Goal: Transaction & Acquisition: Purchase product/service

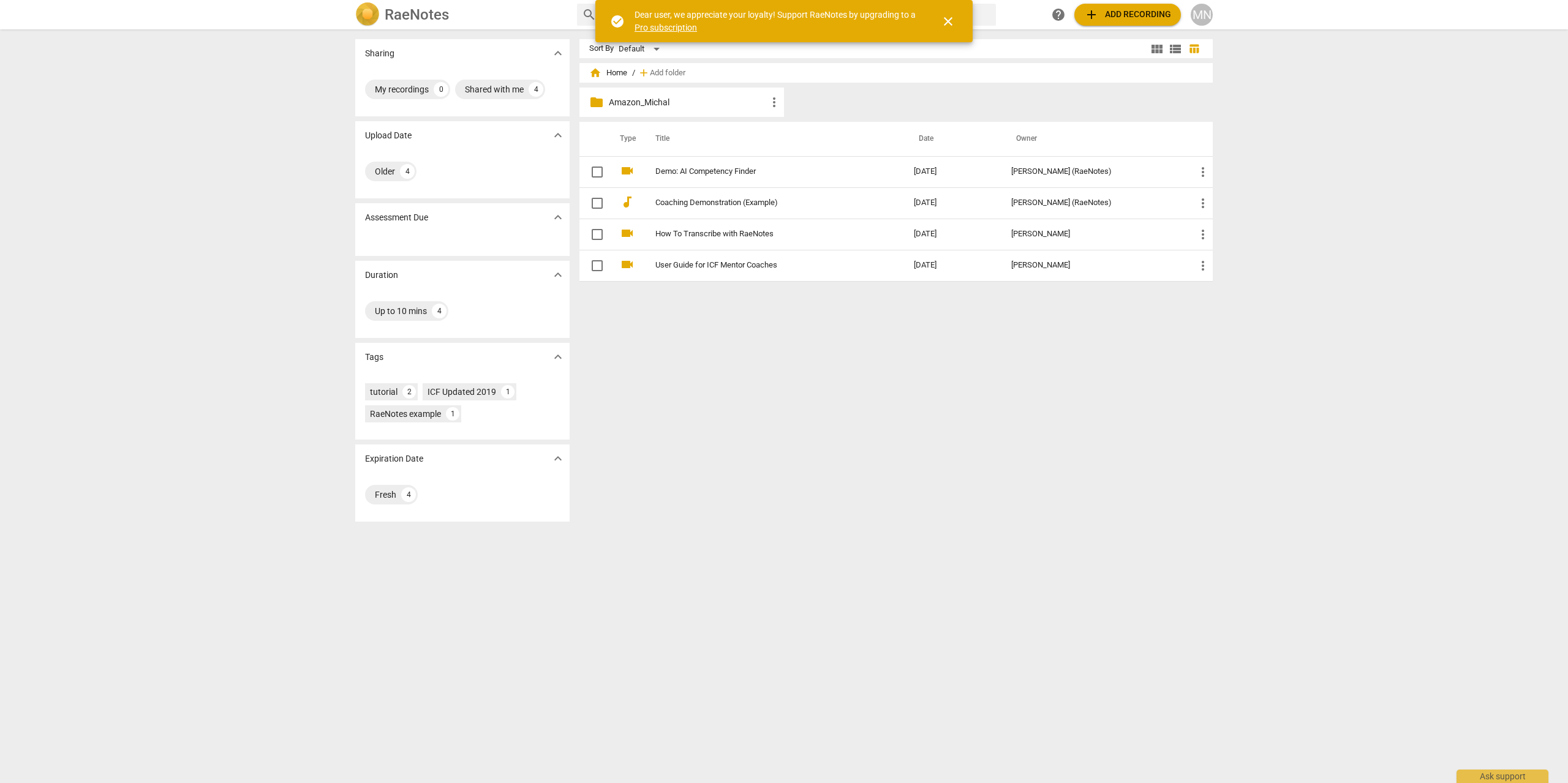
drag, startPoint x: 827, startPoint y: 399, endPoint x: 820, endPoint y: 393, distance: 9.2
click at [826, 399] on div "Sort By Default view_module view_list table_chart home Home / add Add folder fo…" at bounding box center [900, 406] width 643 height 734
click at [879, 102] on div "folder Amazon_Michal more_vert" at bounding box center [900, 104] width 643 height 34
click at [942, 20] on span "close" at bounding box center [948, 21] width 14 height 14
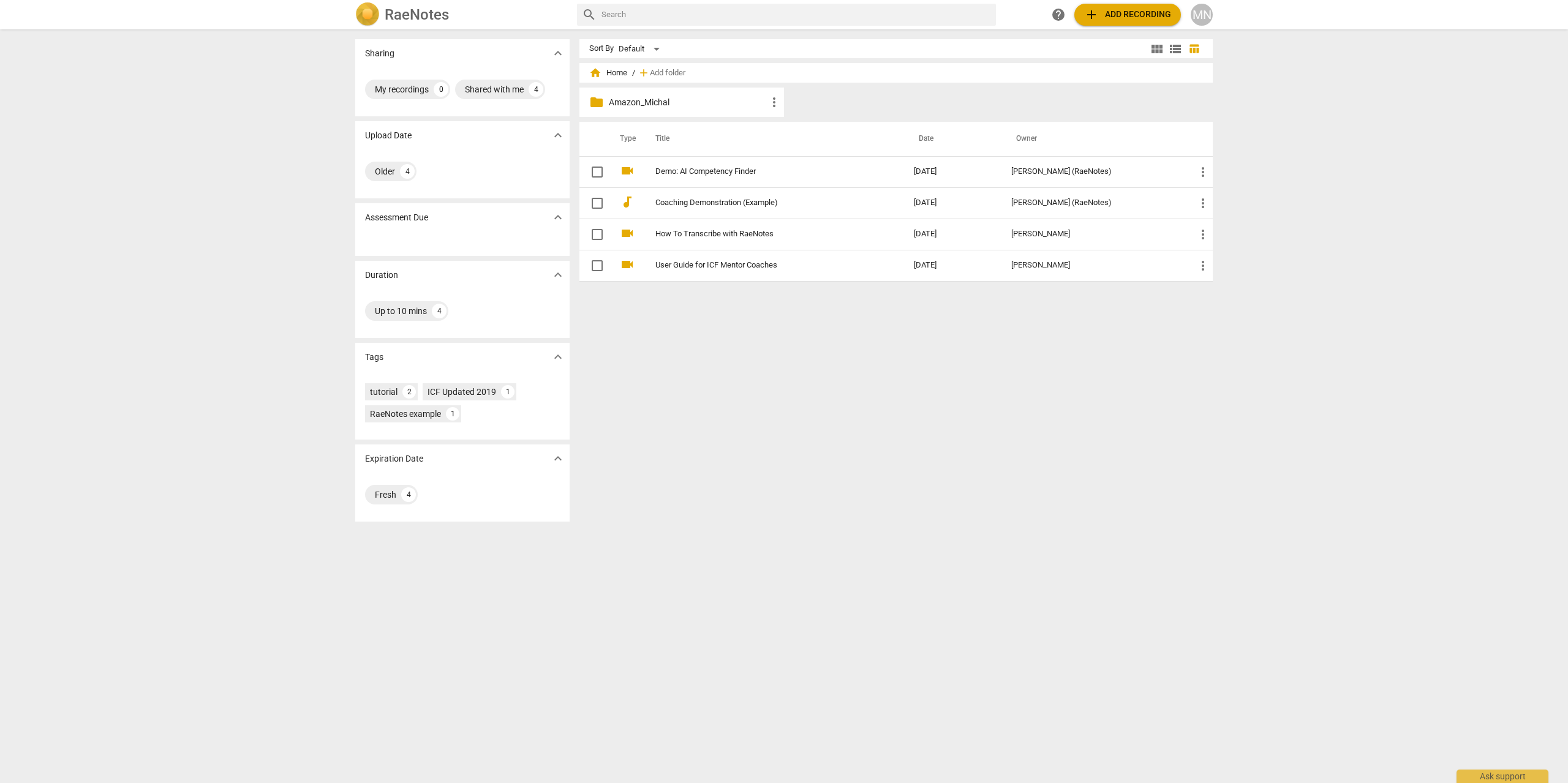
click at [651, 102] on p "Amazon_Michal" at bounding box center [688, 102] width 158 height 13
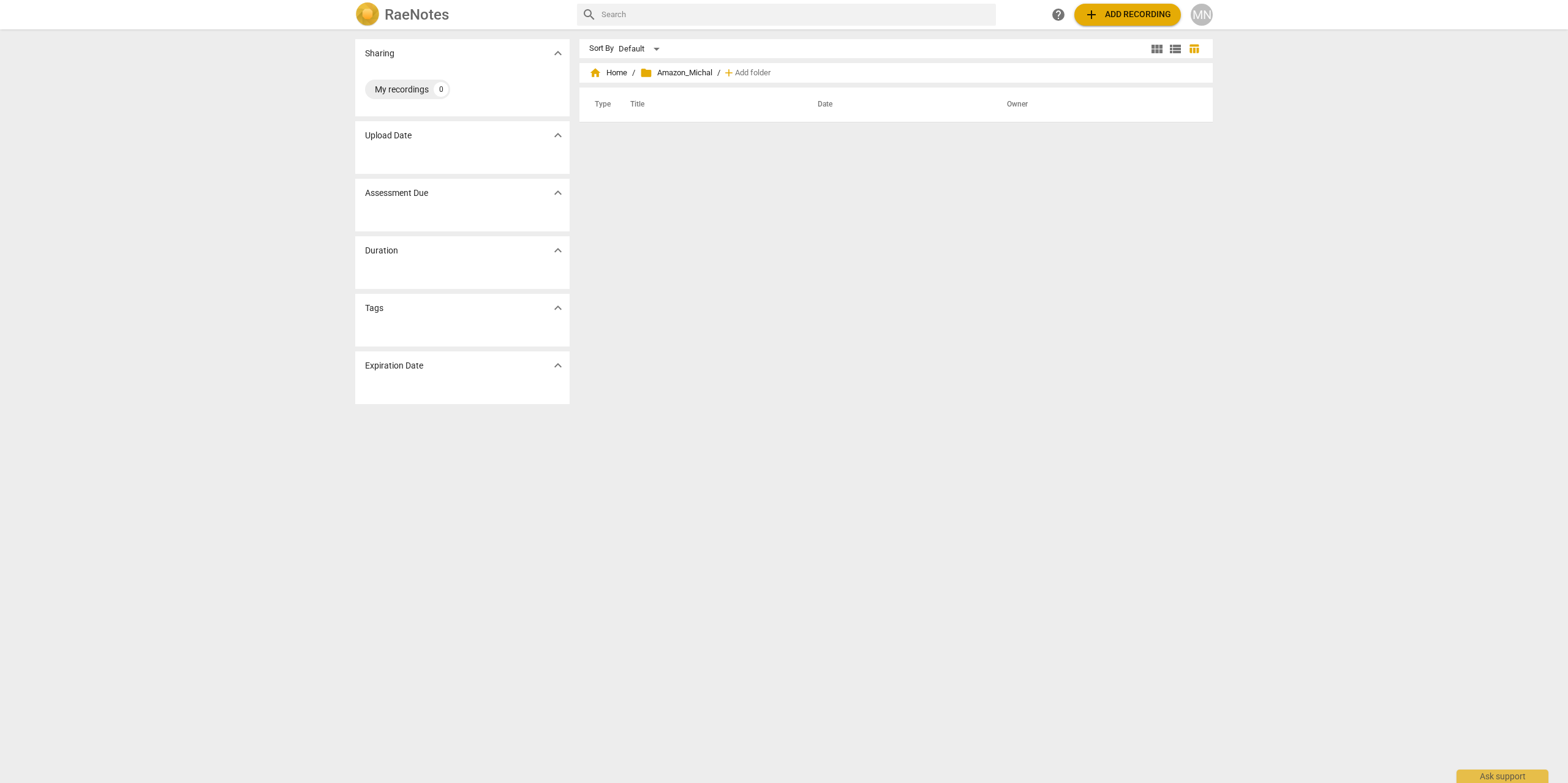
click at [1136, 15] on span "add Add recording" at bounding box center [1127, 14] width 87 height 14
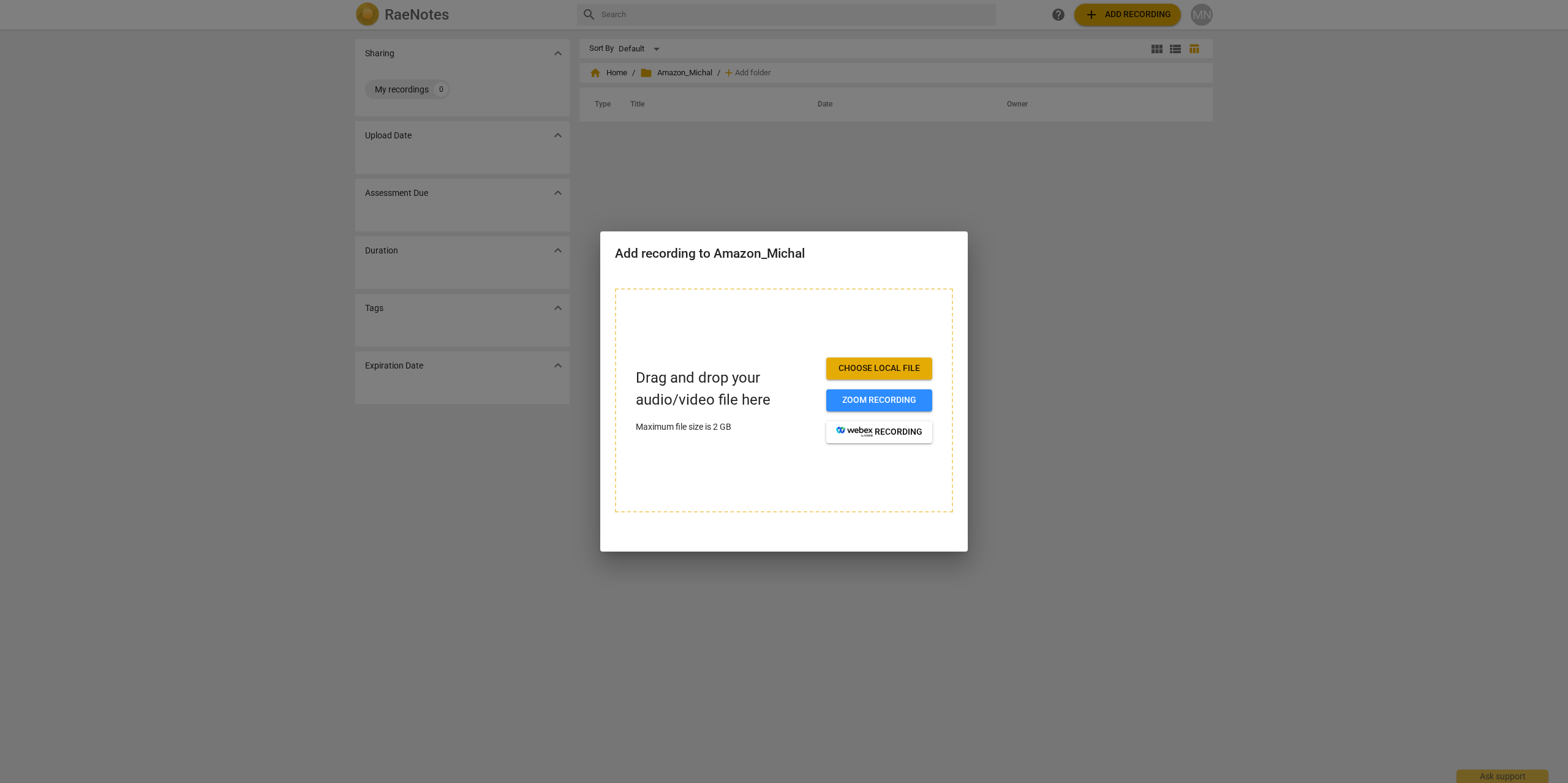
click at [914, 370] on span "Choose local file" at bounding box center [879, 369] width 87 height 12
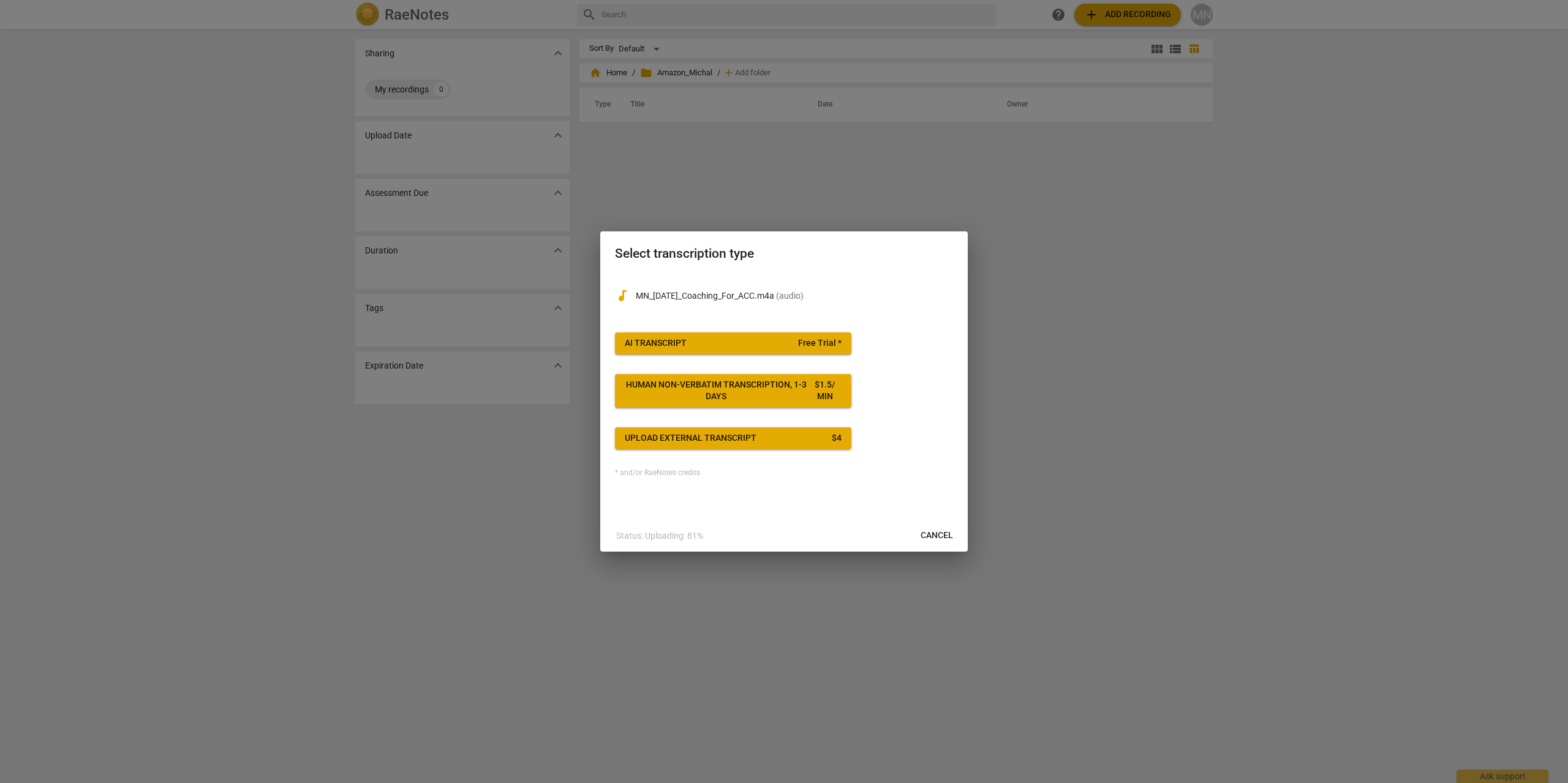
click at [666, 472] on div "* and/or RaeNotes credits" at bounding box center [784, 473] width 338 height 8
click at [724, 437] on div "Upload external transcript" at bounding box center [691, 438] width 132 height 12
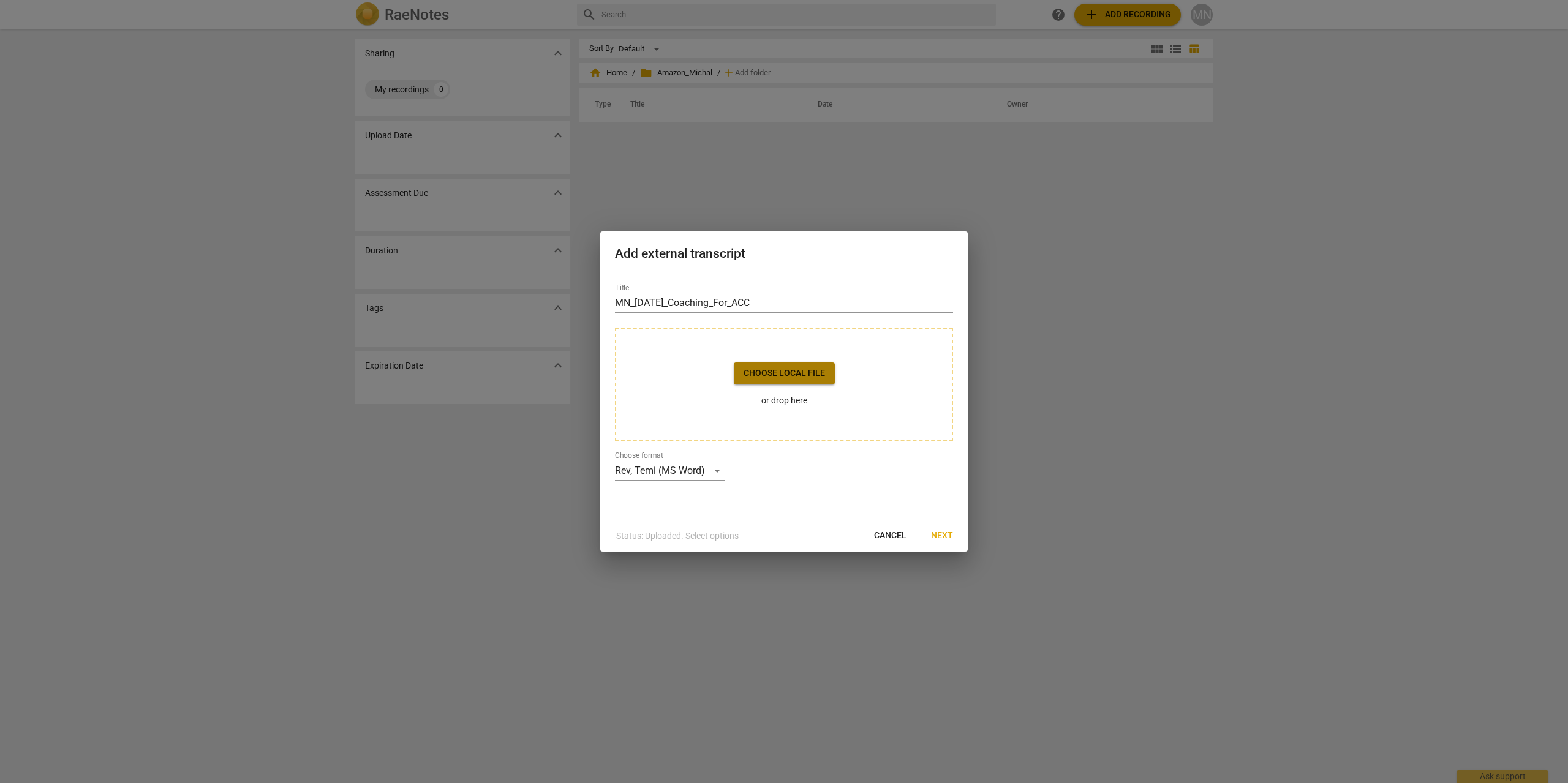
click at [795, 372] on span "Choose local file" at bounding box center [784, 373] width 81 height 12
click at [941, 536] on span "Next" at bounding box center [942, 536] width 22 height 12
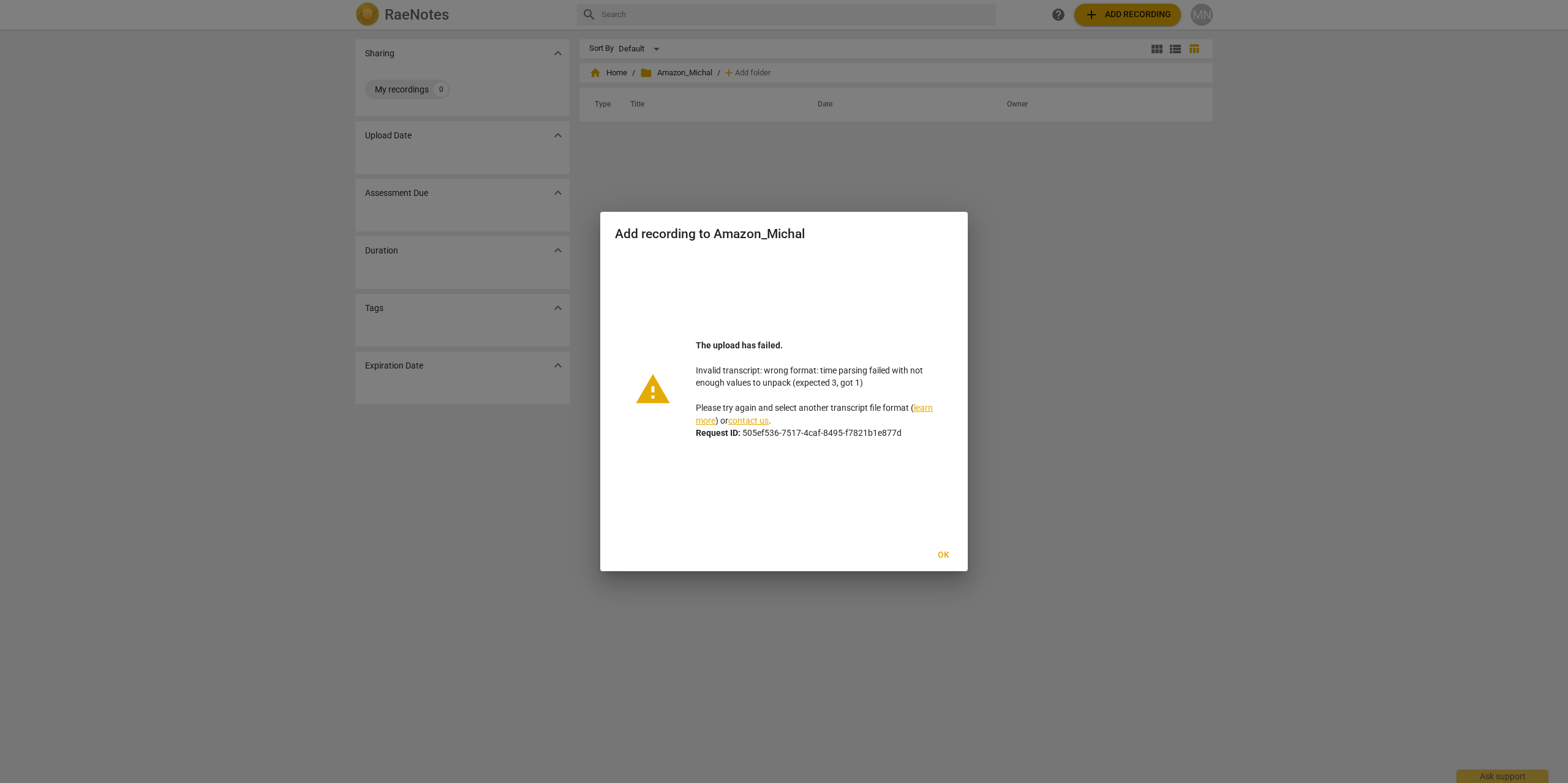
click at [743, 423] on link "contact us" at bounding box center [749, 421] width 41 height 10
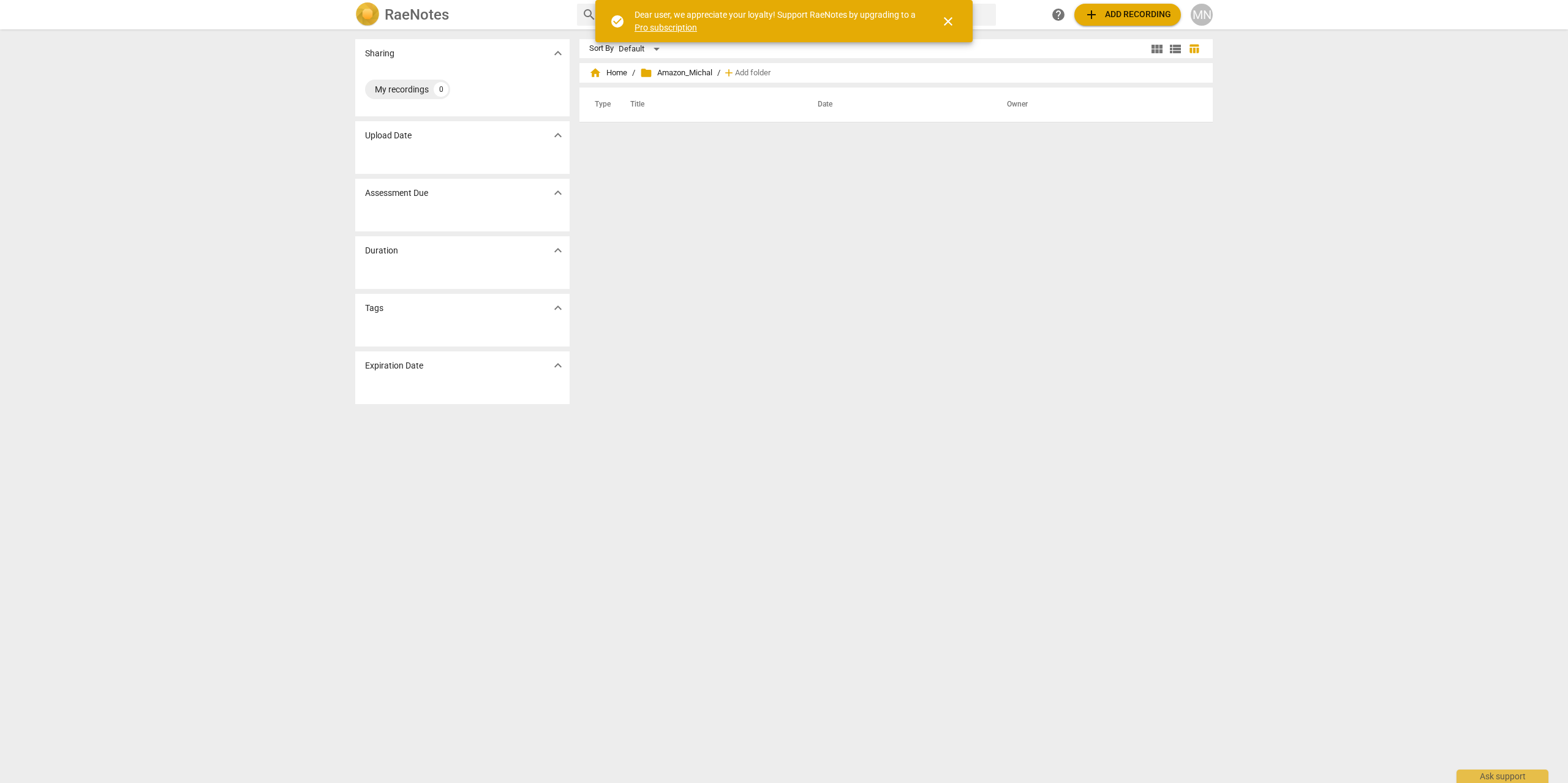
click at [951, 24] on span "close" at bounding box center [948, 21] width 14 height 14
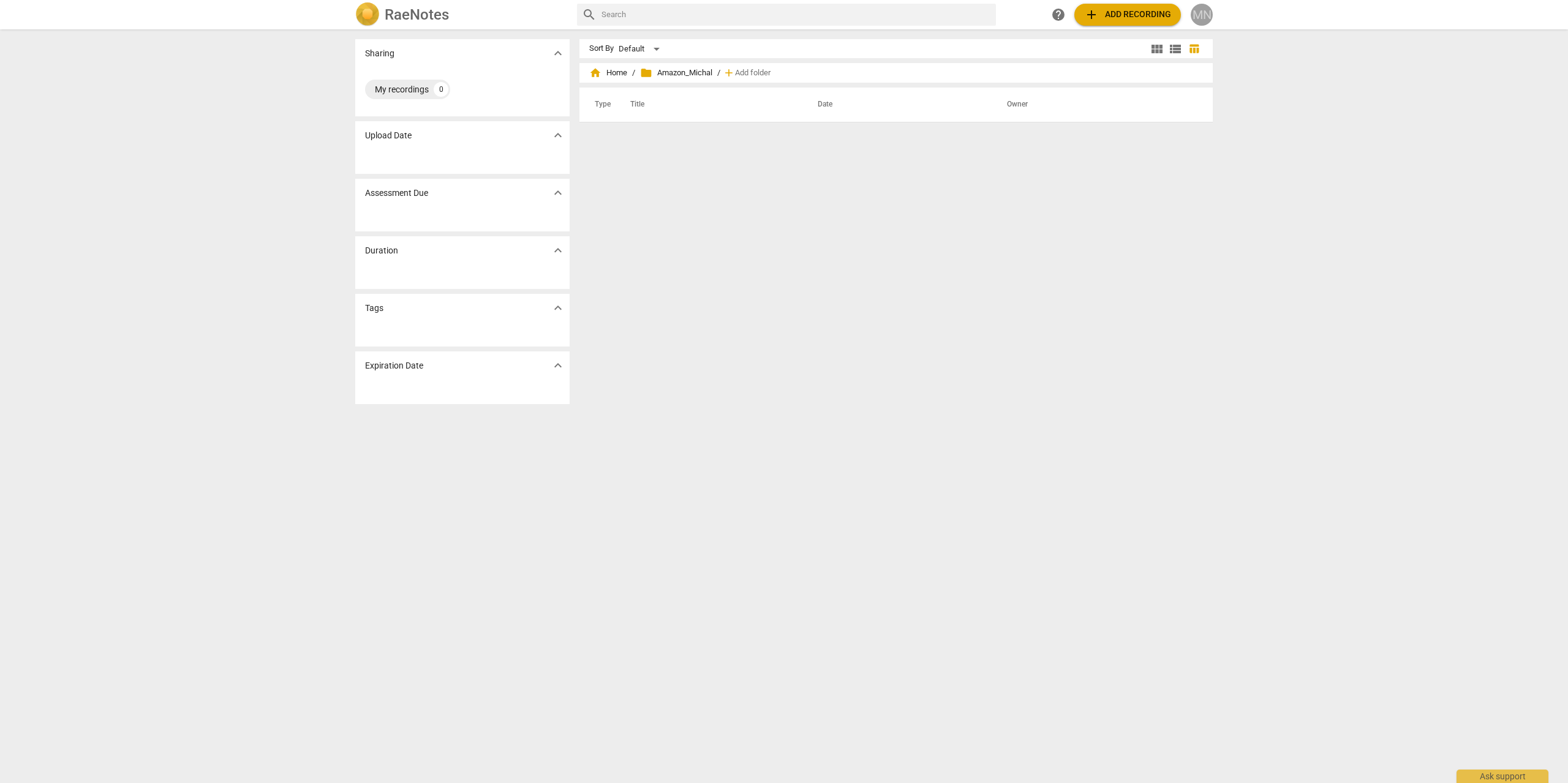
click at [1199, 15] on div "MN" at bounding box center [1201, 14] width 22 height 22
click at [1245, 181] on li "Change Plan" at bounding box center [1236, 177] width 93 height 29
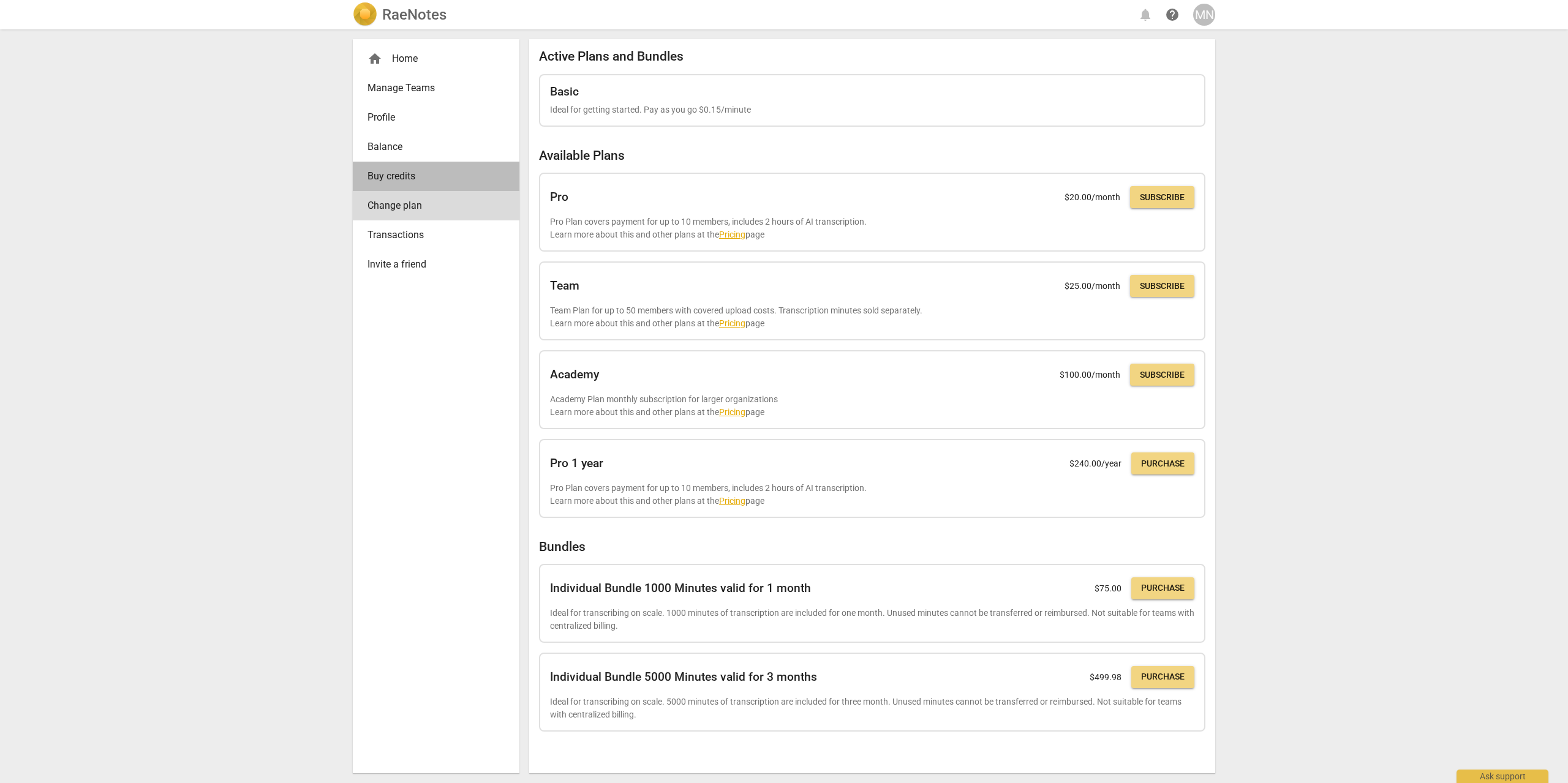
click at [409, 179] on span "Buy credits" at bounding box center [430, 176] width 127 height 14
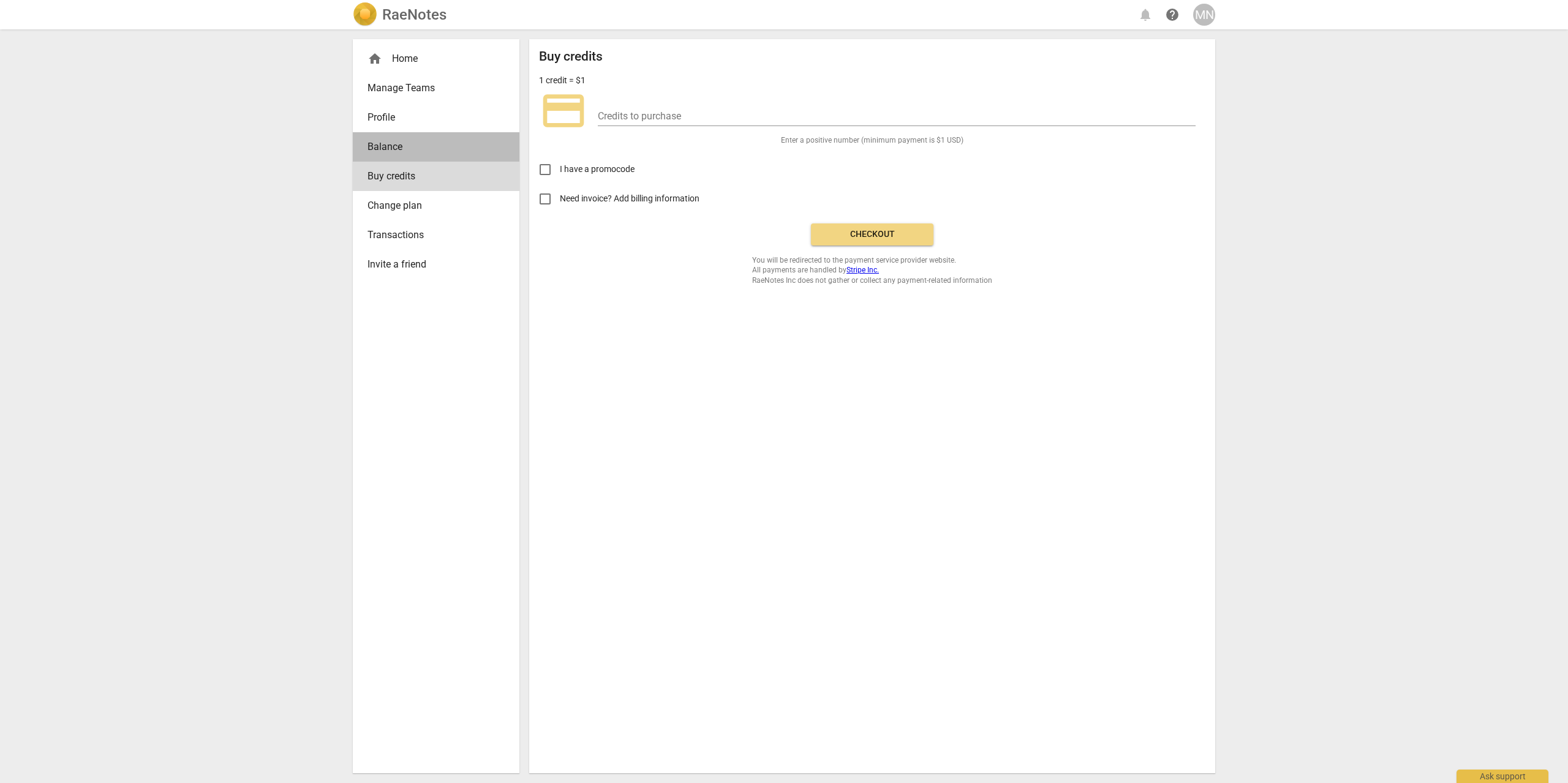
click at [406, 151] on span "Balance" at bounding box center [430, 146] width 127 height 14
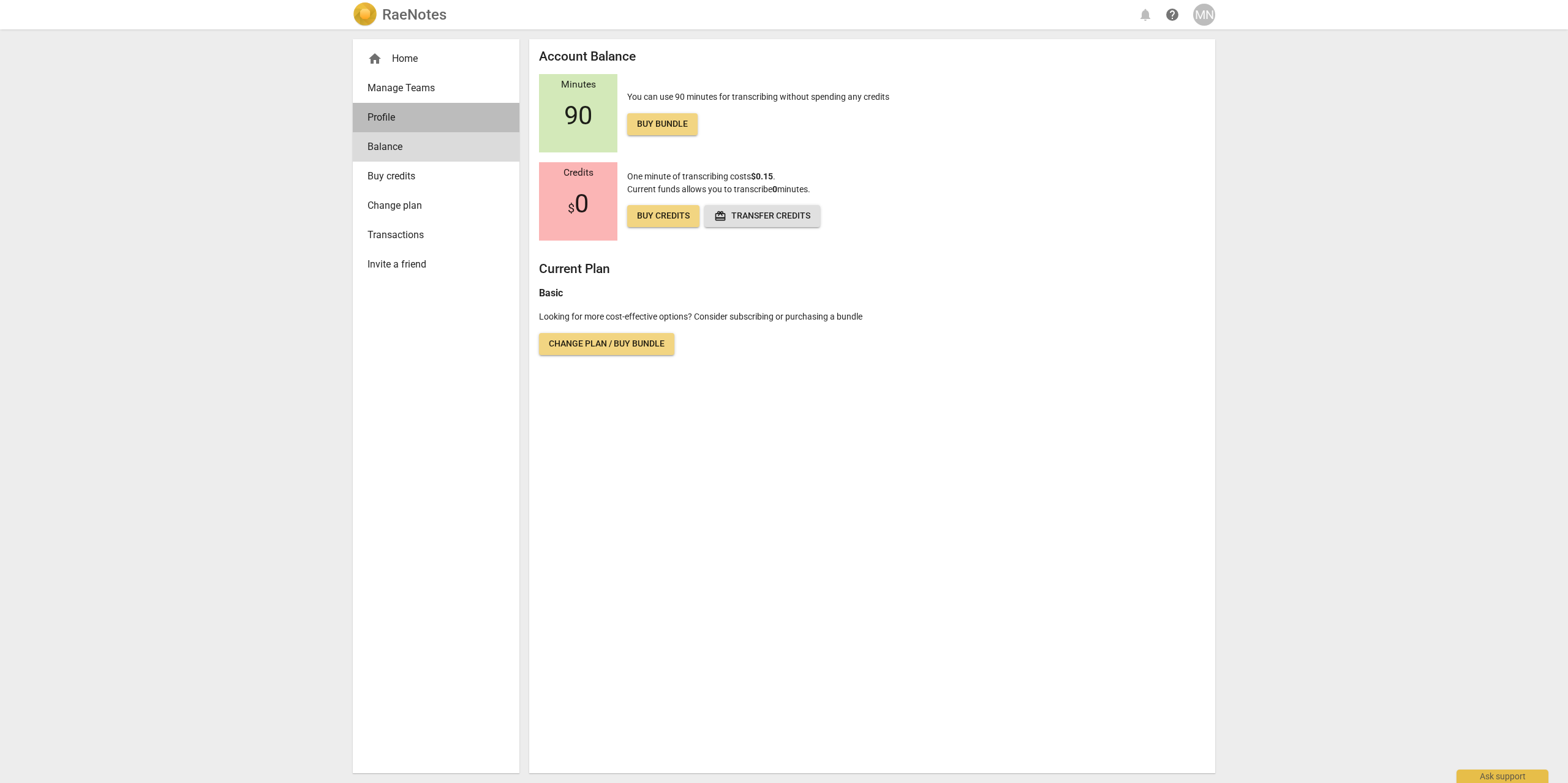
click at [405, 124] on span "Profile" at bounding box center [430, 117] width 127 height 14
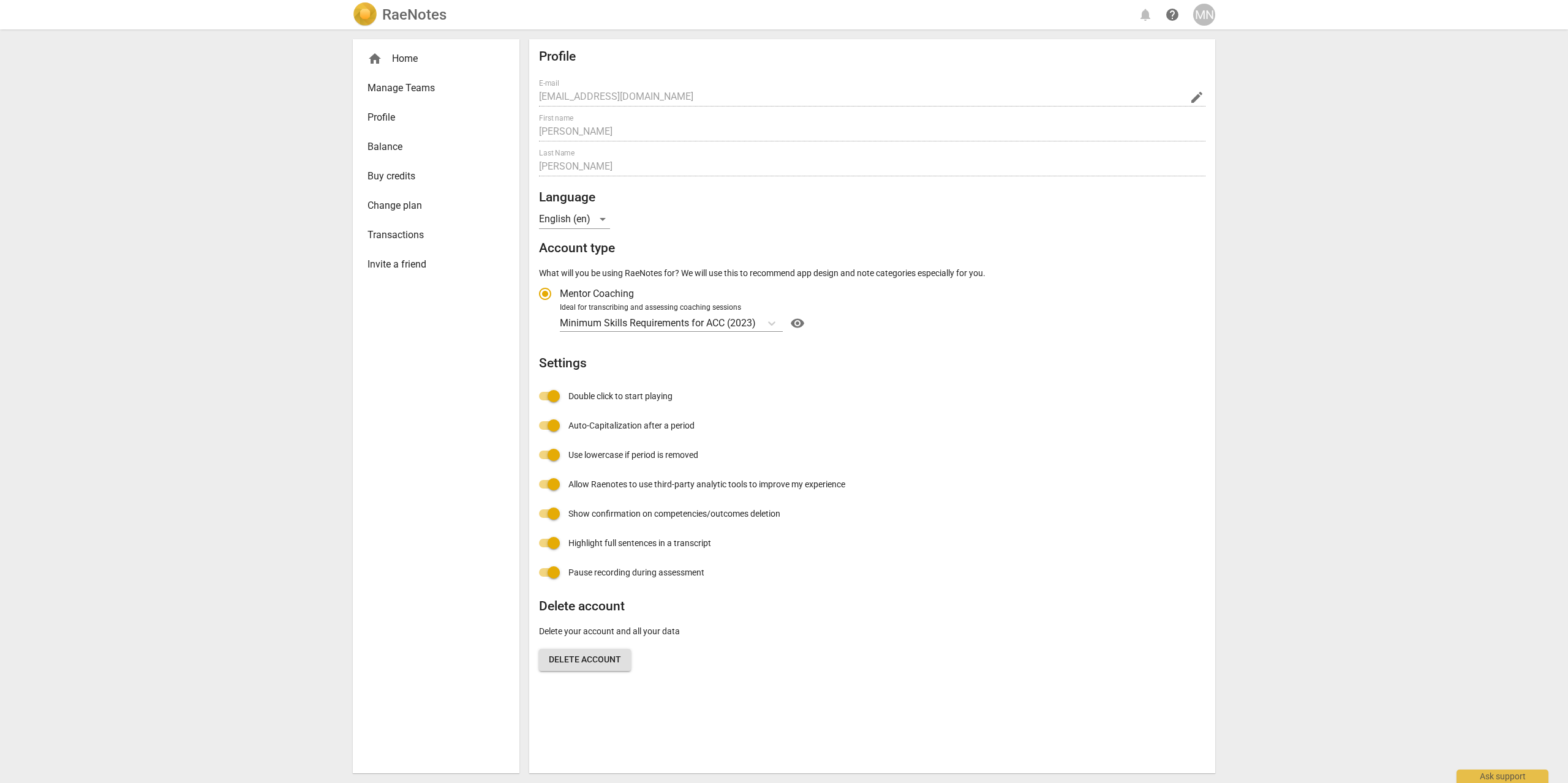
radio input "false"
click at [778, 324] on icon "Account type" at bounding box center [771, 323] width 12 height 12
click at [0, 0] on input "Ideal for transcribing and assessing coaching sessions Minimum Skills Requireme…" at bounding box center [0, 0] width 0 height 0
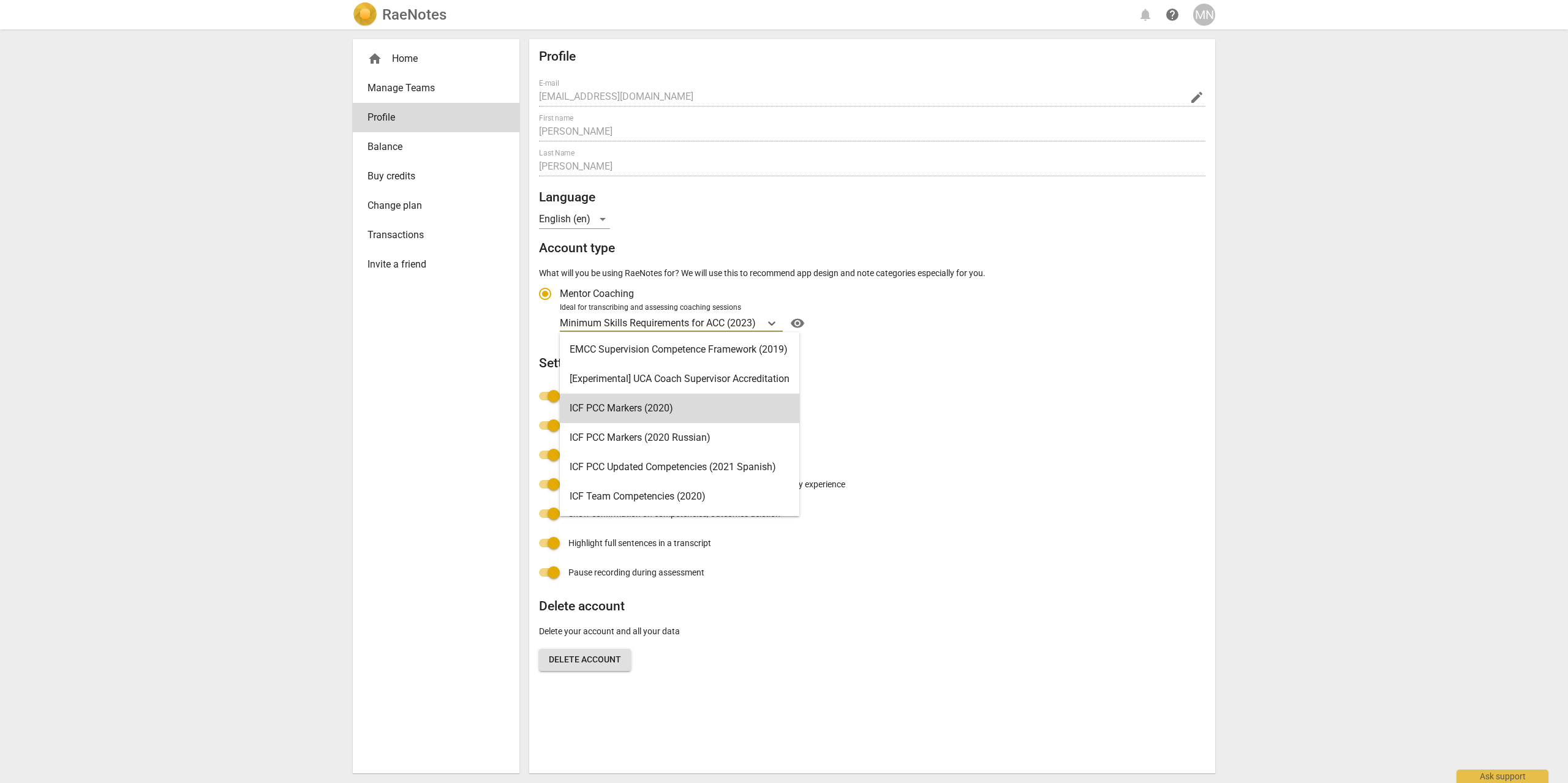
click at [954, 386] on div "Profile E-mail niezgm@amazon.co.uk edit First name Michal Last Name Niezgoda La…" at bounding box center [872, 366] width 666 height 633
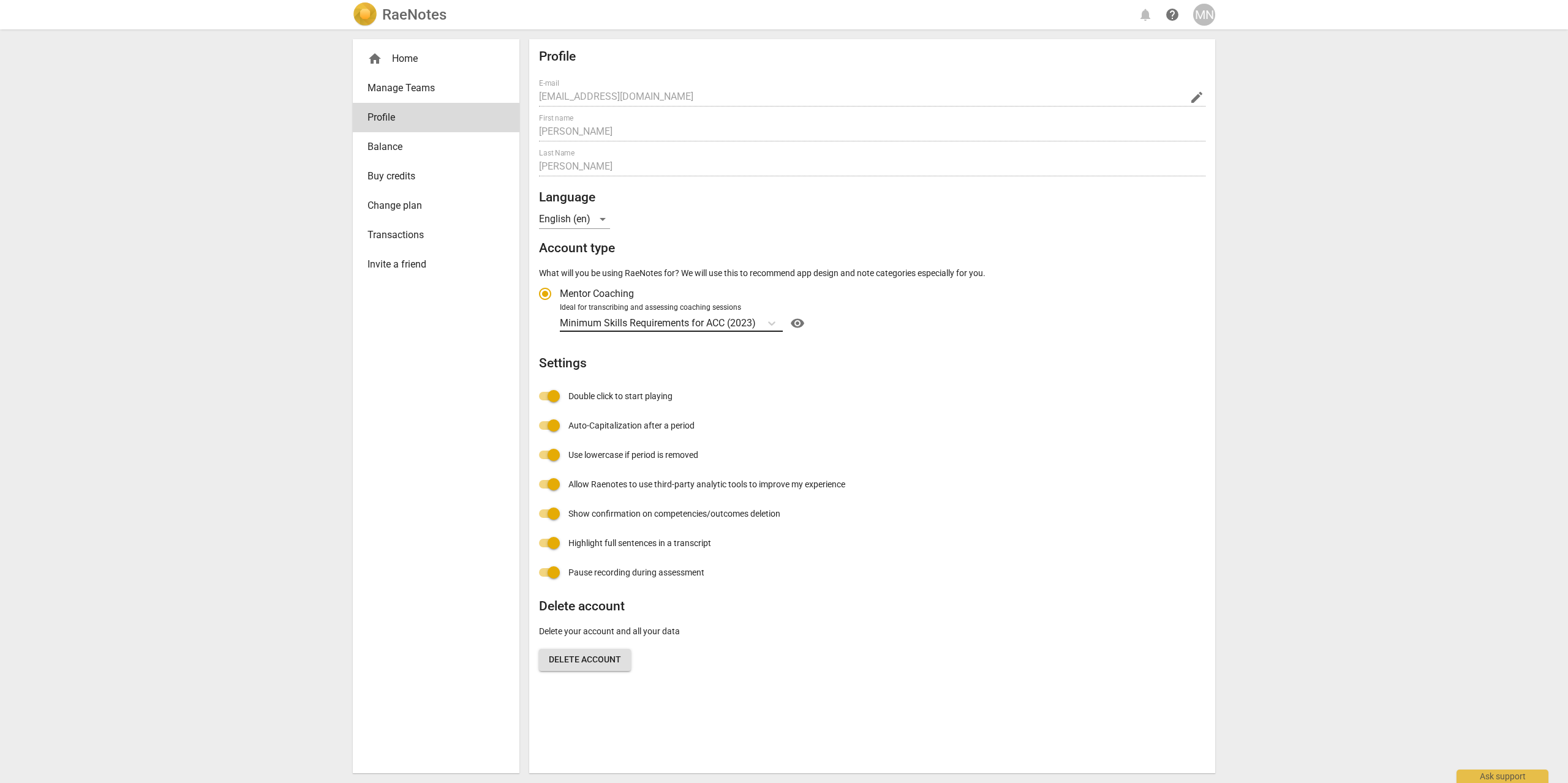
click at [749, 328] on p "Minimum Skills Requirements for ACC (2023)" at bounding box center [657, 323] width 196 height 14
click at [0, 0] on input "Ideal for transcribing and assessing coaching sessions Minimum Skills Requireme…" at bounding box center [0, 0] width 0 height 0
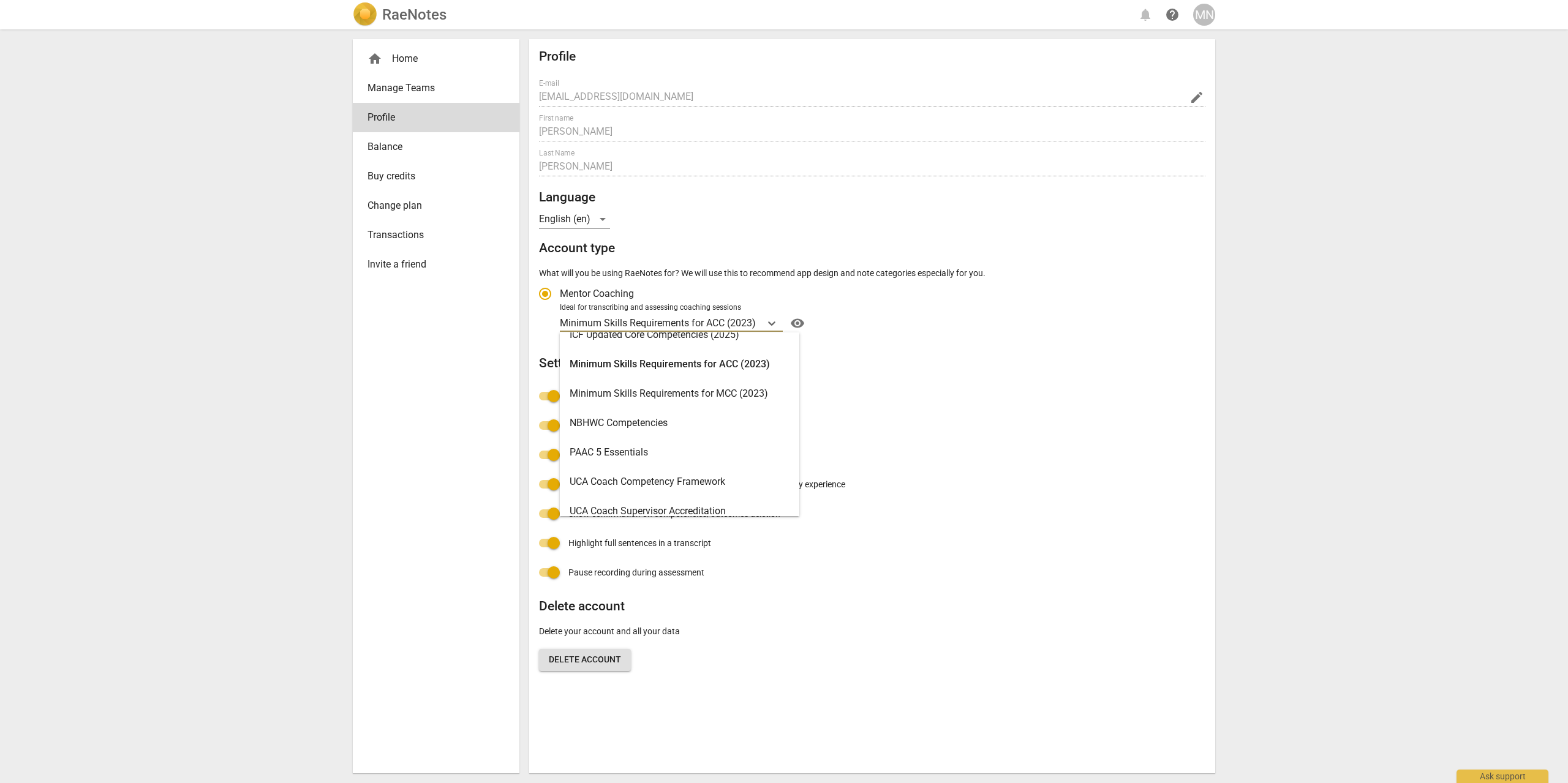
scroll to position [292, 0]
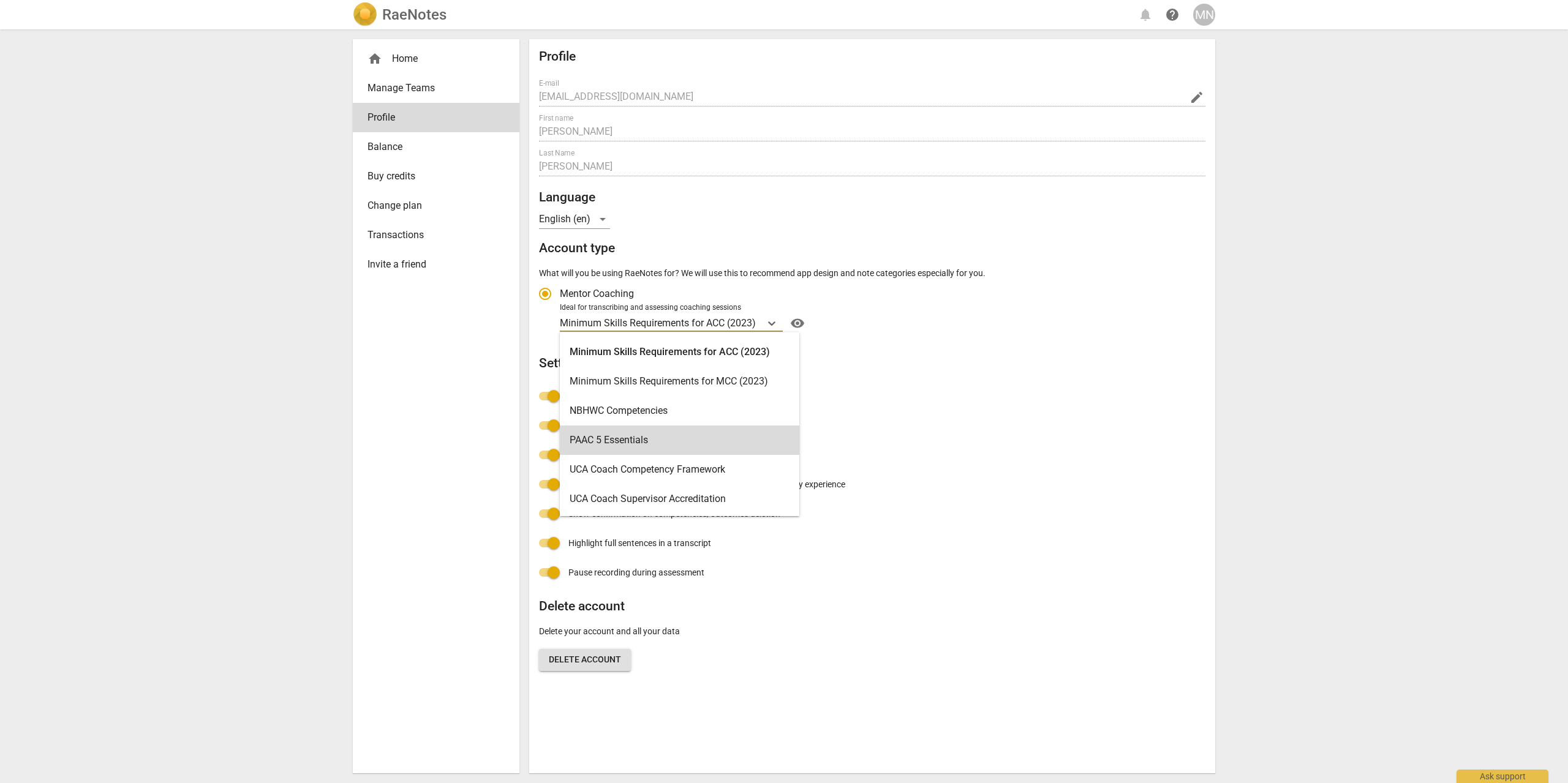
click at [1043, 465] on div "Profile E-mail niezgm@amazon.co.uk edit First name Michal Last Name Niezgoda La…" at bounding box center [872, 366] width 666 height 633
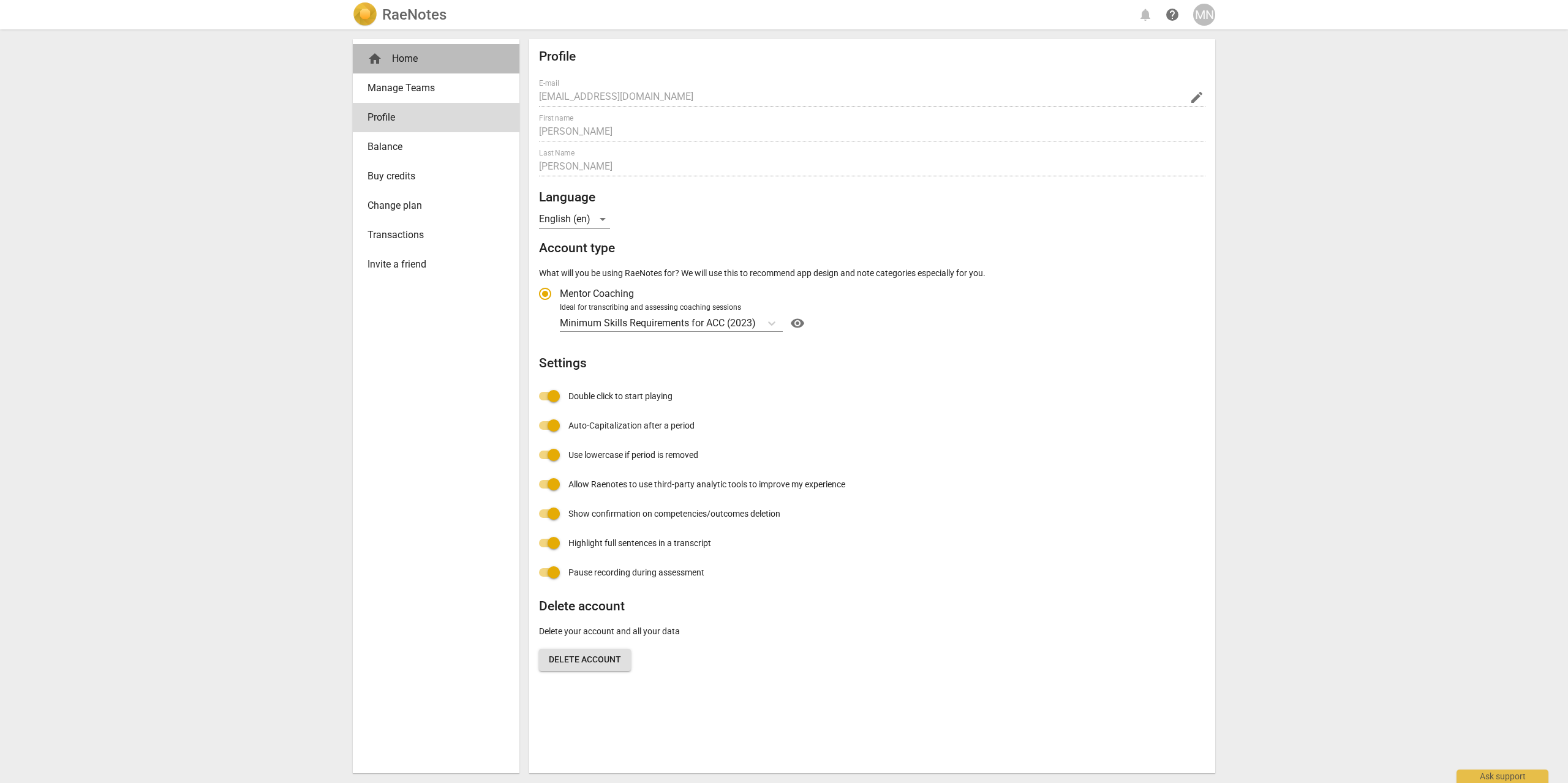
click at [410, 59] on div "home Home" at bounding box center [430, 58] width 127 height 14
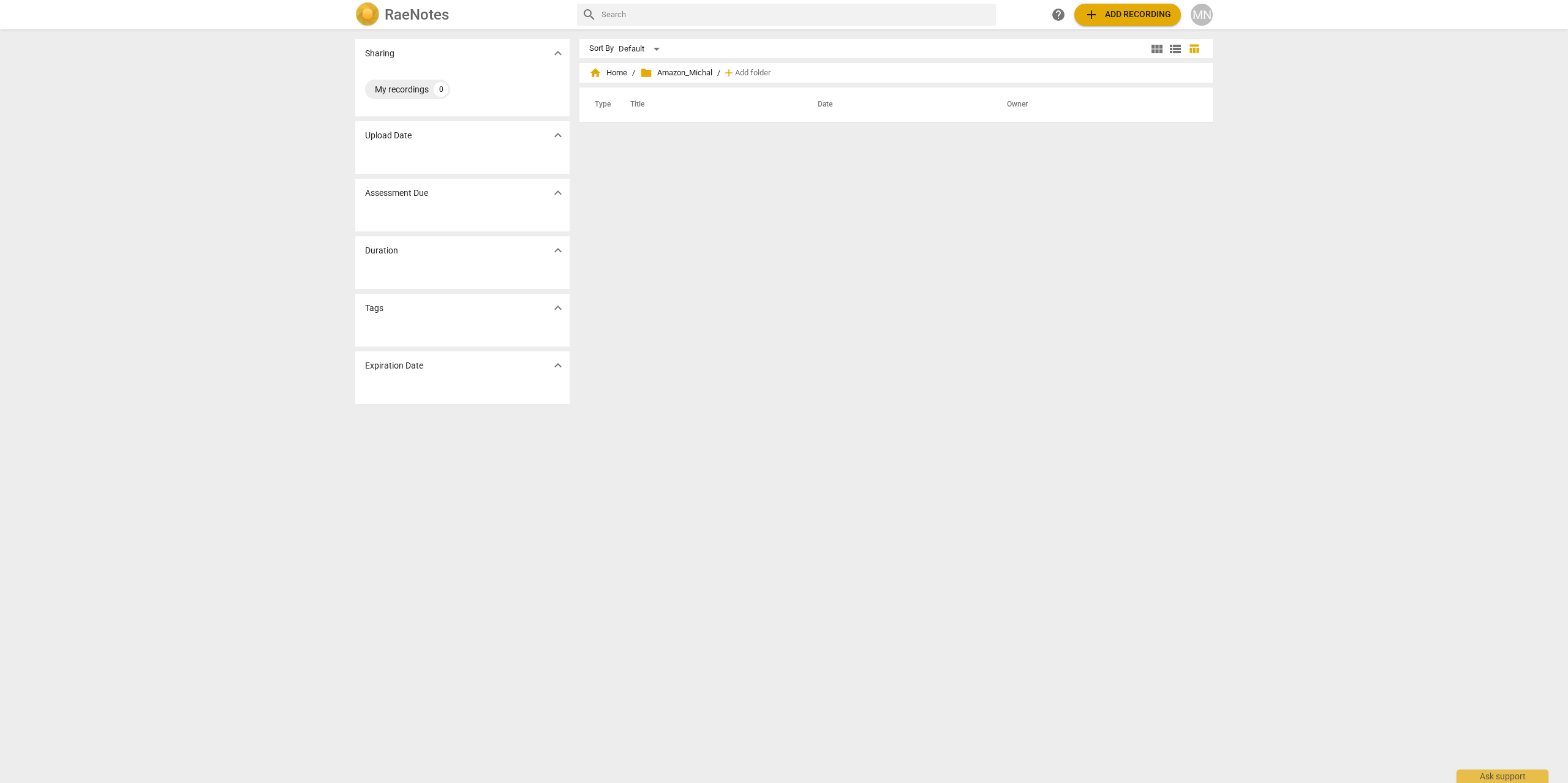
click at [411, 14] on h2 "RaeNotes" at bounding box center [416, 14] width 64 height 17
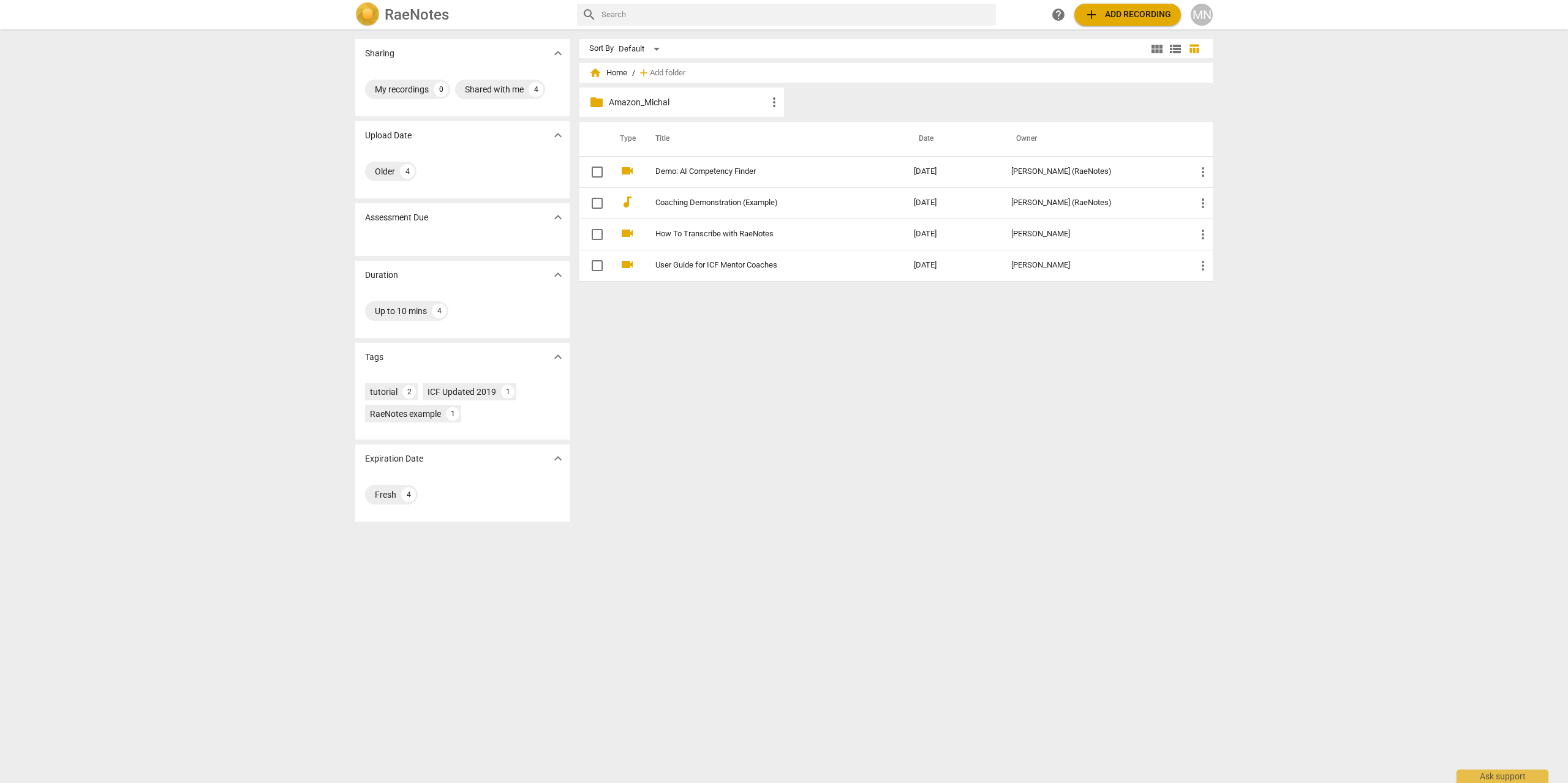
click at [404, 18] on h2 "RaeNotes" at bounding box center [416, 14] width 64 height 17
click at [674, 102] on p "Amazon_Michal" at bounding box center [688, 102] width 158 height 13
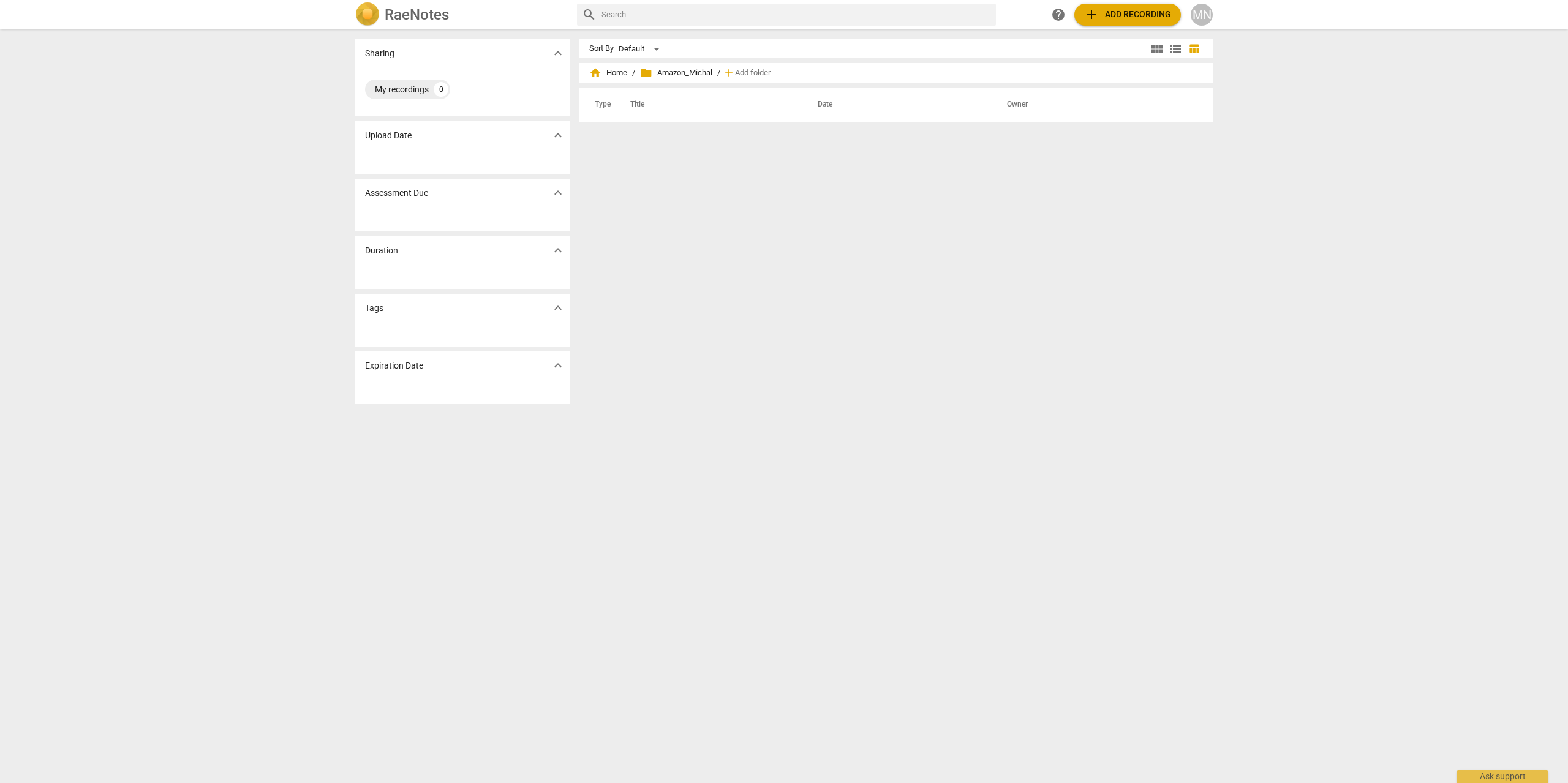
click at [1163, 16] on span "add Add recording" at bounding box center [1127, 14] width 87 height 14
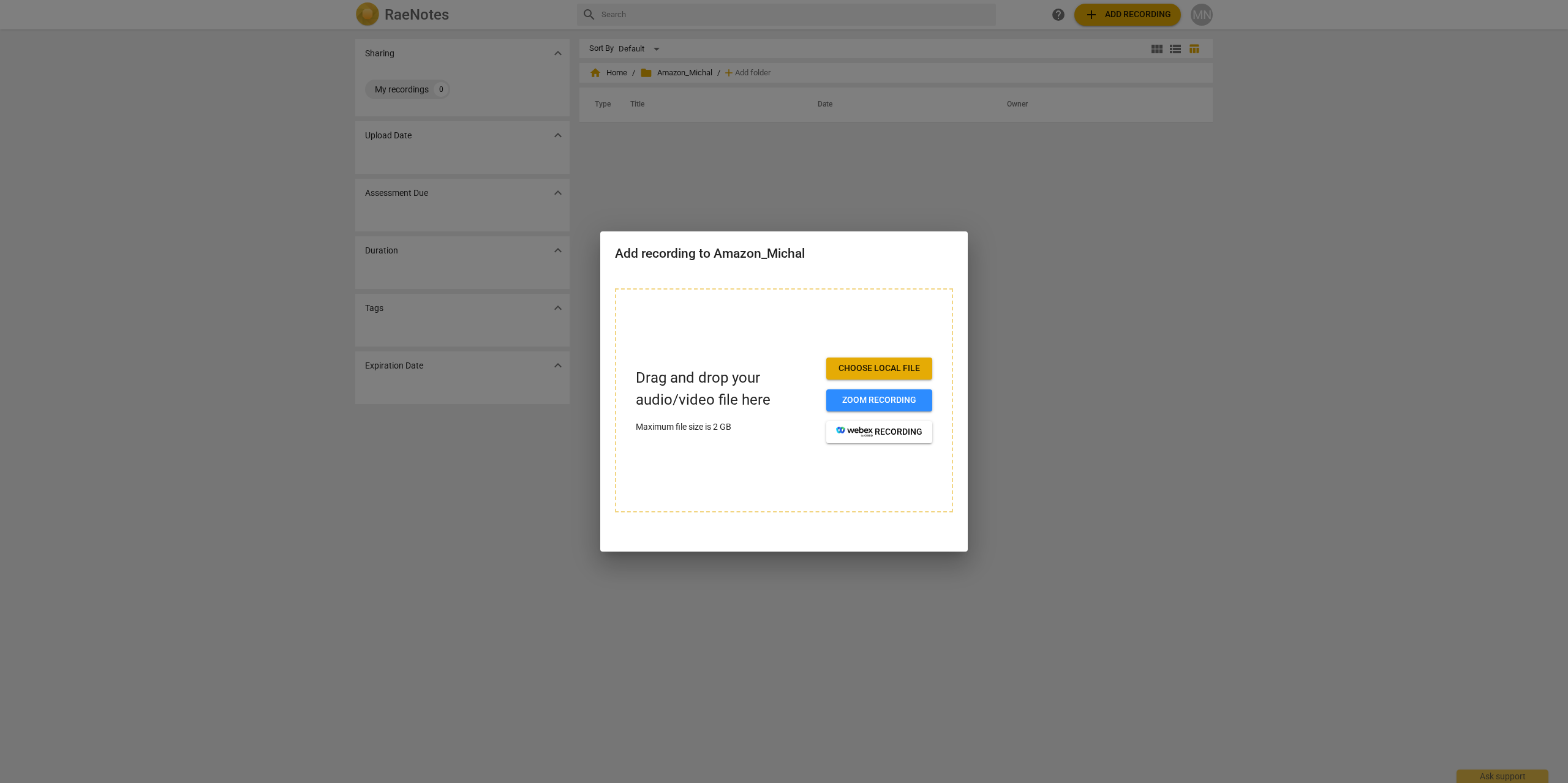
click at [881, 366] on span "Choose local file" at bounding box center [879, 369] width 87 height 12
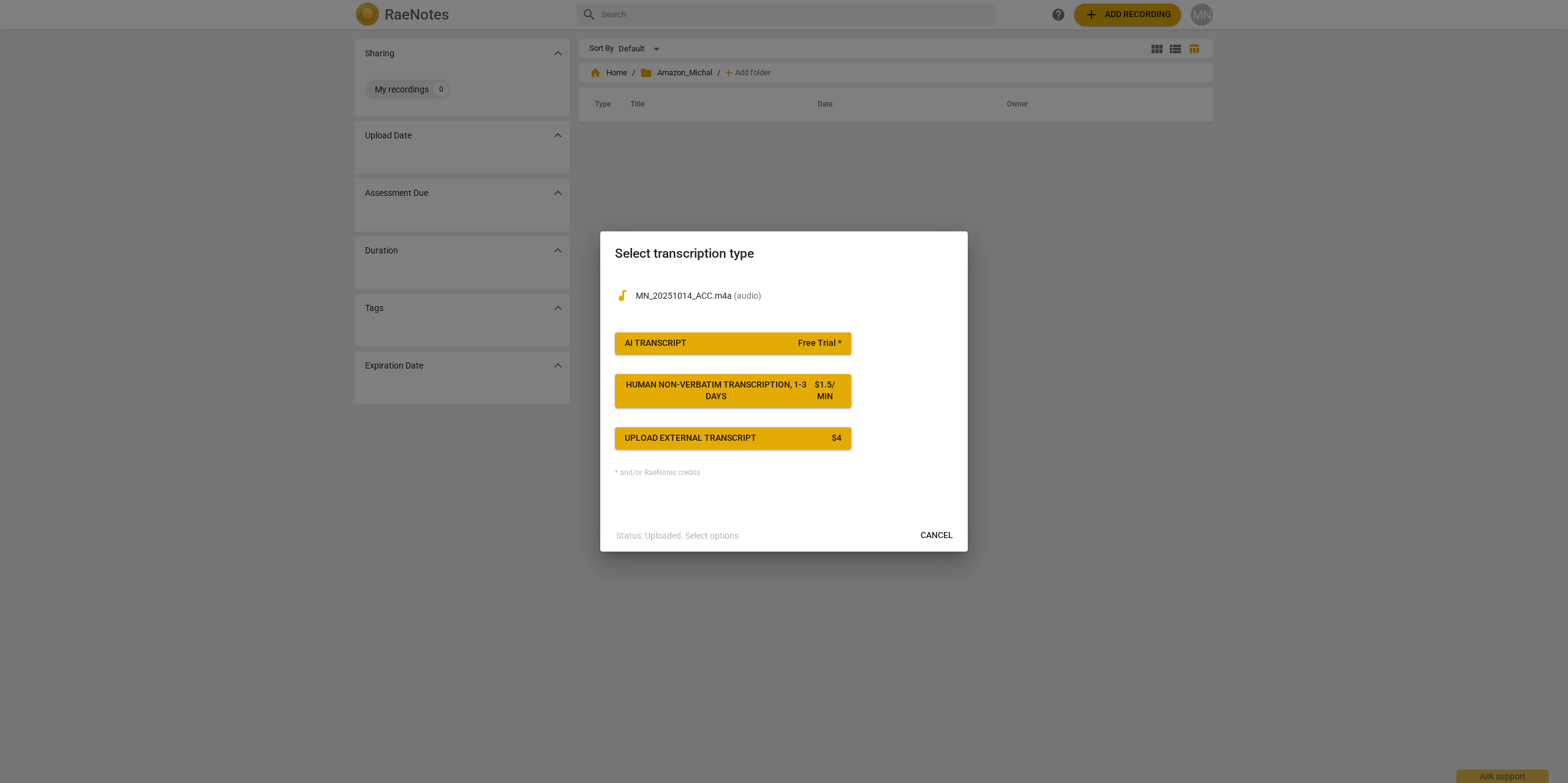
click at [723, 441] on div "Upload external transcript" at bounding box center [691, 438] width 132 height 12
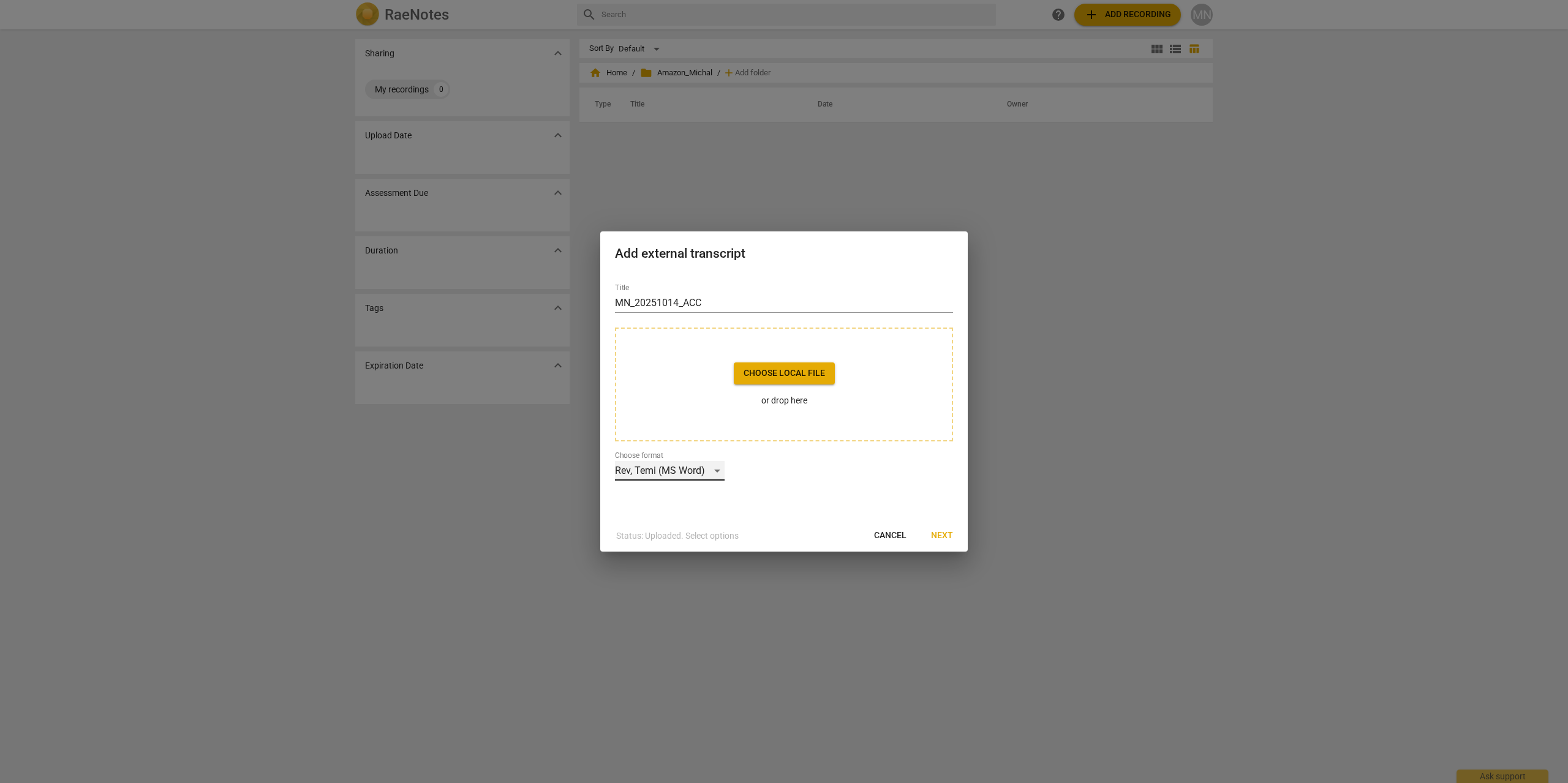
click at [694, 468] on div "Rev, Temi (MS Word)" at bounding box center [669, 471] width 109 height 20
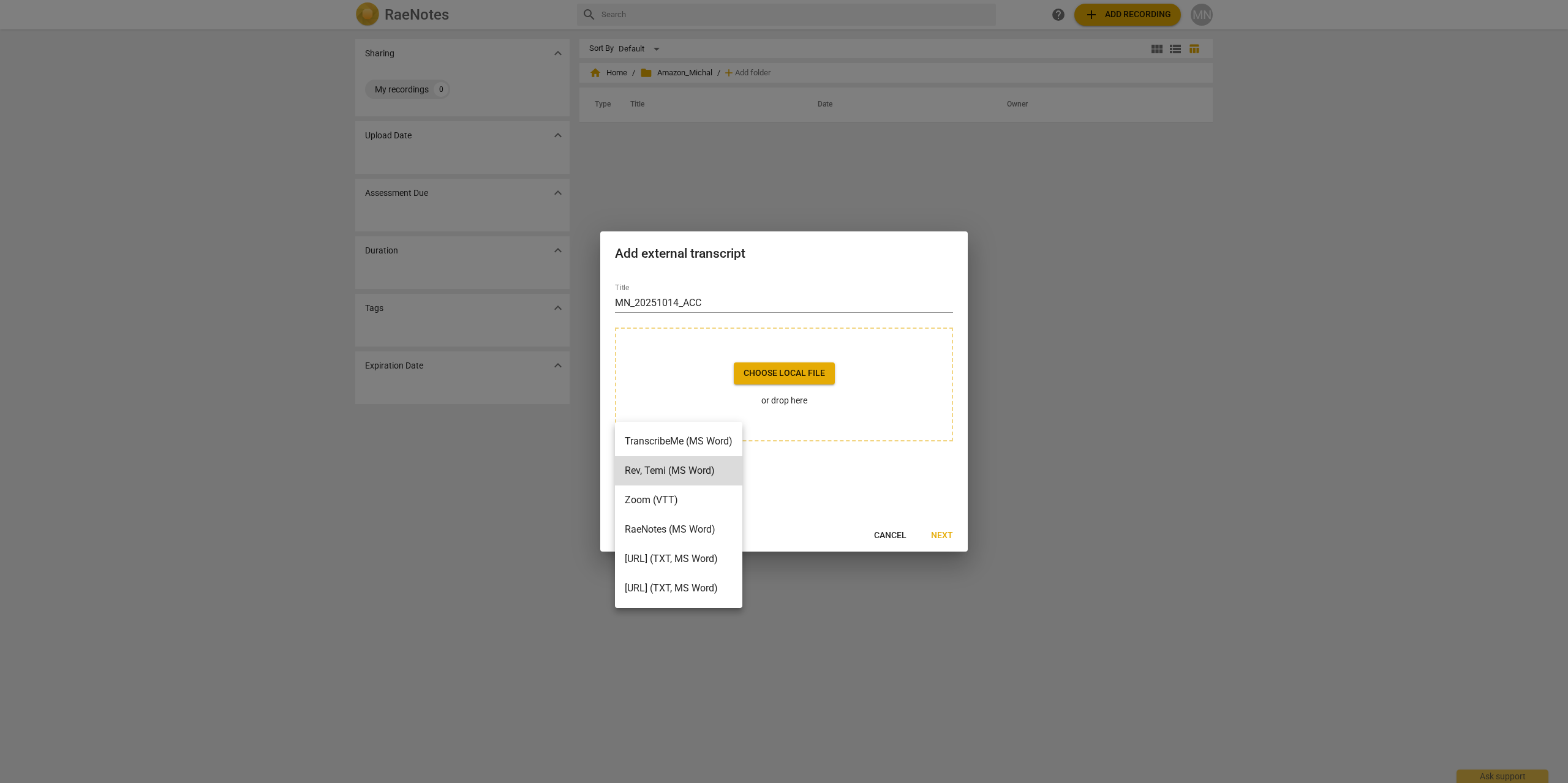
click at [718, 534] on li "RaeNotes (MS Word)" at bounding box center [678, 529] width 127 height 29
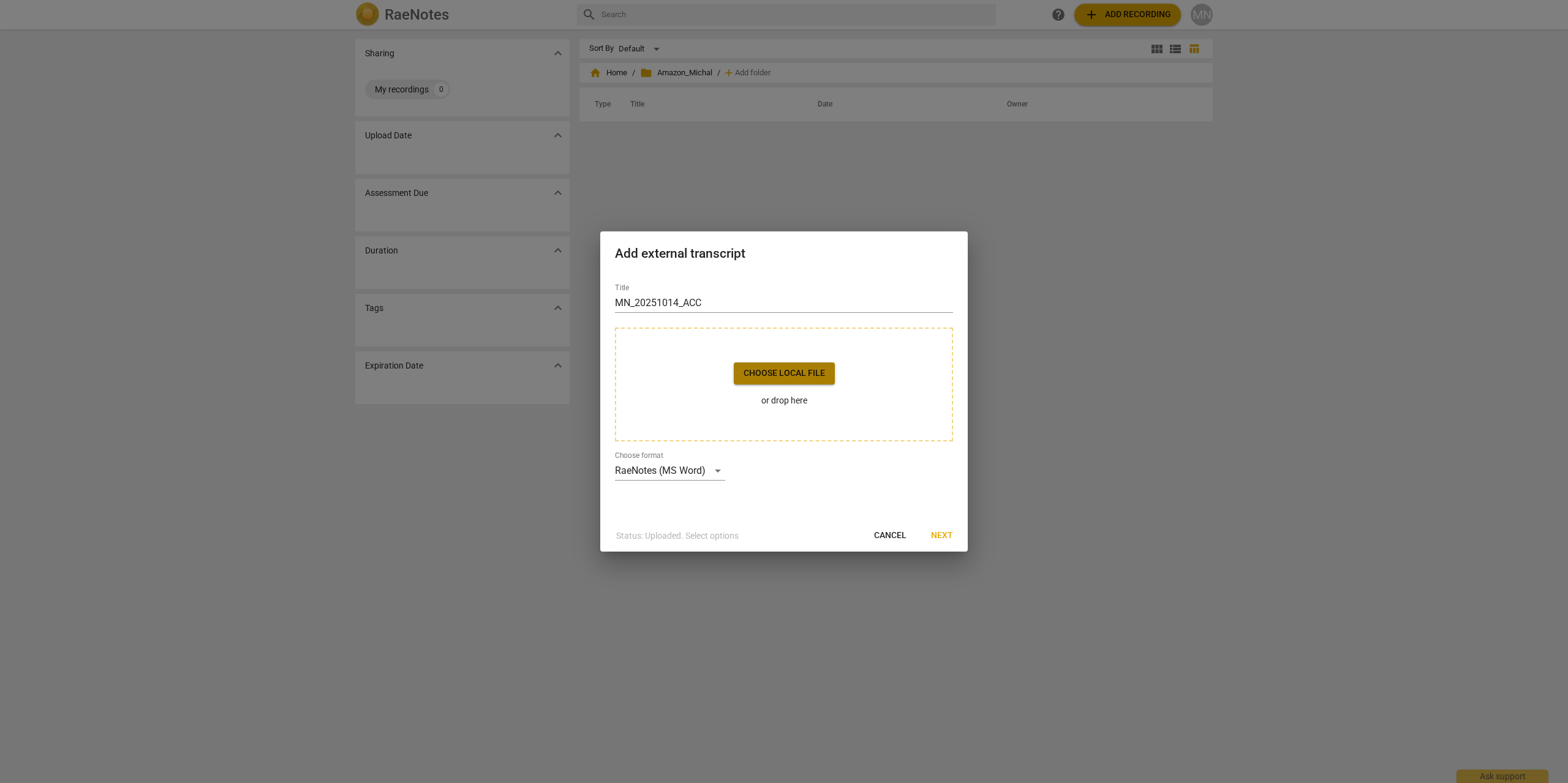
click at [811, 373] on span "Choose local file" at bounding box center [784, 373] width 81 height 12
click at [948, 534] on span "Next" at bounding box center [942, 536] width 22 height 12
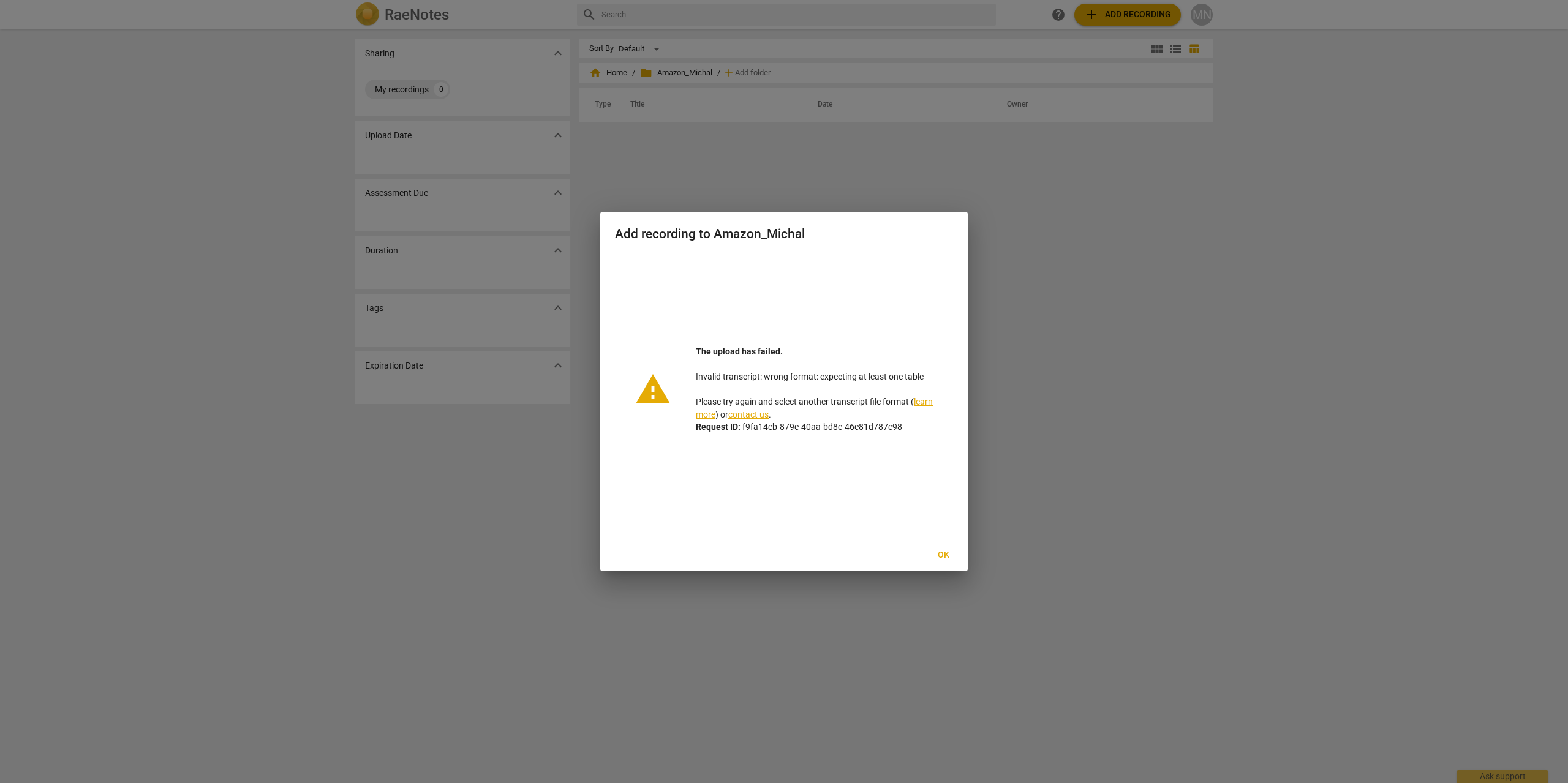
click at [926, 399] on link "learn more" at bounding box center [814, 408] width 237 height 23
click at [942, 552] on span "Ok" at bounding box center [943, 555] width 20 height 12
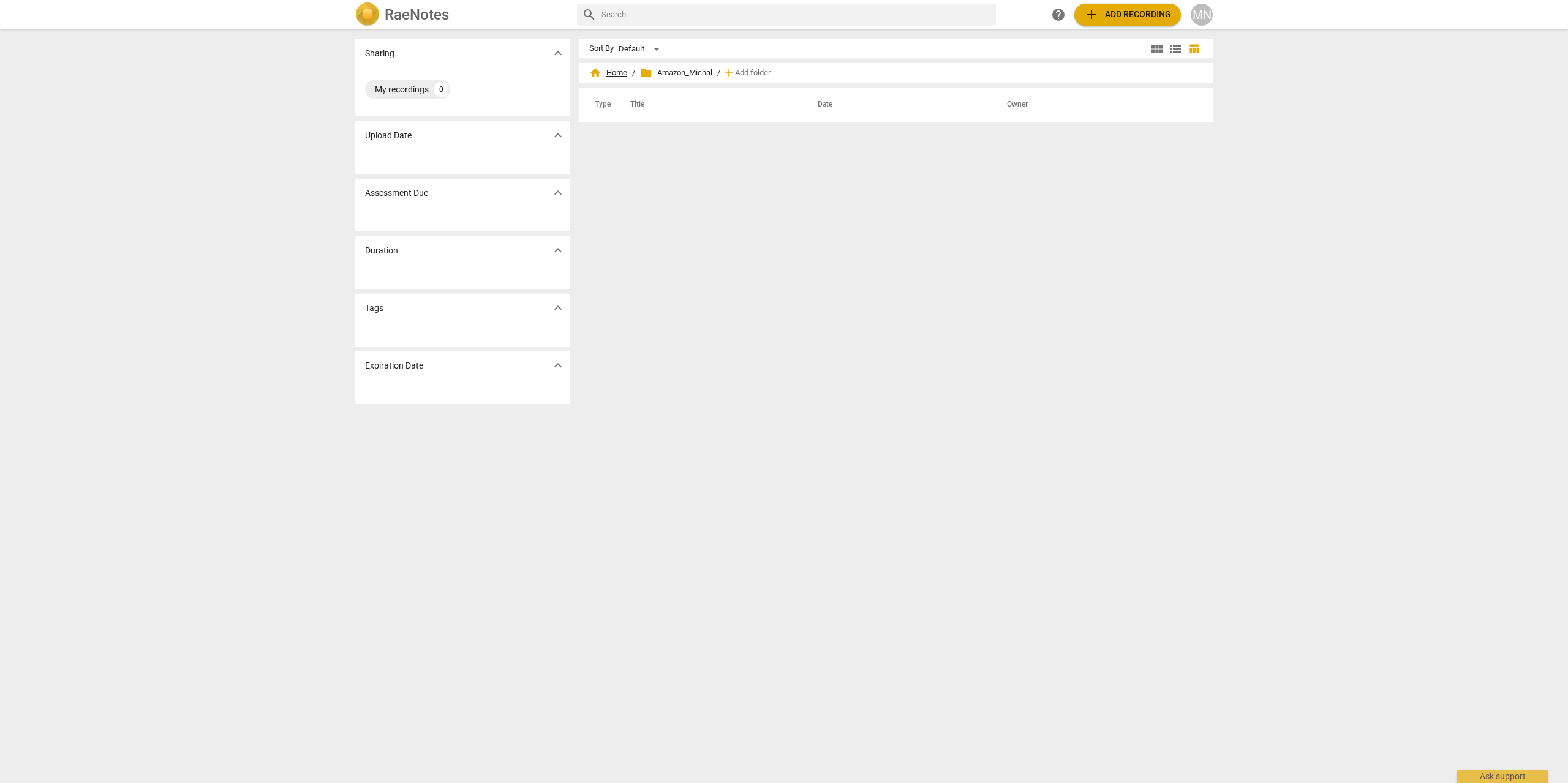
click at [620, 72] on span "home Home" at bounding box center [608, 73] width 38 height 12
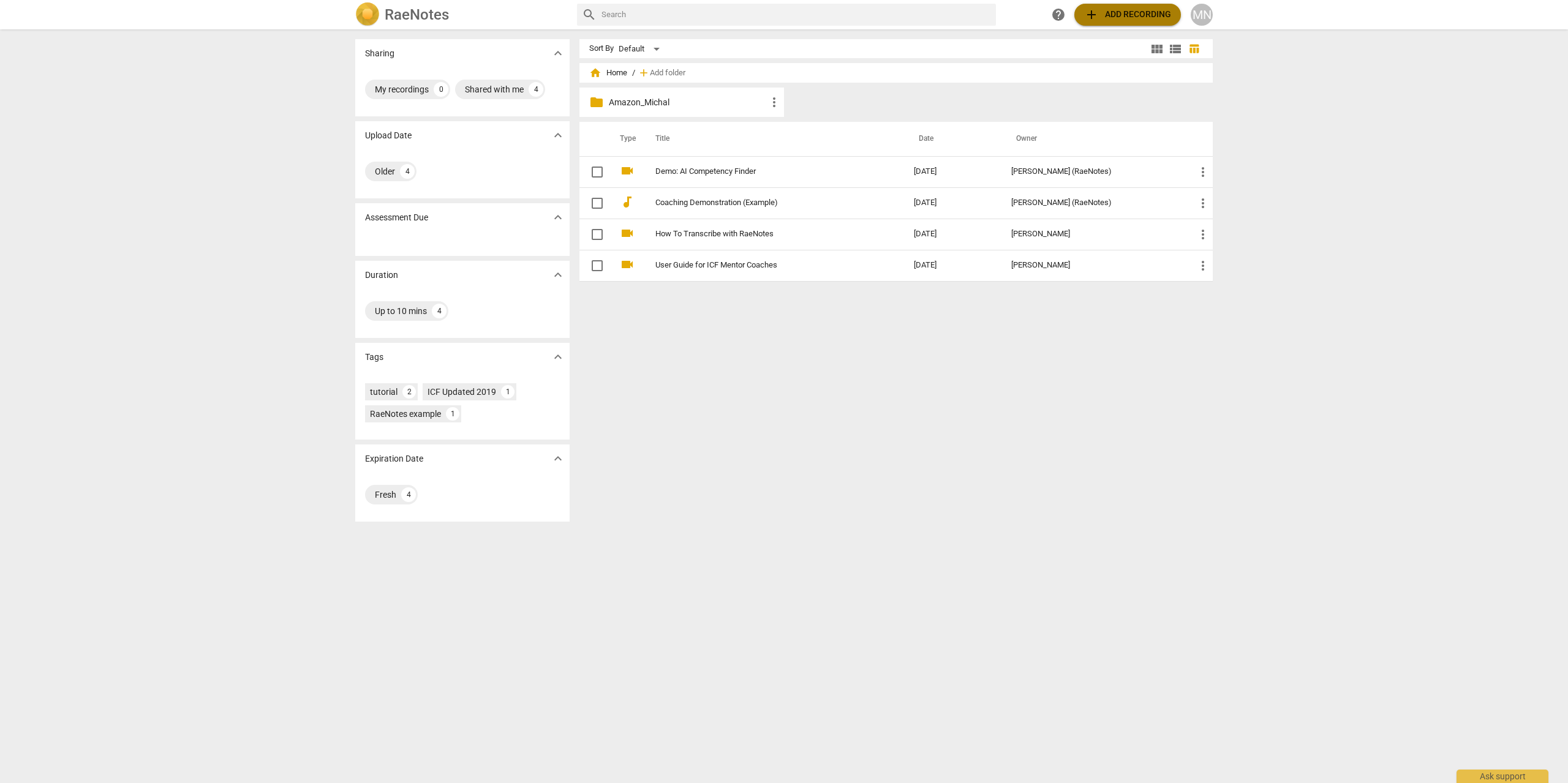
click at [1140, 17] on span "add Add recording" at bounding box center [1127, 14] width 87 height 14
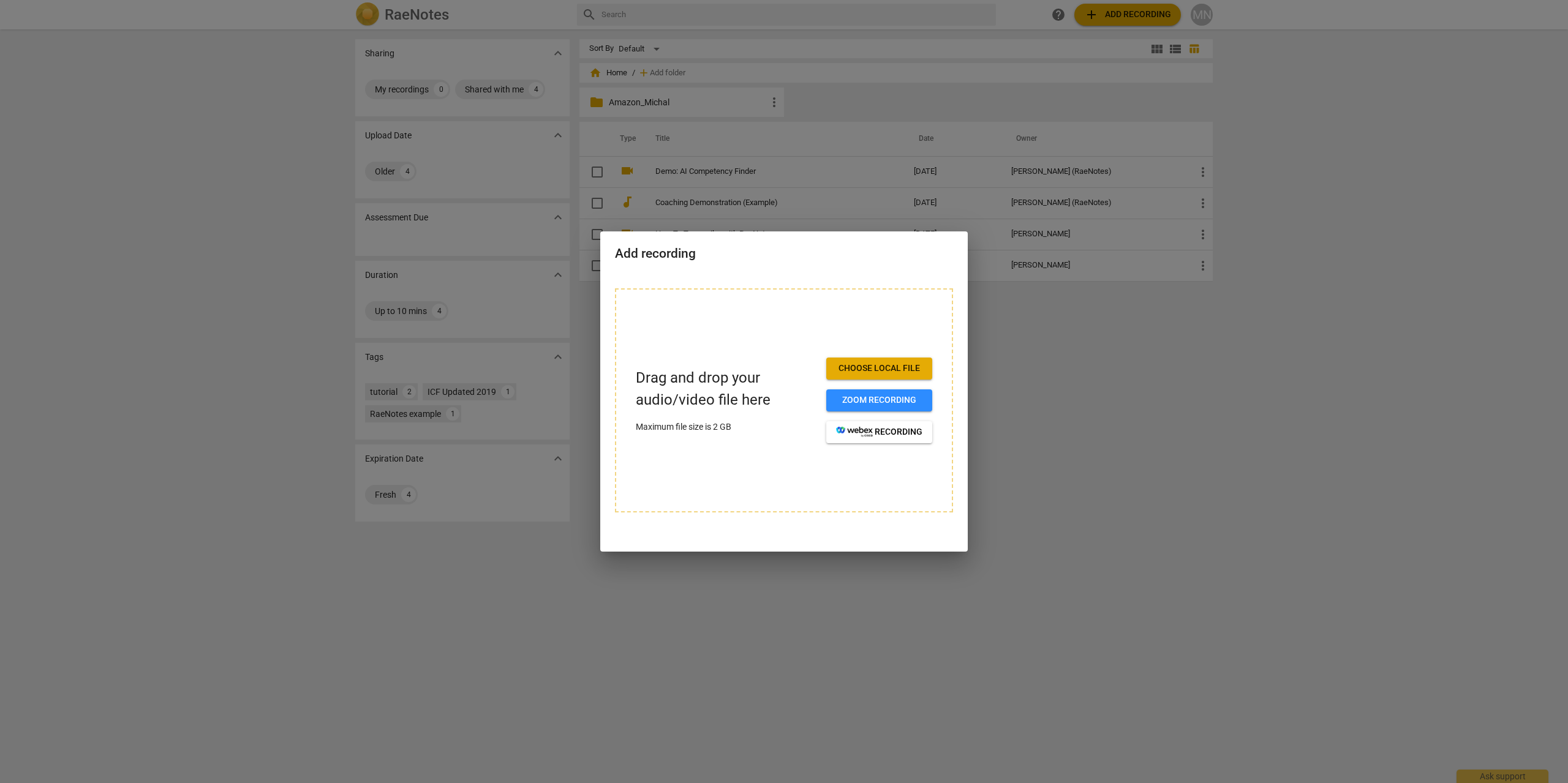
click at [870, 370] on span "Choose local file" at bounding box center [879, 369] width 87 height 12
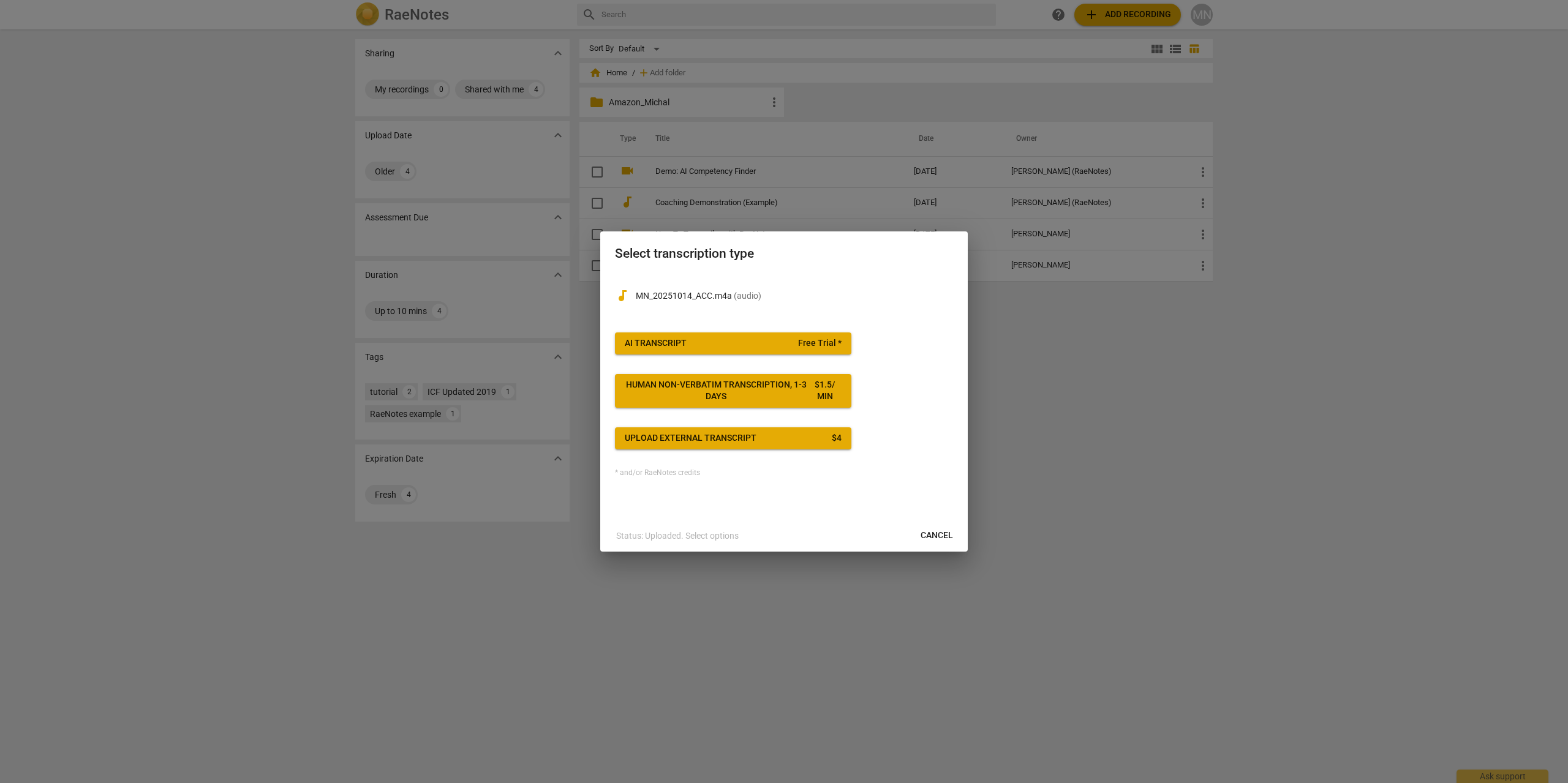
click at [706, 534] on p "Status: Uploaded. Select options" at bounding box center [677, 536] width 122 height 13
click at [779, 345] on span "AI Transcript Free Trial *" at bounding box center [733, 344] width 217 height 12
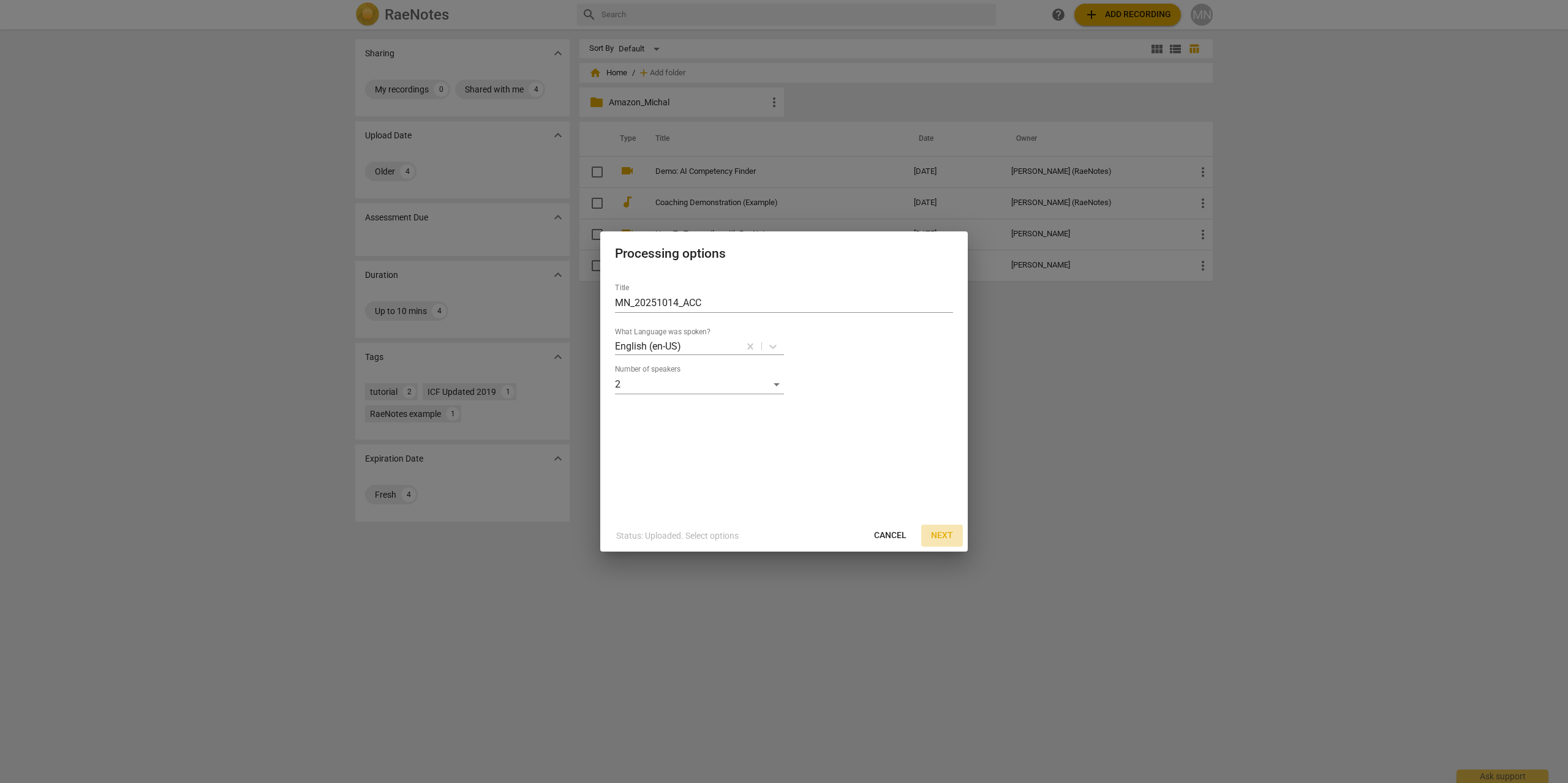
click at [942, 535] on span "Next" at bounding box center [942, 536] width 22 height 12
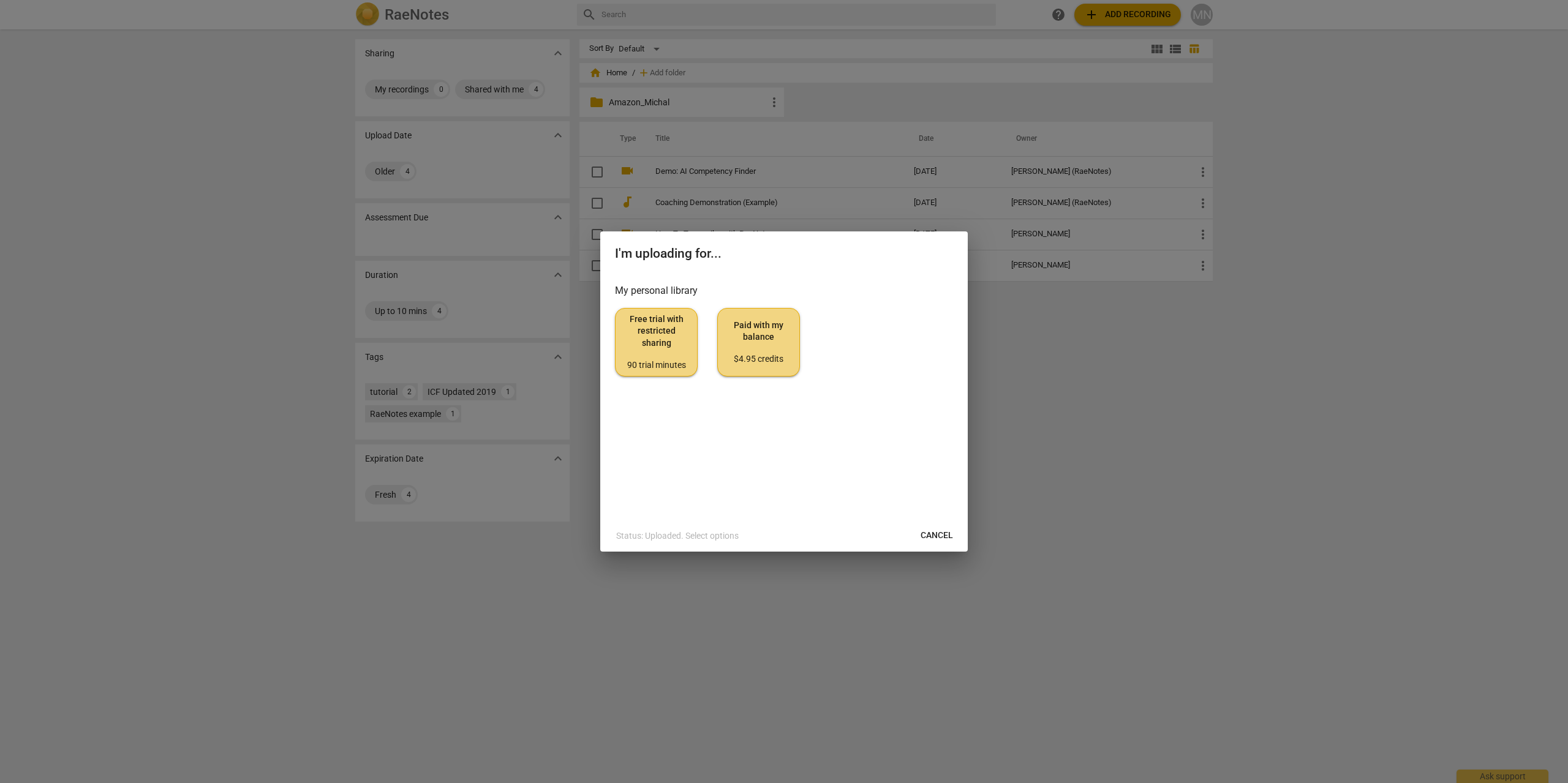
click at [674, 353] on span "Free trial with restricted sharing 90 trial minutes" at bounding box center [656, 342] width 62 height 57
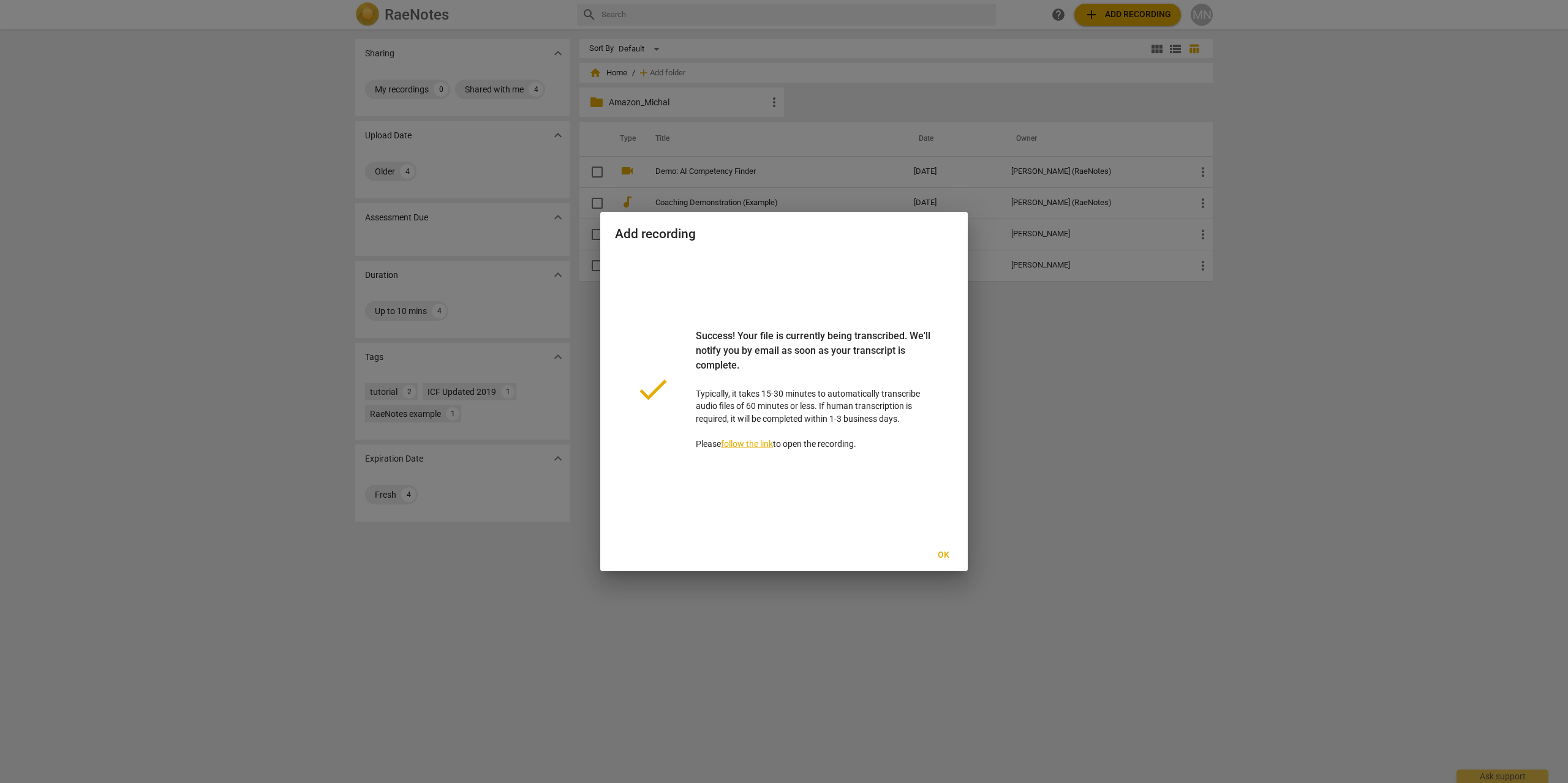
click at [950, 552] on span "Ok" at bounding box center [943, 555] width 20 height 12
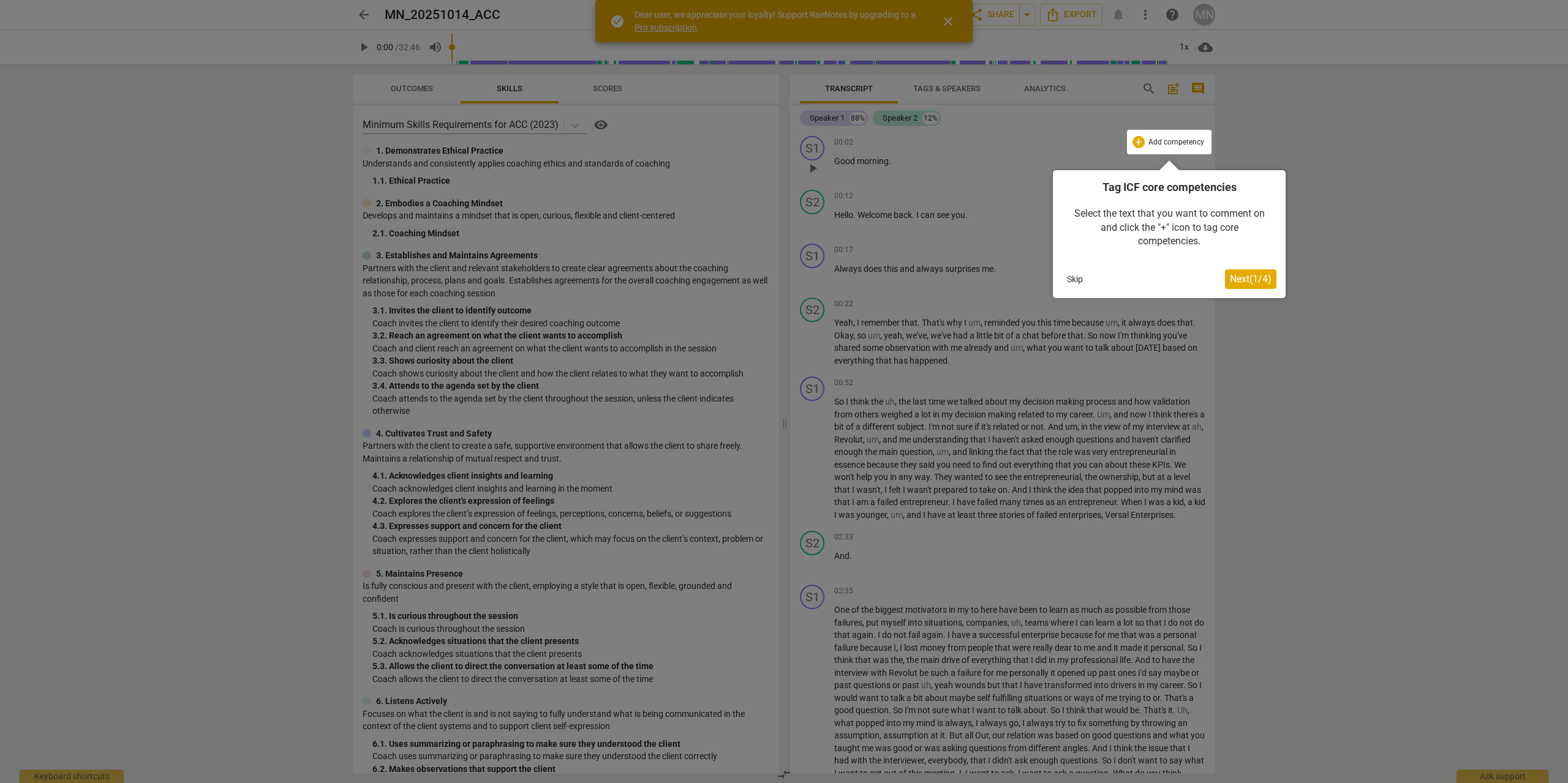
click at [1249, 280] on span "Next ( 1 / 4 )" at bounding box center [1250, 278] width 41 height 11
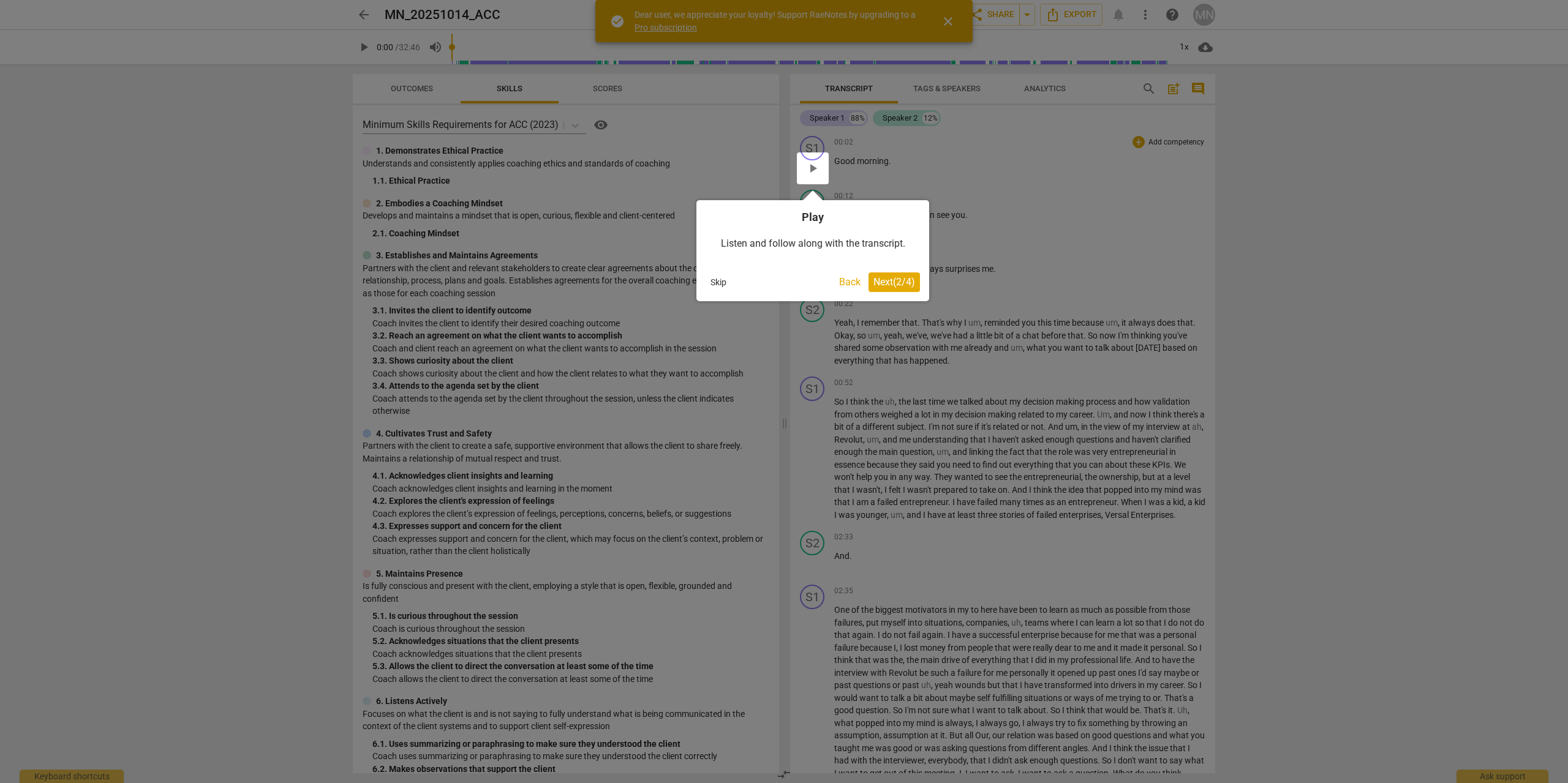
click at [876, 287] on span "Next ( 2 / 4 )" at bounding box center [893, 281] width 41 height 11
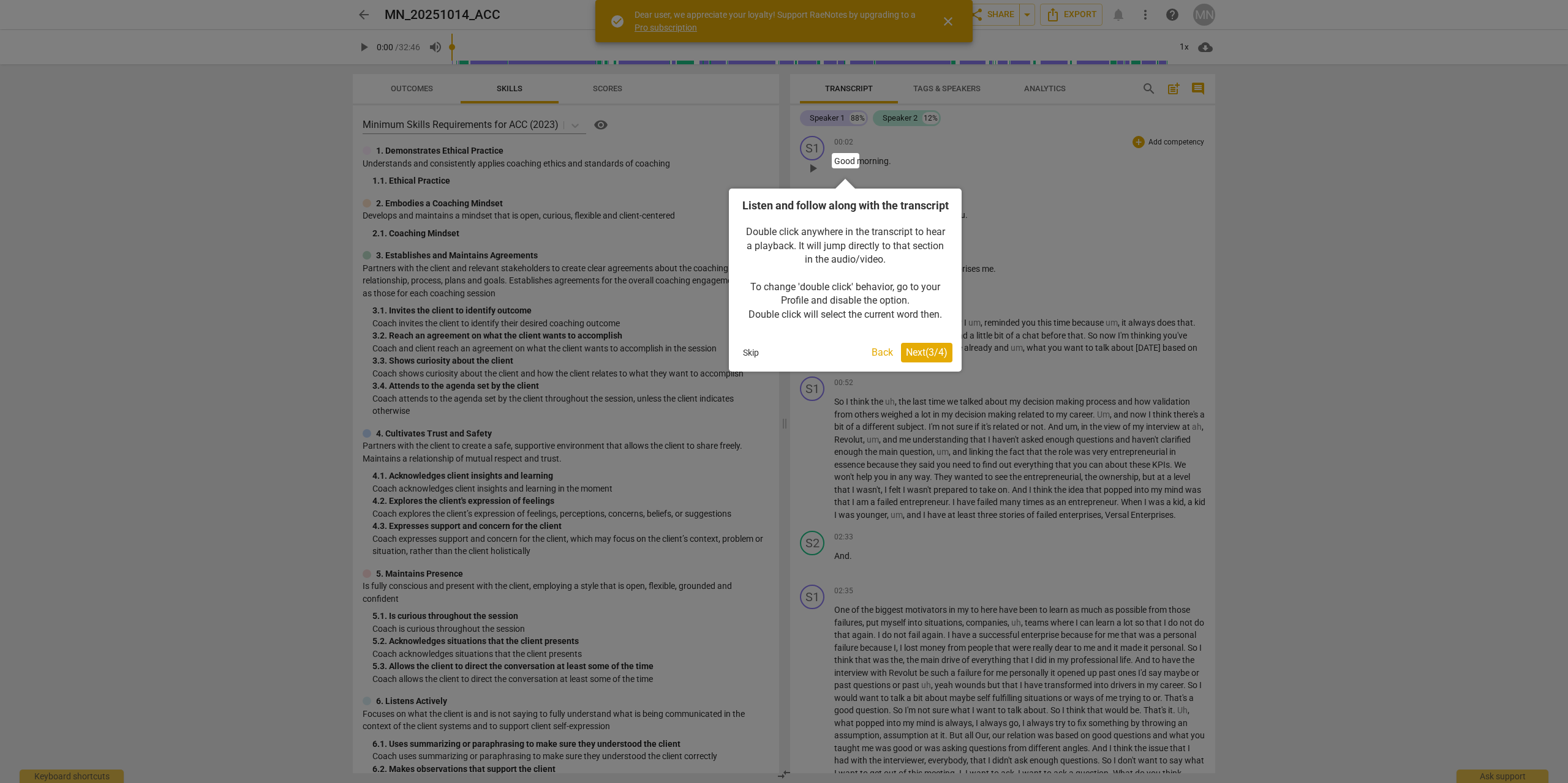
click at [938, 358] on span "Next ( 3 / 4 )" at bounding box center [926, 352] width 41 height 11
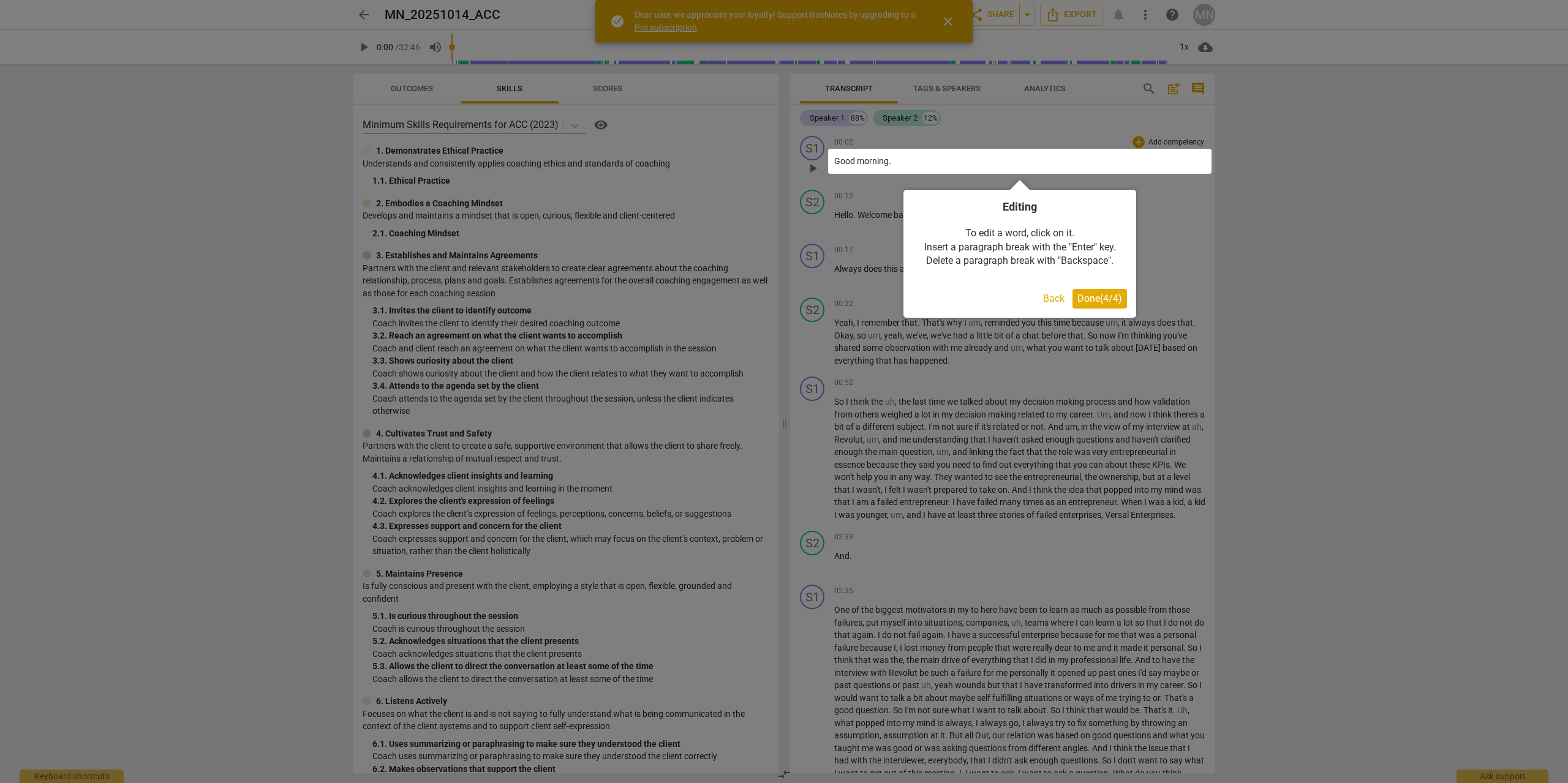
click at [1092, 295] on span "Done ( 4 / 4 )" at bounding box center [1099, 298] width 44 height 11
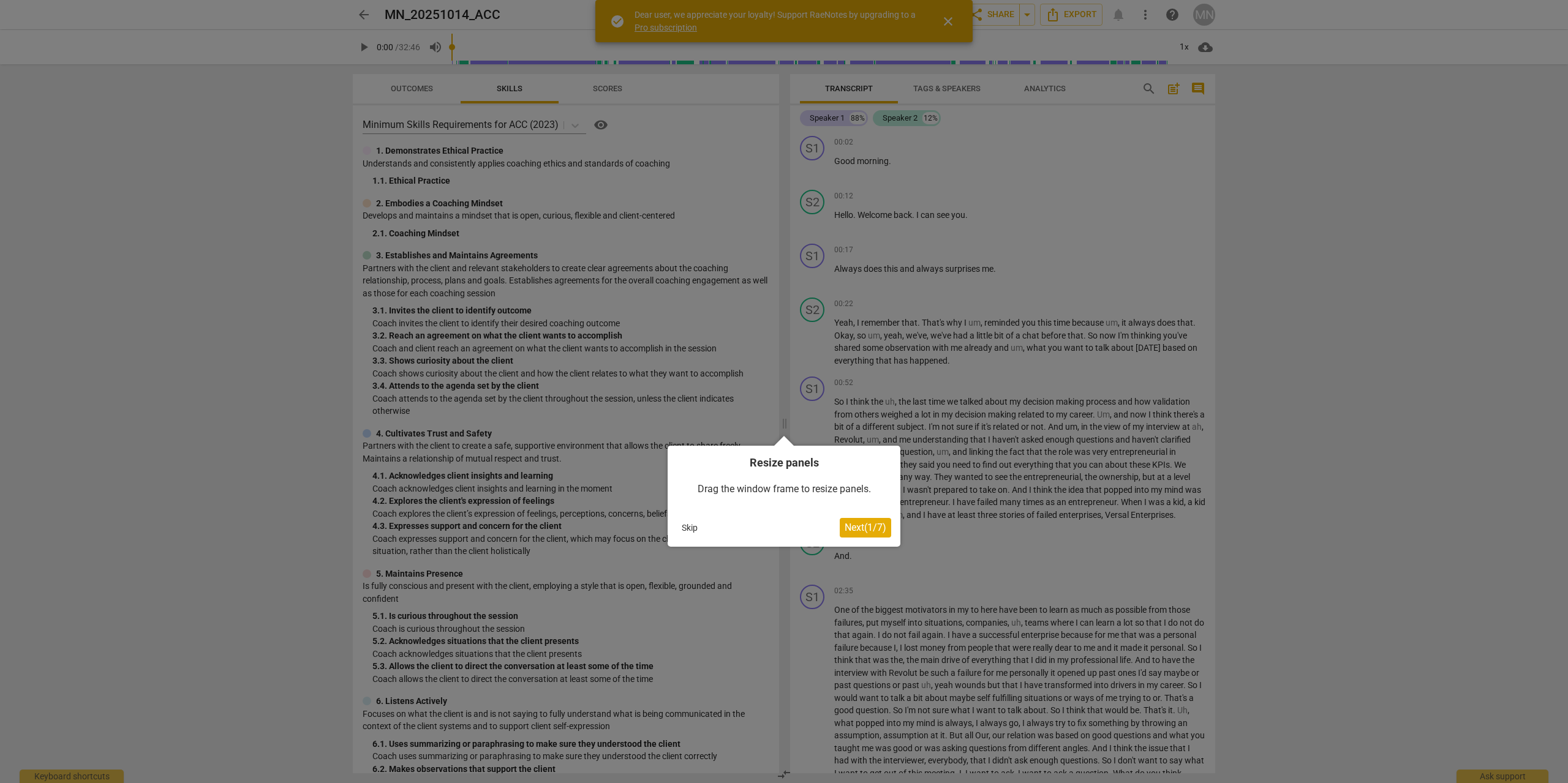
click at [556, 126] on div at bounding box center [784, 391] width 1568 height 783
click at [873, 525] on span "Next ( 1 / 7 )" at bounding box center [865, 527] width 41 height 11
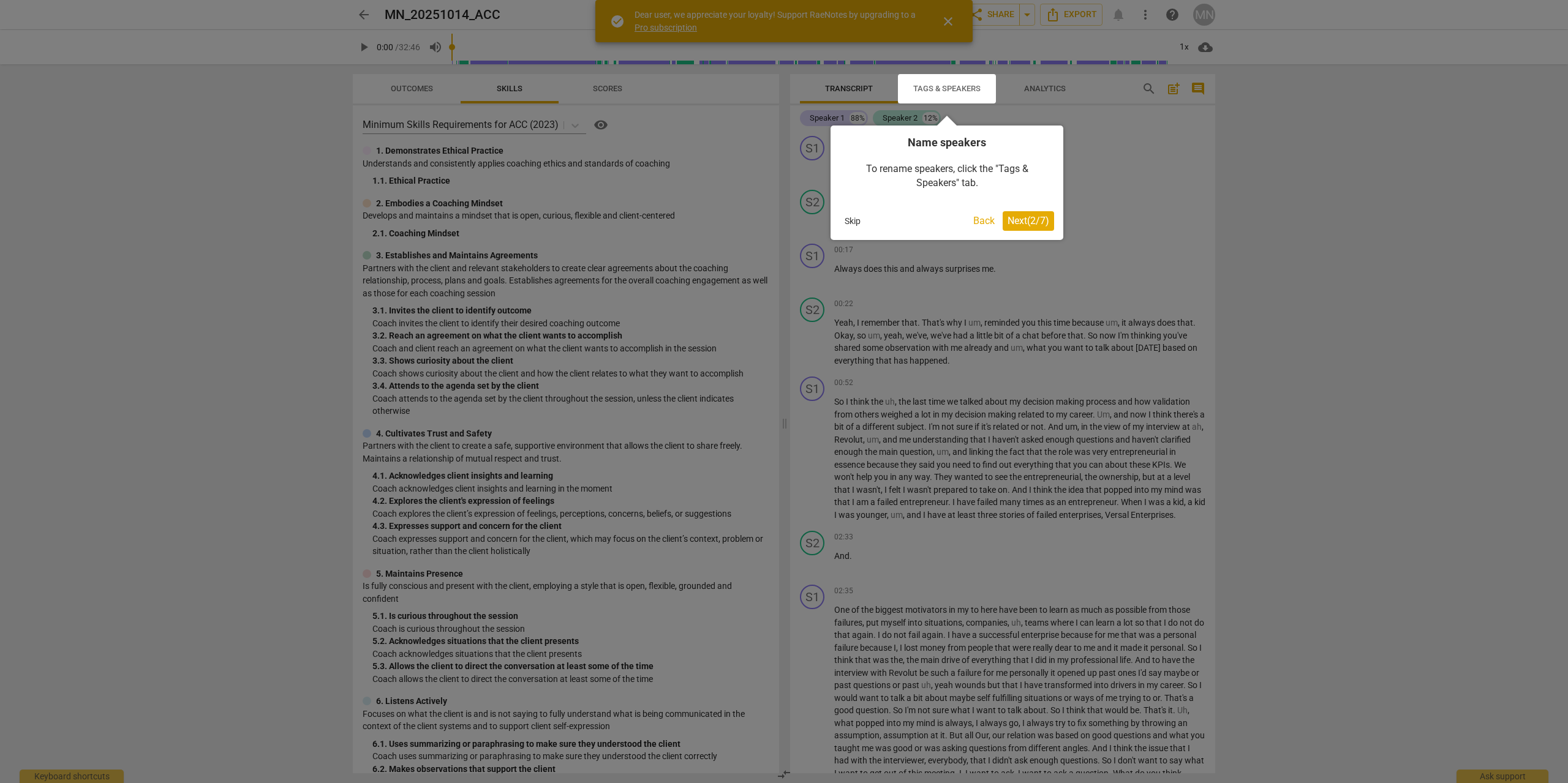
click at [1029, 222] on span "Next ( 2 / 7 )" at bounding box center [1027, 220] width 41 height 11
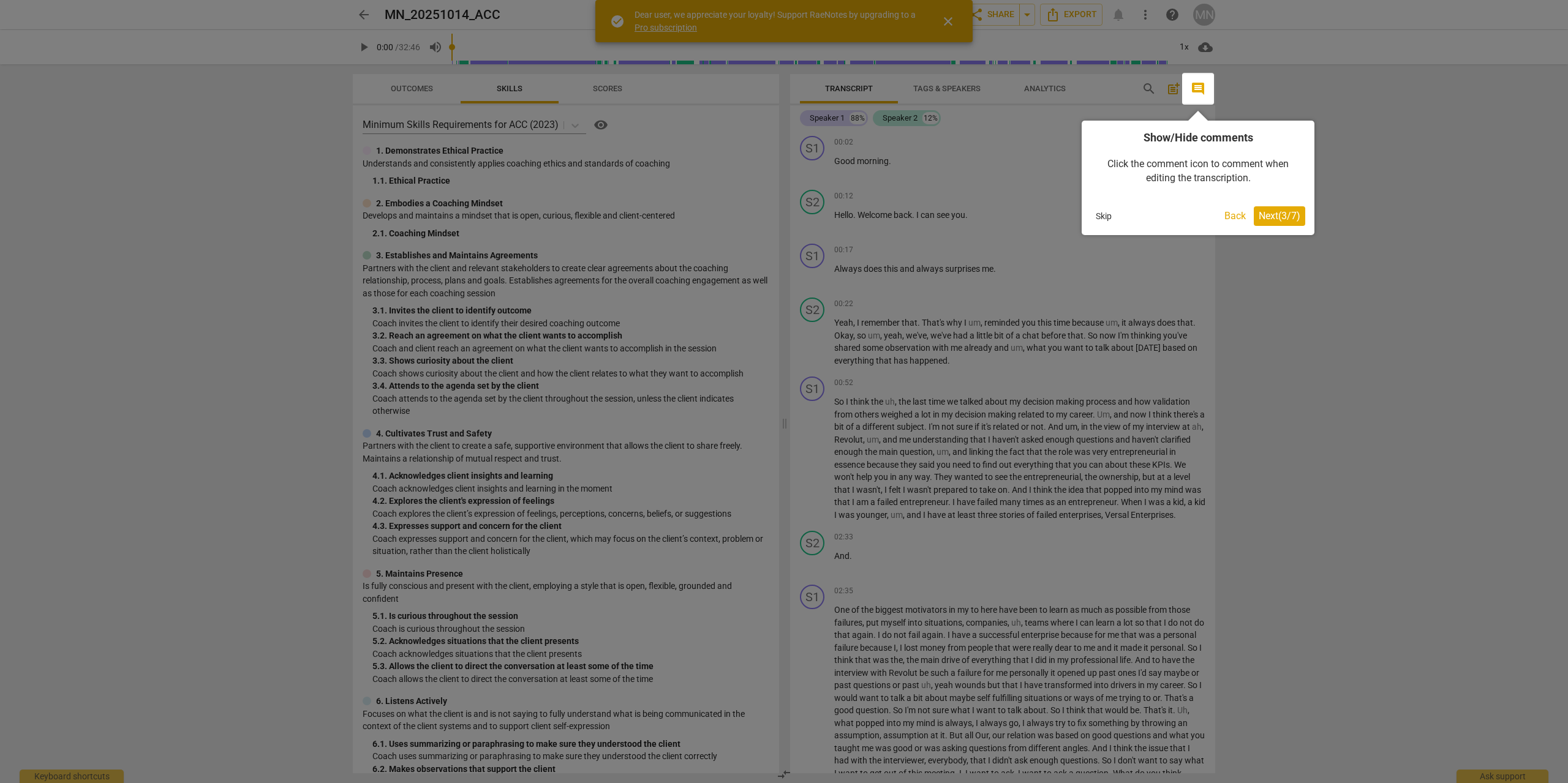
click at [1284, 212] on button "Next ( 3 / 7 )" at bounding box center [1279, 216] width 51 height 20
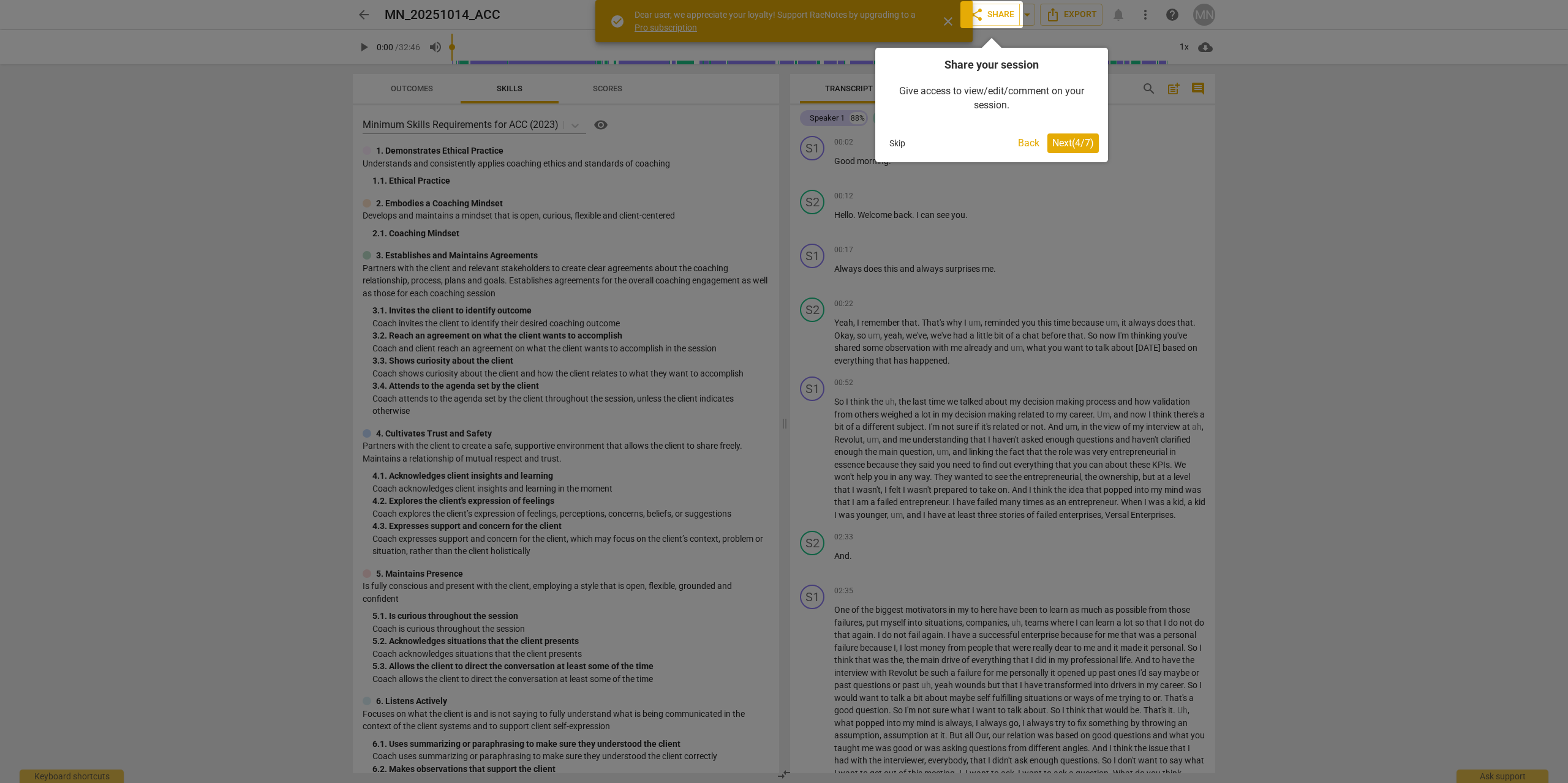
click at [1060, 146] on span "Next ( 4 / 7 )" at bounding box center [1073, 142] width 41 height 11
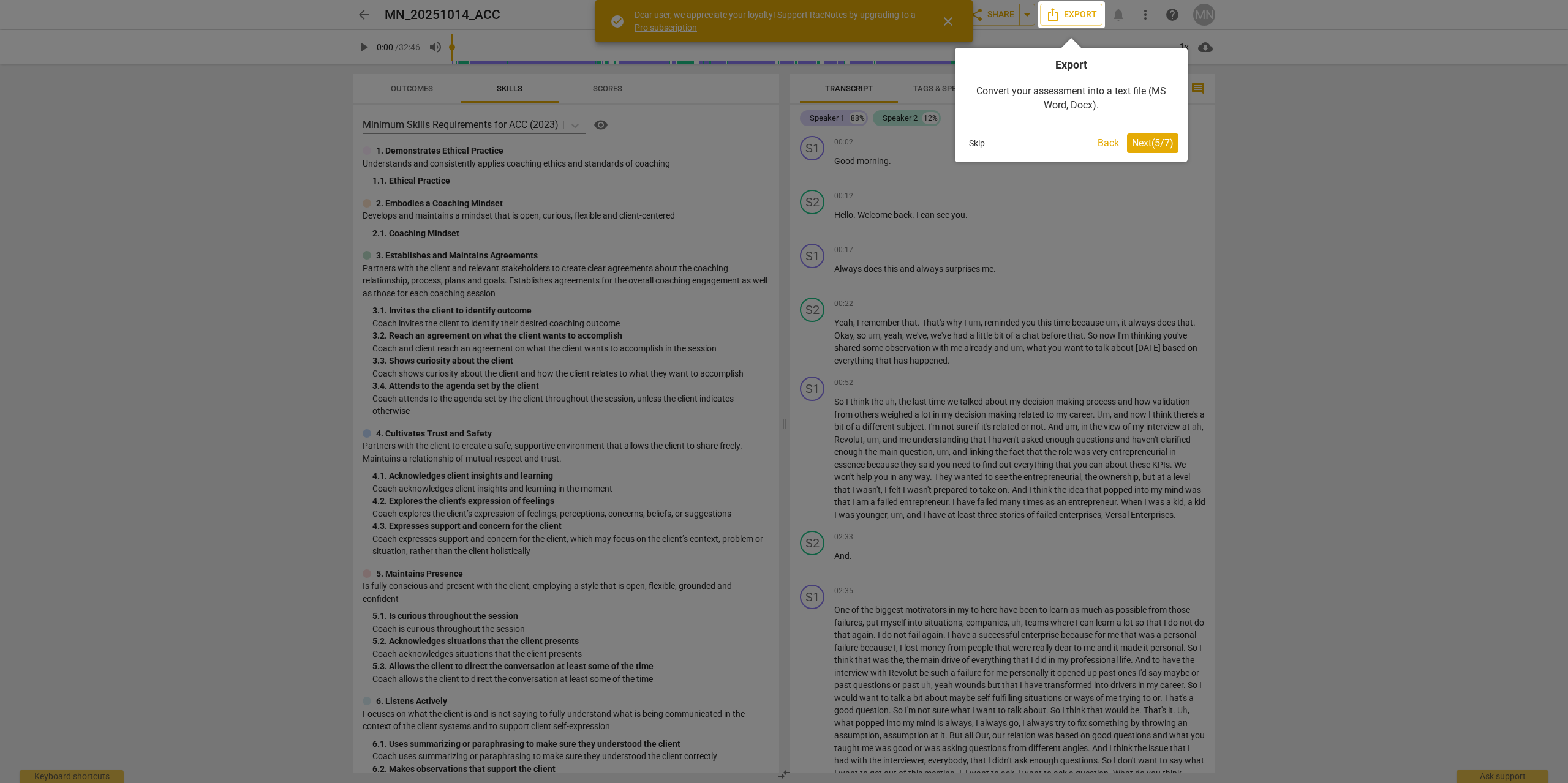
click at [1144, 145] on span "Next ( 5 / 7 )" at bounding box center [1152, 142] width 41 height 11
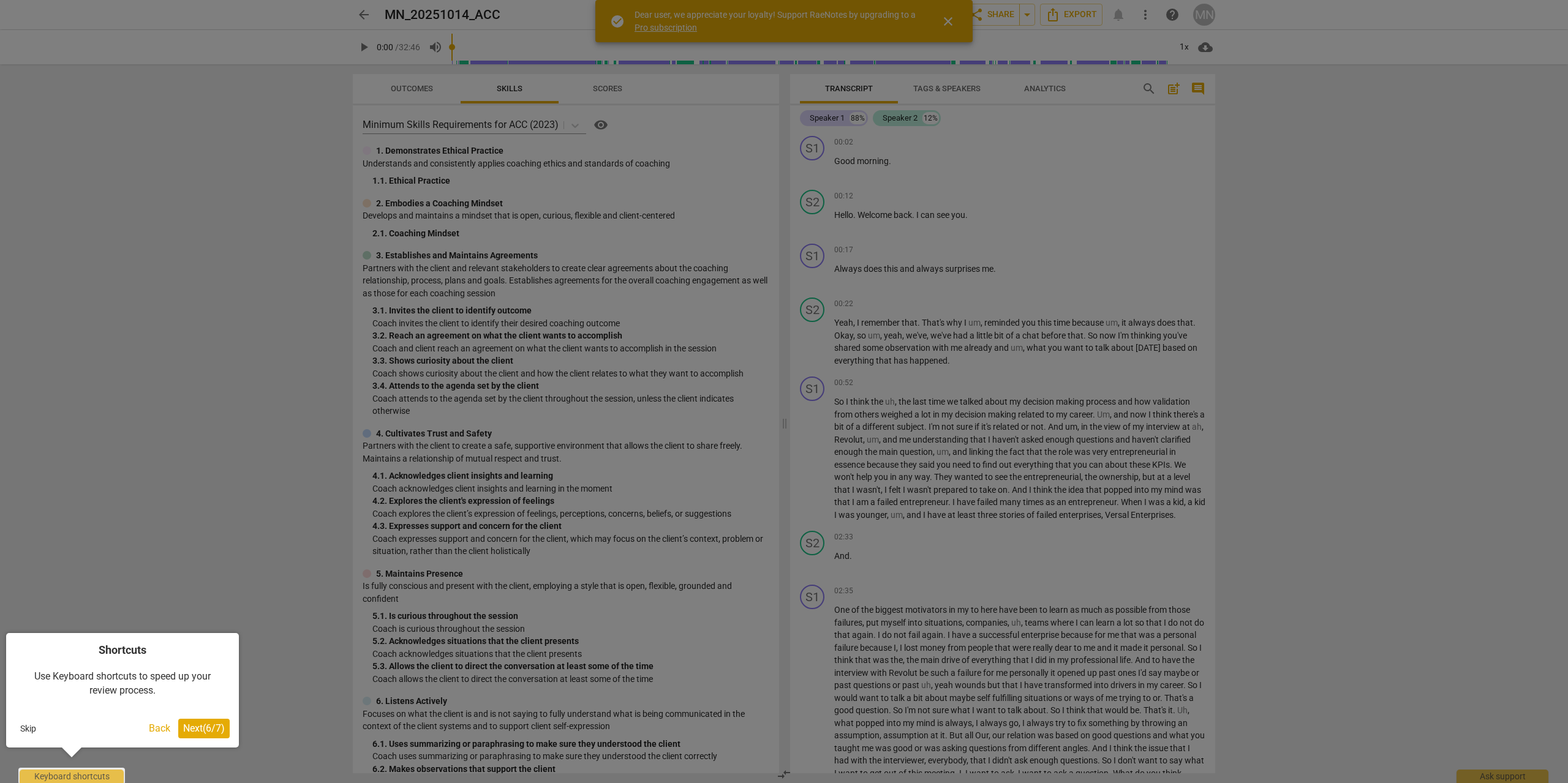
click at [185, 726] on span "Next ( 6 / 7 )" at bounding box center [204, 728] width 41 height 11
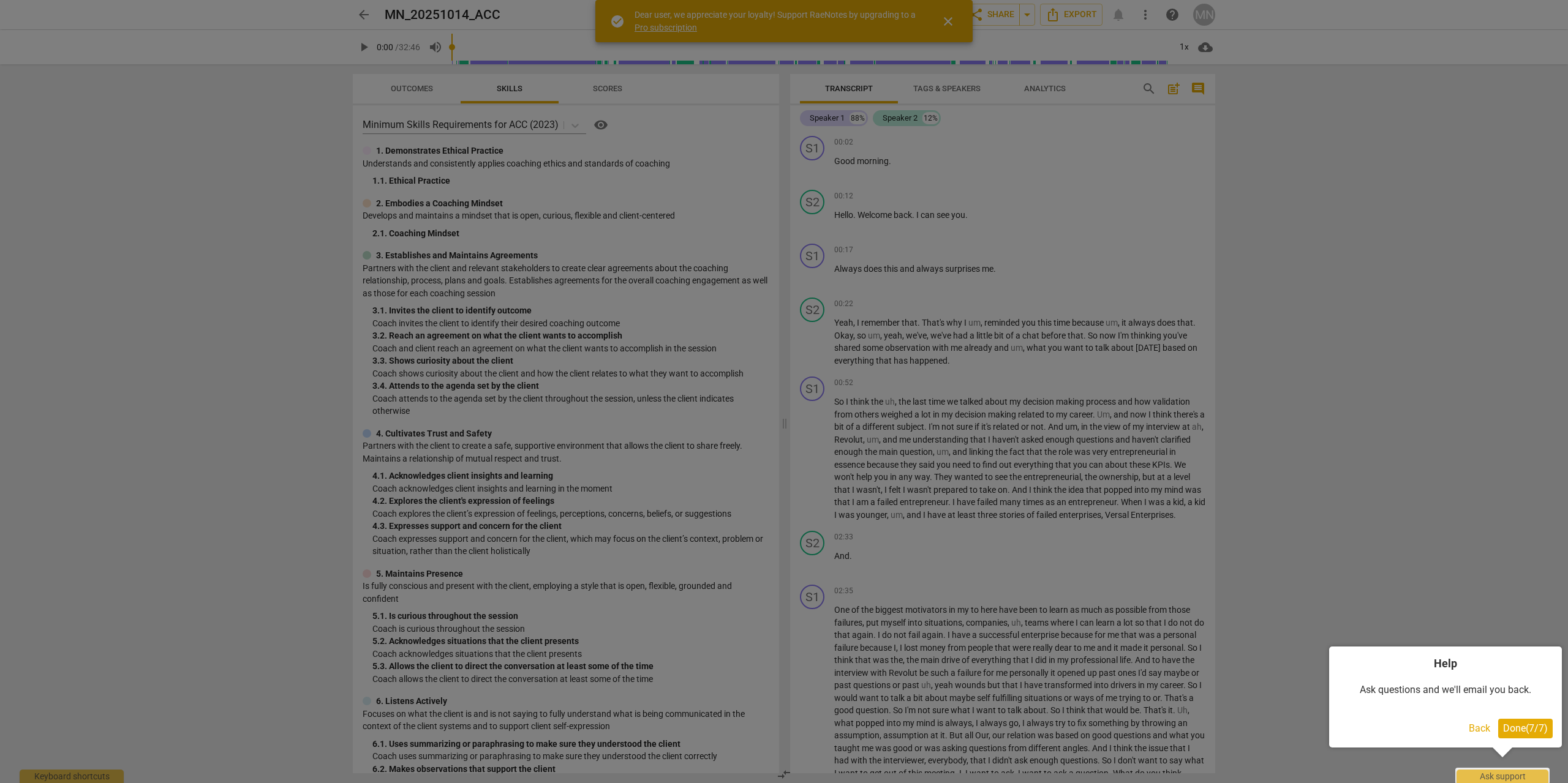
click at [1519, 727] on span "Done ( 7 / 7 )" at bounding box center [1524, 728] width 44 height 11
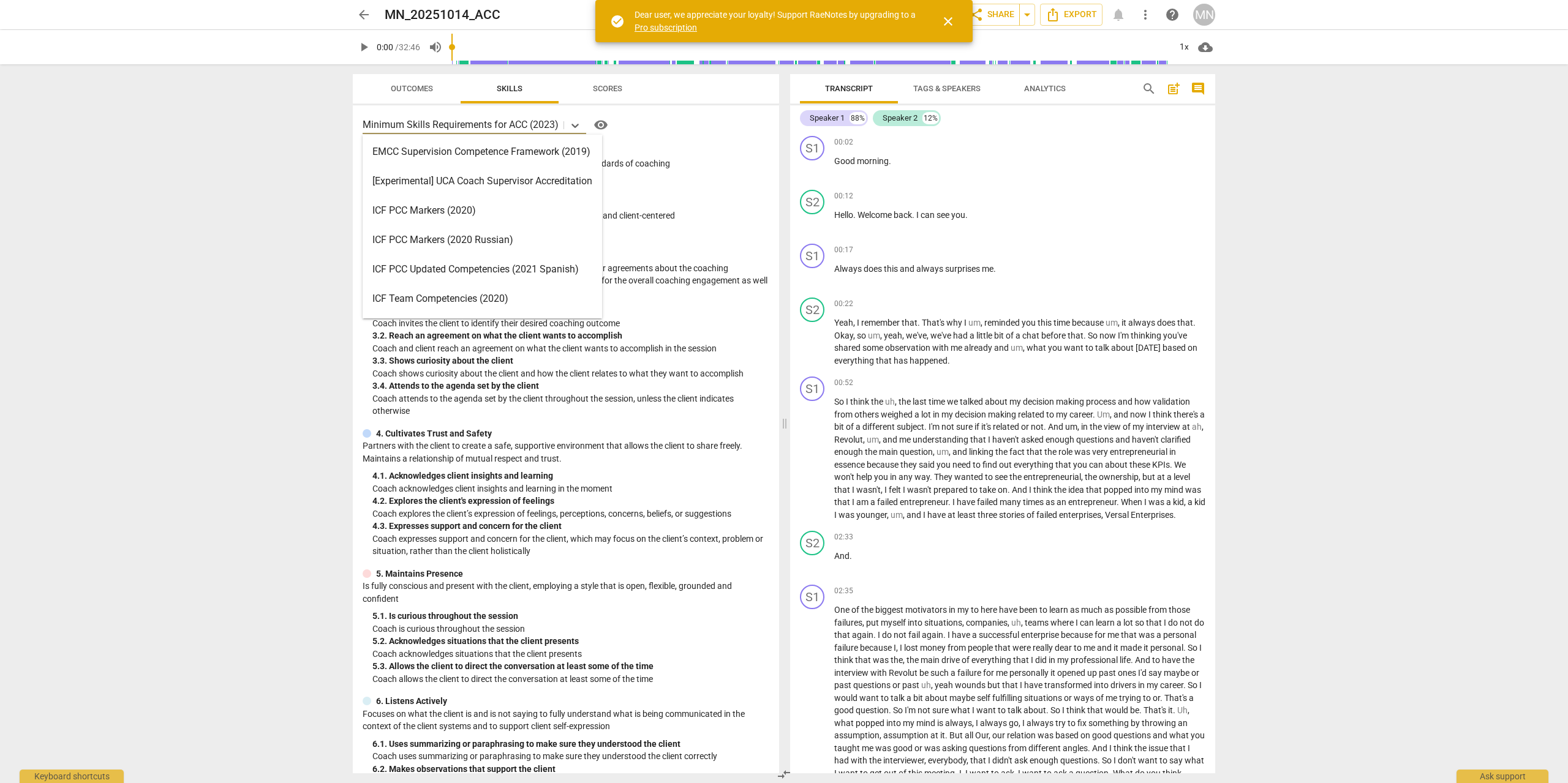
click at [527, 124] on p "Minimum Skills Requirements for ACC (2023)" at bounding box center [461, 124] width 196 height 14
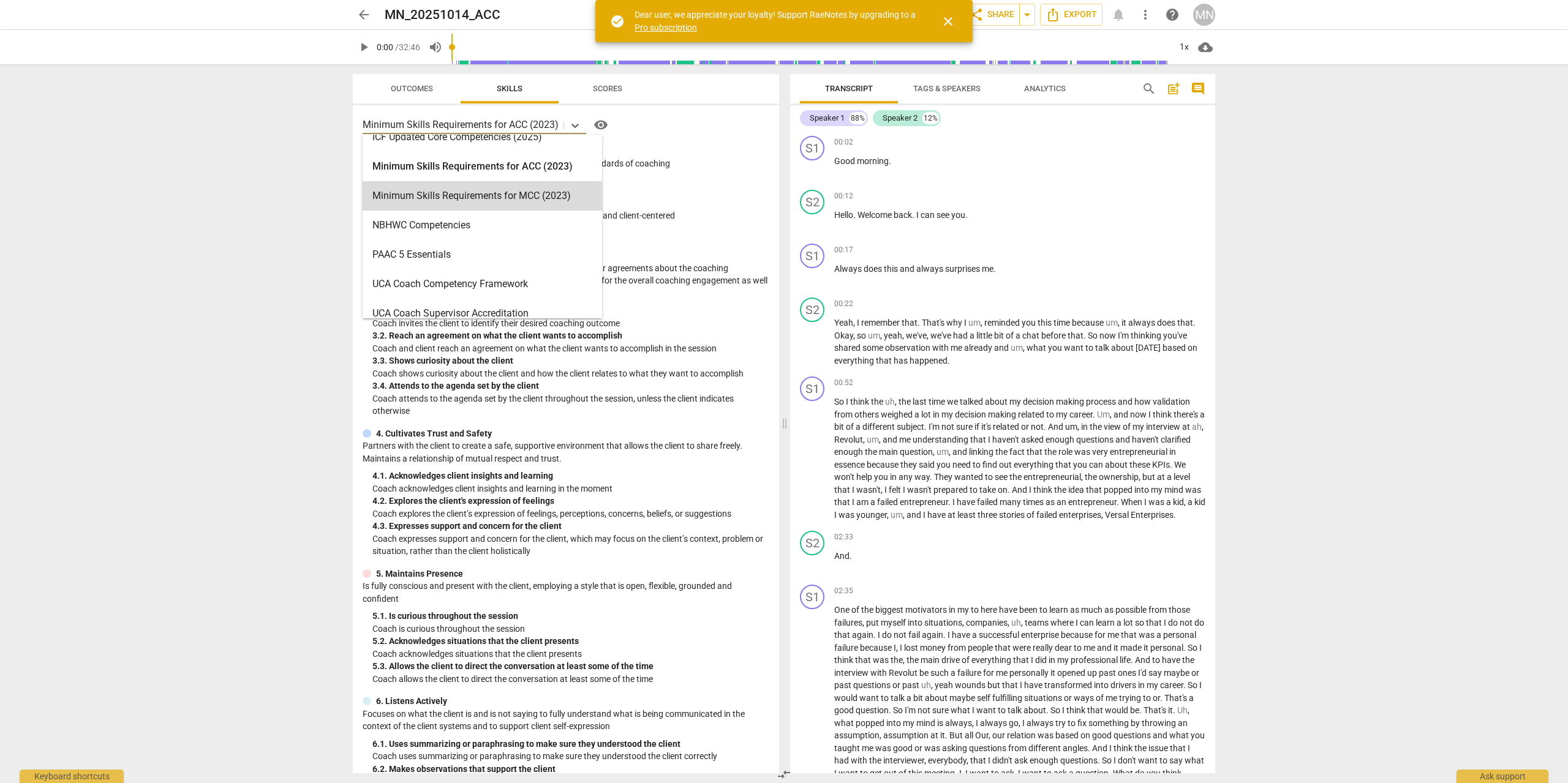
scroll to position [292, 0]
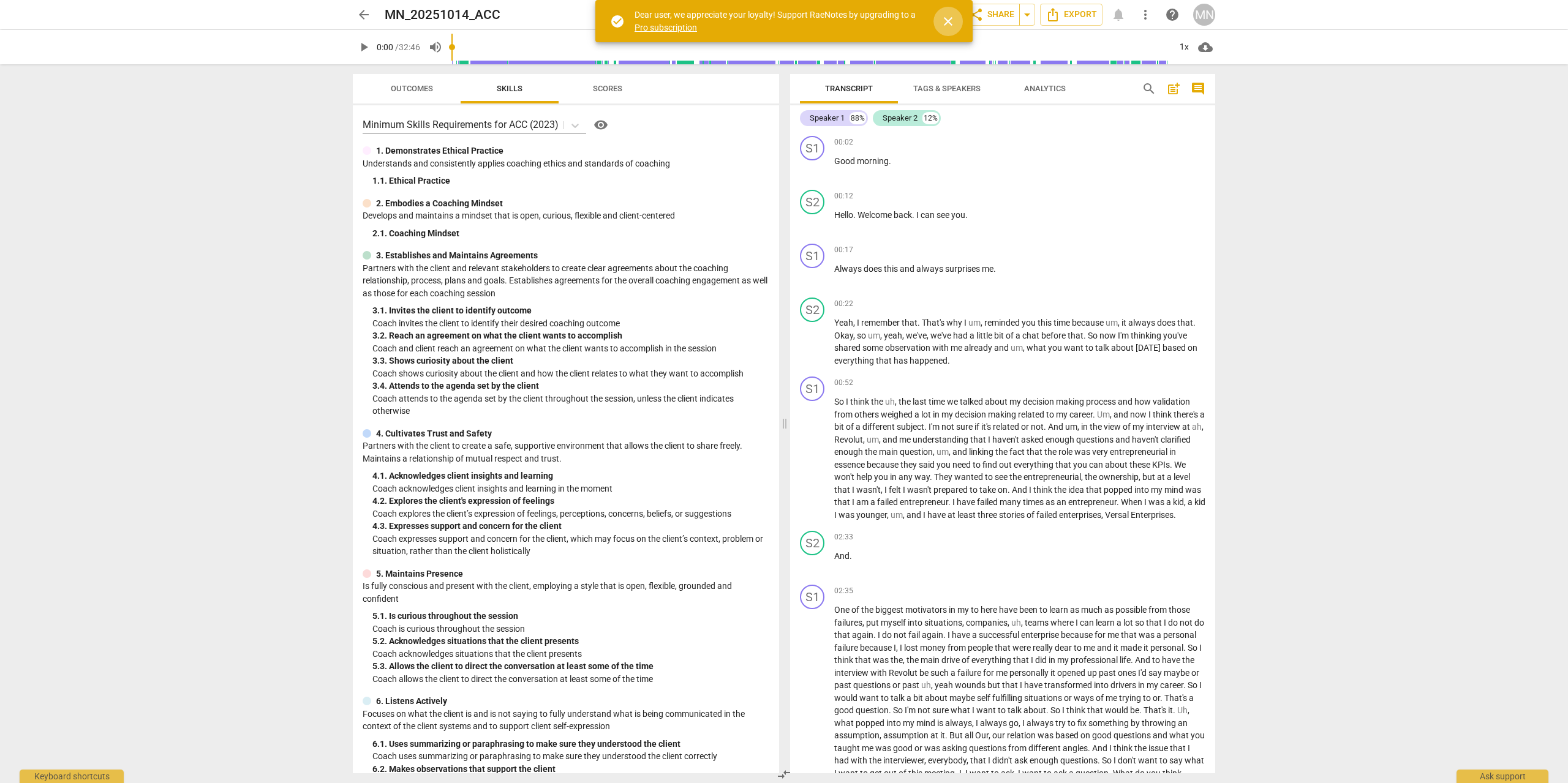
click at [951, 24] on span "close" at bounding box center [948, 21] width 14 height 14
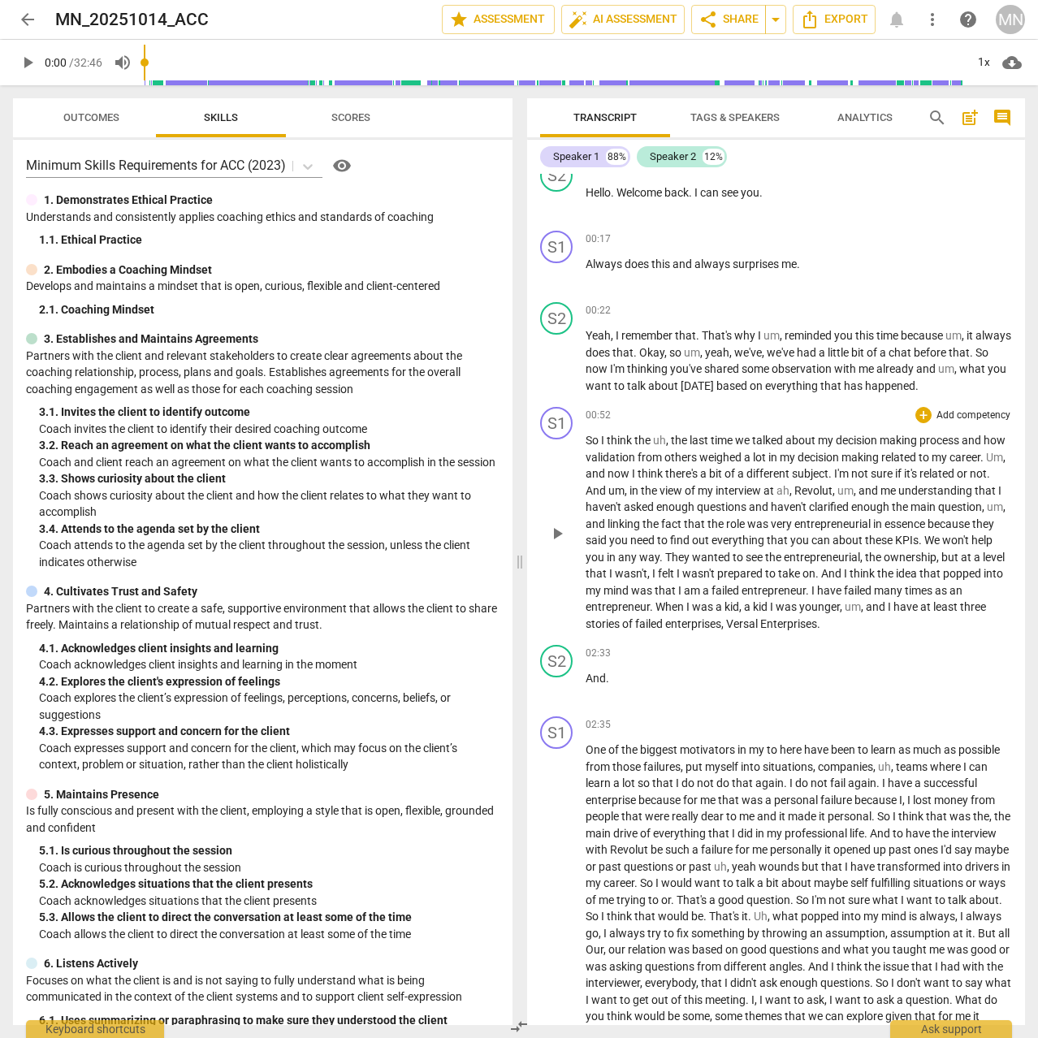
scroll to position [185, 0]
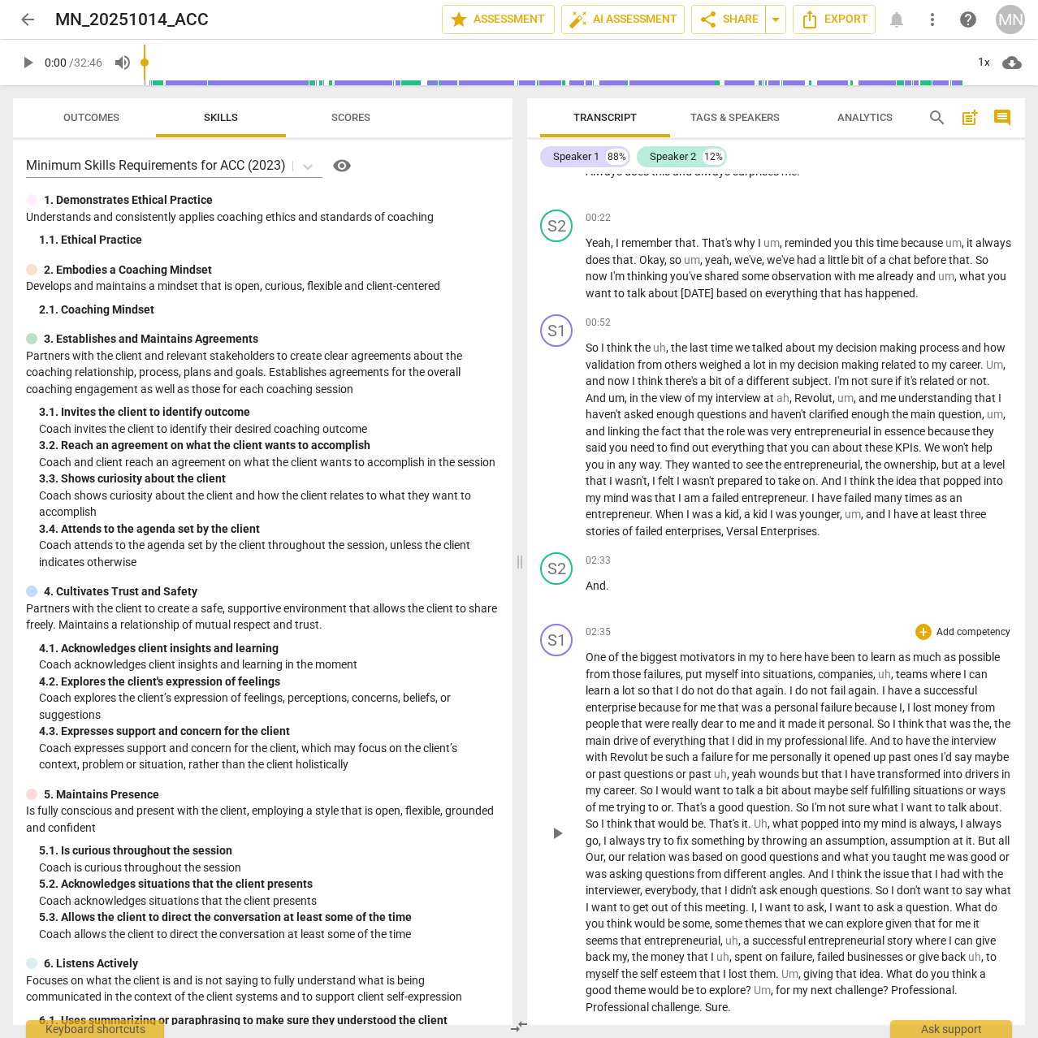
click at [770, 653] on span "to" at bounding box center [773, 657] width 13 height 13
drag, startPoint x: 807, startPoint y: 657, endPoint x: 768, endPoint y: 656, distance: 39.0
click at [768, 656] on p "One of the biggest motivators in my to here have been to learn as much as possi…" at bounding box center [799, 832] width 426 height 366
click at [750, 529] on span "Versal" at bounding box center [743, 531] width 34 height 13
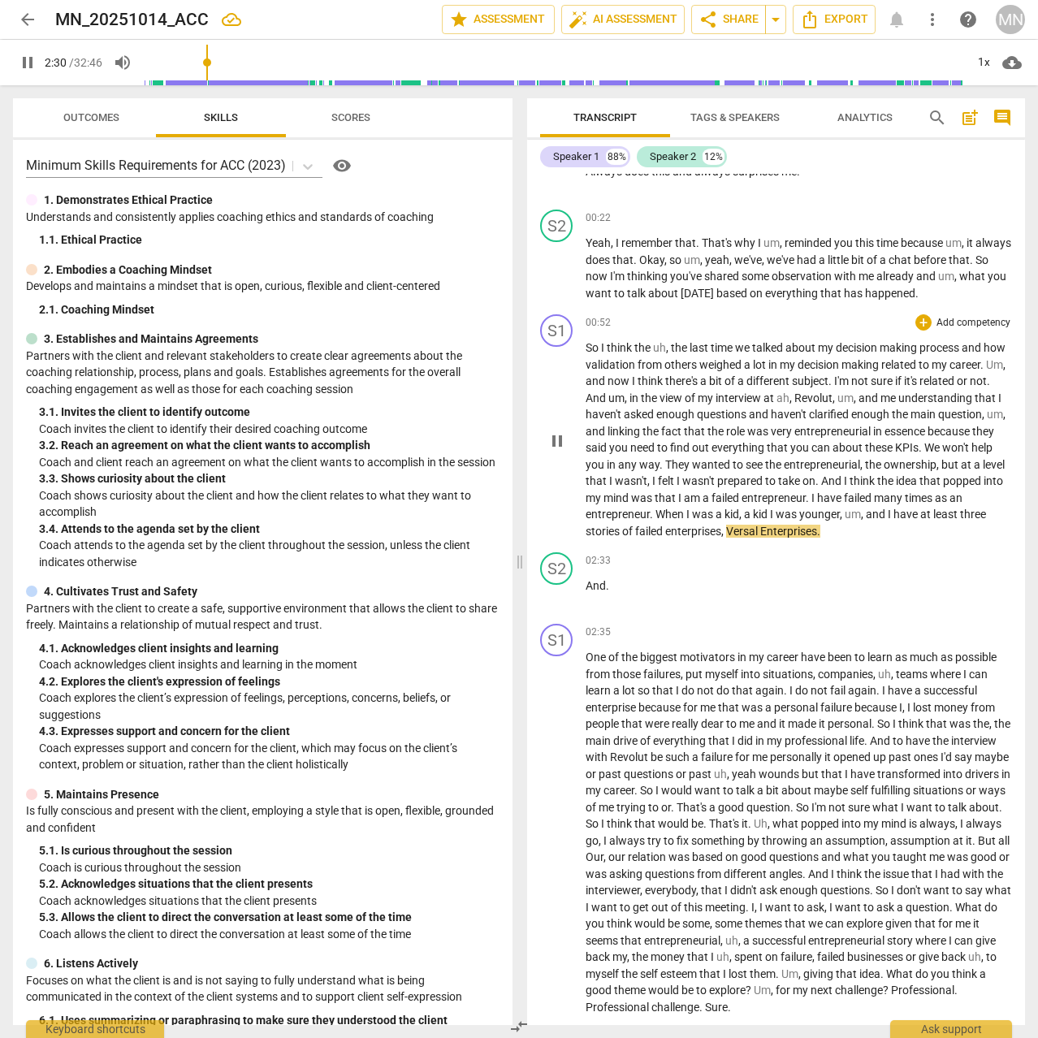
click at [746, 531] on span "Versal" at bounding box center [743, 531] width 34 height 13
click at [754, 542] on div "S1 play_arrow pause 00:52 + Add competency keyboard_arrow_right So I think the …" at bounding box center [776, 427] width 498 height 238
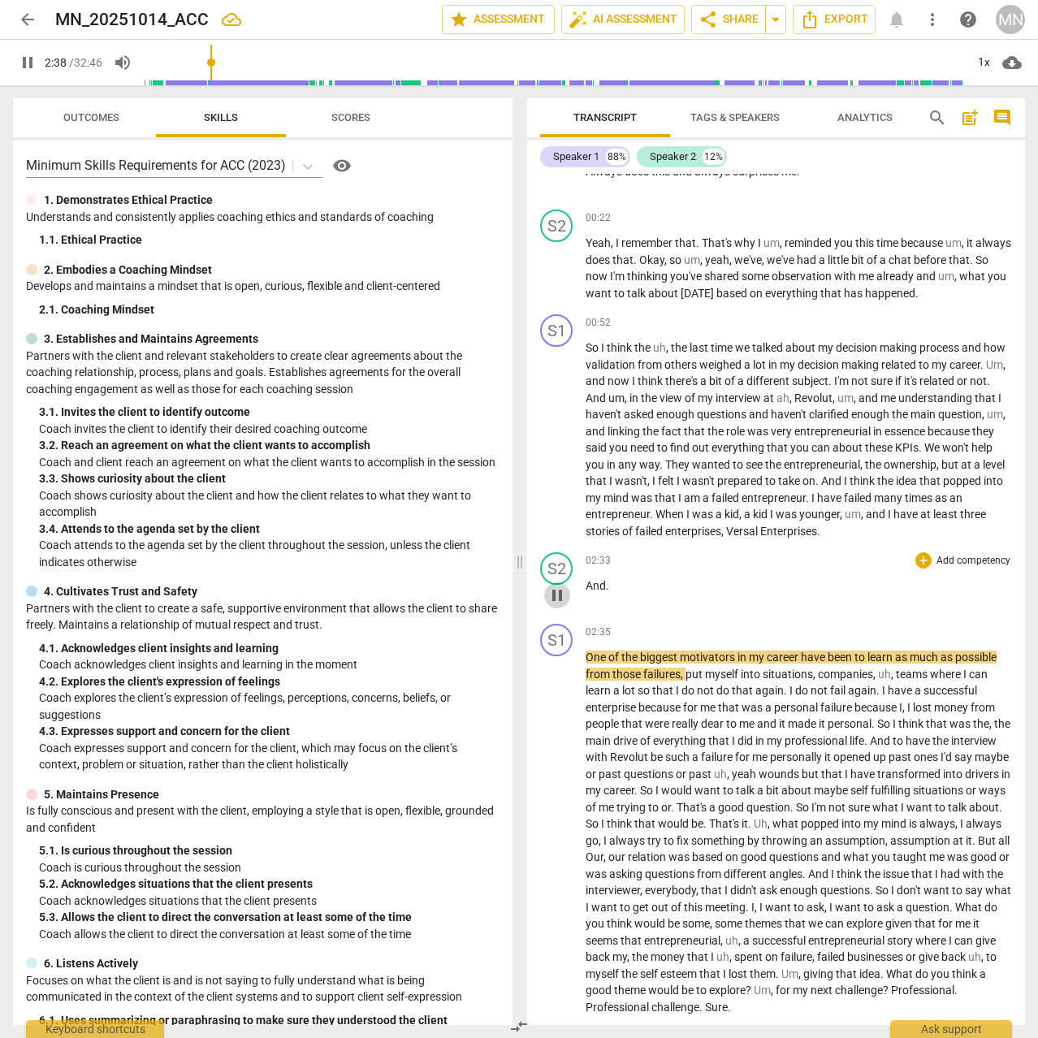
click at [560, 597] on span "pause" at bounding box center [556, 595] width 19 height 19
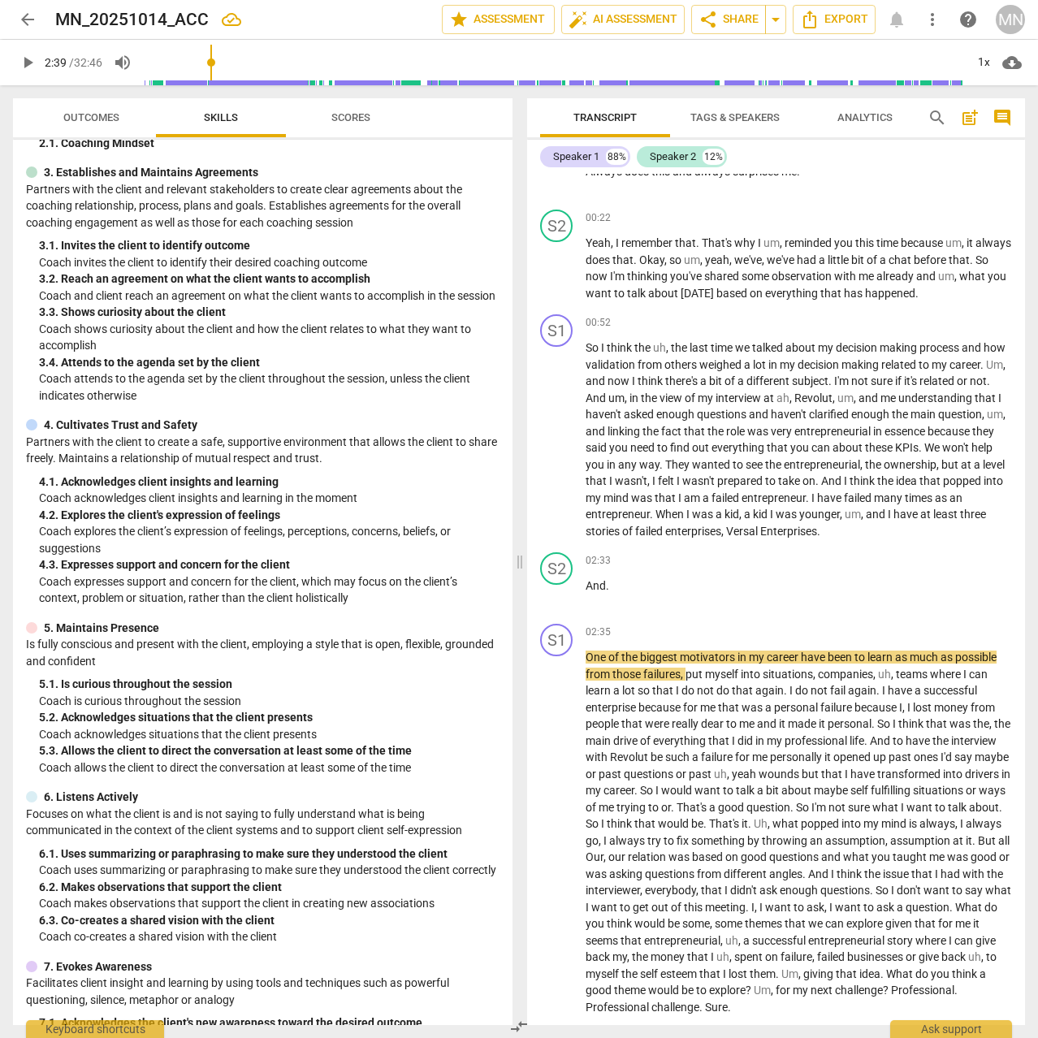
scroll to position [0, 0]
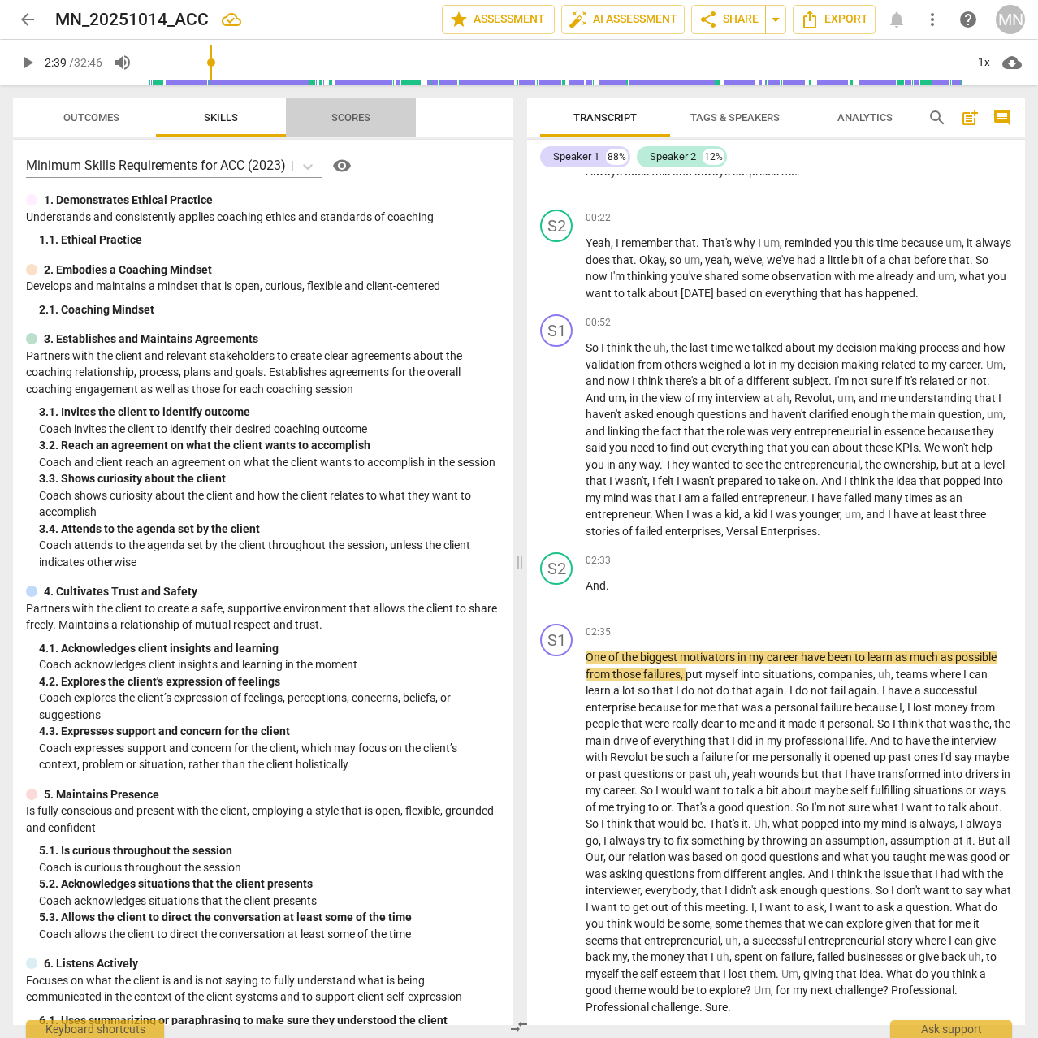
click at [351, 116] on span "Scores" at bounding box center [350, 117] width 39 height 12
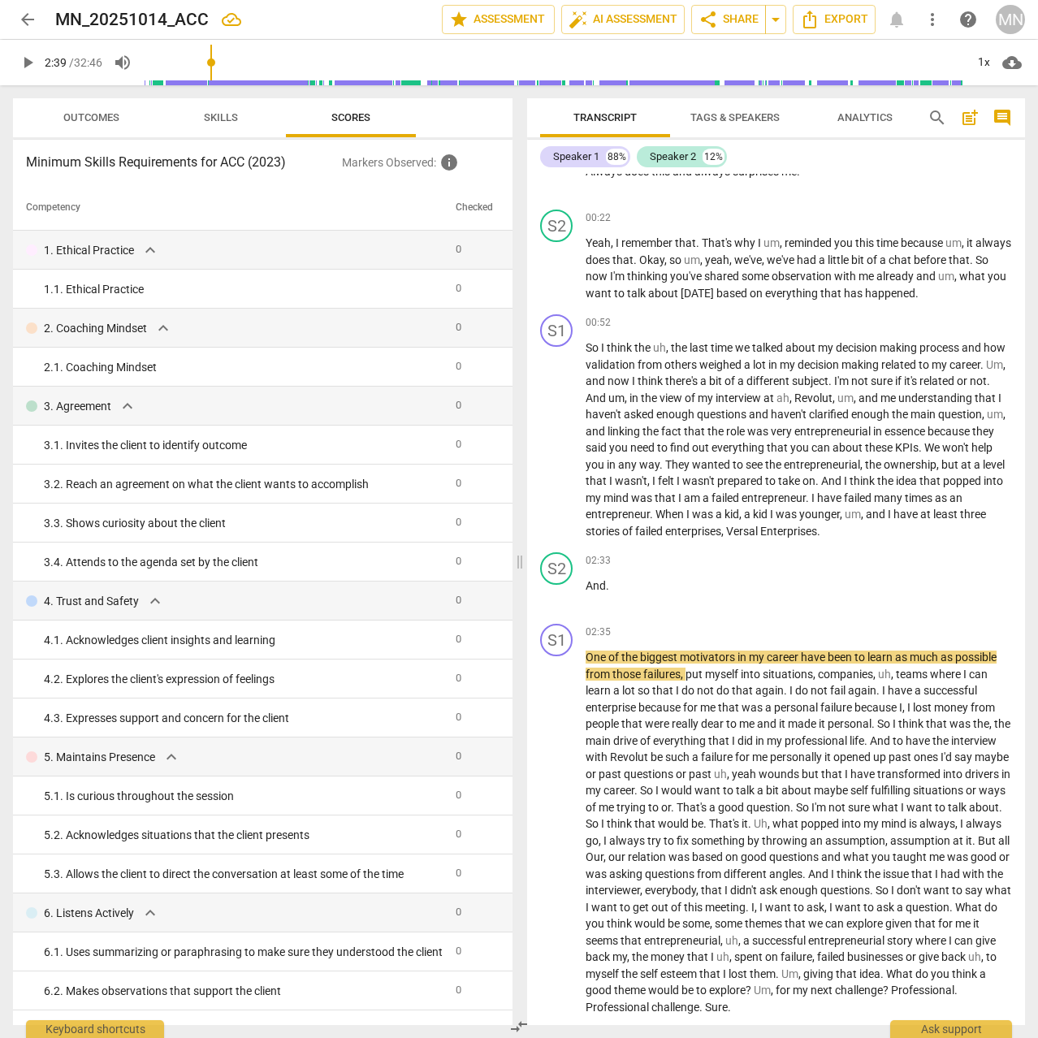
click at [239, 122] on span "Skills" at bounding box center [220, 118] width 73 height 22
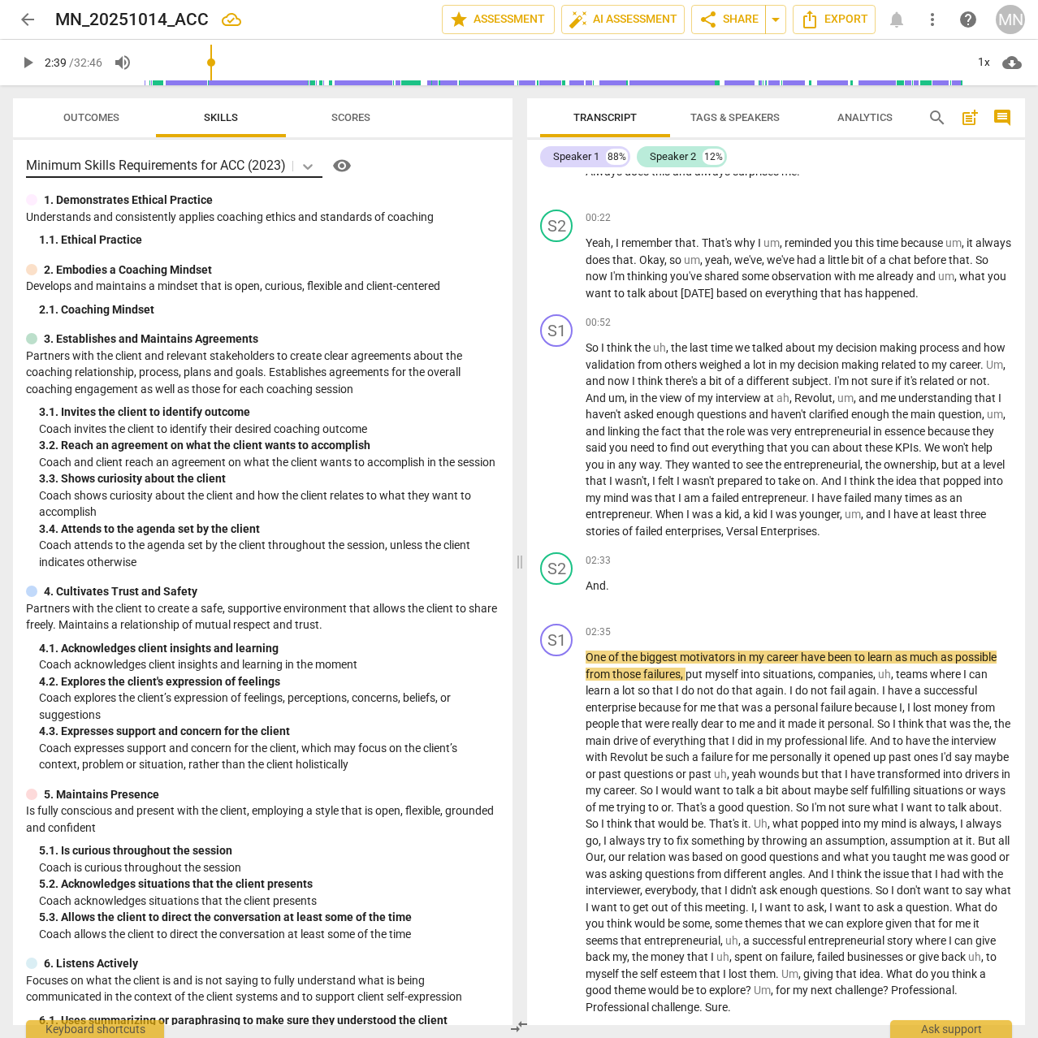
click at [308, 168] on icon at bounding box center [308, 167] width 10 height 6
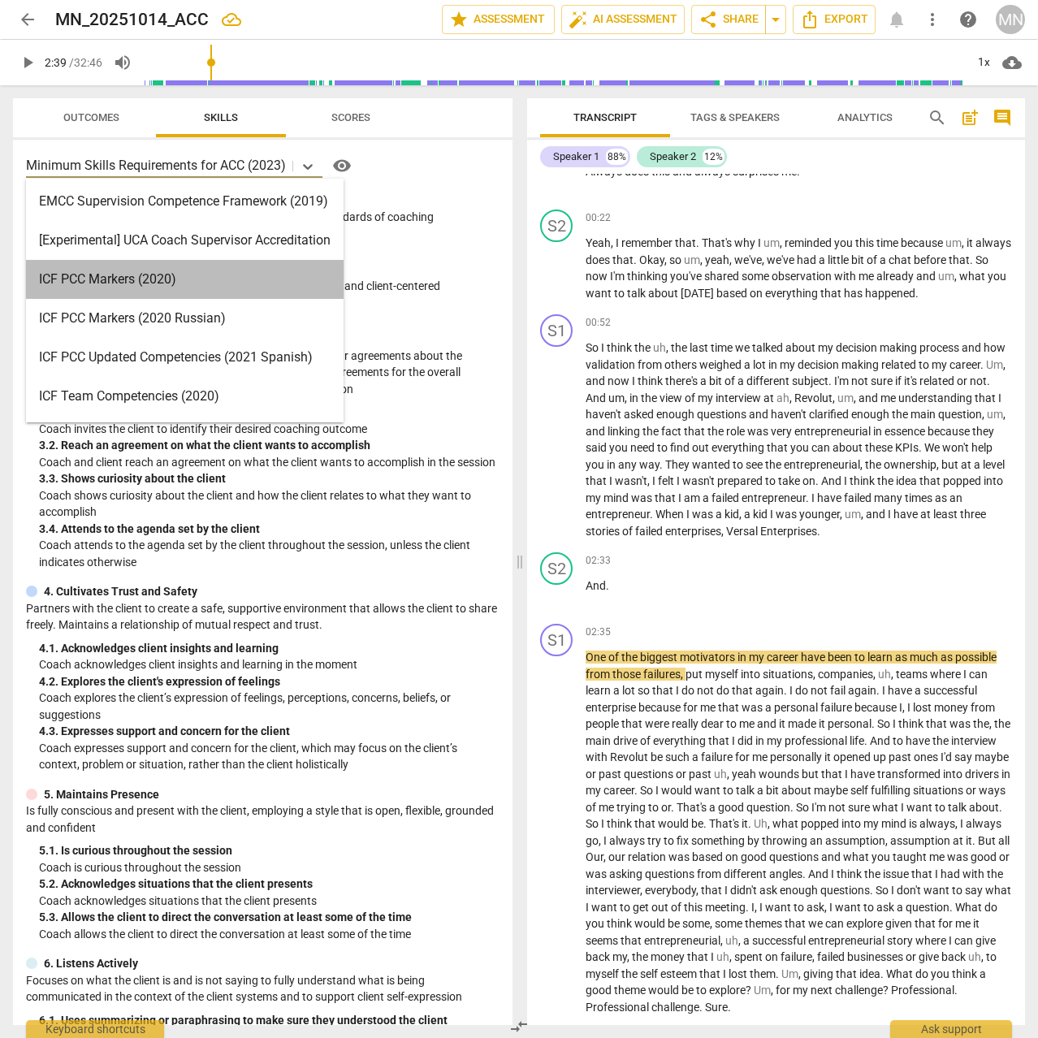
click at [249, 281] on div "ICF PCC Markers (2020)" at bounding box center [185, 279] width 318 height 39
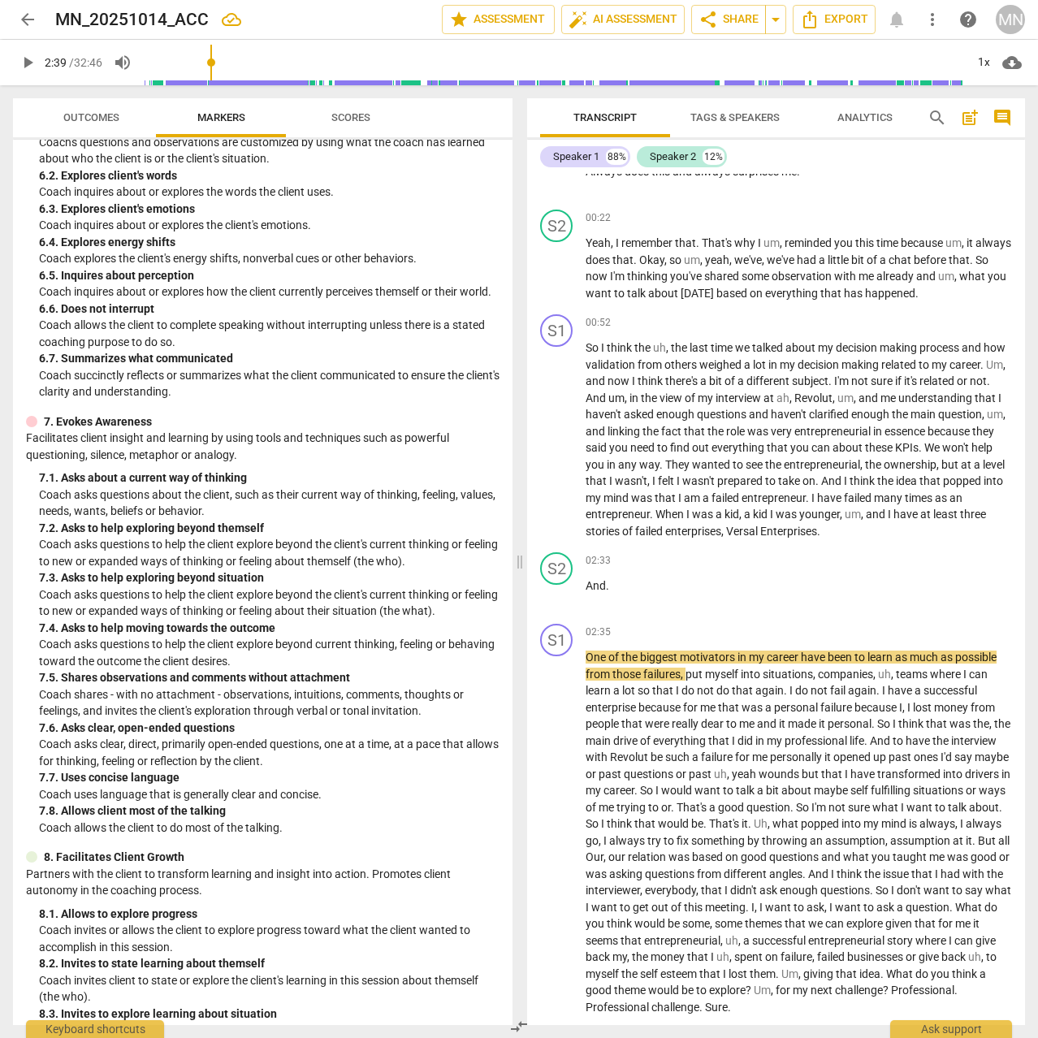
scroll to position [1404, 0]
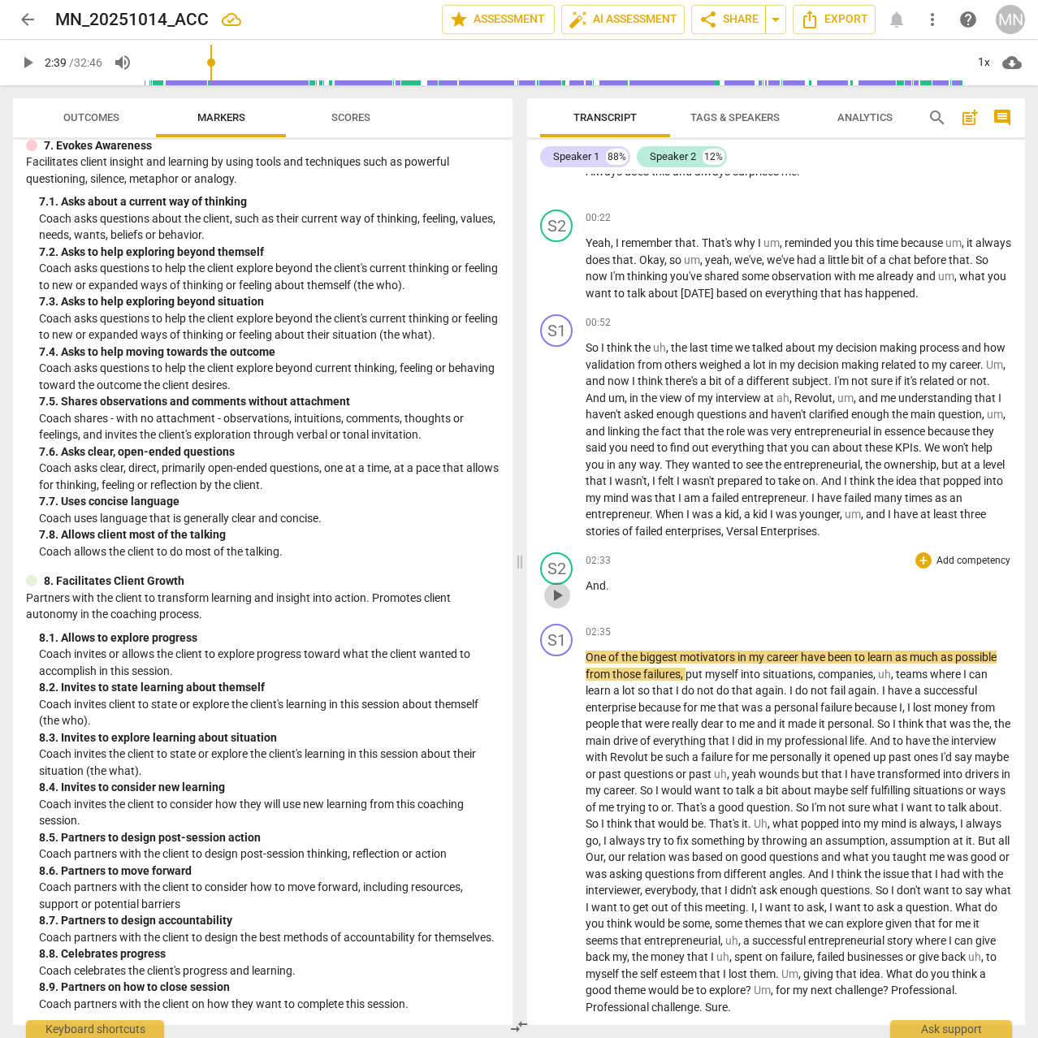
click at [560, 593] on span "play_arrow" at bounding box center [556, 595] width 19 height 19
click at [559, 597] on span "pause" at bounding box center [556, 595] width 19 height 19
click at [559, 565] on div "S2" at bounding box center [556, 568] width 32 height 32
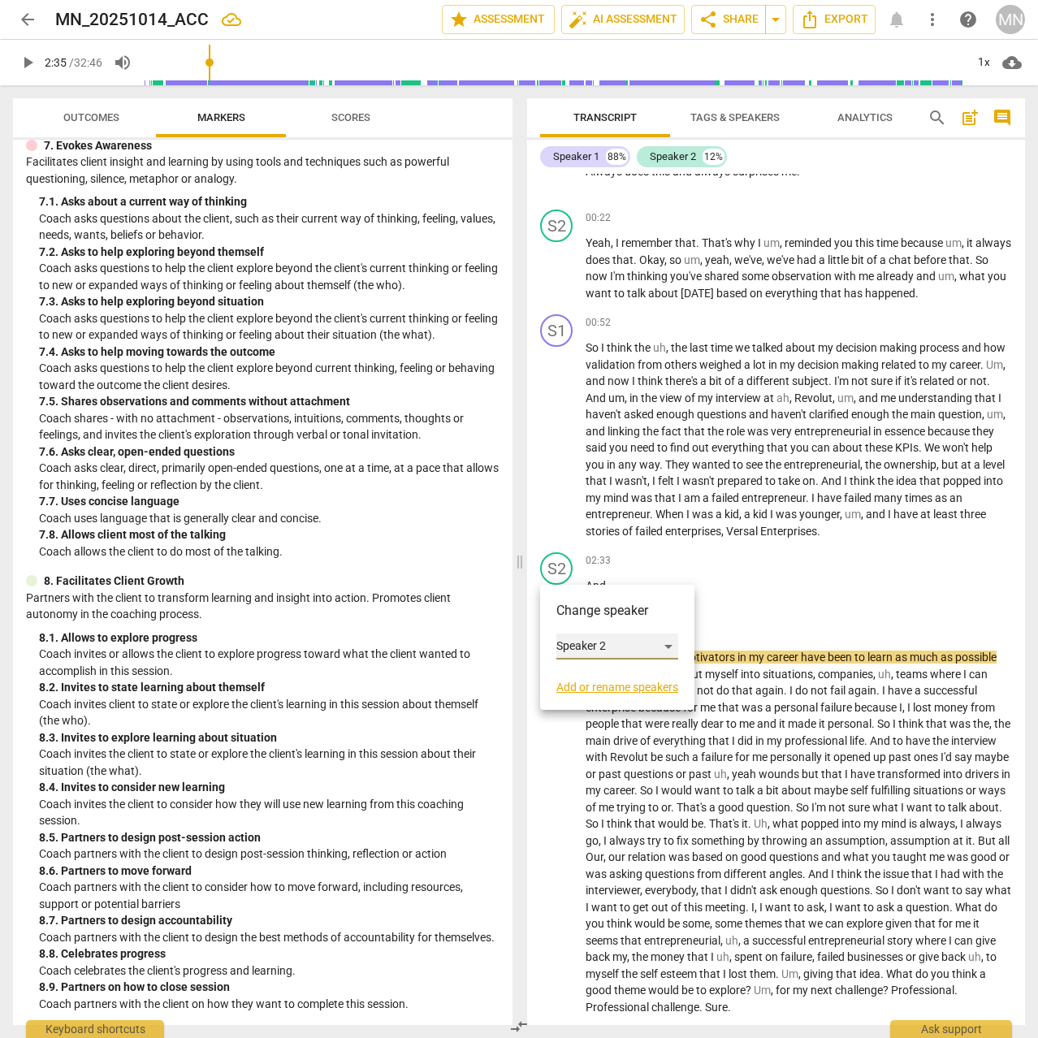
click at [638, 646] on div "Speaker 2" at bounding box center [617, 647] width 122 height 26
click at [622, 615] on li "Speaker 1" at bounding box center [617, 615] width 123 height 31
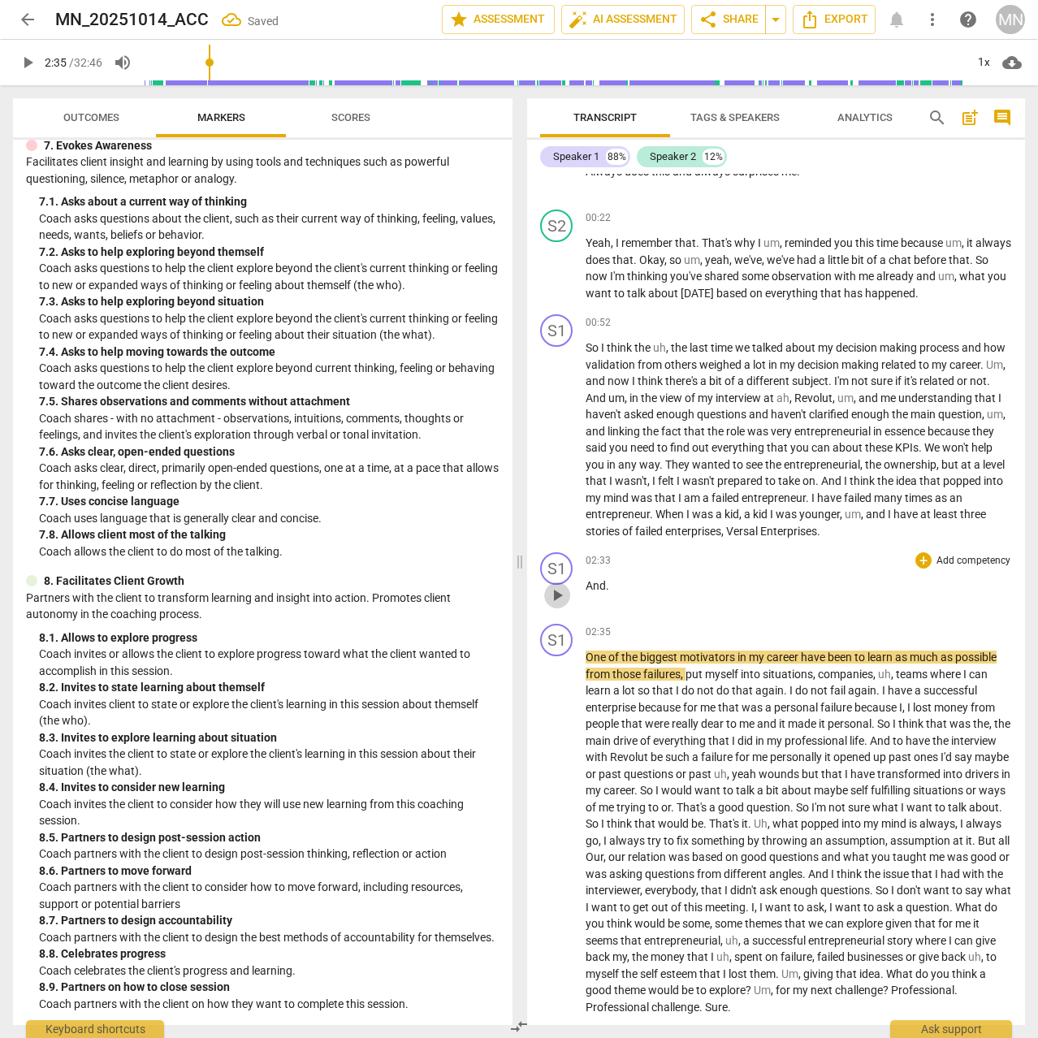
drag, startPoint x: 551, startPoint y: 595, endPoint x: 573, endPoint y: 610, distance: 27.5
click at [551, 595] on span "play_arrow" at bounding box center [556, 595] width 19 height 19
click at [559, 590] on span "pause" at bounding box center [556, 595] width 19 height 19
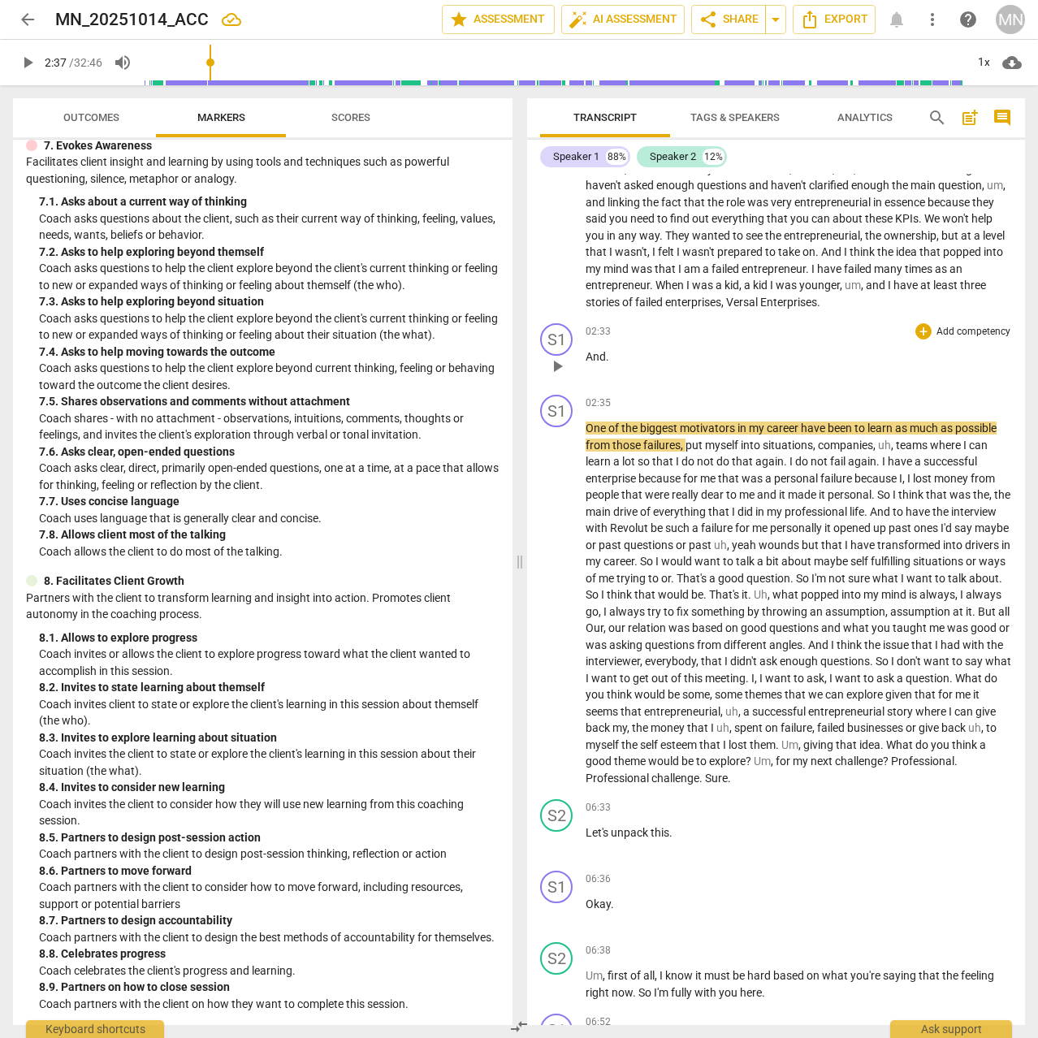
scroll to position [463, 0]
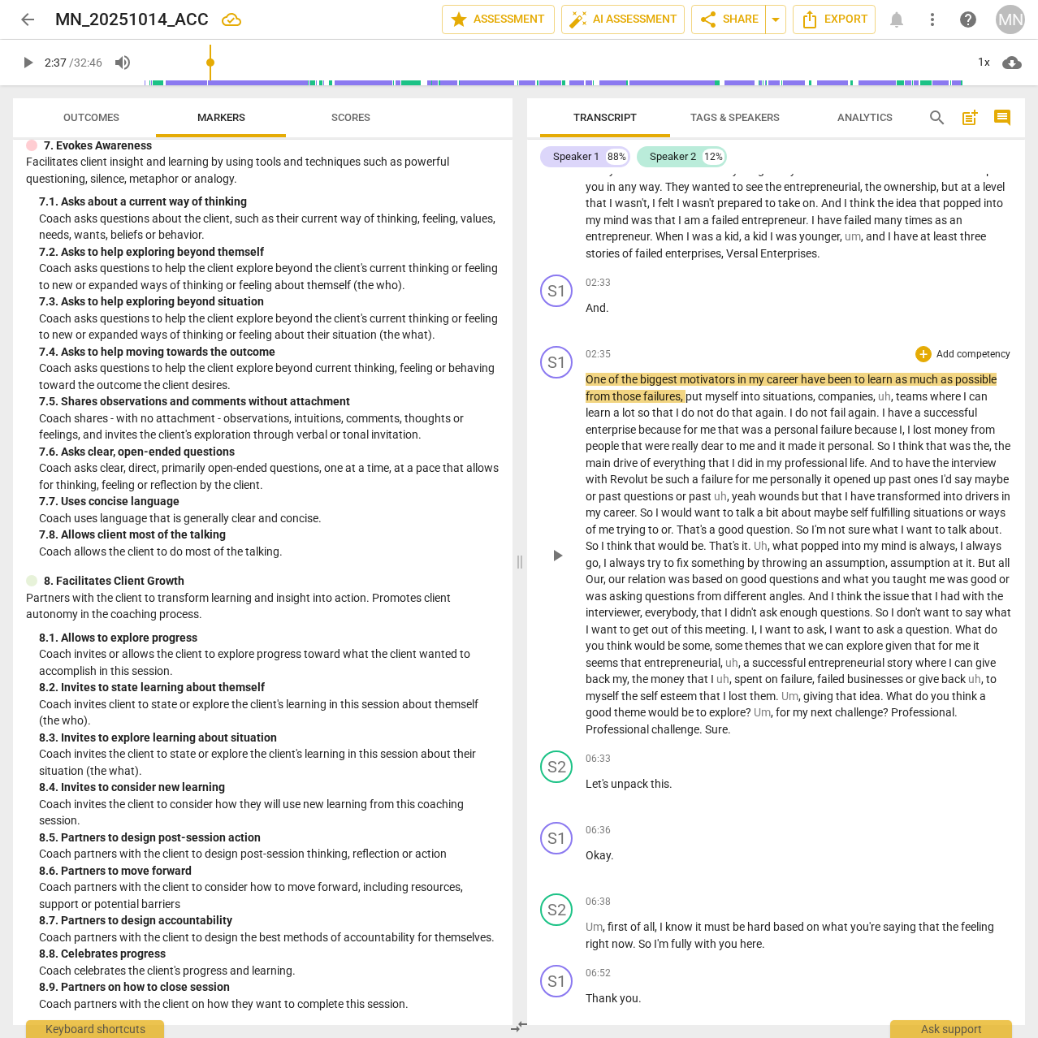
click at [817, 465] on span "professional" at bounding box center [817, 463] width 65 height 13
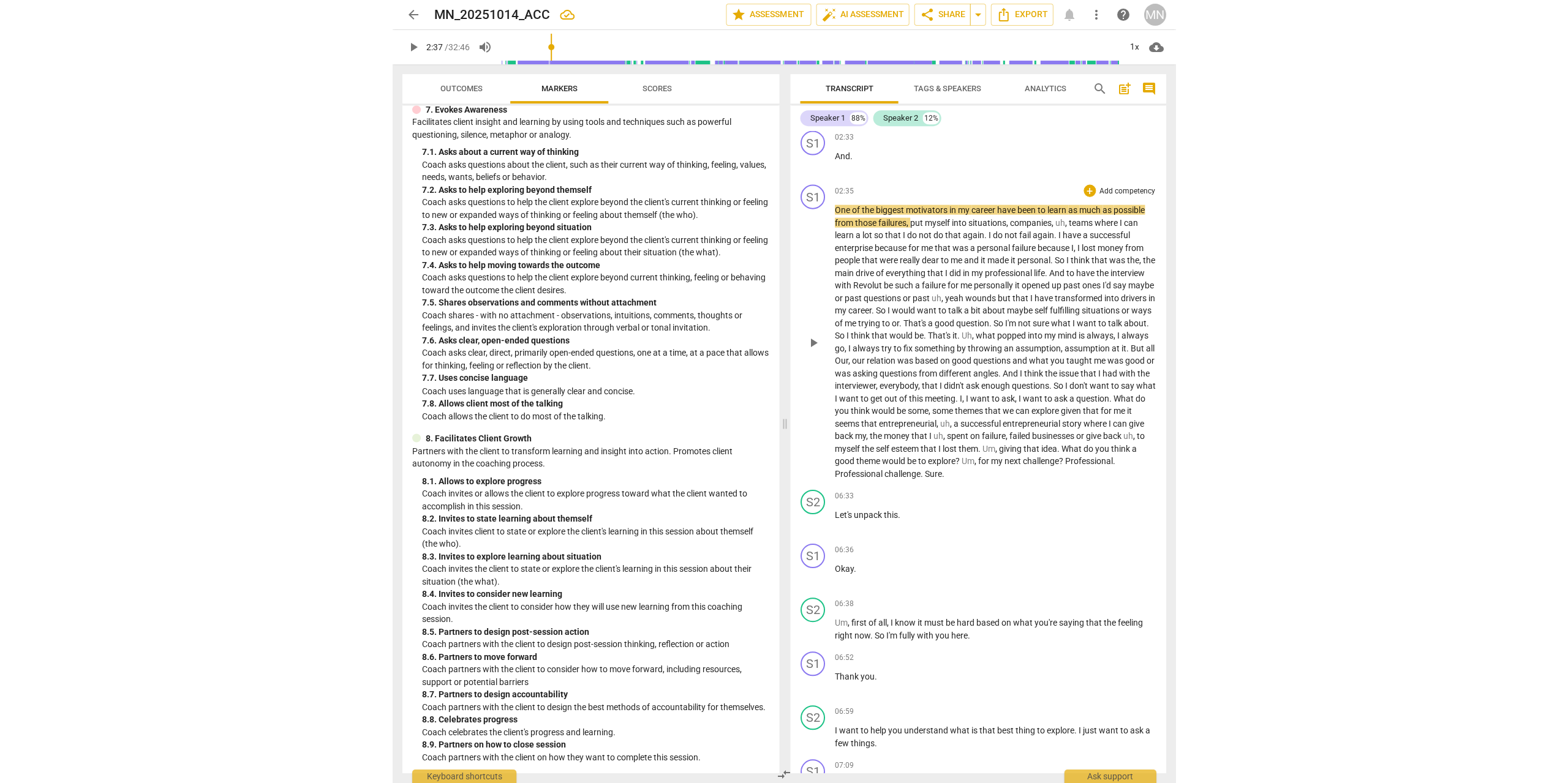
scroll to position [558, 0]
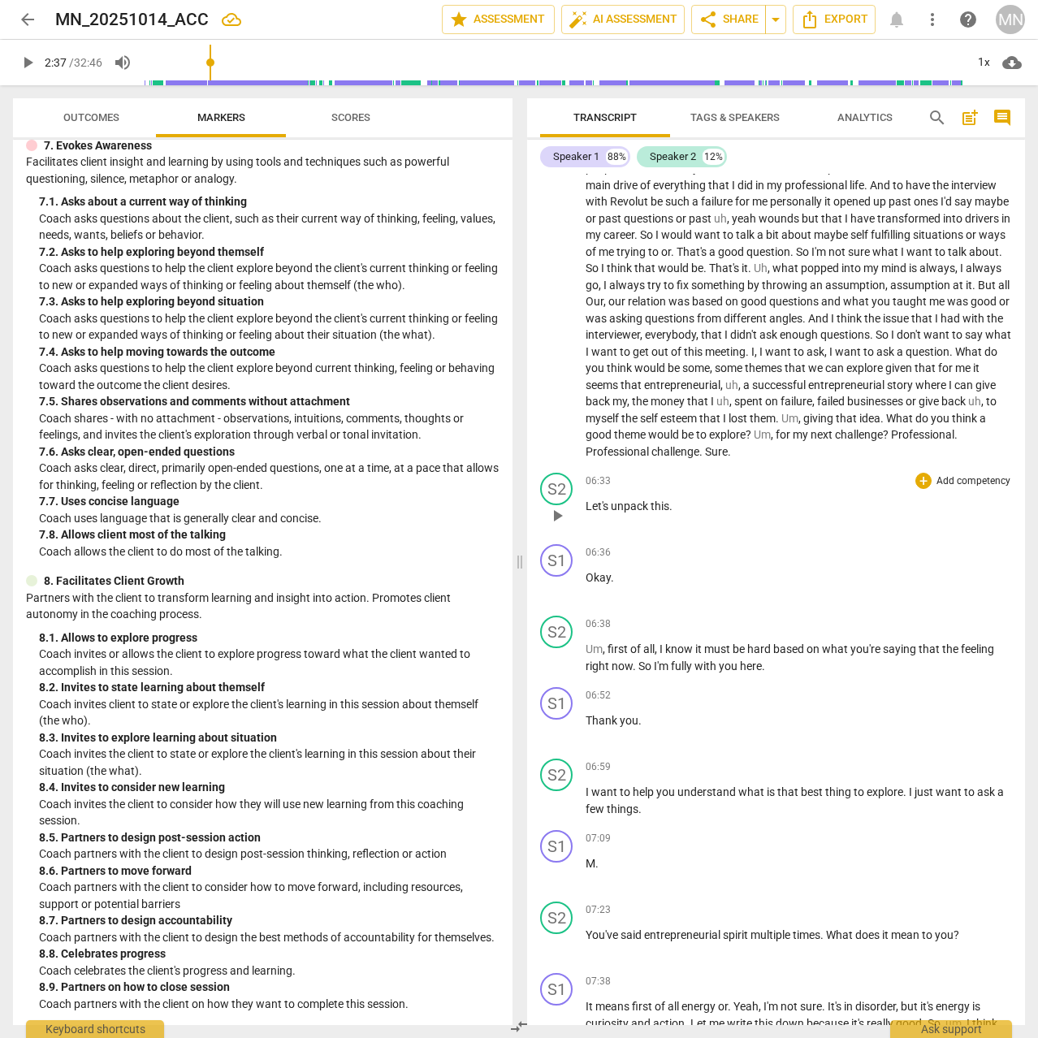
click at [556, 517] on span "play_arrow" at bounding box center [556, 515] width 19 height 19
click at [560, 657] on span "pause" at bounding box center [556, 658] width 19 height 19
type input "402"
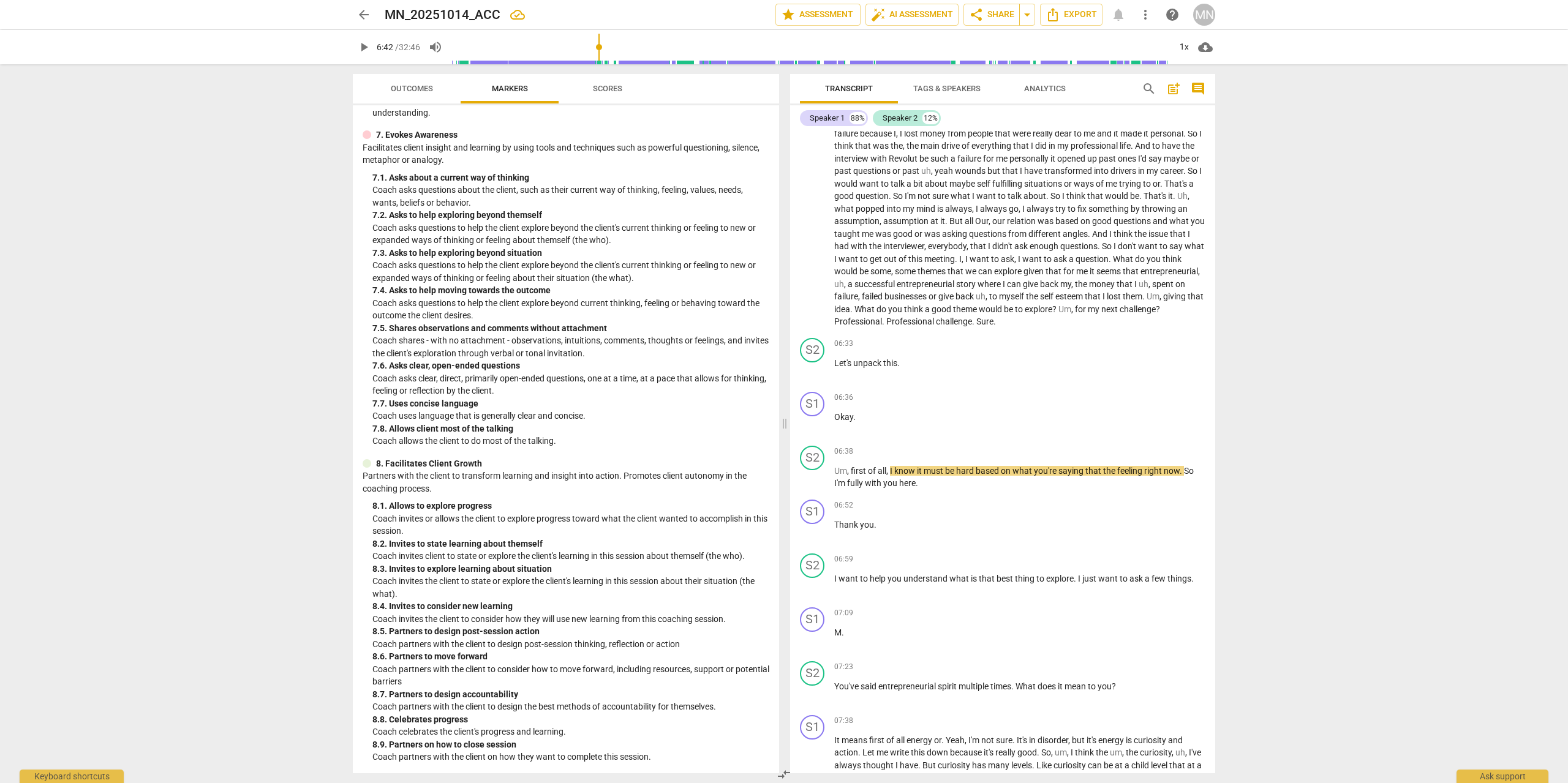
scroll to position [995, 0]
click at [819, 475] on span "play_arrow" at bounding box center [812, 478] width 14 height 14
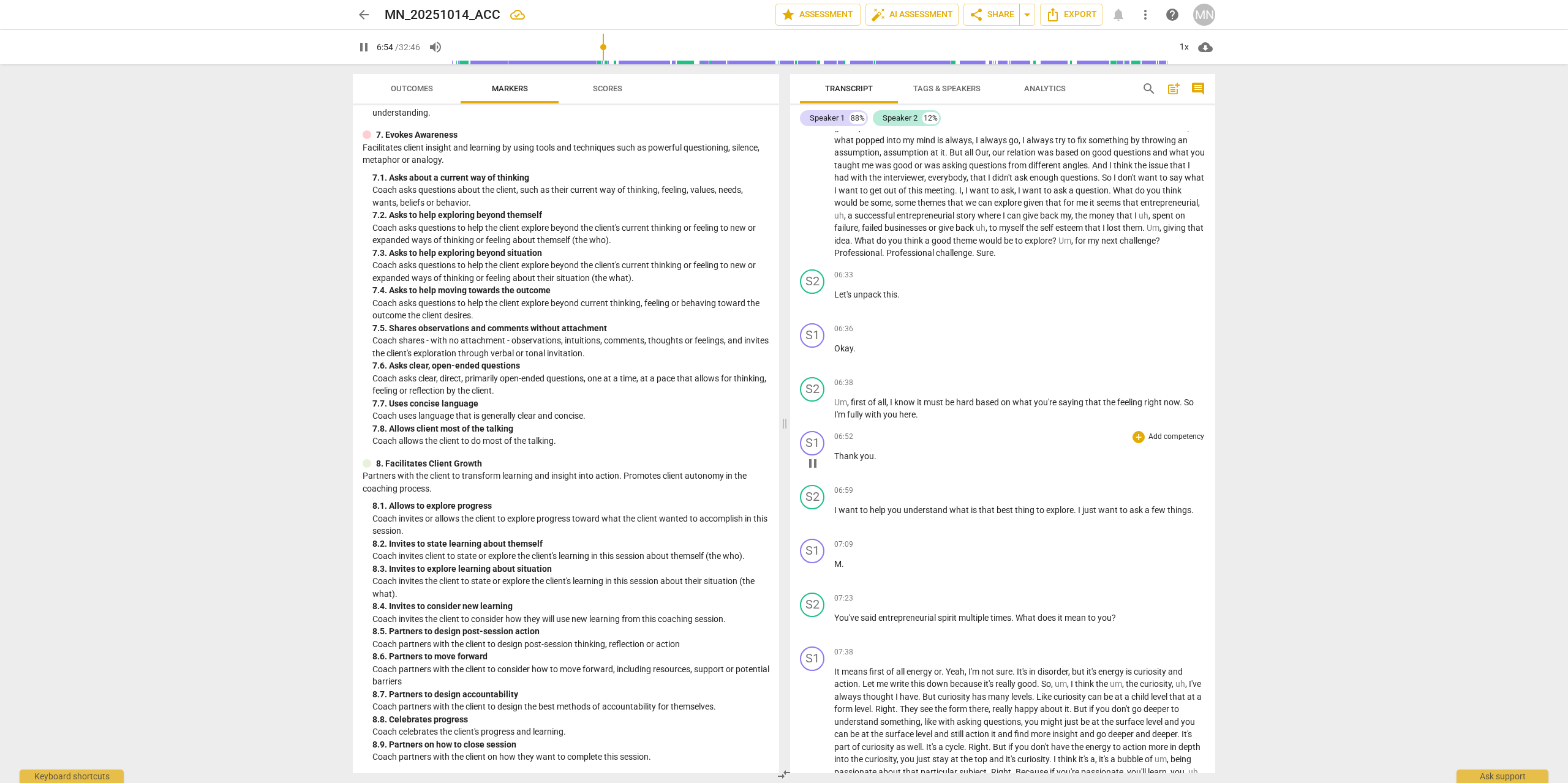
scroll to position [584, 0]
click at [812, 567] on span "pause" at bounding box center [812, 570] width 14 height 14
type input "432"
click at [840, 563] on span "M" at bounding box center [838, 562] width 8 height 10
click at [814, 622] on span "play_arrow" at bounding box center [812, 623] width 14 height 14
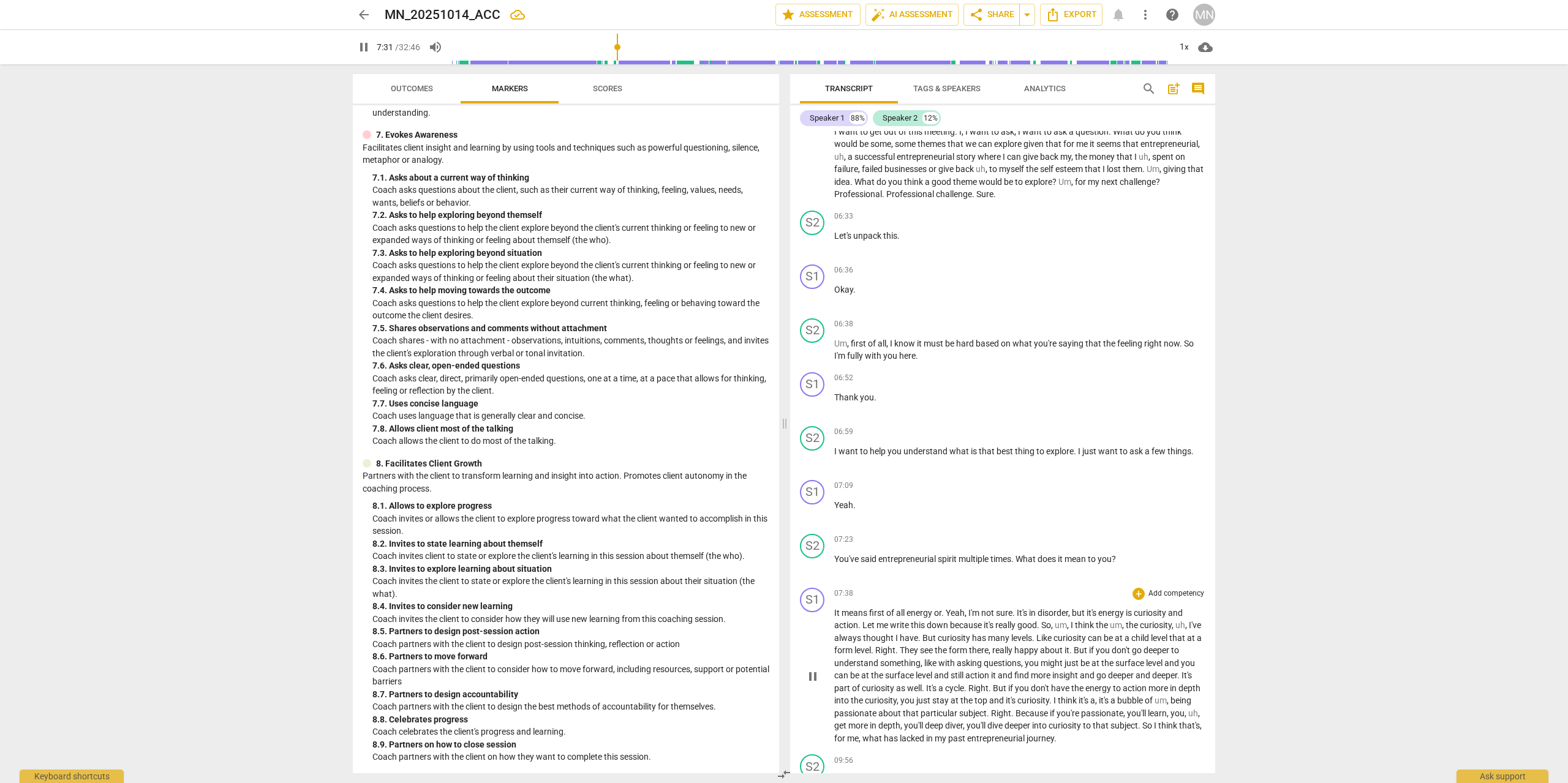
scroll to position [654, 0]
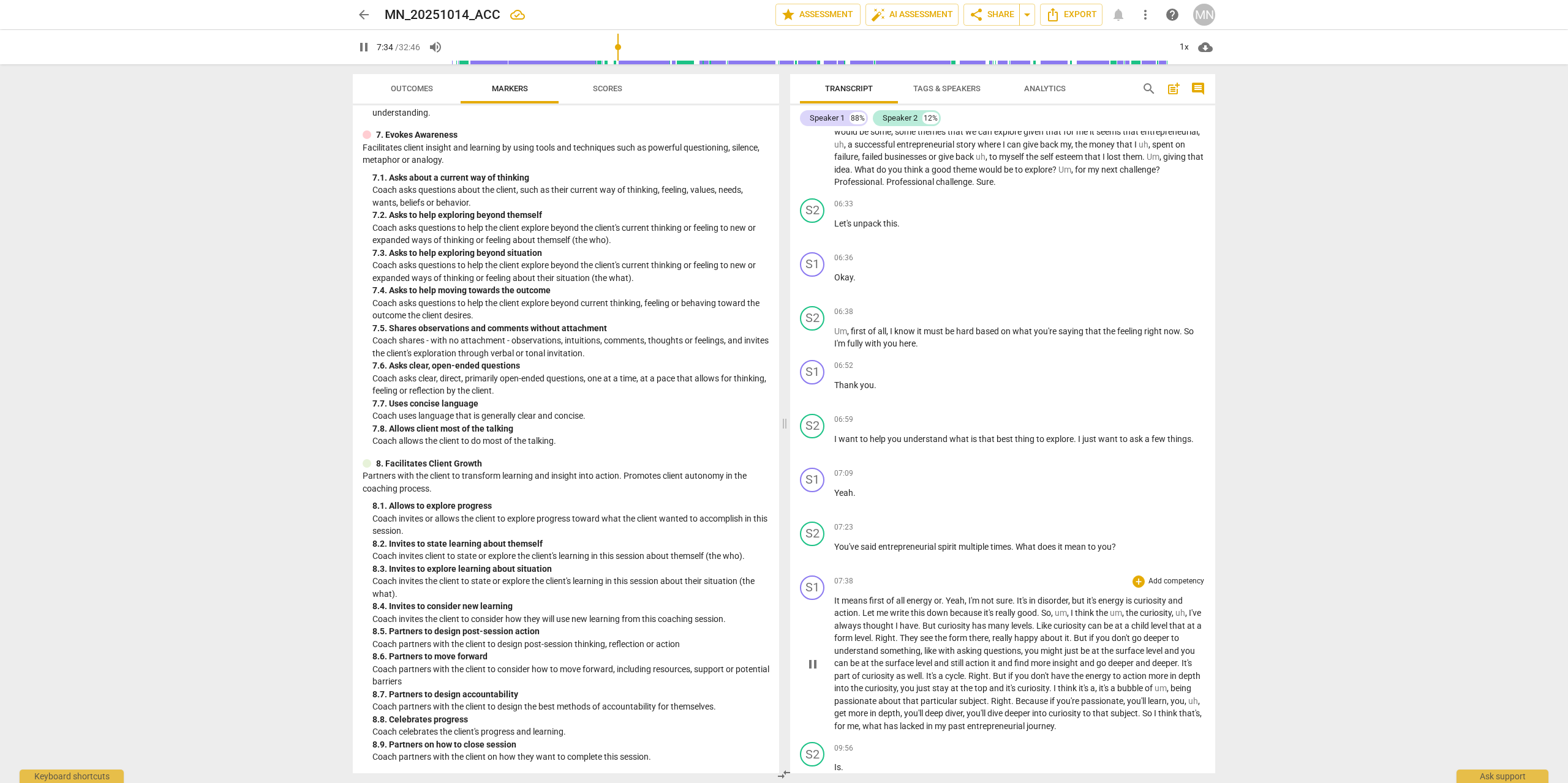
click at [810, 663] on span "pause" at bounding box center [812, 664] width 14 height 14
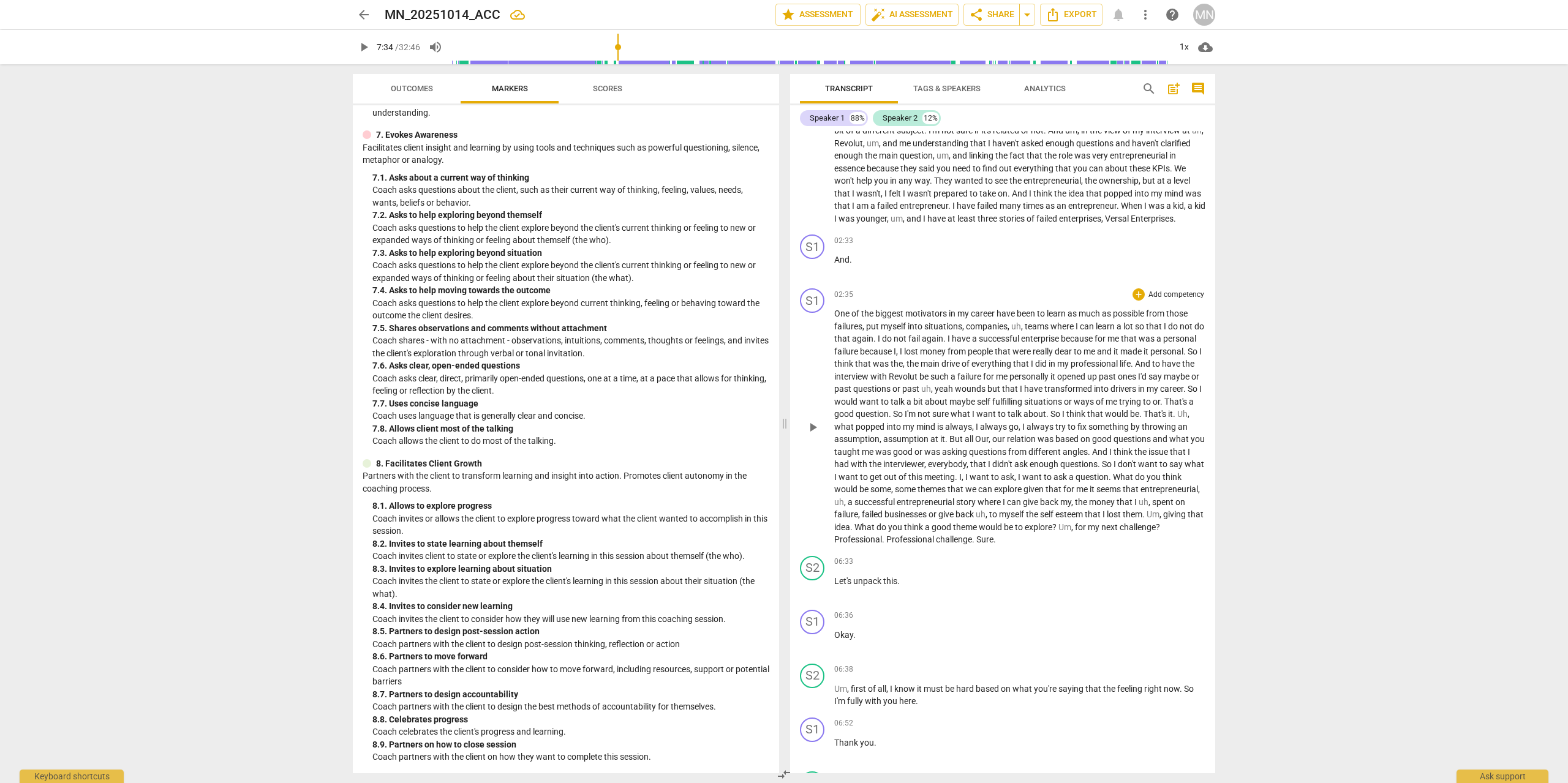
scroll to position [235, 0]
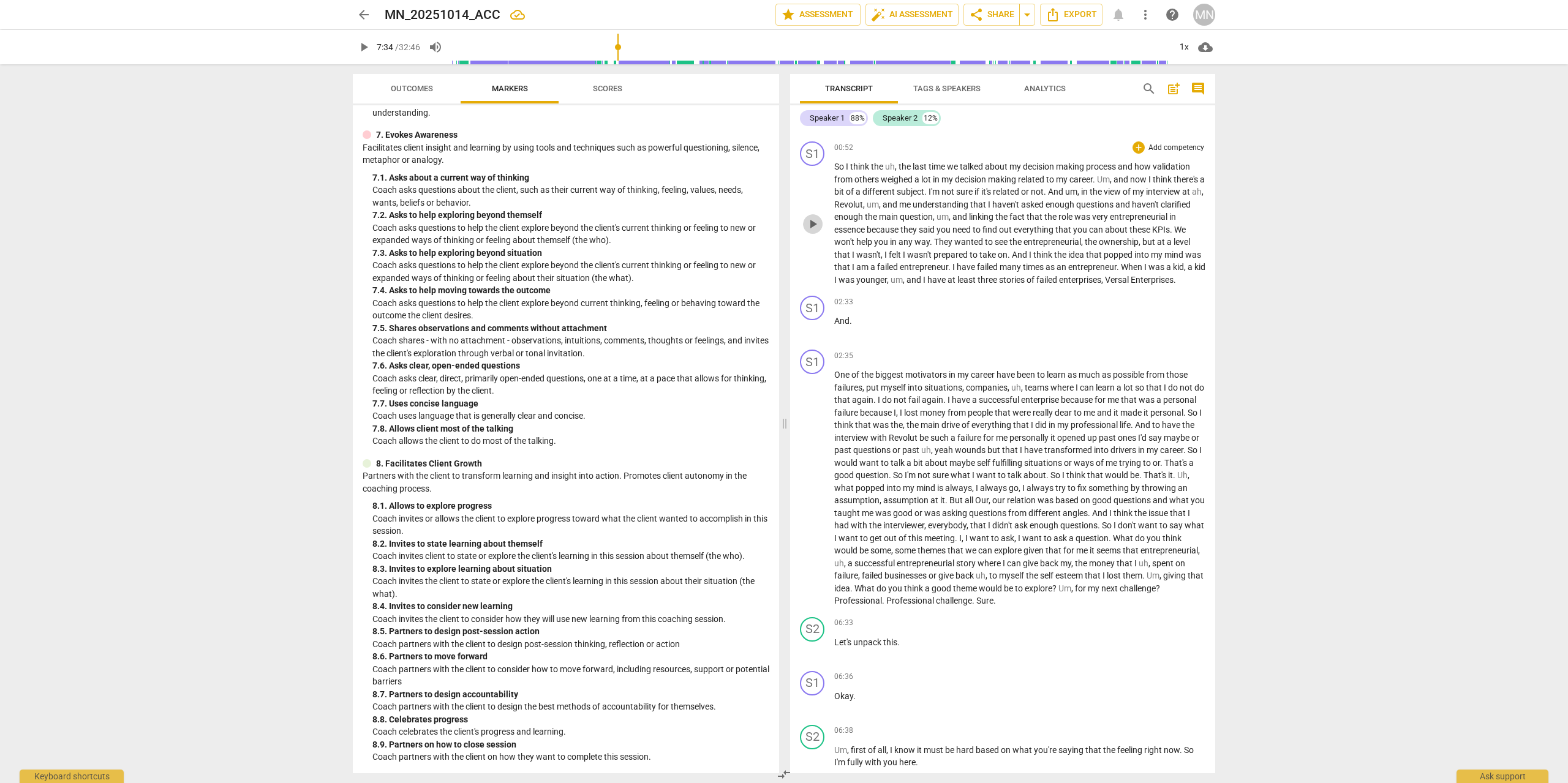
click at [816, 227] on span "play_arrow" at bounding box center [812, 224] width 14 height 14
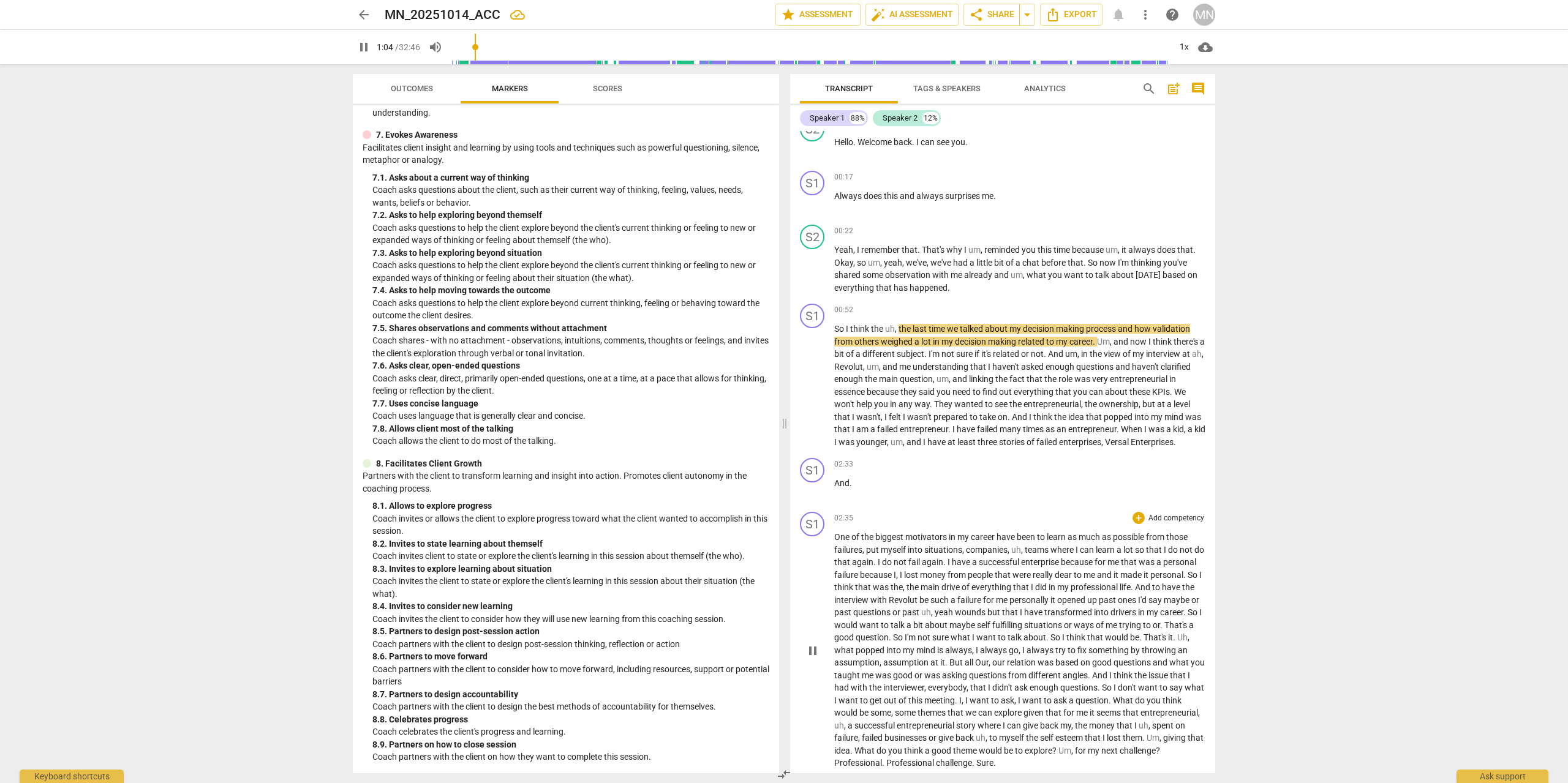
scroll to position [0, 0]
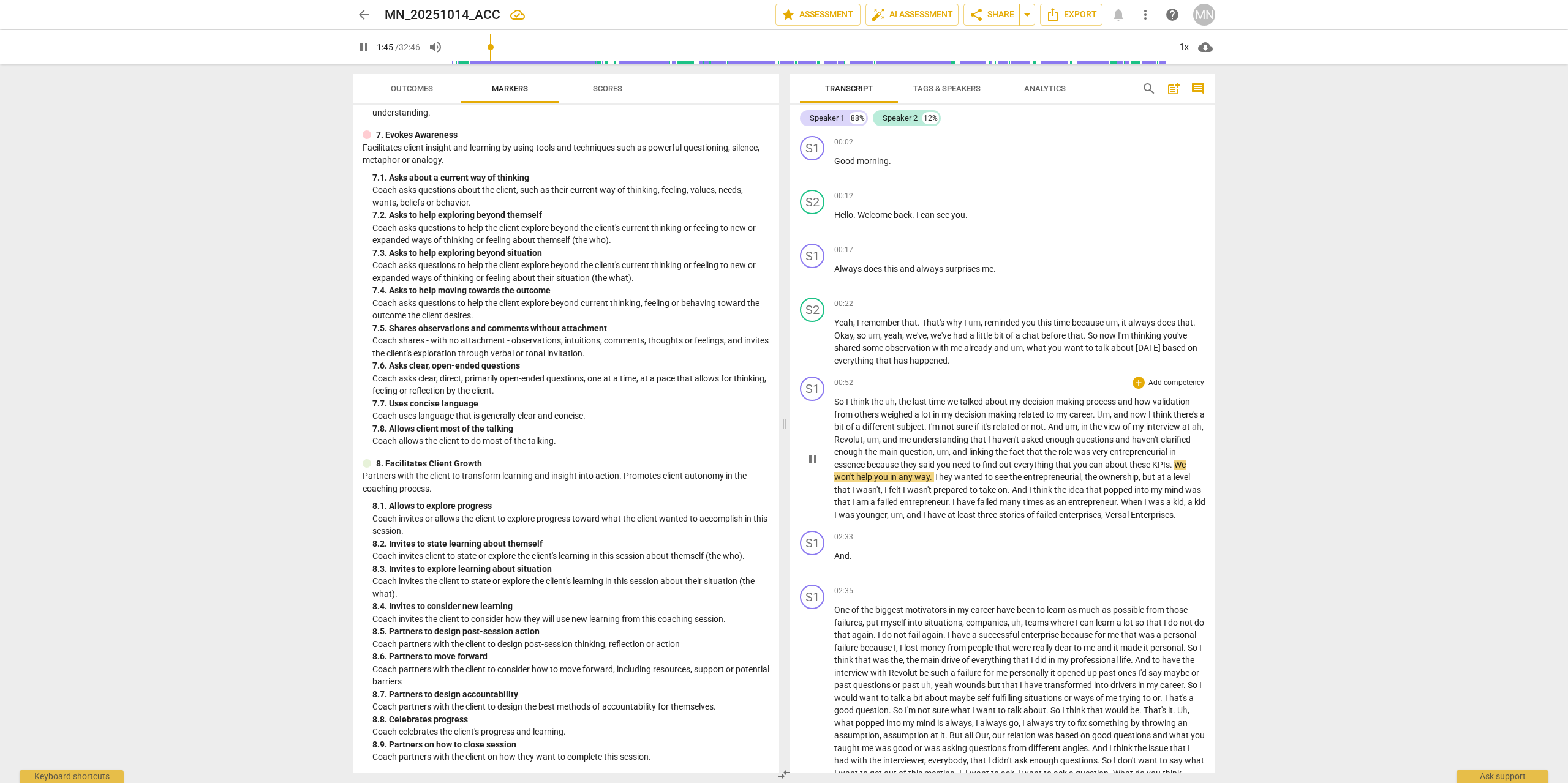
click at [1124, 510] on span "Versal" at bounding box center [1117, 515] width 26 height 10
click at [1131, 514] on span "Versal" at bounding box center [1117, 515] width 26 height 10
type input "153"
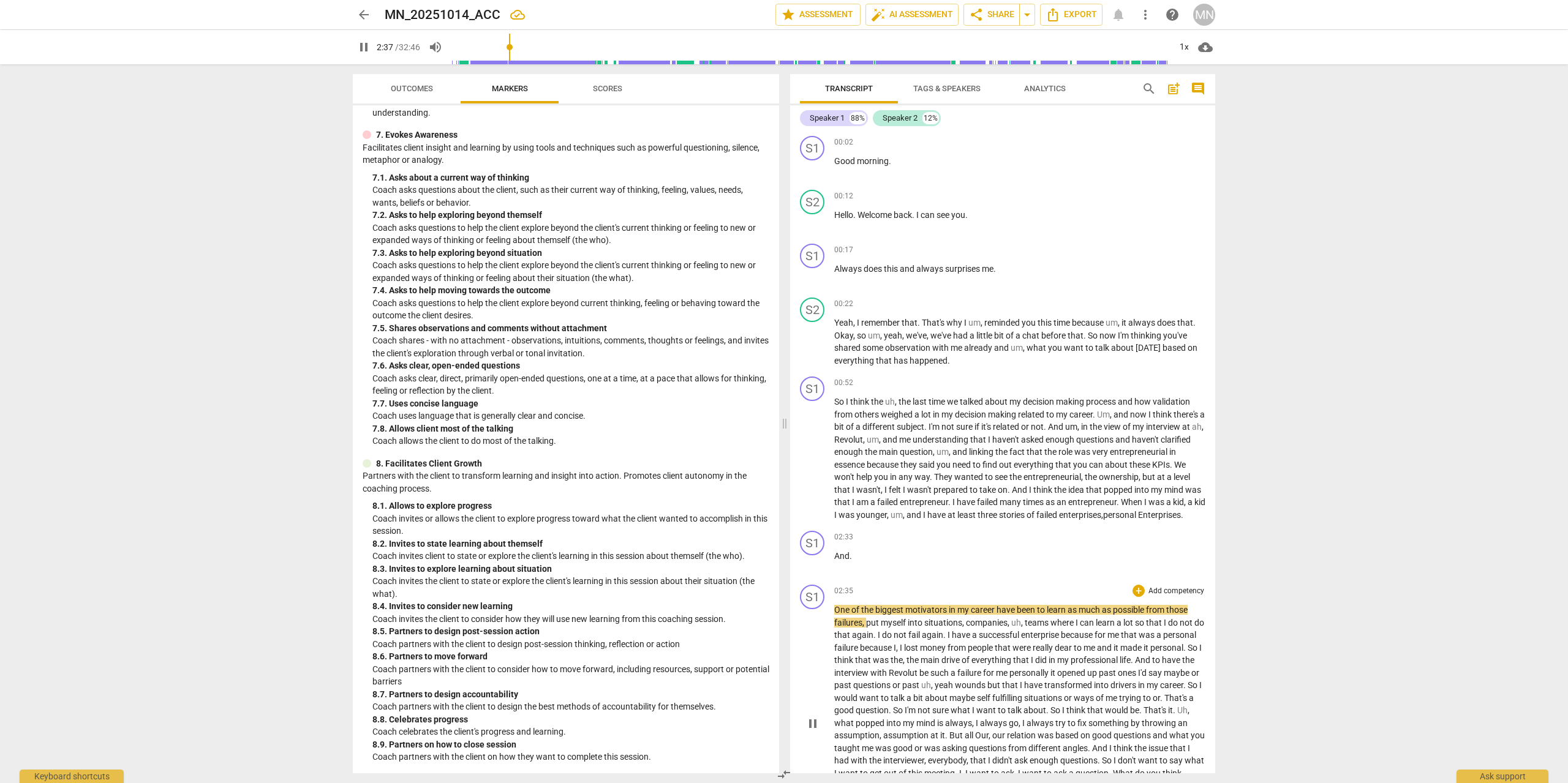
click at [1149, 580] on div "S1 play_arrow pause 02:35 + Add competency keyboard_arrow_right One of the bigg…" at bounding box center [1003, 713] width 425 height 268
click at [1003, 491] on span "on" at bounding box center [1002, 489] width 10 height 10
click at [1040, 494] on span "think" at bounding box center [1043, 489] width 21 height 10
click at [811, 716] on button "pause" at bounding box center [813, 723] width 20 height 20
type input "168"
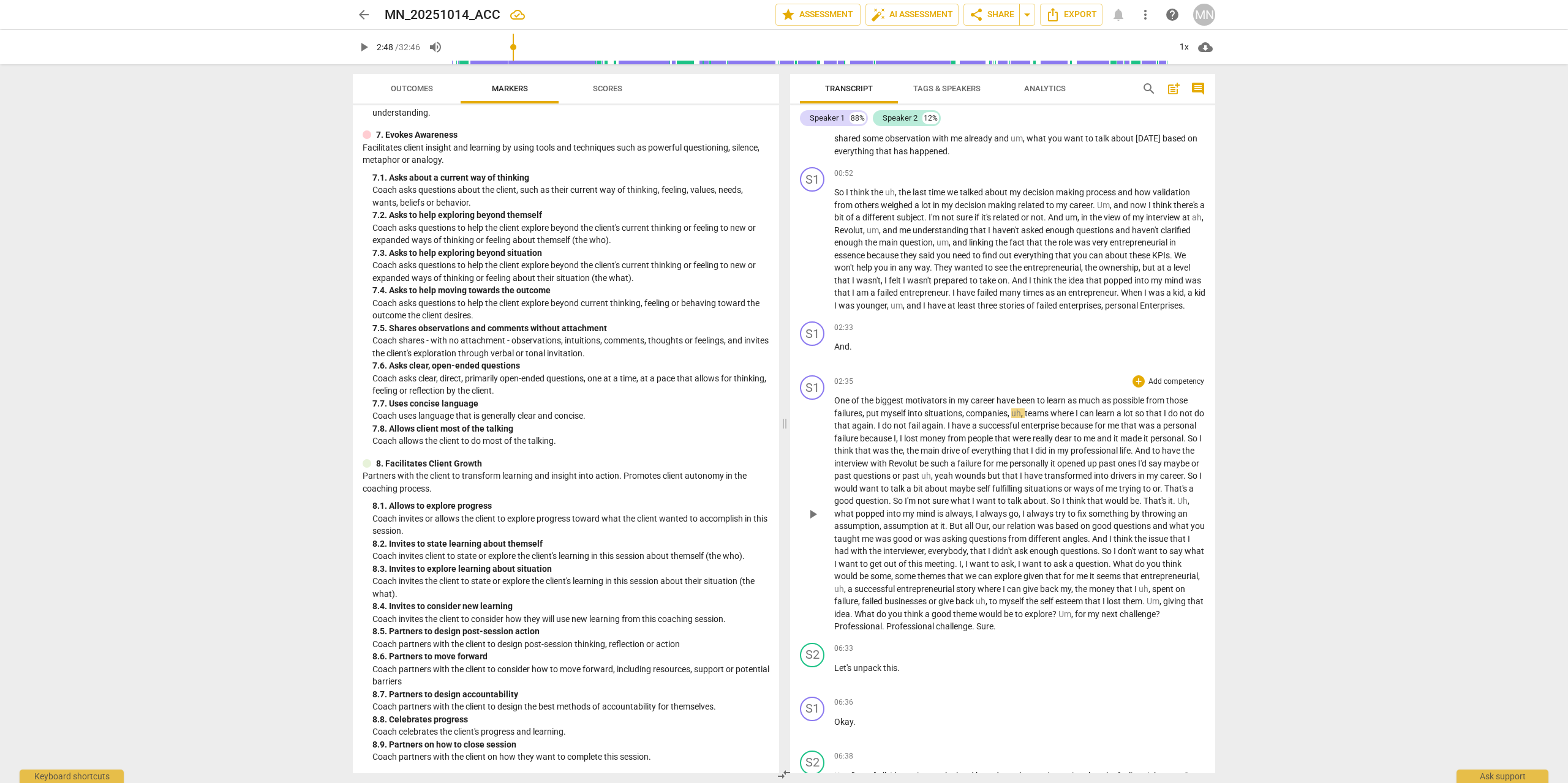
scroll to position [349, 0]
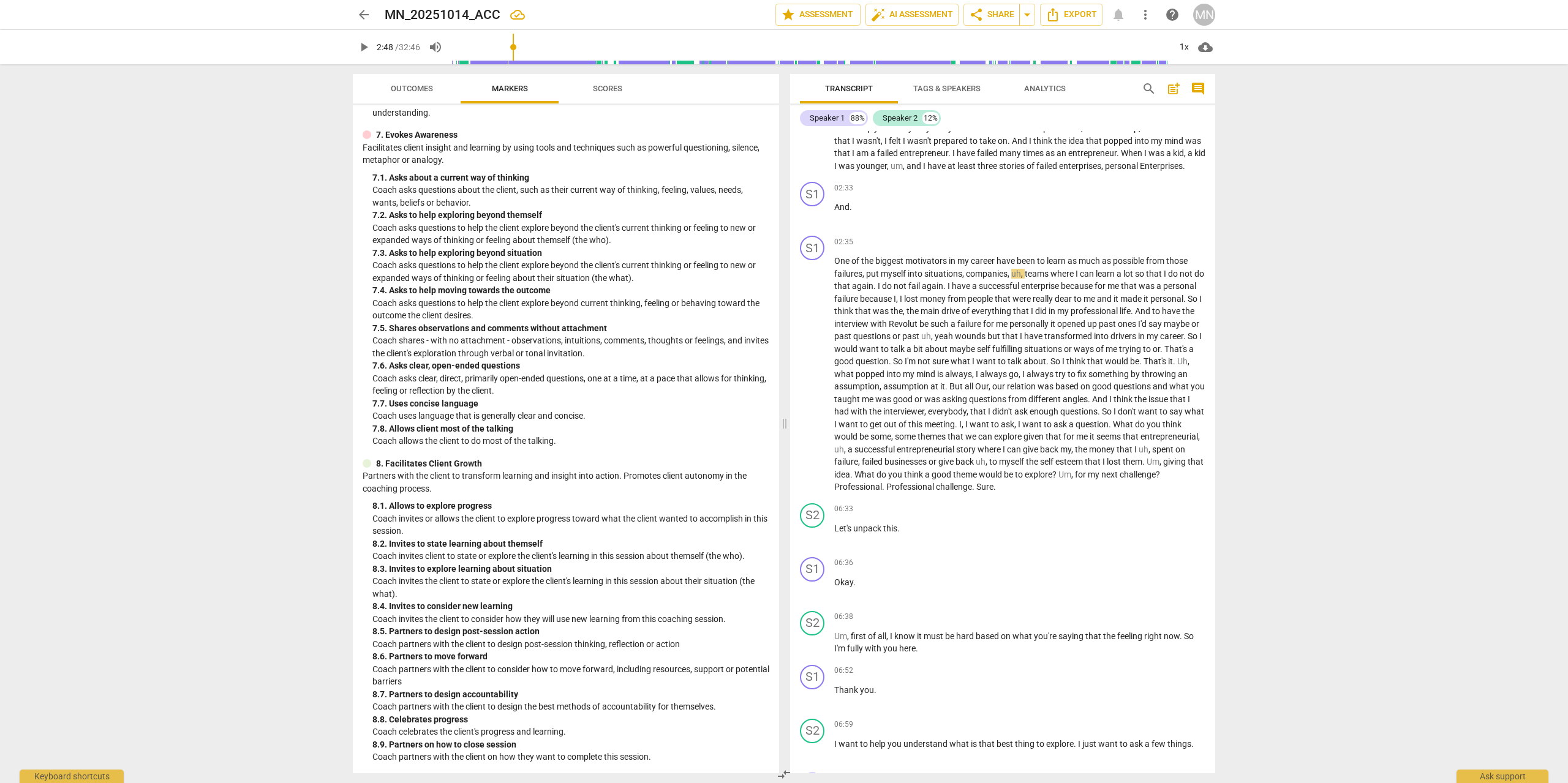
click at [1051, 92] on span "Analytics" at bounding box center [1044, 88] width 41 height 9
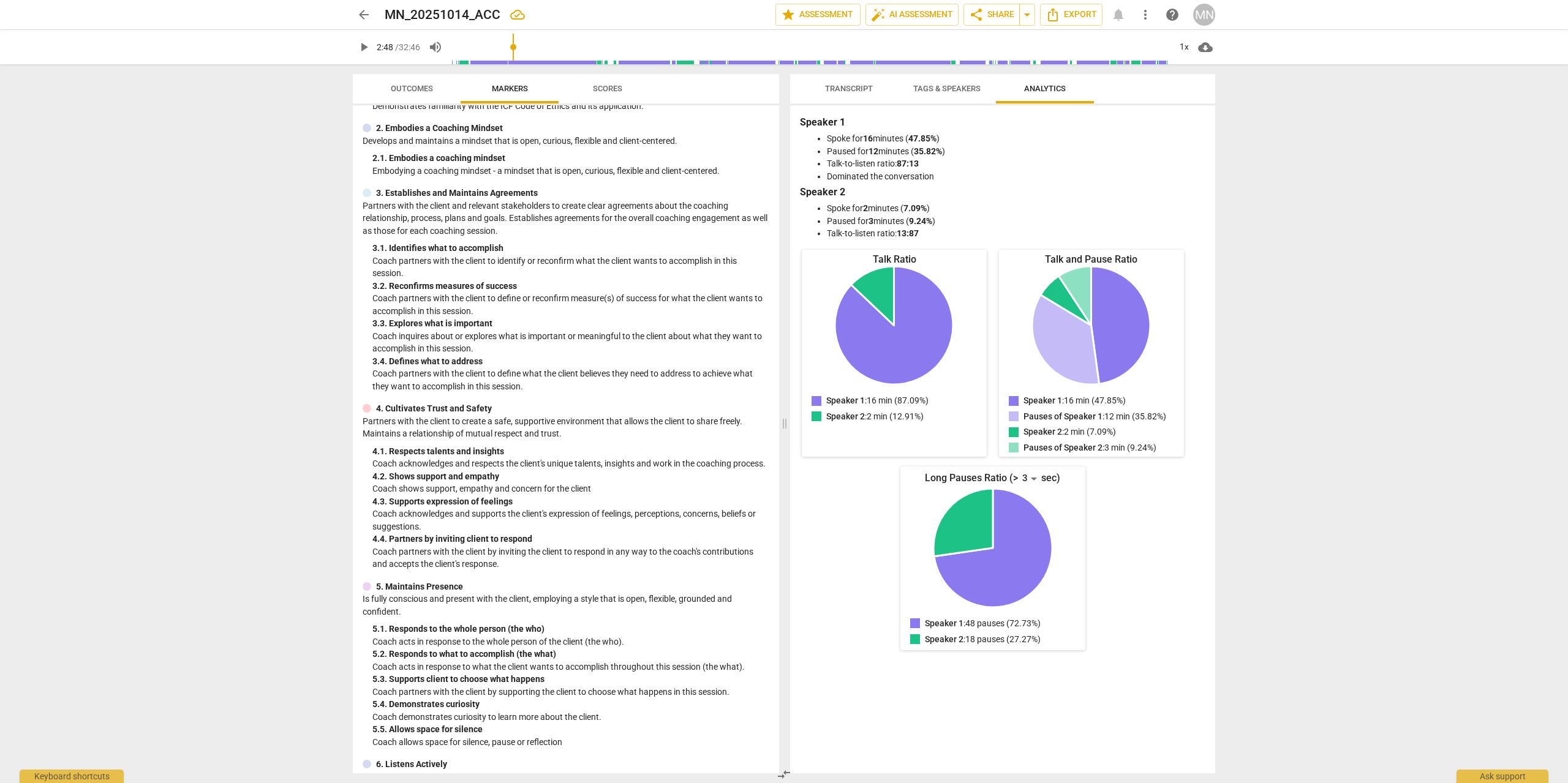
scroll to position [0, 0]
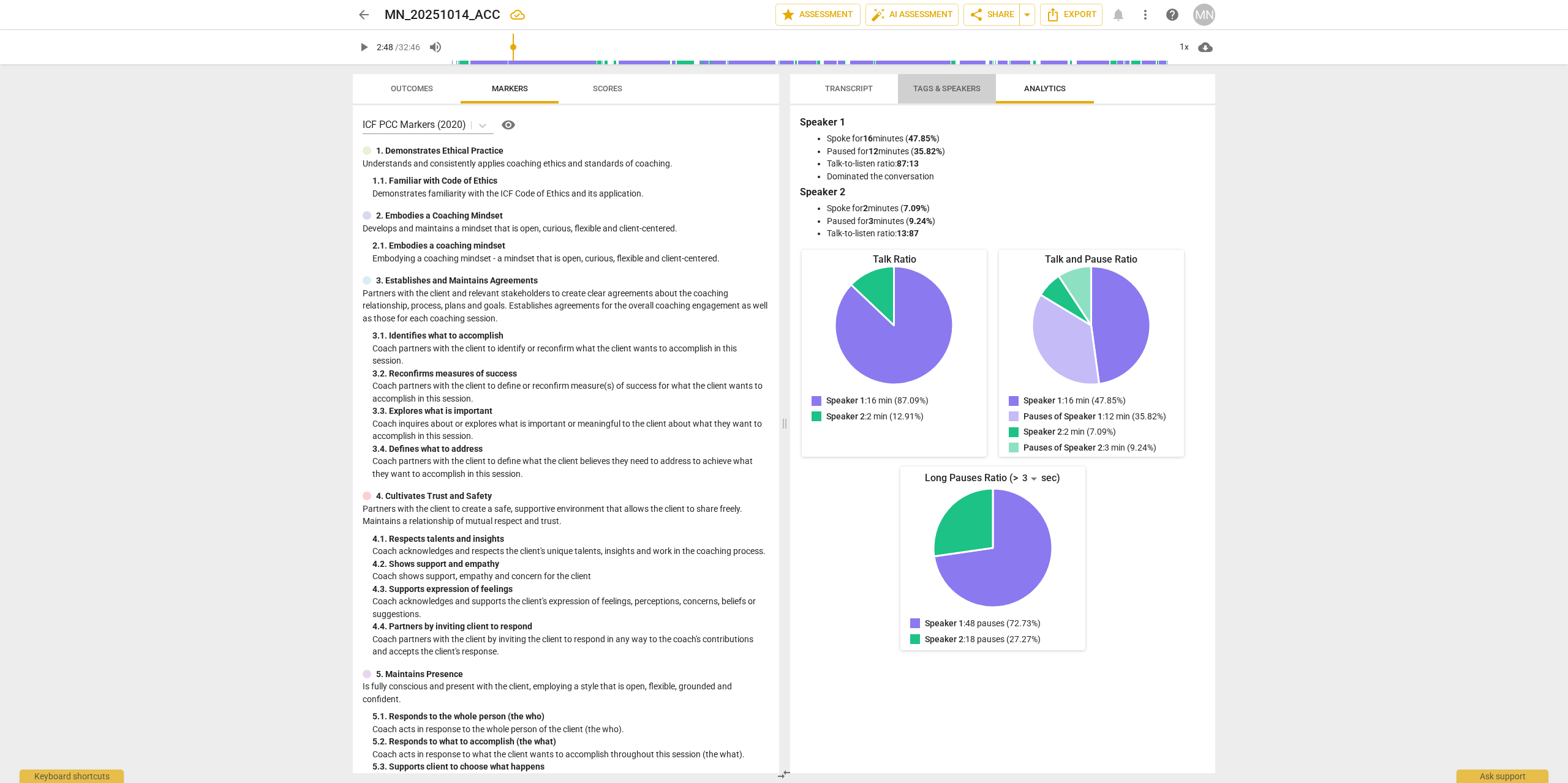
click at [967, 93] on span "Tags & Speakers" at bounding box center [947, 89] width 96 height 17
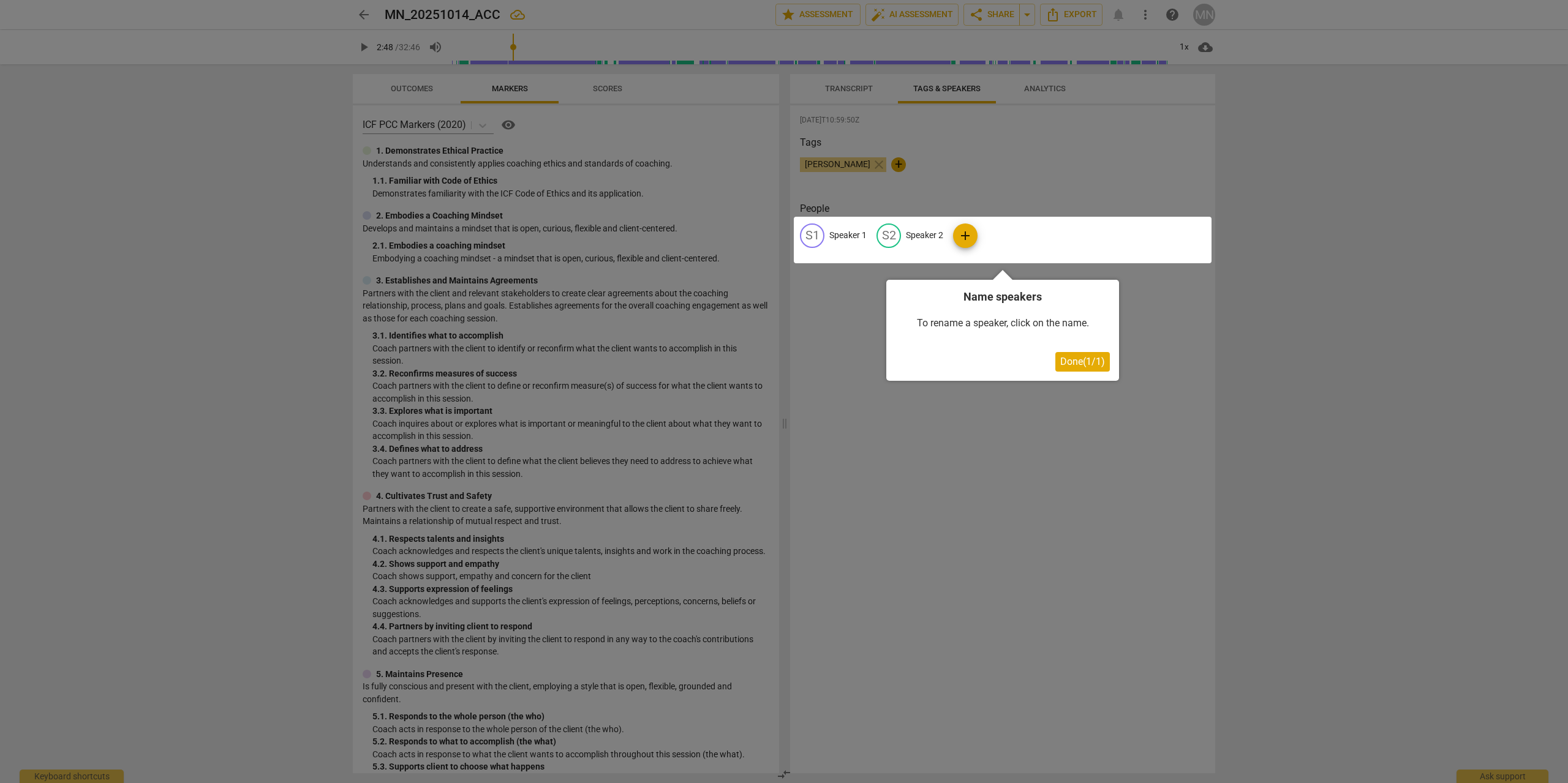
click at [857, 233] on div at bounding box center [1003, 240] width 418 height 47
click at [1082, 365] on span "Done ( 1 / 1 )" at bounding box center [1082, 361] width 44 height 11
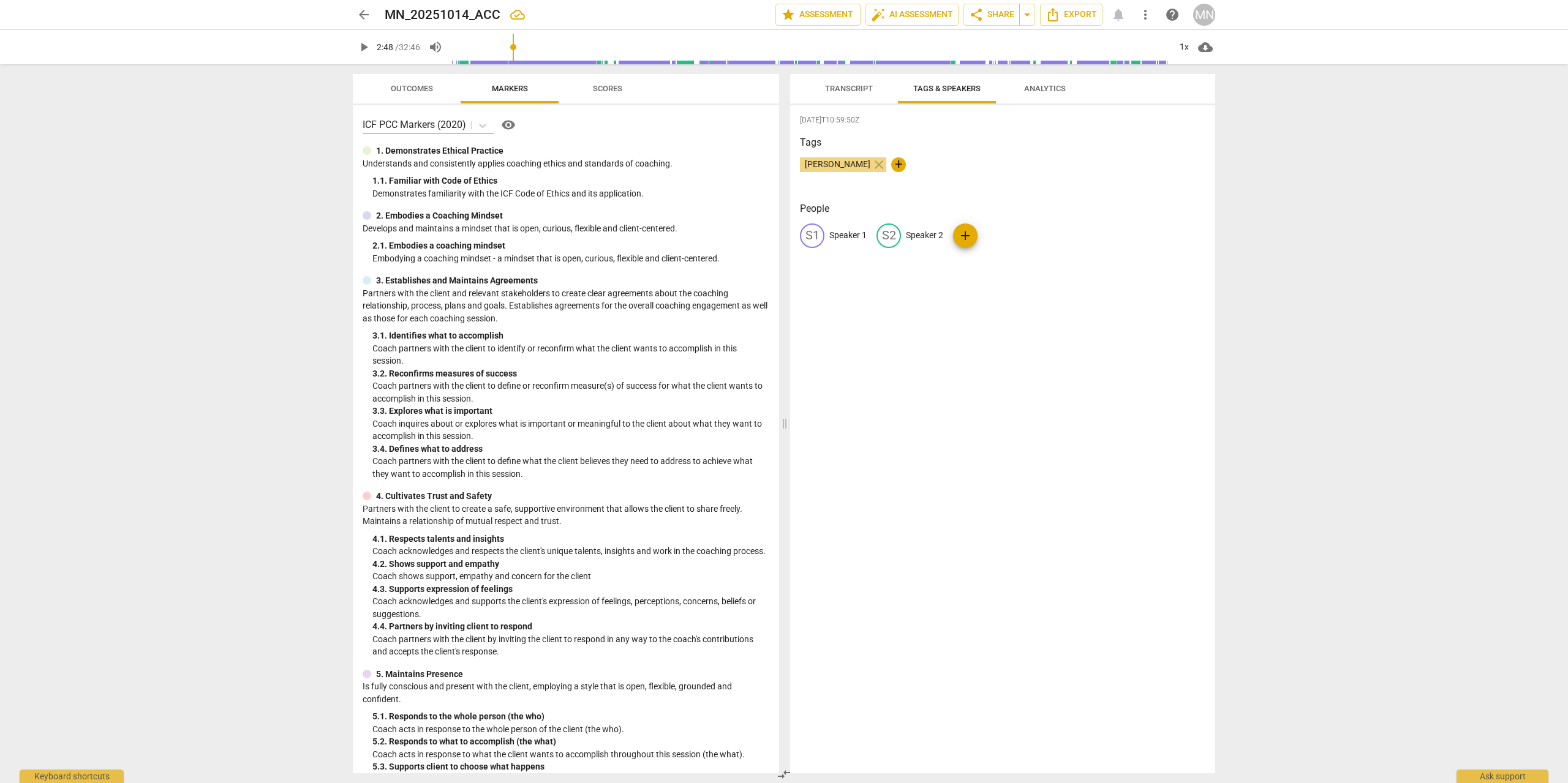
click at [837, 235] on p "Speaker 1" at bounding box center [848, 235] width 38 height 13
click at [840, 235] on input "Cochee" at bounding box center [878, 236] width 98 height 20
type input "Coachee"
click at [1007, 231] on p "Speaker 2" at bounding box center [1004, 235] width 38 height 13
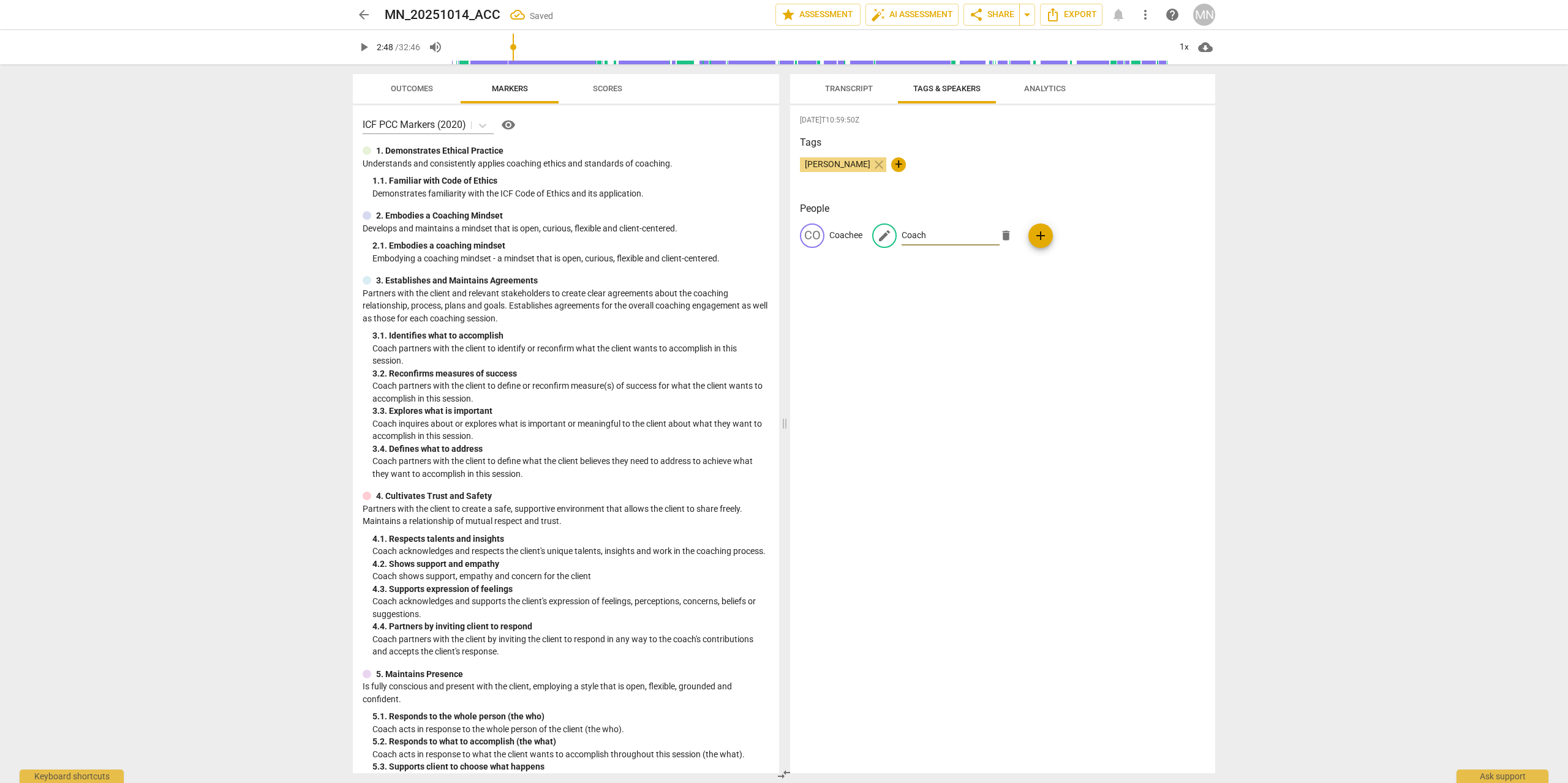
type input "Coach"
click at [1007, 313] on div "2025-10-15T10:59:50Z Tags Michal Niezgoda close + People CO Coachee edit Coach …" at bounding box center [1003, 439] width 425 height 668
click at [861, 88] on span "Transcript" at bounding box center [848, 88] width 47 height 9
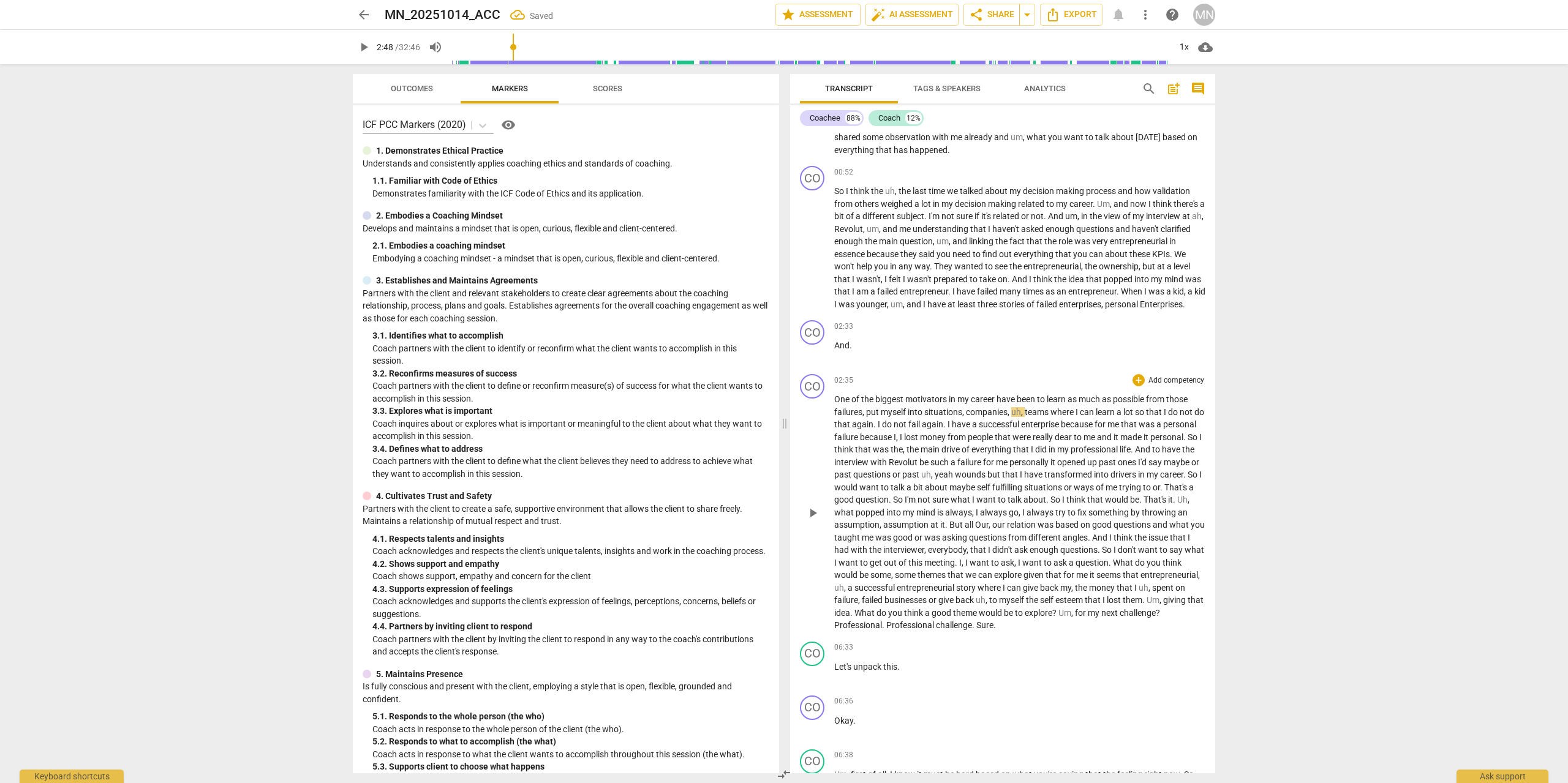
scroll to position [210, 0]
click at [957, 90] on span "Tags & Speakers" at bounding box center [946, 88] width 67 height 9
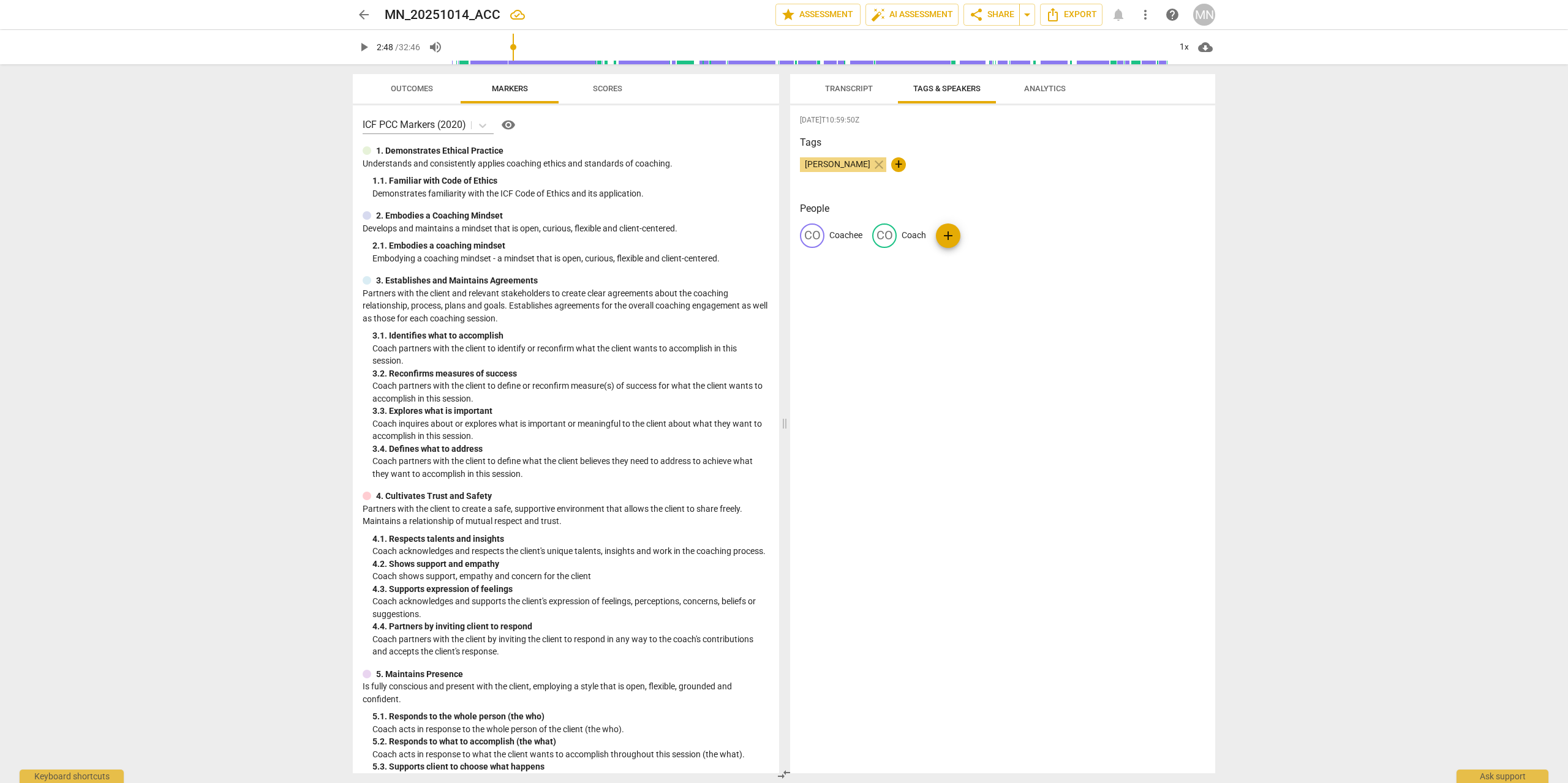
click at [1049, 93] on span "Analytics" at bounding box center [1044, 88] width 41 height 9
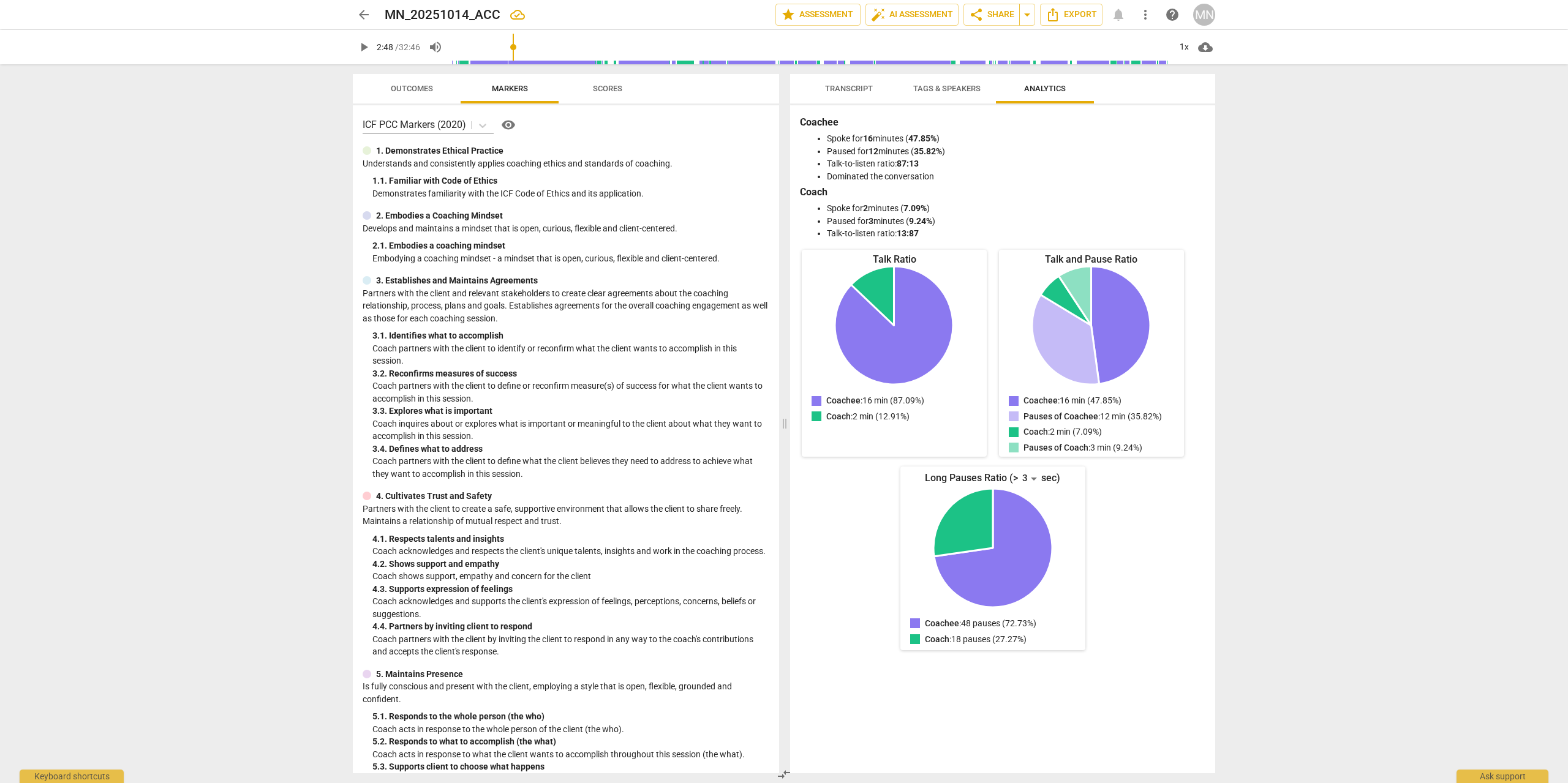
click at [958, 88] on span "Tags & Speakers" at bounding box center [946, 88] width 67 height 9
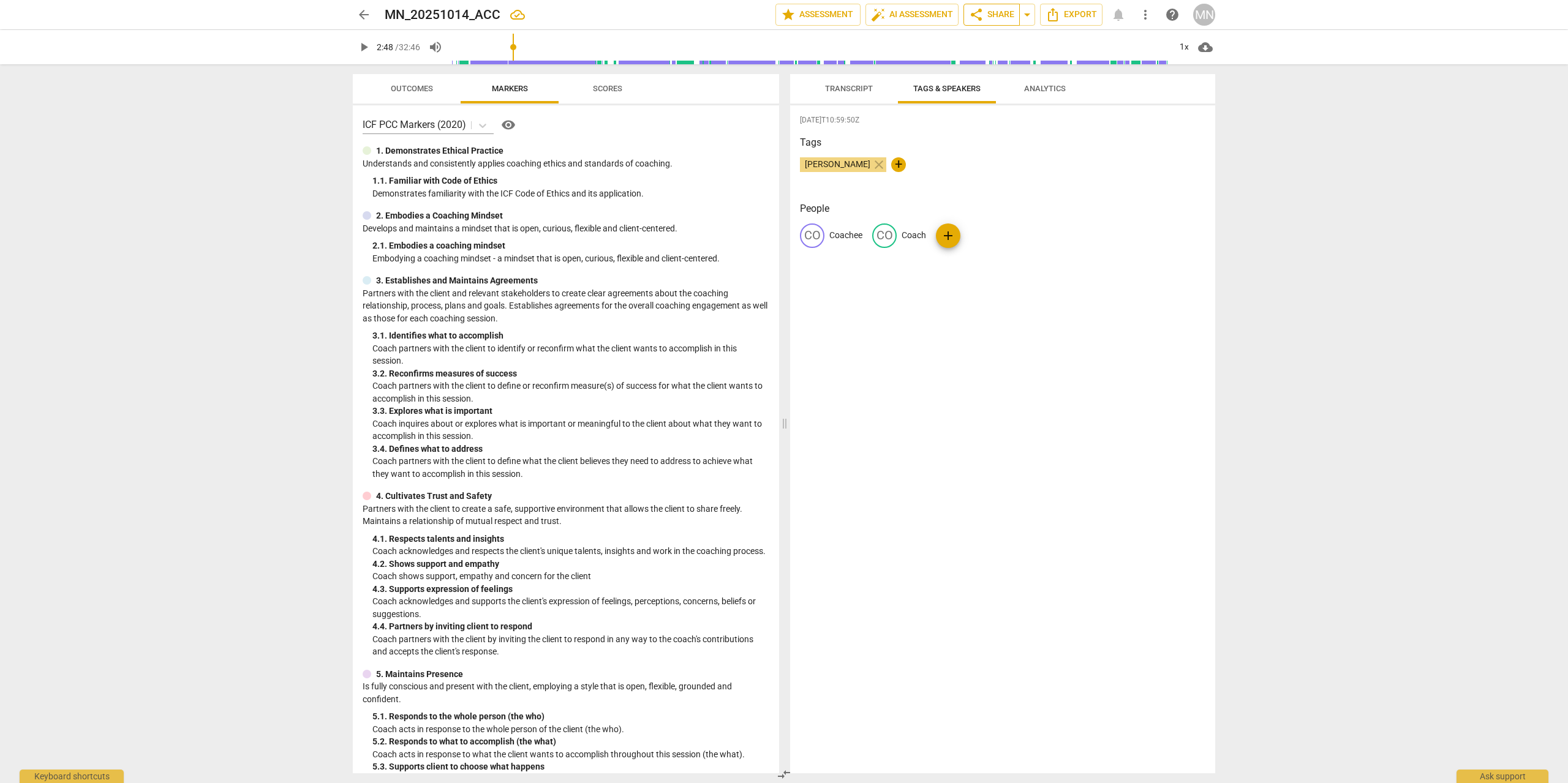
click at [997, 17] on span "share Share" at bounding box center [991, 14] width 45 height 14
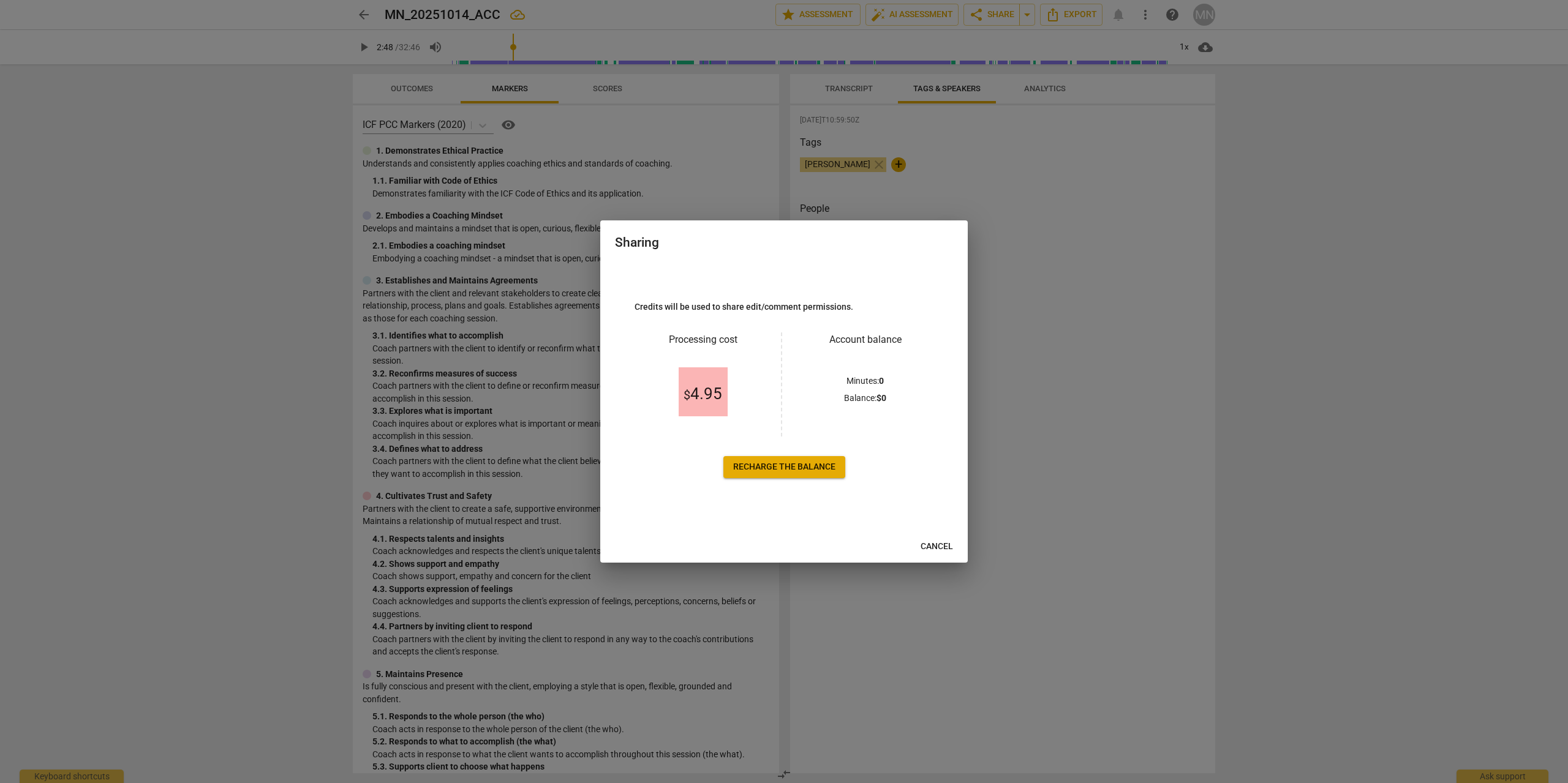
click at [785, 466] on span "Recharge the balance" at bounding box center [784, 467] width 103 height 12
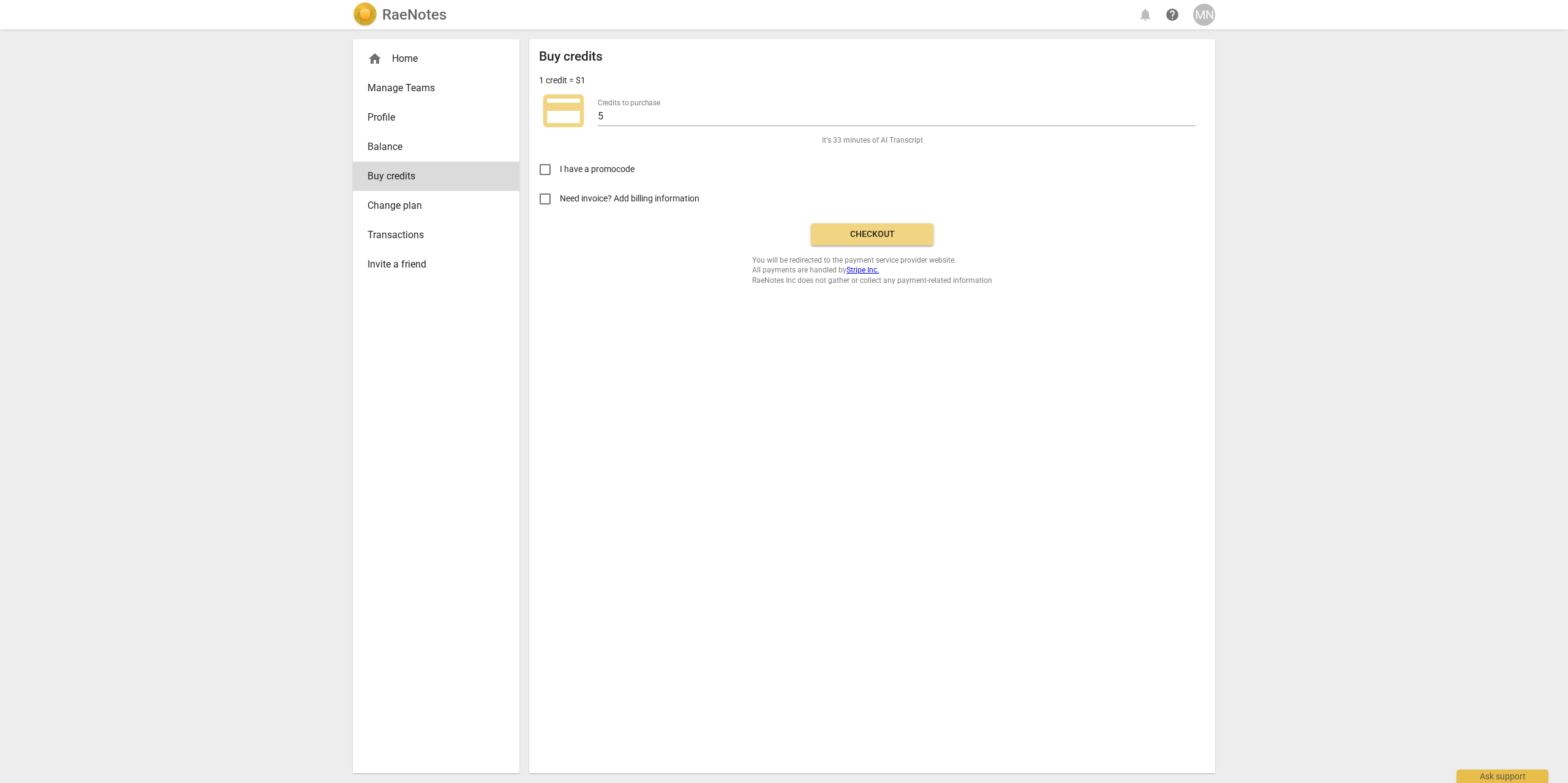
click at [547, 197] on input "Need invoice? Add billing information" at bounding box center [544, 199] width 29 height 29
checkbox input "true"
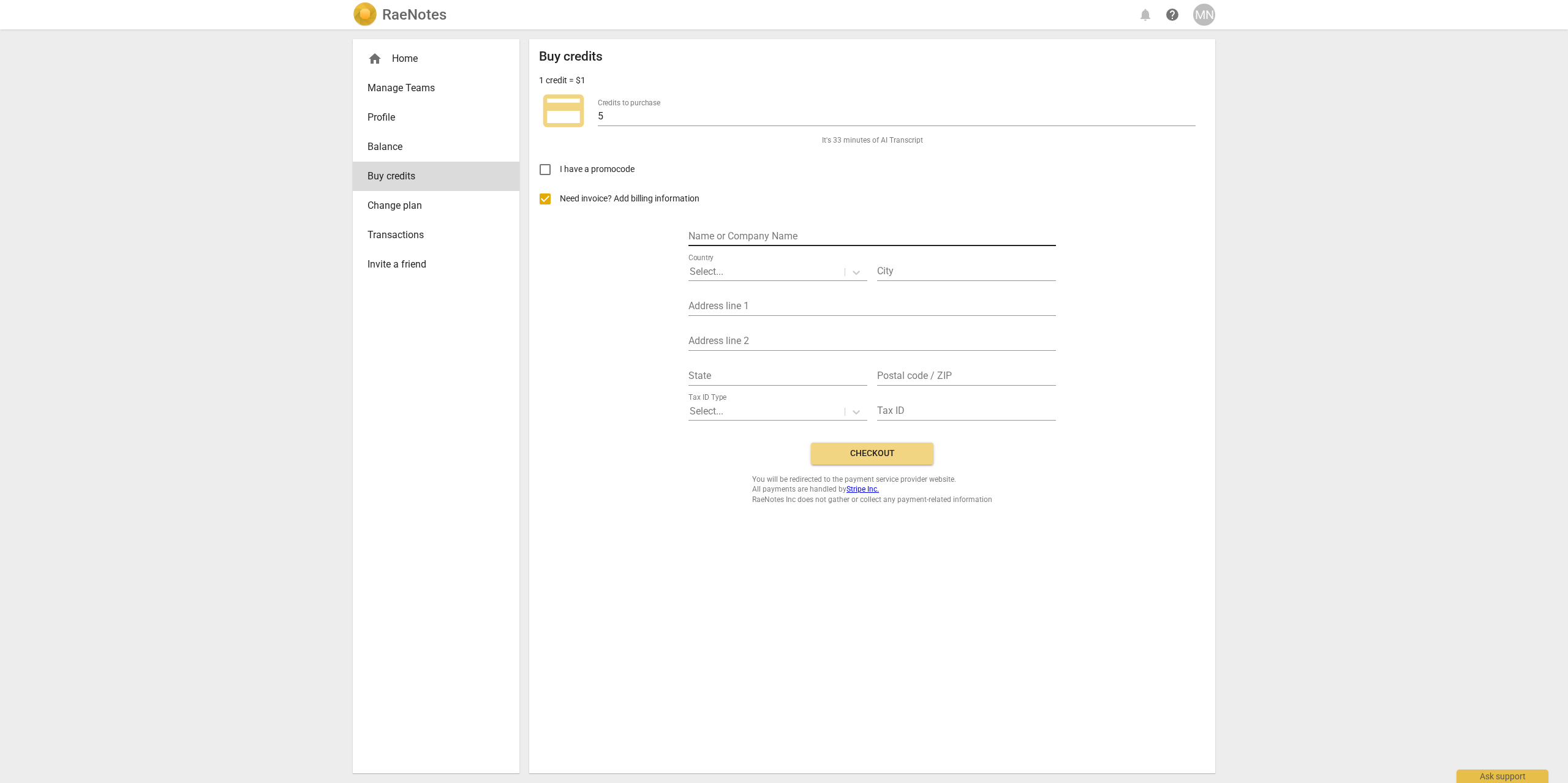
click at [770, 238] on input "text" at bounding box center [871, 237] width 367 height 18
drag, startPoint x: 739, startPoint y: 226, endPoint x: 671, endPoint y: 229, distance: 68.1
click at [671, 229] on div "Need invoice? Add billing information Name or Company Name AWS Country Select..…" at bounding box center [872, 309] width 666 height 249
click at [697, 231] on input "AWS" at bounding box center [871, 237] width 367 height 18
click at [697, 231] on input "AWS" at bounding box center [871, 237] width 367 height 18
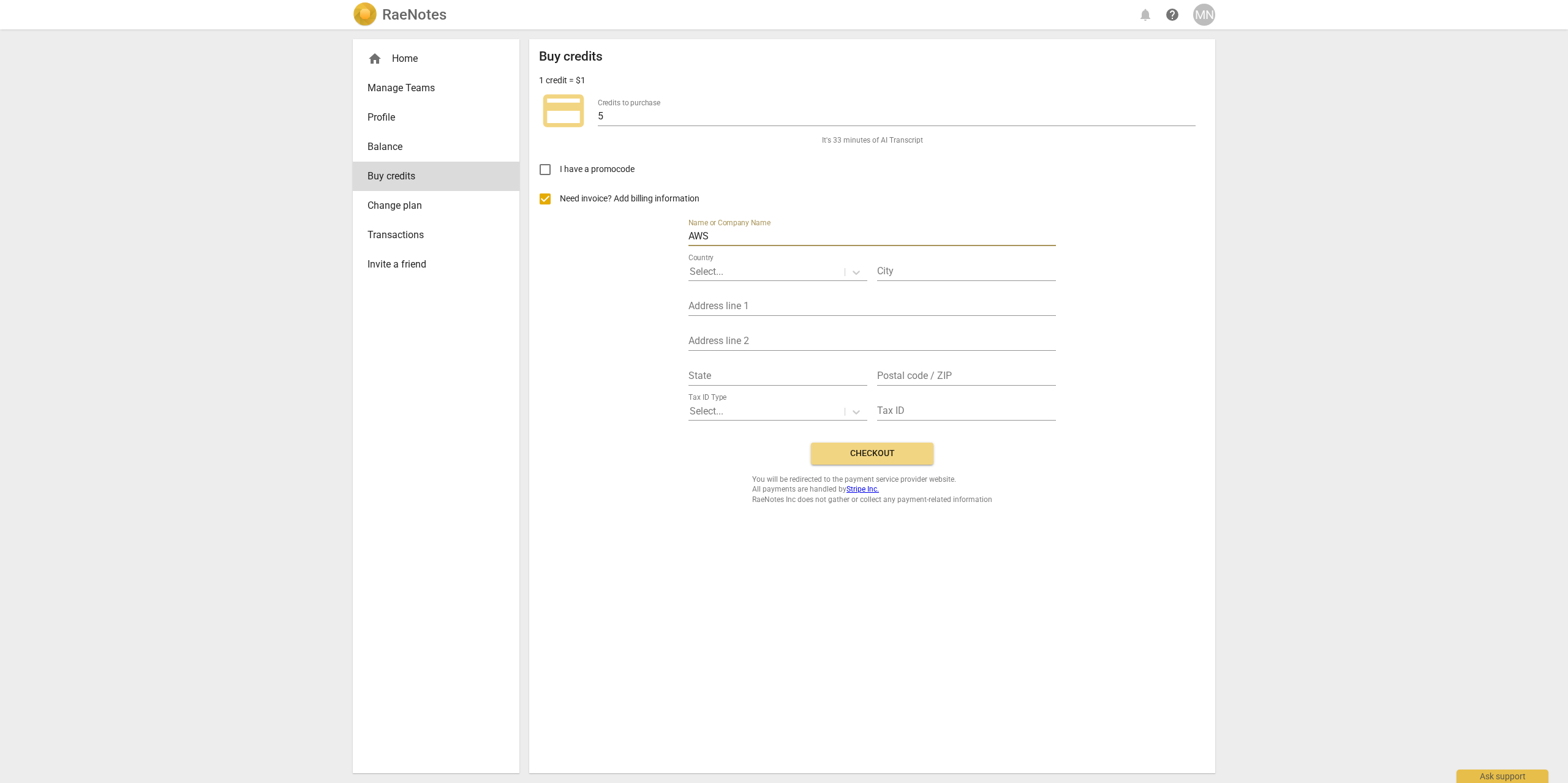
paste input "mazon Web Services EMEA SARL"
type input "Amazon Web Services EMEA SARL"
click at [780, 262] on div "Country Select..." at bounding box center [777, 267] width 179 height 28
click at [738, 269] on div at bounding box center [767, 272] width 154 height 14
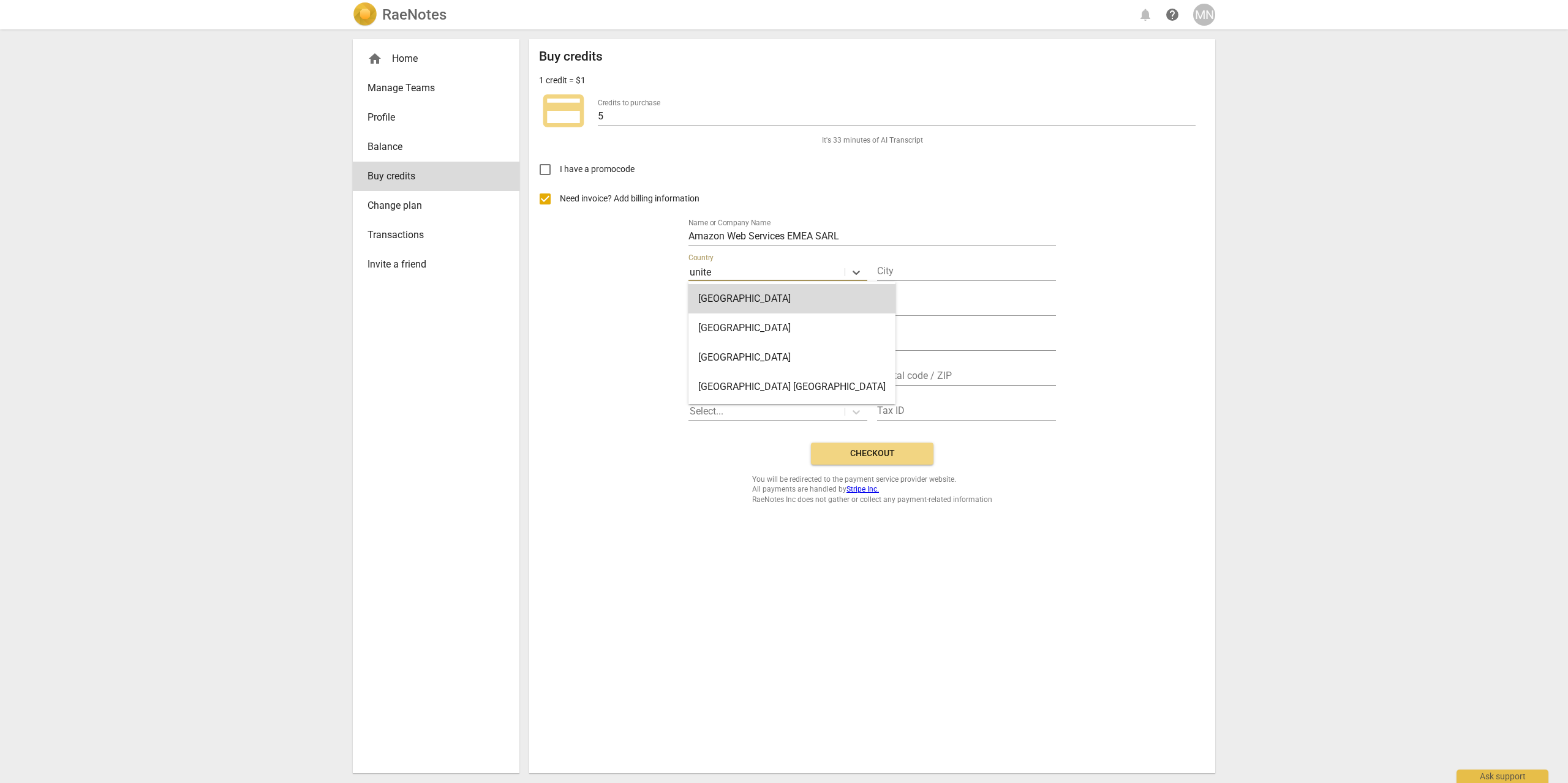
type input "united"
click at [764, 327] on div "United Kingdom" at bounding box center [792, 328] width 207 height 29
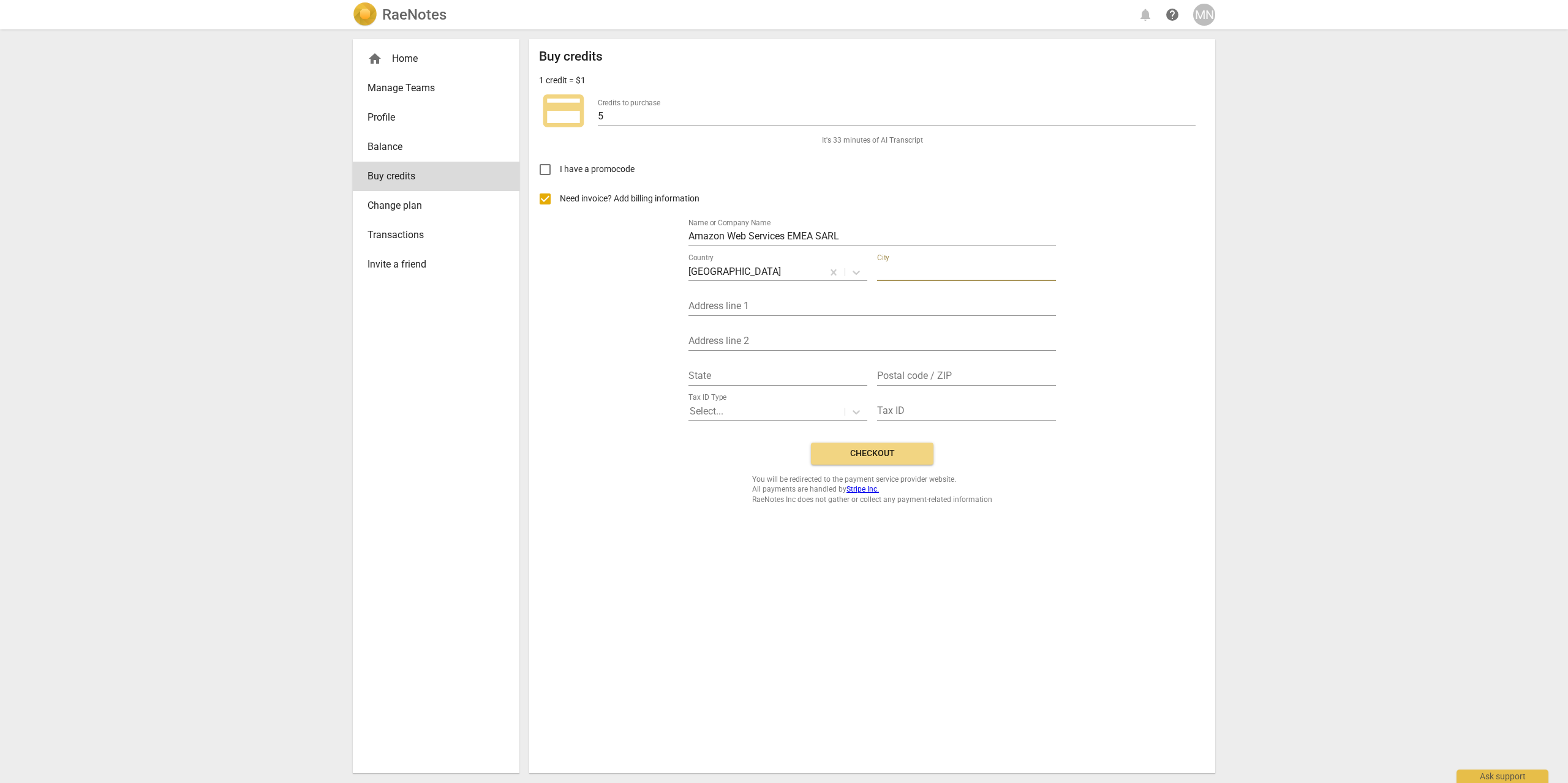
click at [896, 269] on input "text" at bounding box center [966, 272] width 179 height 18
type input "London"
click at [838, 301] on input "text" at bounding box center [871, 307] width 367 height 18
paste input "1 Principal Place, London, Worship Street, EC2A 2FA"
drag, startPoint x: 931, startPoint y: 309, endPoint x: 919, endPoint y: 307, distance: 12.2
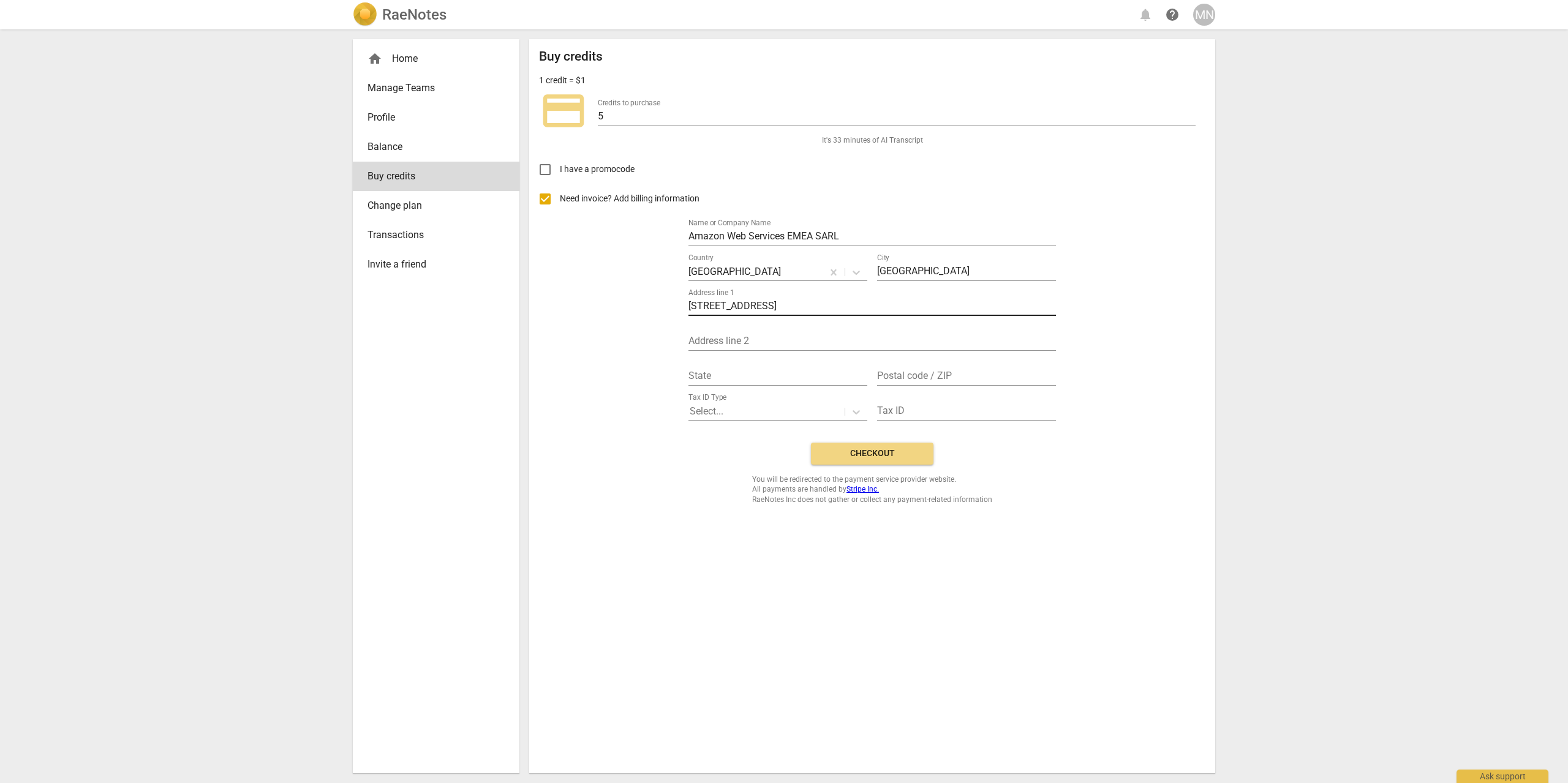
click at [920, 307] on div "Name or Company Name Amazon Web Services EMEA SARL Country United Kingdom City …" at bounding box center [871, 318] width 367 height 210
drag, startPoint x: 918, startPoint y: 307, endPoint x: 873, endPoint y: 307, distance: 45.0
click at [873, 307] on input "1 Principal Place, London, Worship Street, EC2A 2FA" at bounding box center [871, 307] width 367 height 18
type input "1 Principal Place, London, Worship Street,"
click at [905, 379] on input "text" at bounding box center [966, 377] width 179 height 18
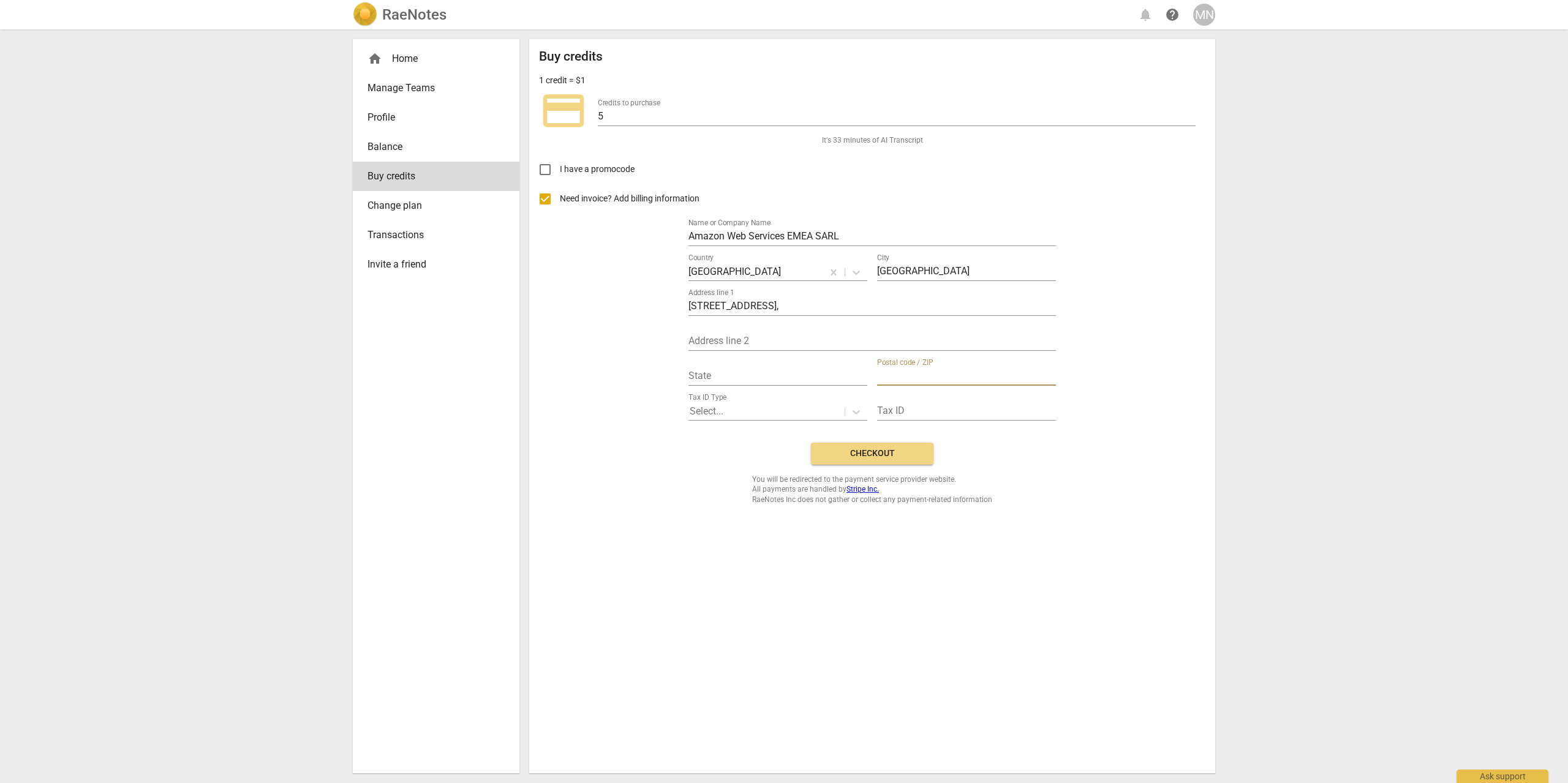
paste input "EC2A 2FA"
type input "EC2A 2FA"
click at [880, 305] on input "1 Principal Place, London, Worship Street," at bounding box center [871, 307] width 367 height 18
click at [743, 374] on input "text" at bounding box center [777, 377] width 179 height 18
click at [755, 408] on div at bounding box center [767, 411] width 154 height 14
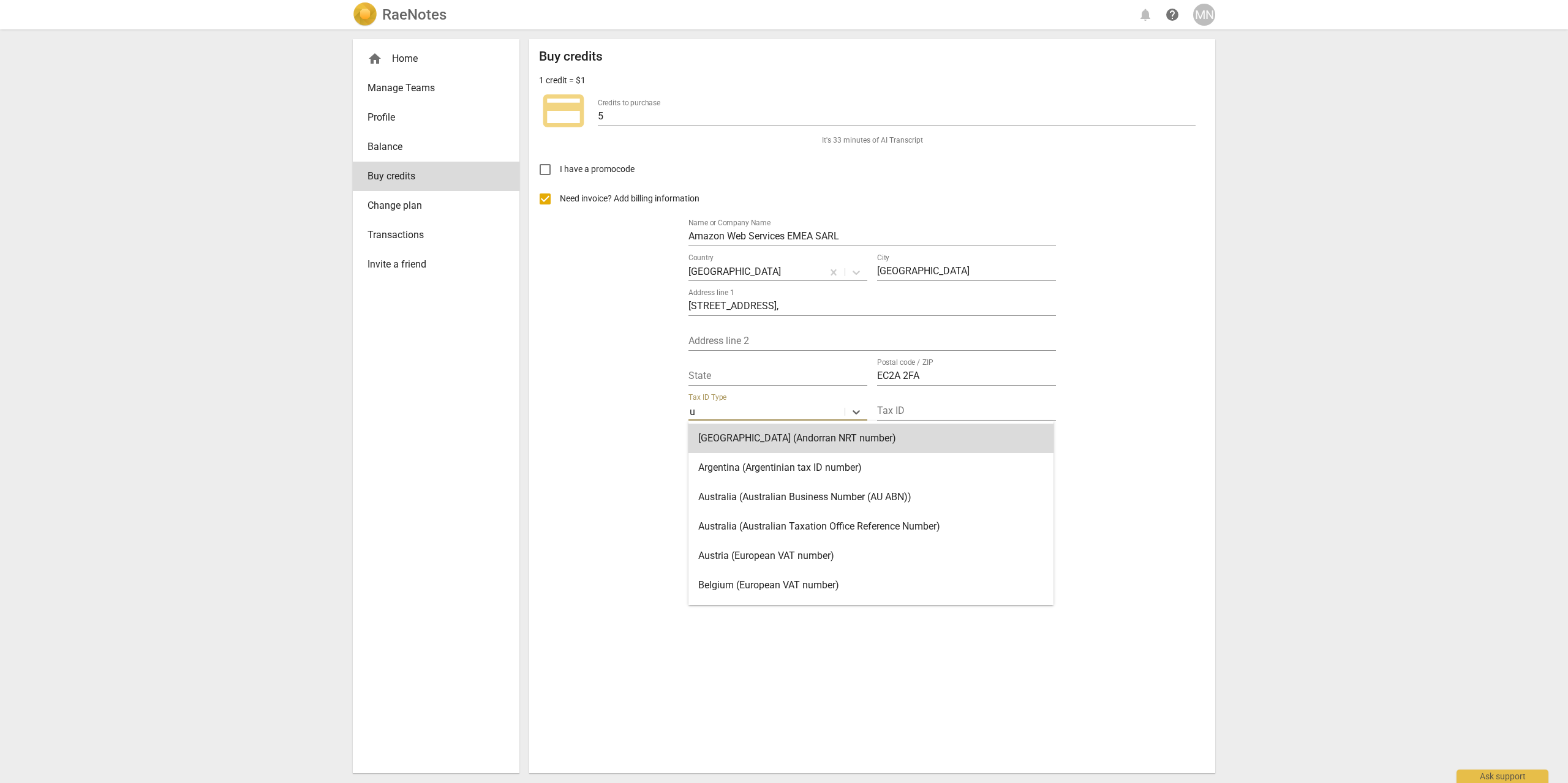
type input "un"
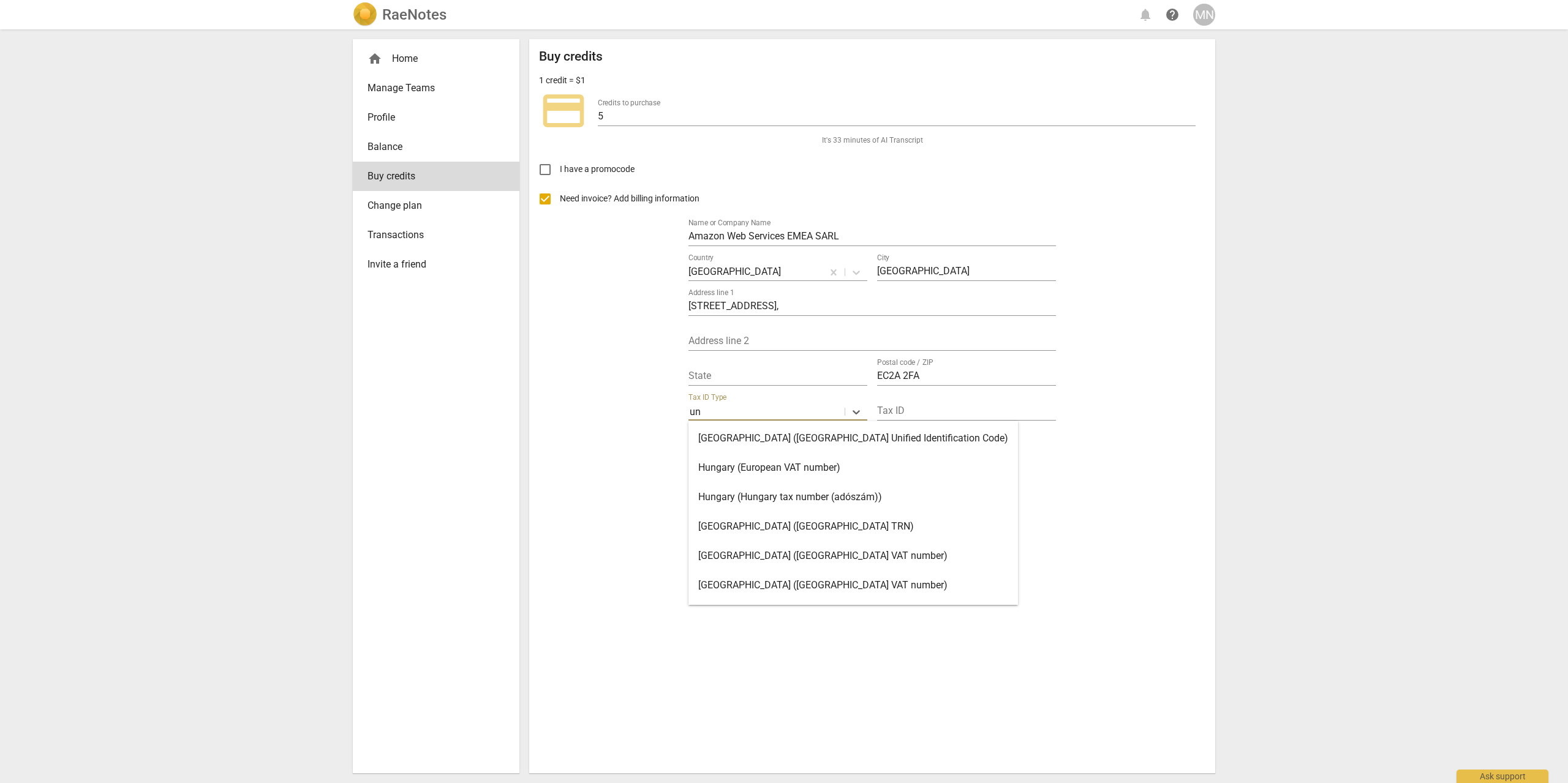
scroll to position [27, 0]
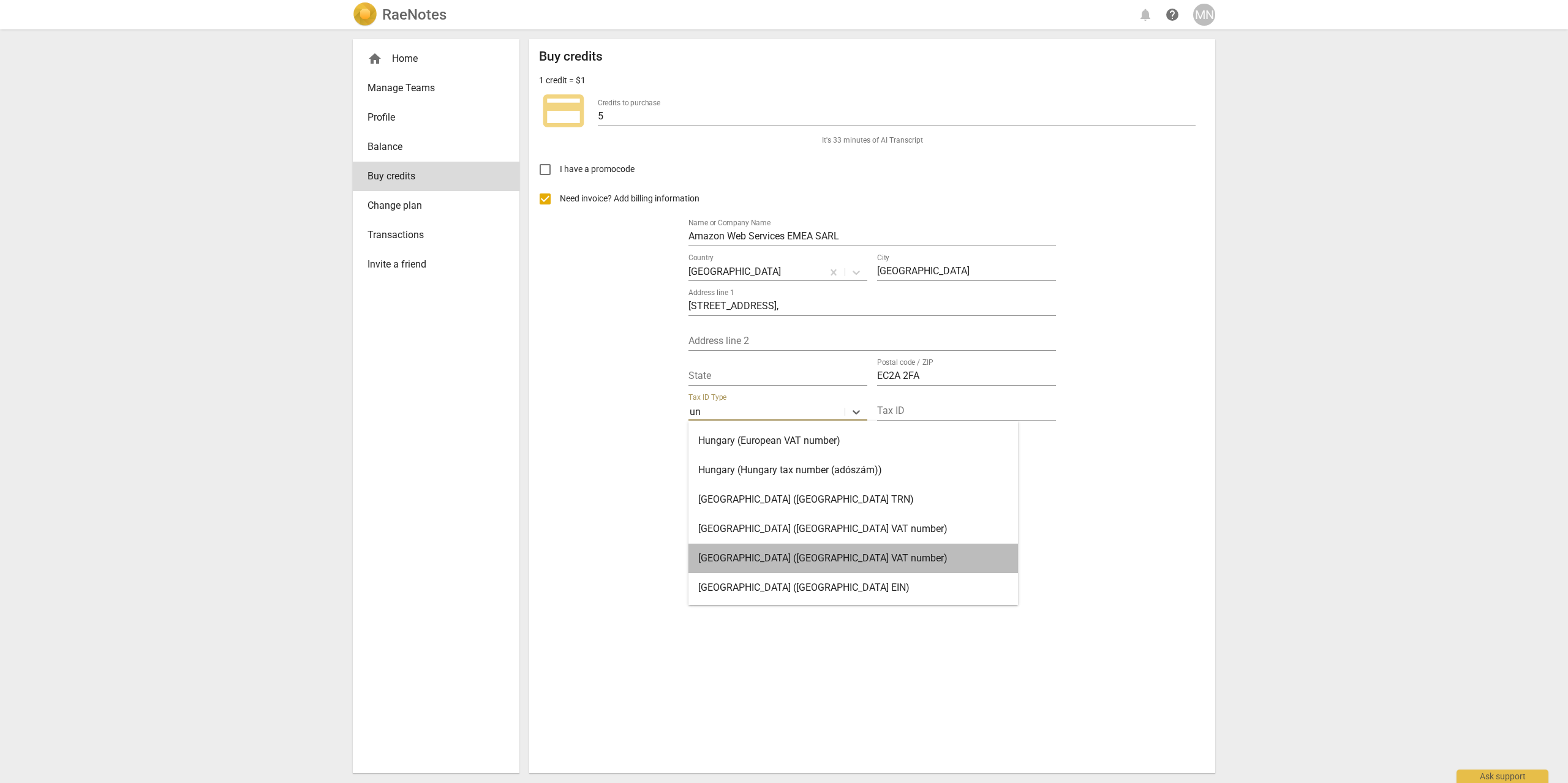
click at [879, 566] on div "United Kingdom (United Kingdom VAT number)" at bounding box center [853, 558] width 329 height 29
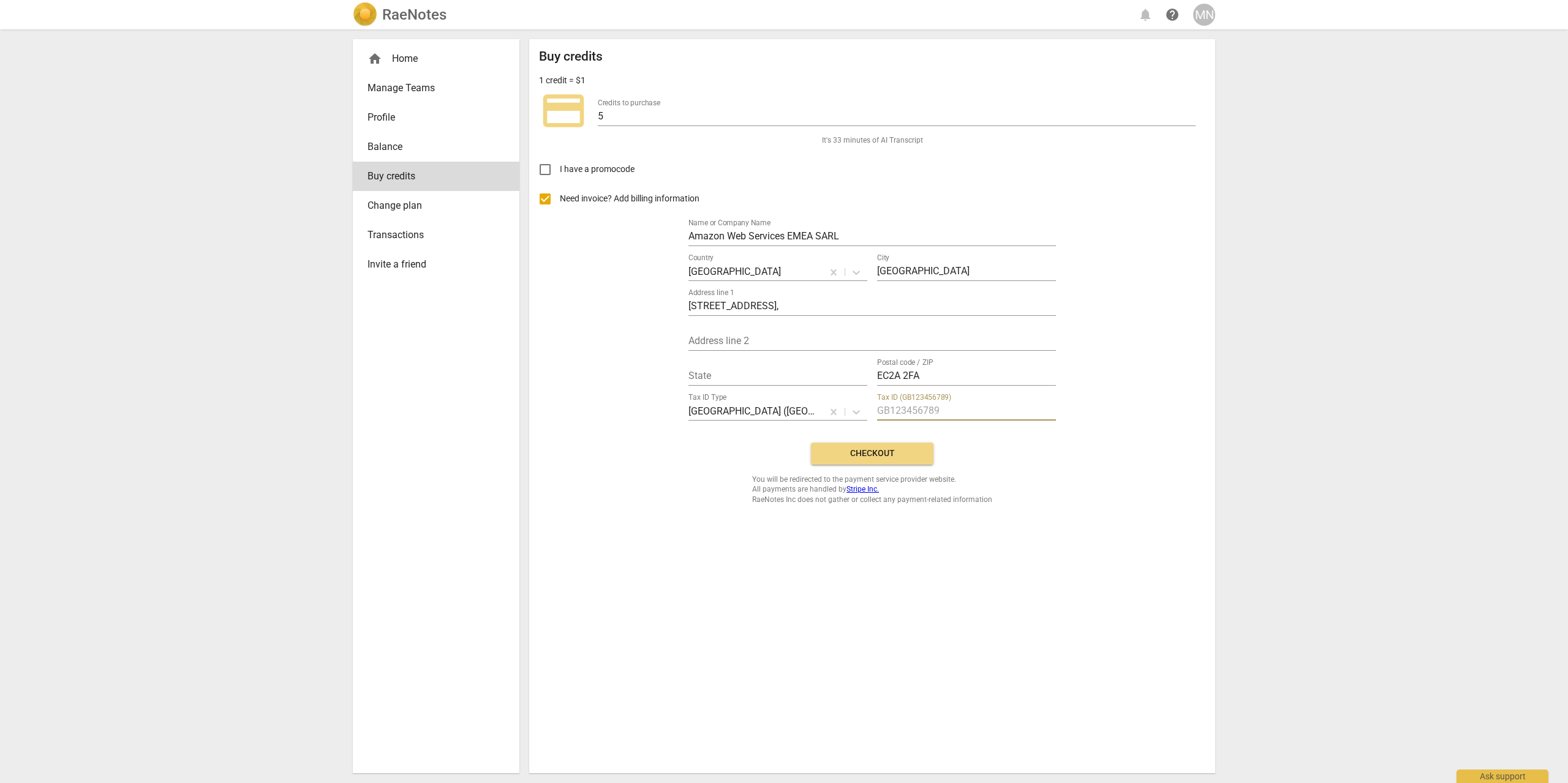
click at [943, 411] on input "text" at bounding box center [966, 412] width 179 height 18
click at [900, 300] on input "1 Principal Place, London, Worship Street," at bounding box center [871, 307] width 367 height 18
drag, startPoint x: 877, startPoint y: 306, endPoint x: 804, endPoint y: 301, distance: 73.2
click at [804, 301] on input "1 Principal Place, London, Worship Street," at bounding box center [871, 307] width 367 height 18
click at [782, 304] on input "1 Principal Place, London, Worship Street," at bounding box center [871, 307] width 367 height 18
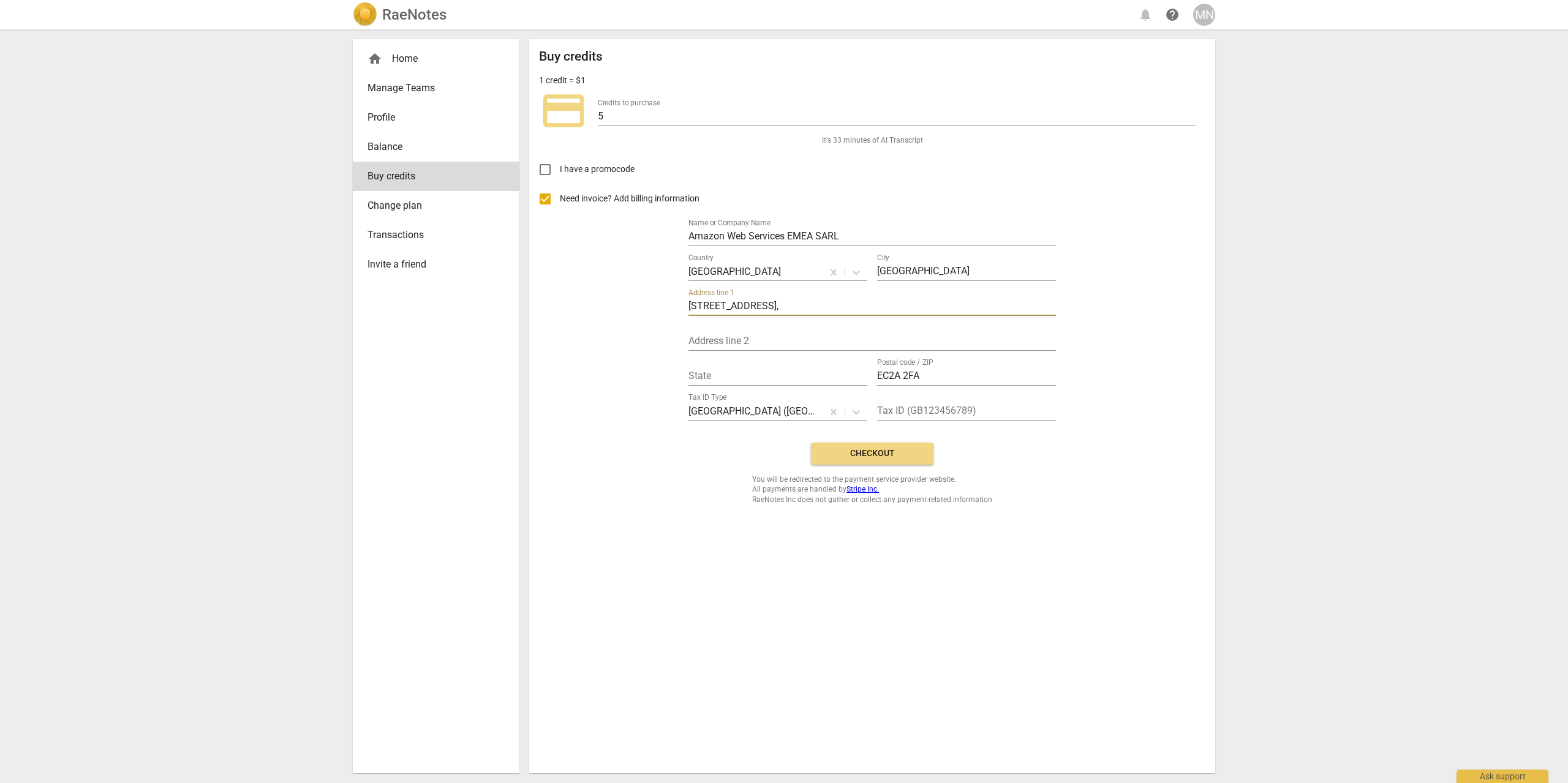
click at [782, 304] on input "1 Principal Place, London, Worship Street," at bounding box center [871, 307] width 367 height 18
click at [852, 310] on input "1 Principal Place, Worship Street," at bounding box center [871, 307] width 367 height 18
click at [810, 304] on input "1 Principal Place, Worship Street," at bounding box center [871, 307] width 367 height 18
click at [827, 305] on input "1 Principal Place, Worship Street," at bounding box center [871, 307] width 367 height 18
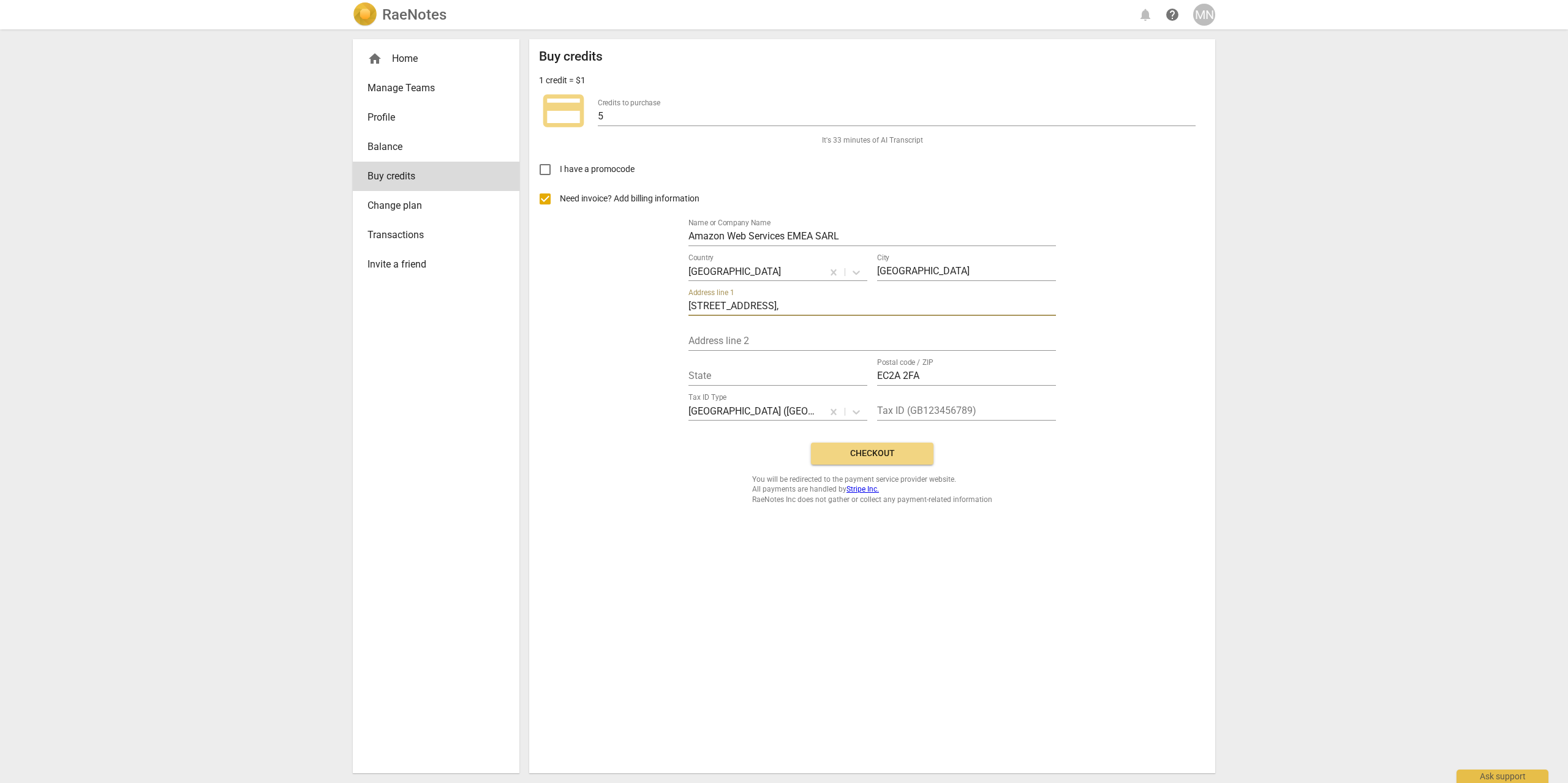
drag, startPoint x: 844, startPoint y: 305, endPoint x: 765, endPoint y: 305, distance: 79.0
click at [765, 305] on input "1 Principal Place, Worship Street," at bounding box center [871, 307] width 367 height 18
type input "1 Principal Place,"
click at [752, 331] on div "Address line 2" at bounding box center [871, 337] width 367 height 28
click at [749, 335] on input "text" at bounding box center [871, 342] width 367 height 18
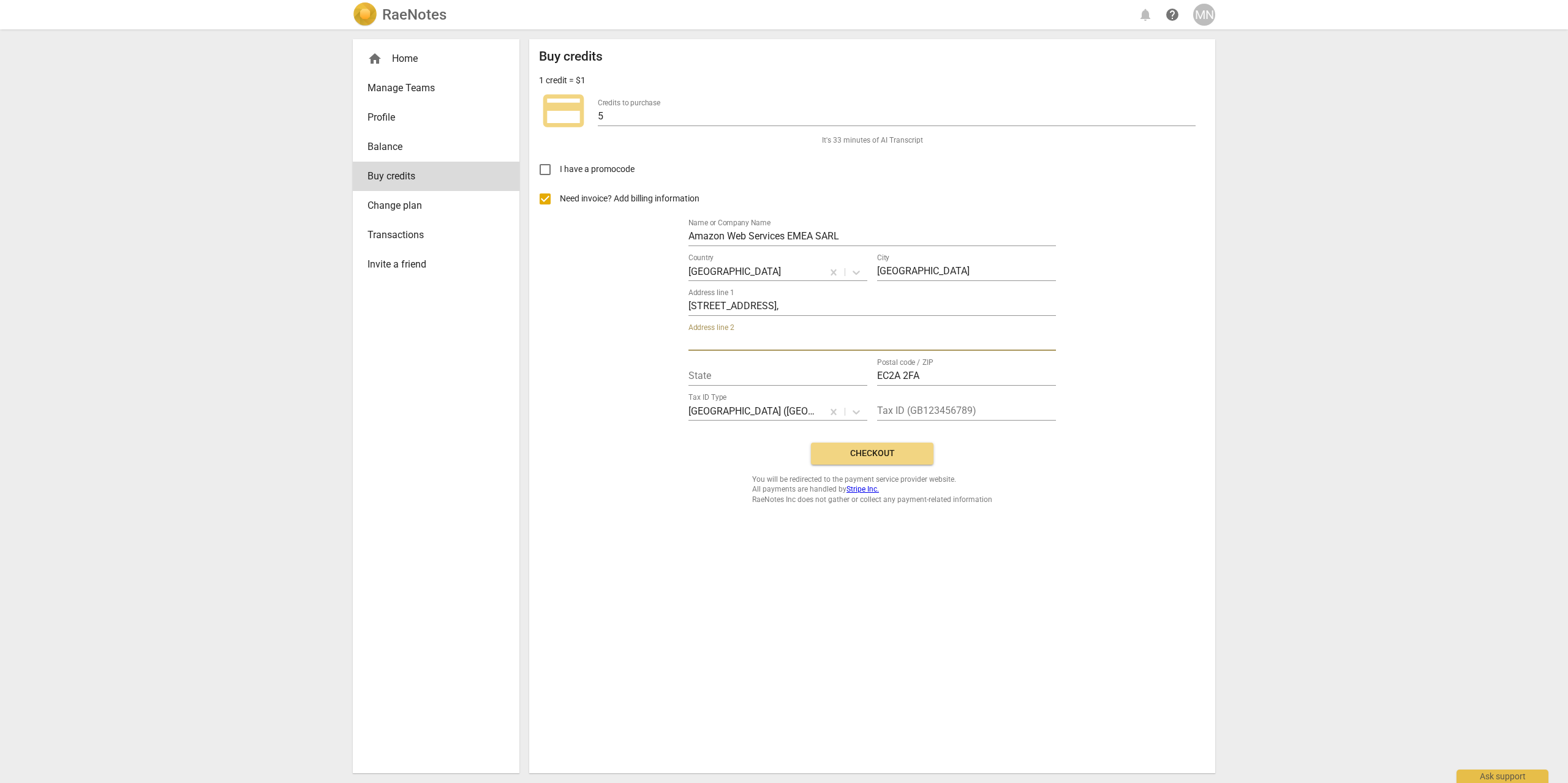
paste input "Worship Street,"
type input "Worship Street"
click at [807, 308] on input "1 Principal Place," at bounding box center [871, 307] width 367 height 18
type input "1 Principal Place"
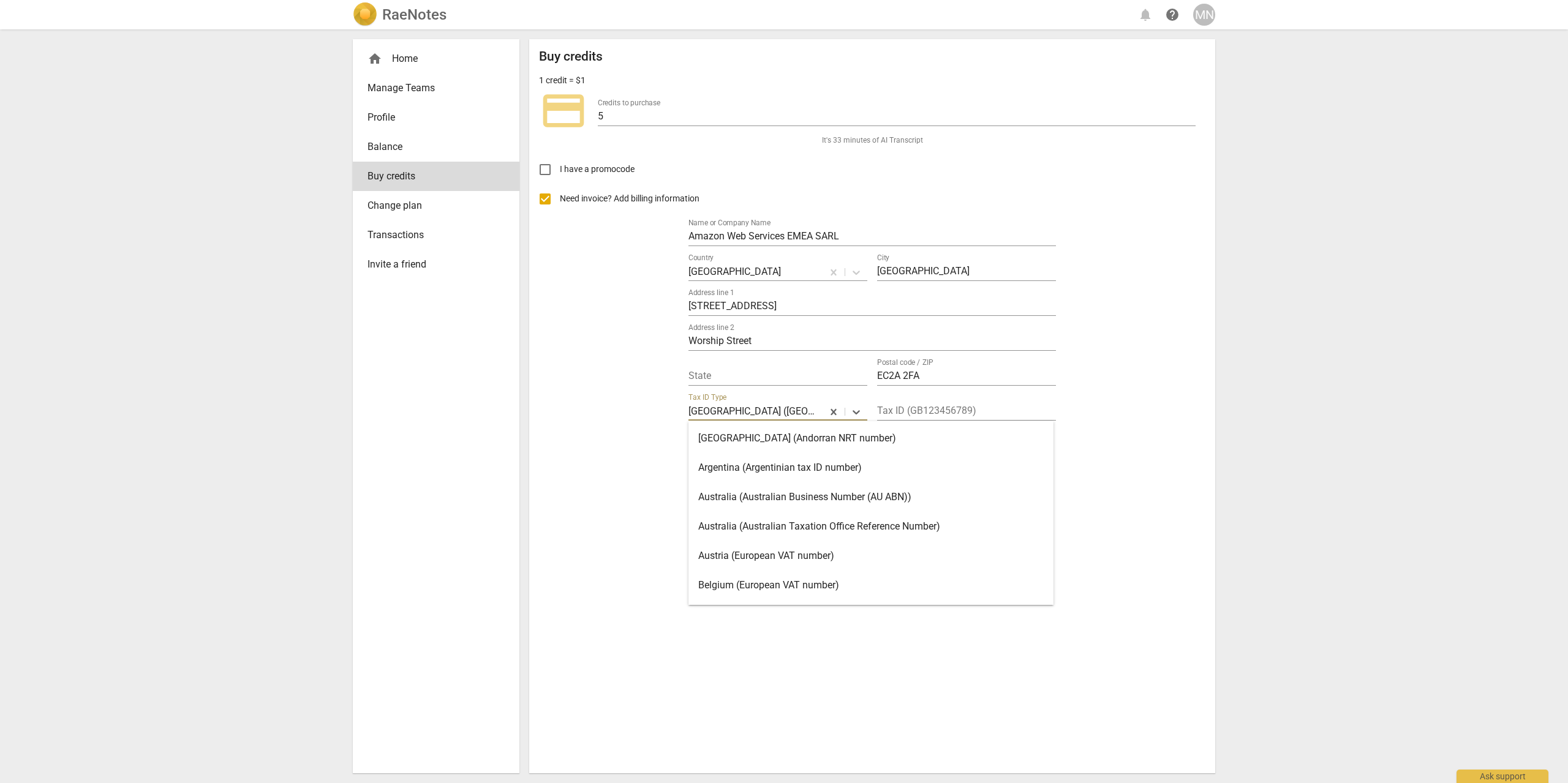
click at [793, 412] on p "United Kingdom (United Kingdom VAT number)" at bounding box center [752, 411] width 129 height 14
click at [1124, 485] on div "Buy credits 1 credit = $1 credit_card Credits to purchase 5 It's 33 minutes of …" at bounding box center [872, 277] width 666 height 455
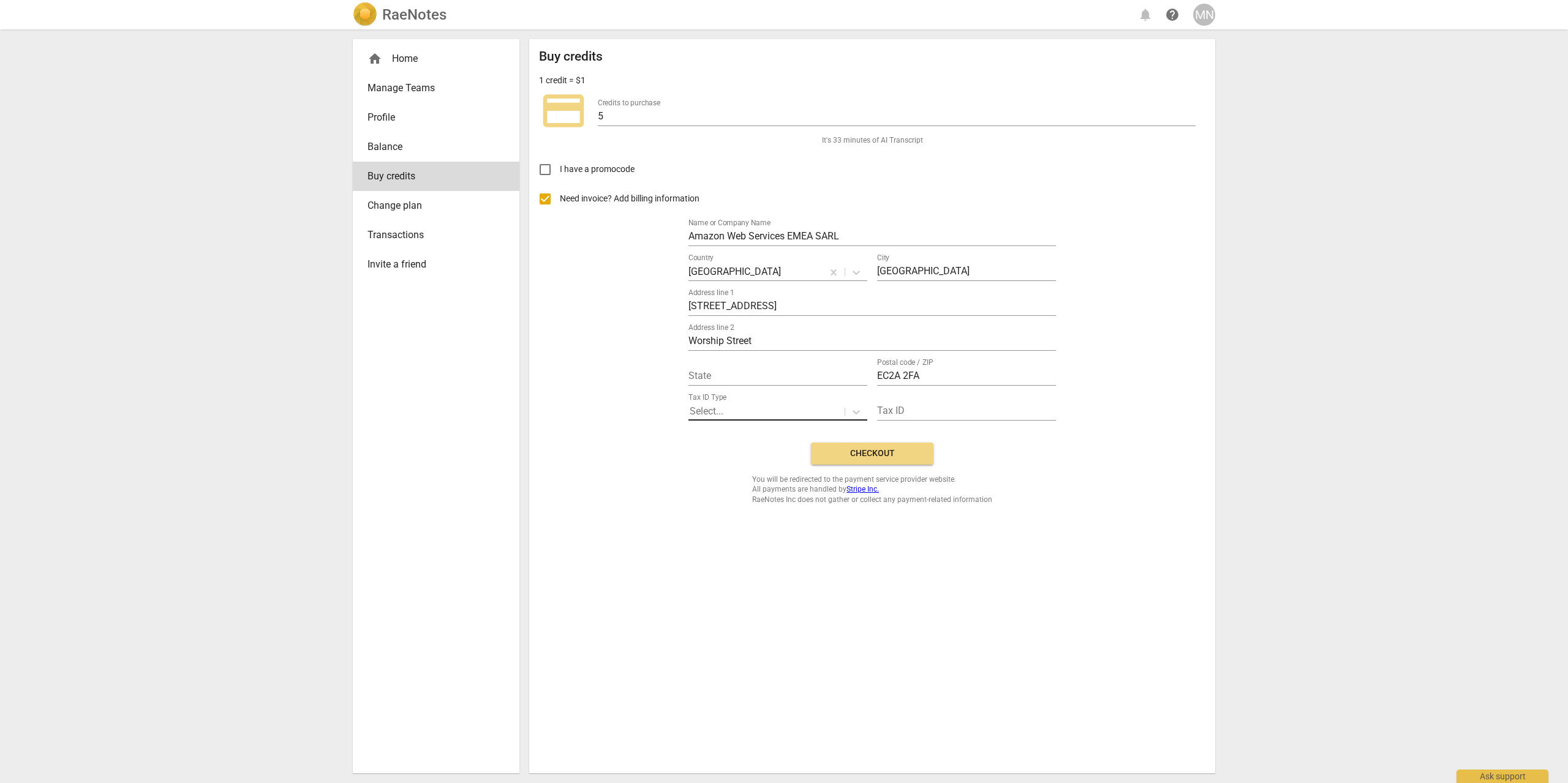
click at [889, 454] on span "Checkout" at bounding box center [871, 454] width 103 height 12
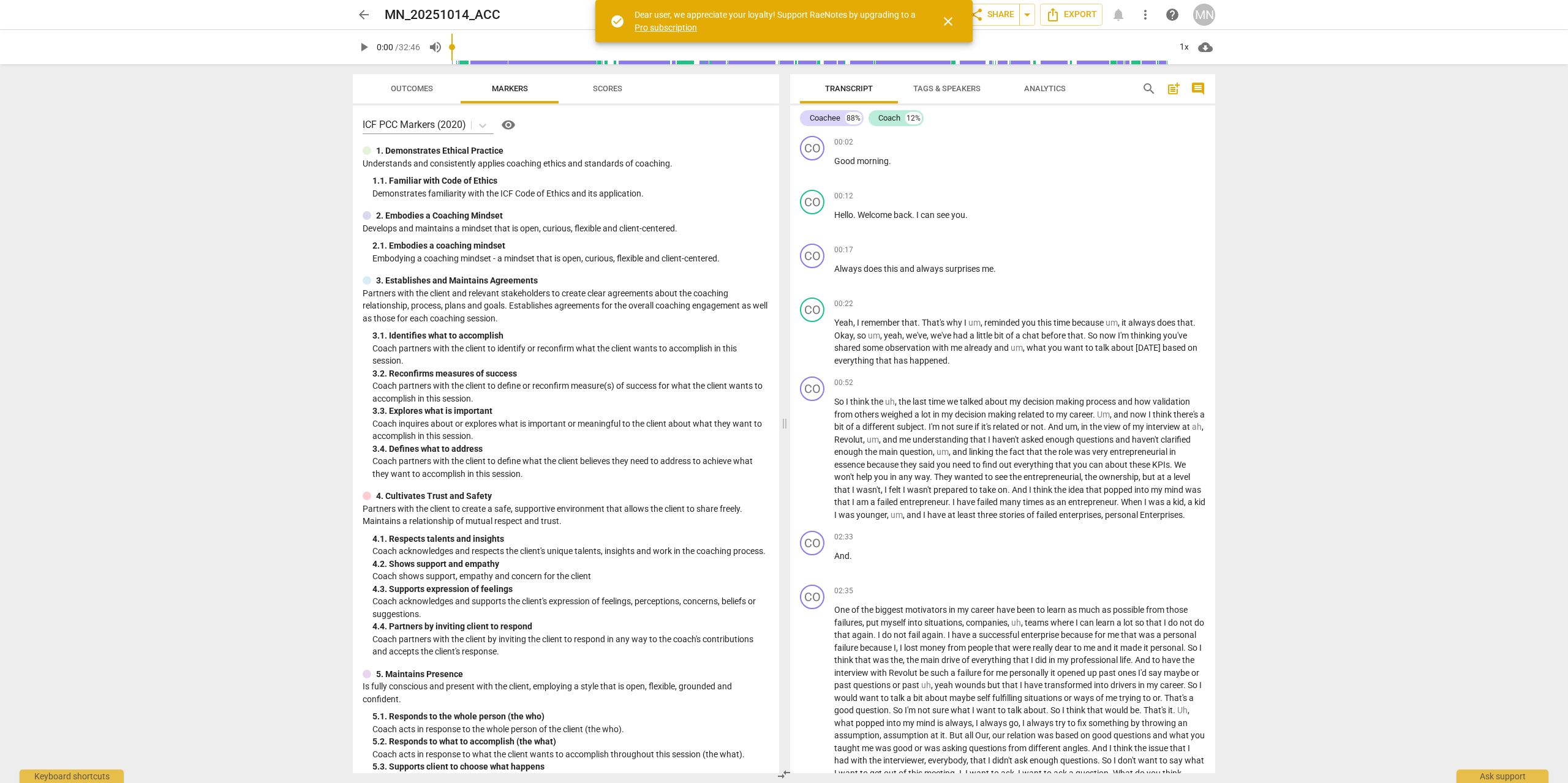
click at [955, 19] on span "close" at bounding box center [948, 21] width 29 height 14
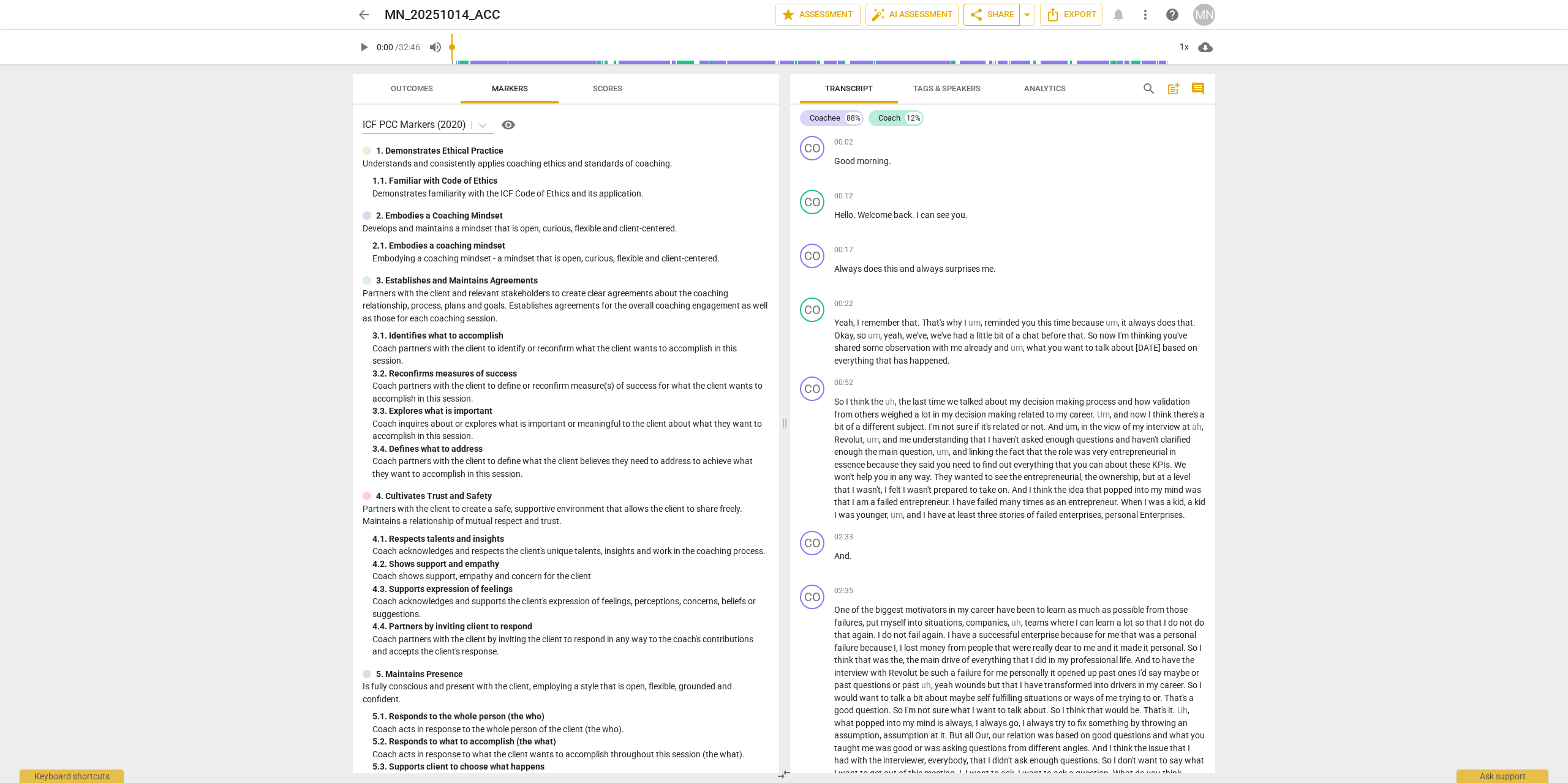
click at [992, 17] on span "share Share" at bounding box center [991, 14] width 45 height 14
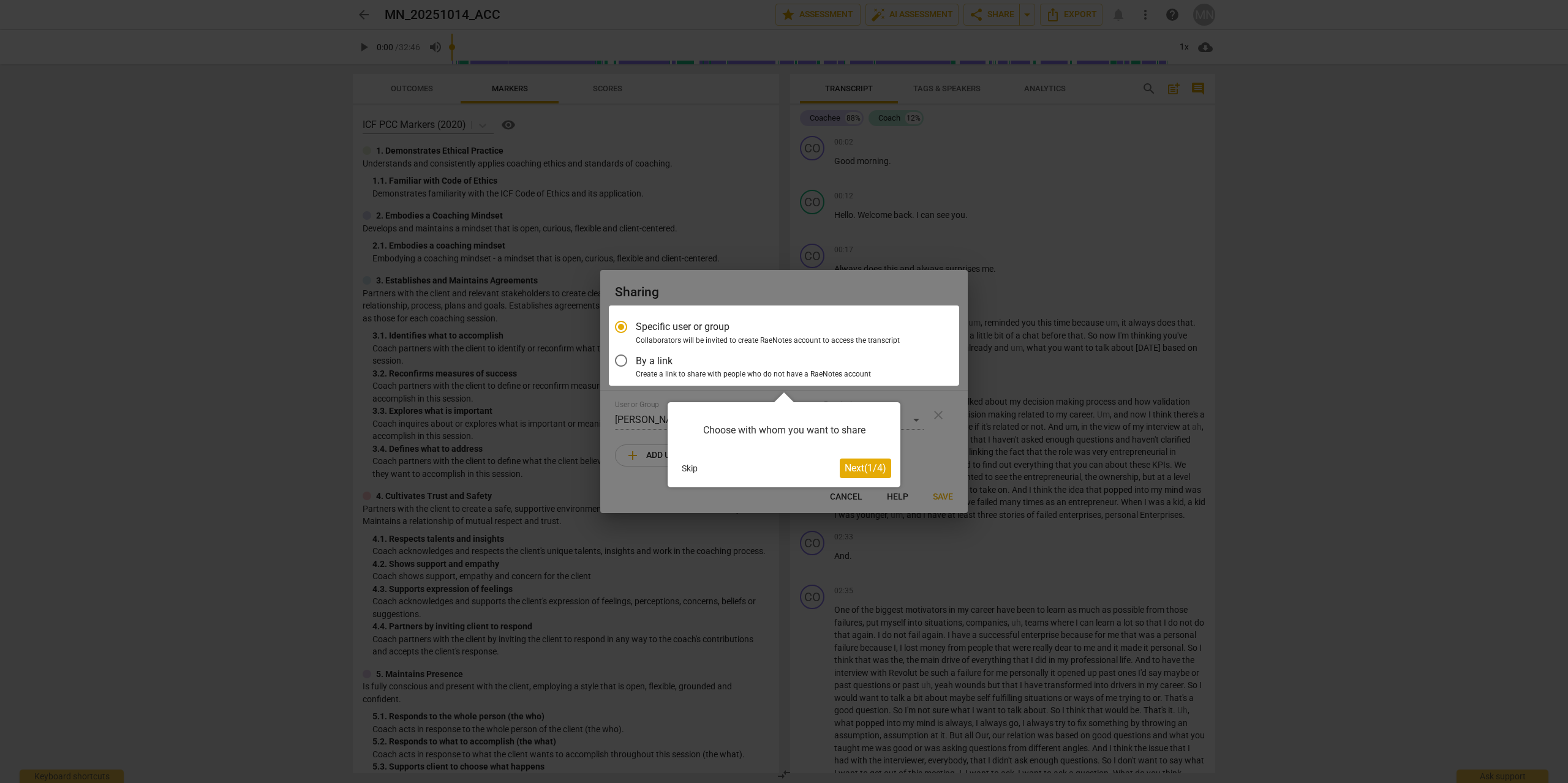
click at [871, 471] on span "Next ( 1 / 4 )" at bounding box center [865, 467] width 41 height 11
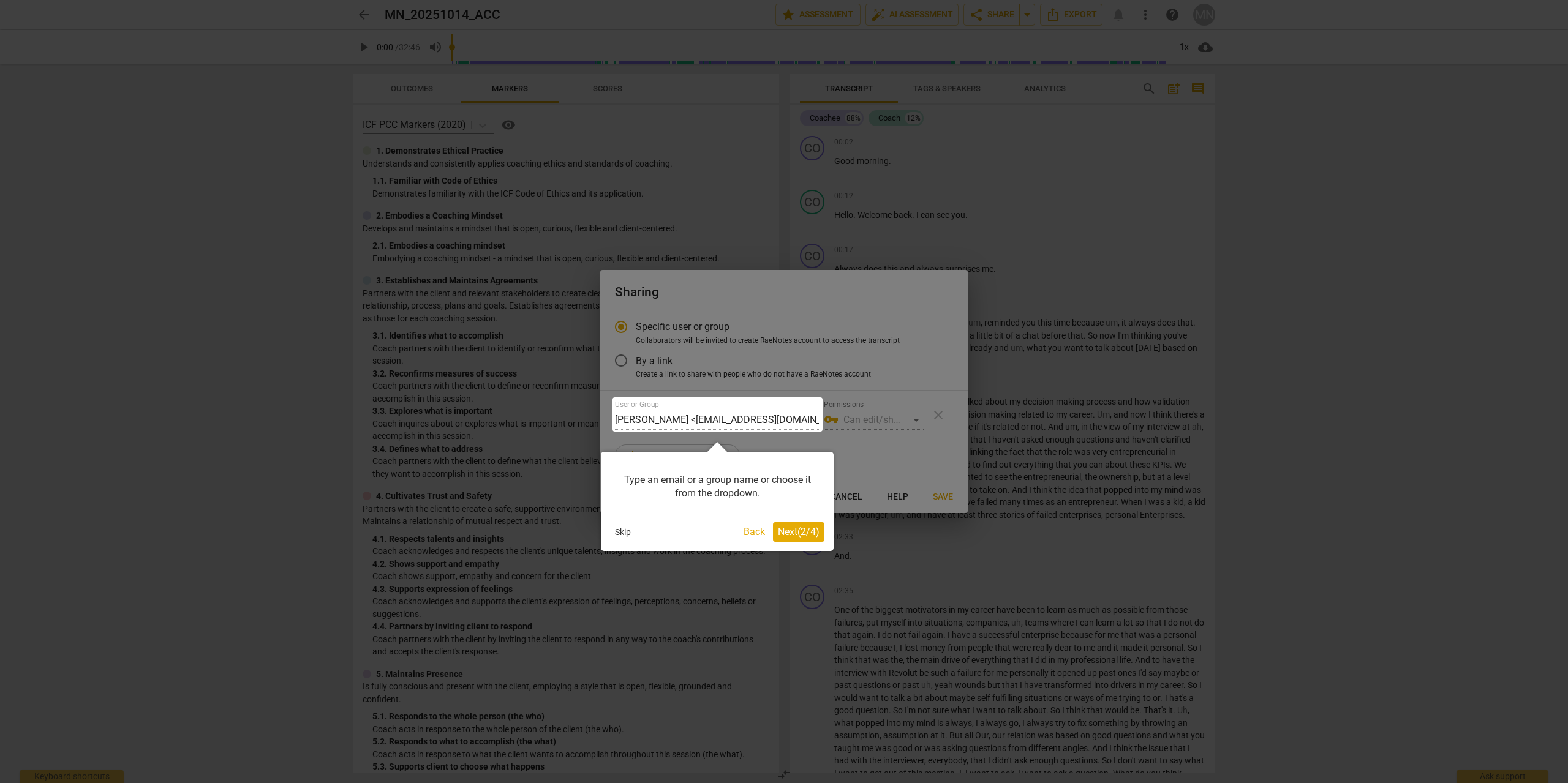
click at [810, 537] on span "Next ( 2 / 4 )" at bounding box center [798, 531] width 41 height 11
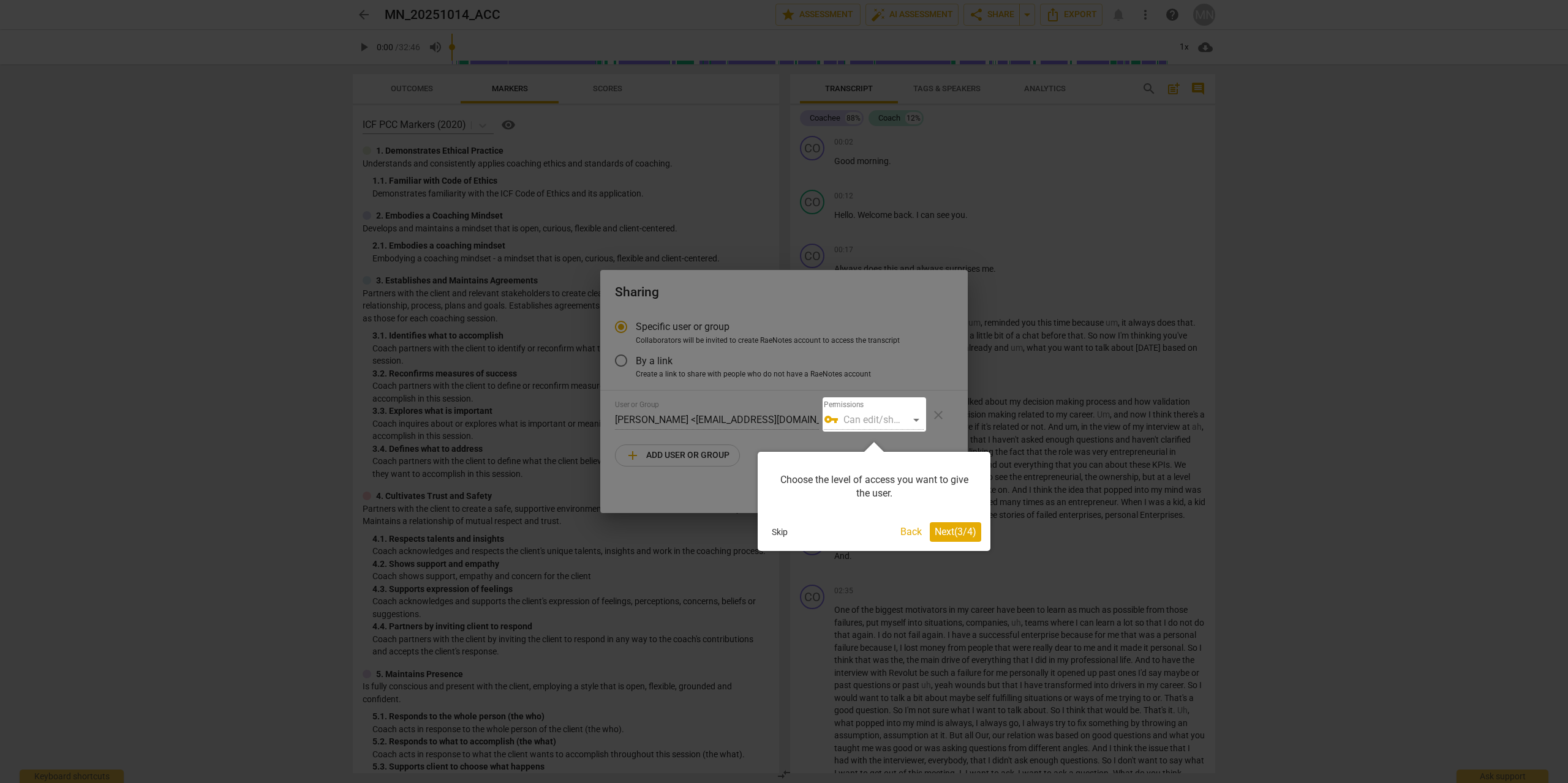
click at [964, 533] on span "Next ( 3 / 4 )" at bounding box center [955, 531] width 41 height 11
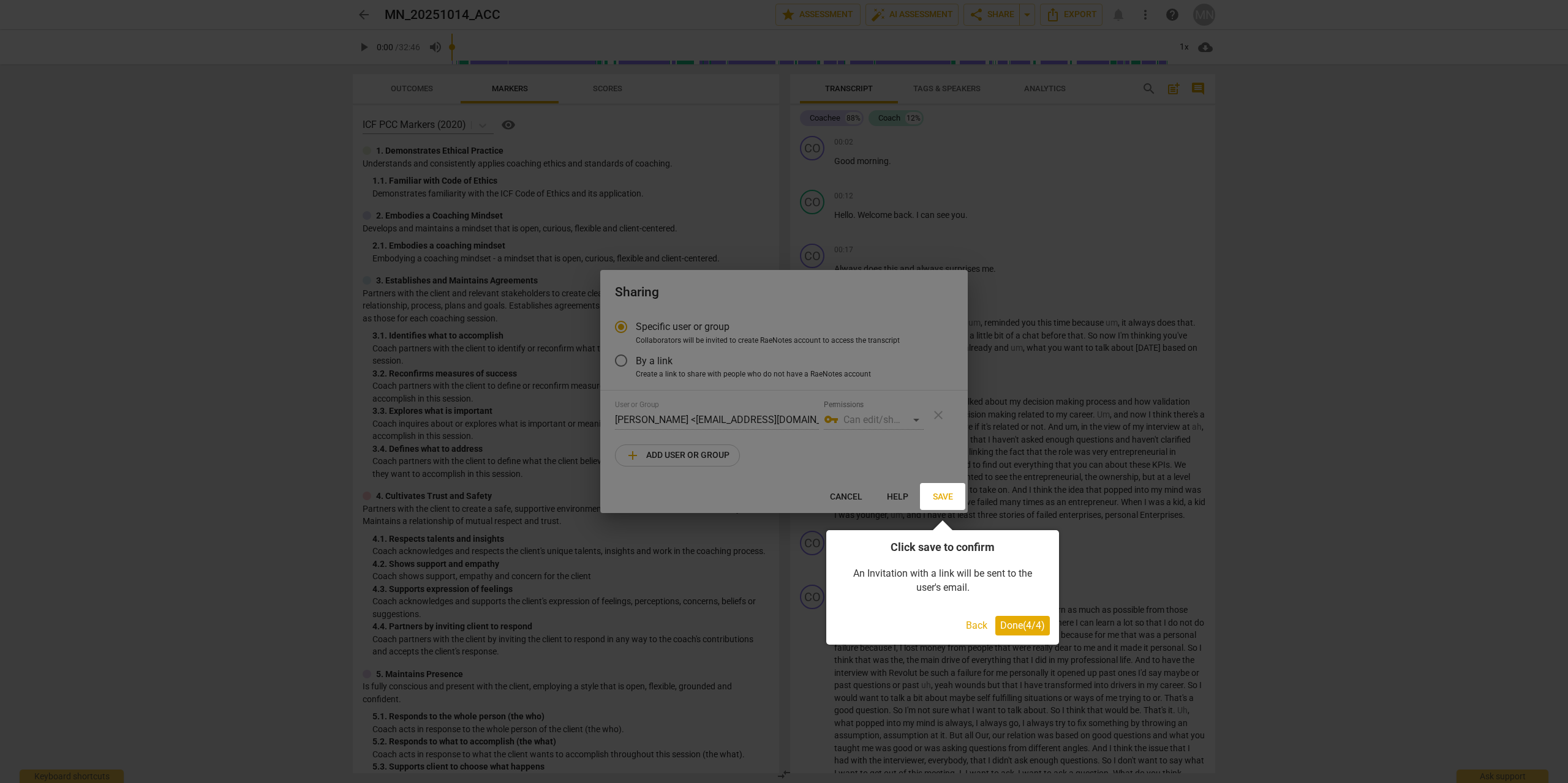
click at [1037, 632] on button "Done ( 4 / 4 )" at bounding box center [1022, 625] width 54 height 20
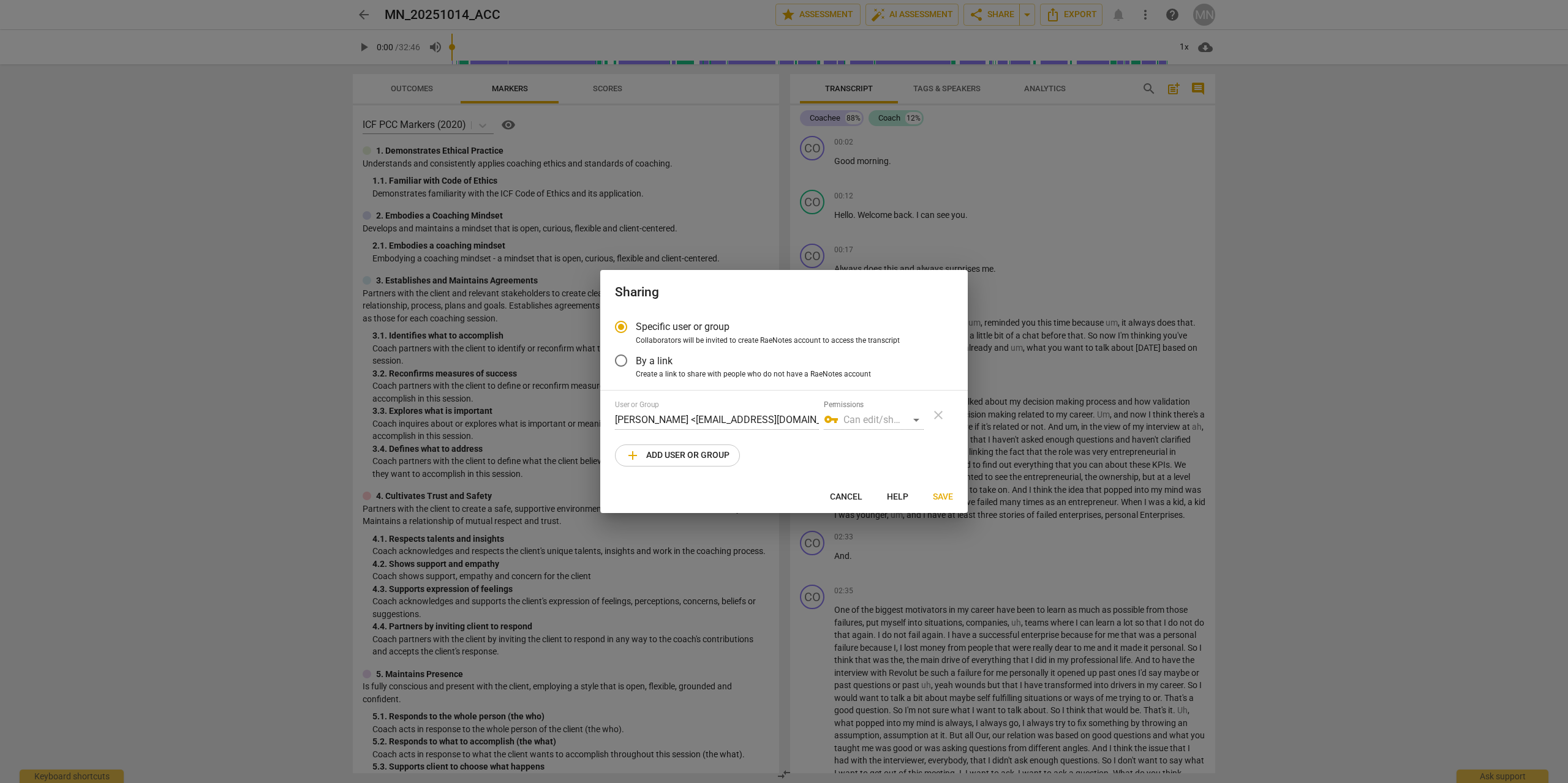
click at [687, 459] on span "add Add user or group" at bounding box center [677, 455] width 104 height 14
radio input "false"
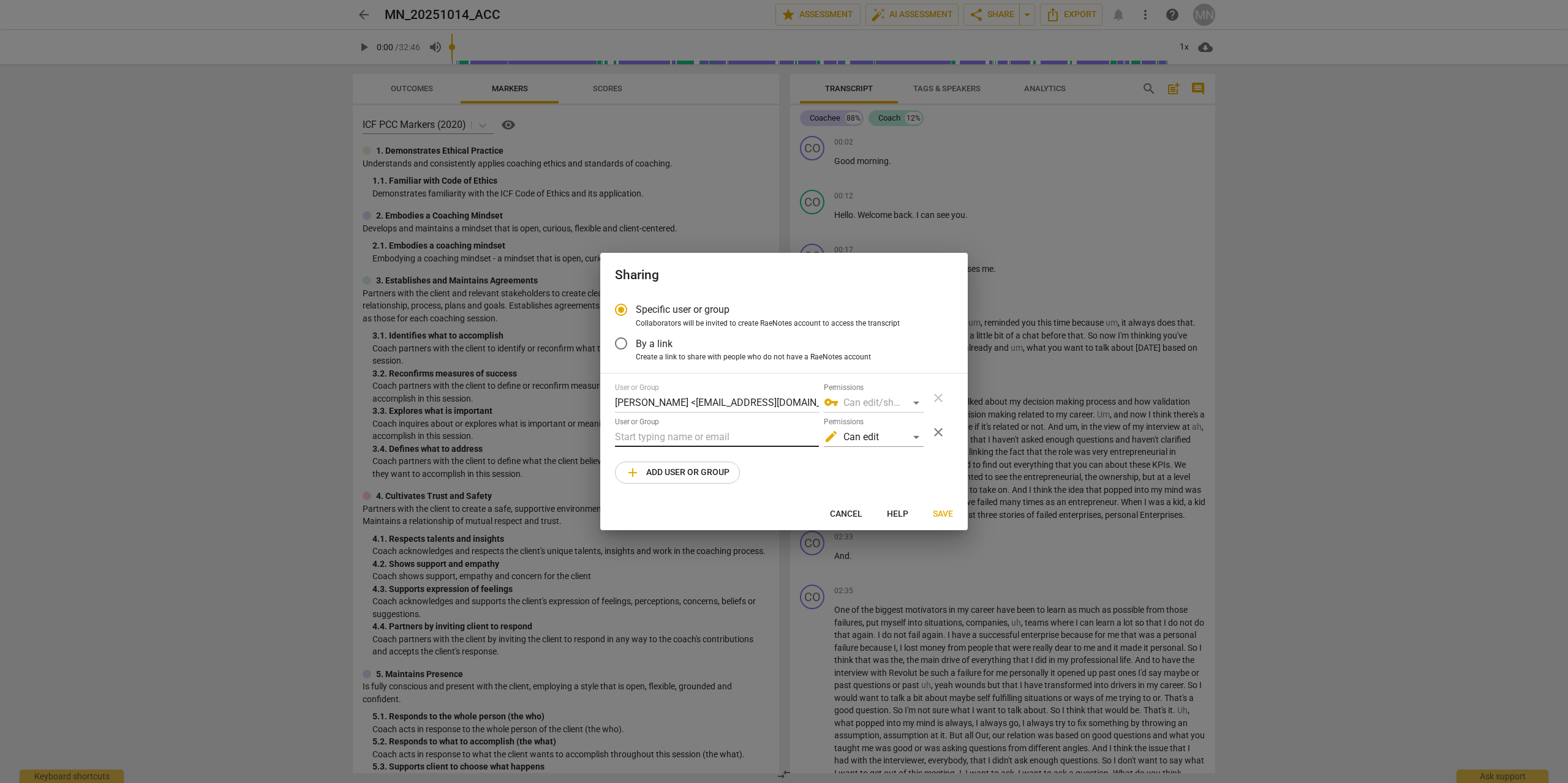
click at [684, 432] on input "text" at bounding box center [717, 437] width 204 height 20
click at [694, 429] on input "text" at bounding box center [717, 437] width 204 height 20
paste input "jonathan@fluxify.net"
type input "jonathan@fluxify.net"
click at [912, 438] on div "edit Can edit" at bounding box center [874, 437] width 100 height 20
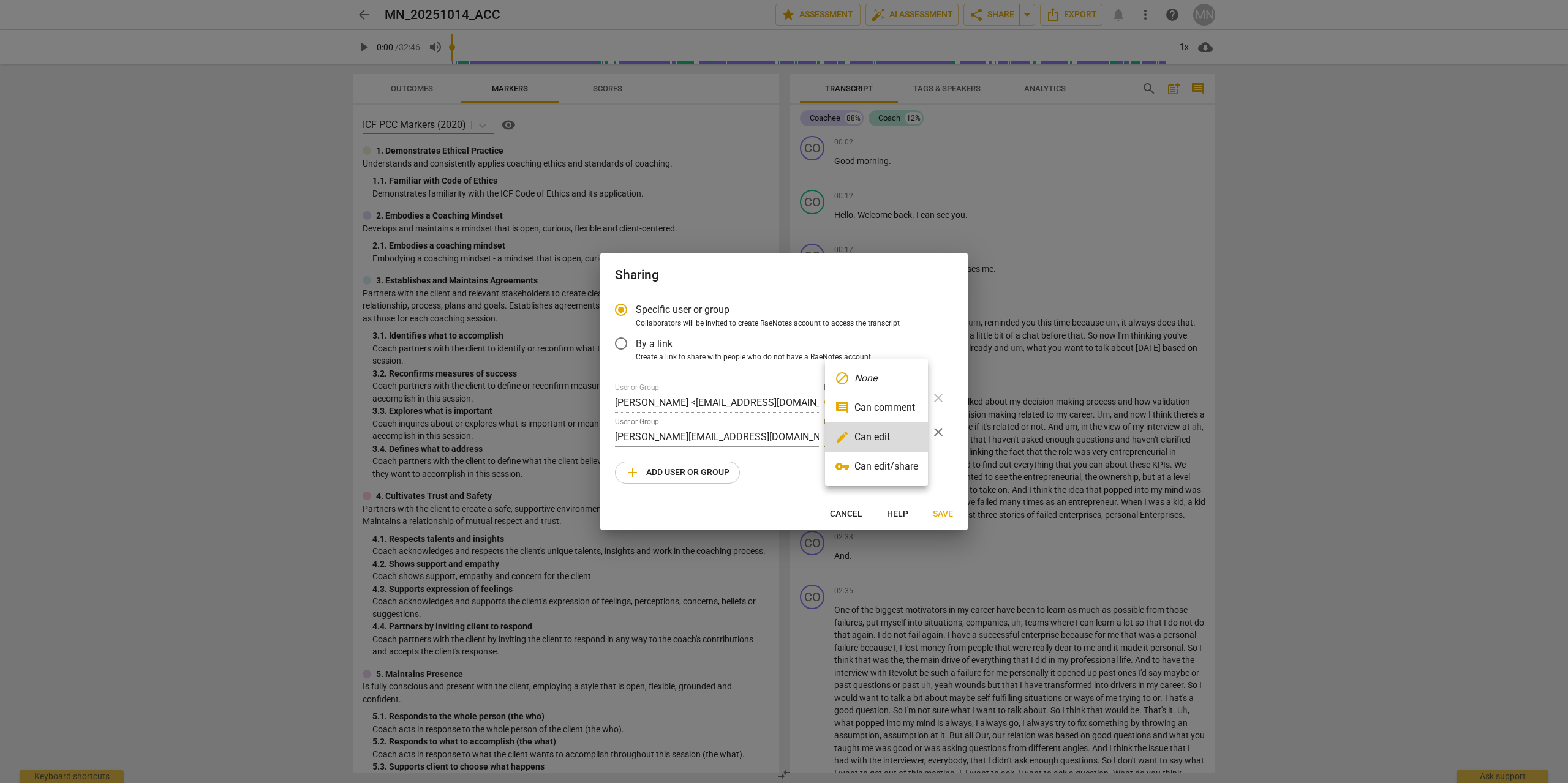
click at [908, 470] on li "vpn_key Can edit/share" at bounding box center [876, 466] width 103 height 29
radio input "false"
click at [721, 433] on input "jonathan@fluxify.net" at bounding box center [717, 437] width 204 height 20
click at [611, 436] on div "Specific user or group Collaborators will be invited to create RaeNotes account…" at bounding box center [783, 397] width 367 height 203
click at [613, 436] on div "Specific user or group Collaborators will be invited to create RaeNotes account…" at bounding box center [783, 397] width 367 height 203
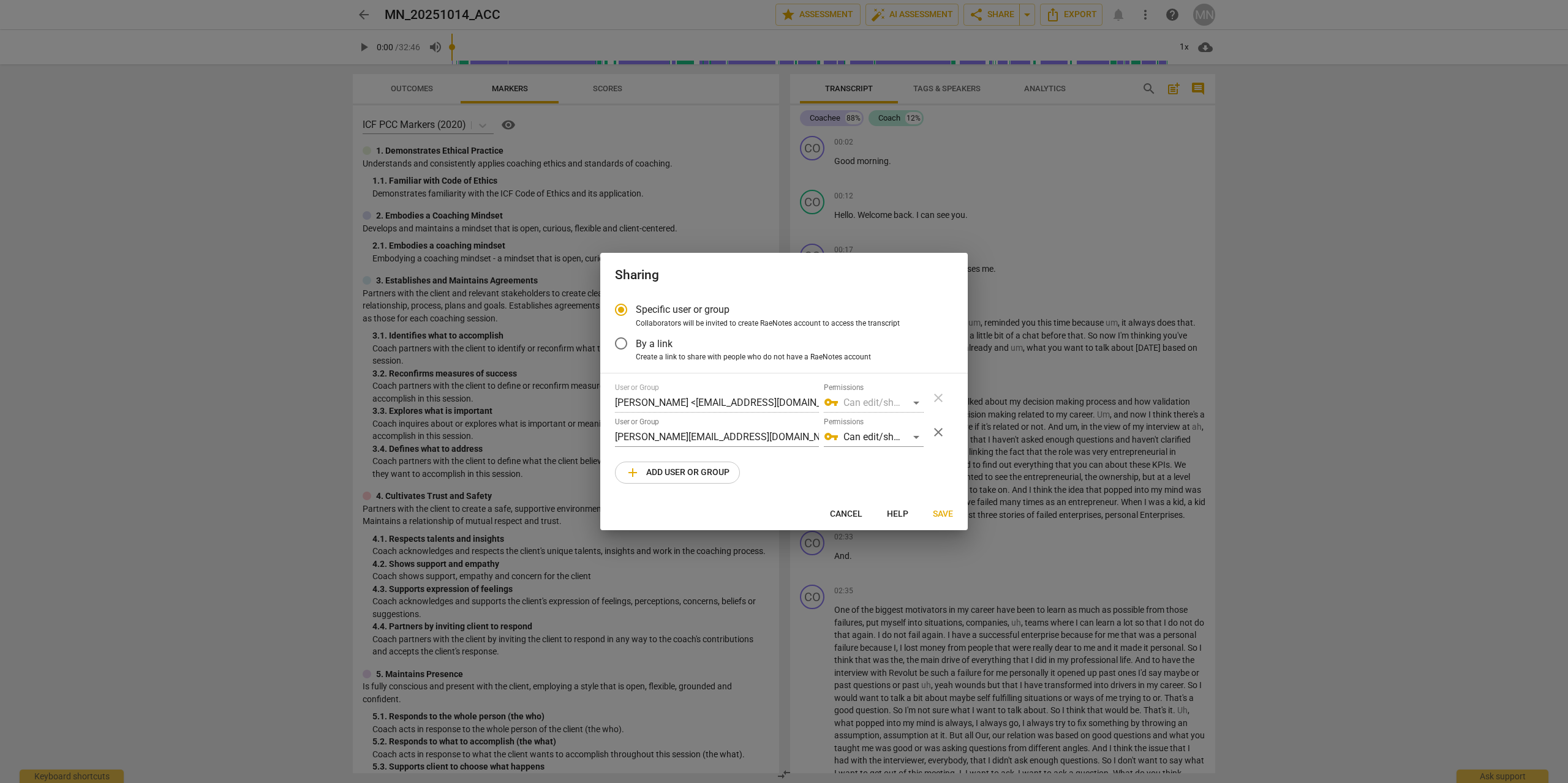
click at [614, 436] on div "Specific user or group Collaborators will be invited to create RaeNotes account…" at bounding box center [783, 397] width 367 height 203
click at [615, 435] on input "jonathan@fluxify.net" at bounding box center [717, 437] width 204 height 20
click at [745, 432] on input "<jonathan@fluxify.net" at bounding box center [717, 437] width 204 height 20
click at [616, 436] on input "<jonathan@fluxify.net>" at bounding box center [717, 437] width 204 height 20
type input "Jonathan Reitz <jonathan@fluxify.net>"
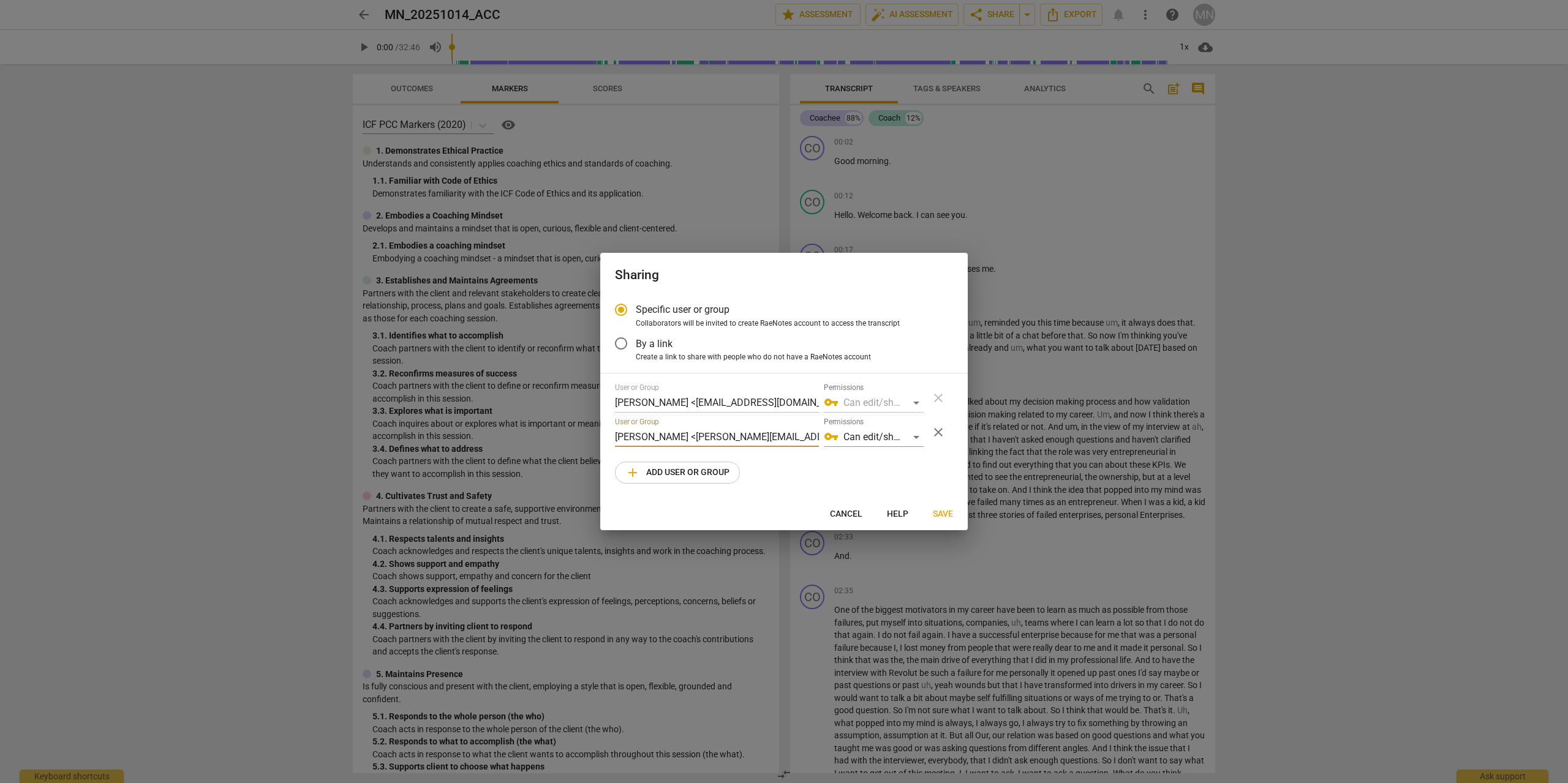
click at [945, 510] on span "Save" at bounding box center [942, 514] width 20 height 12
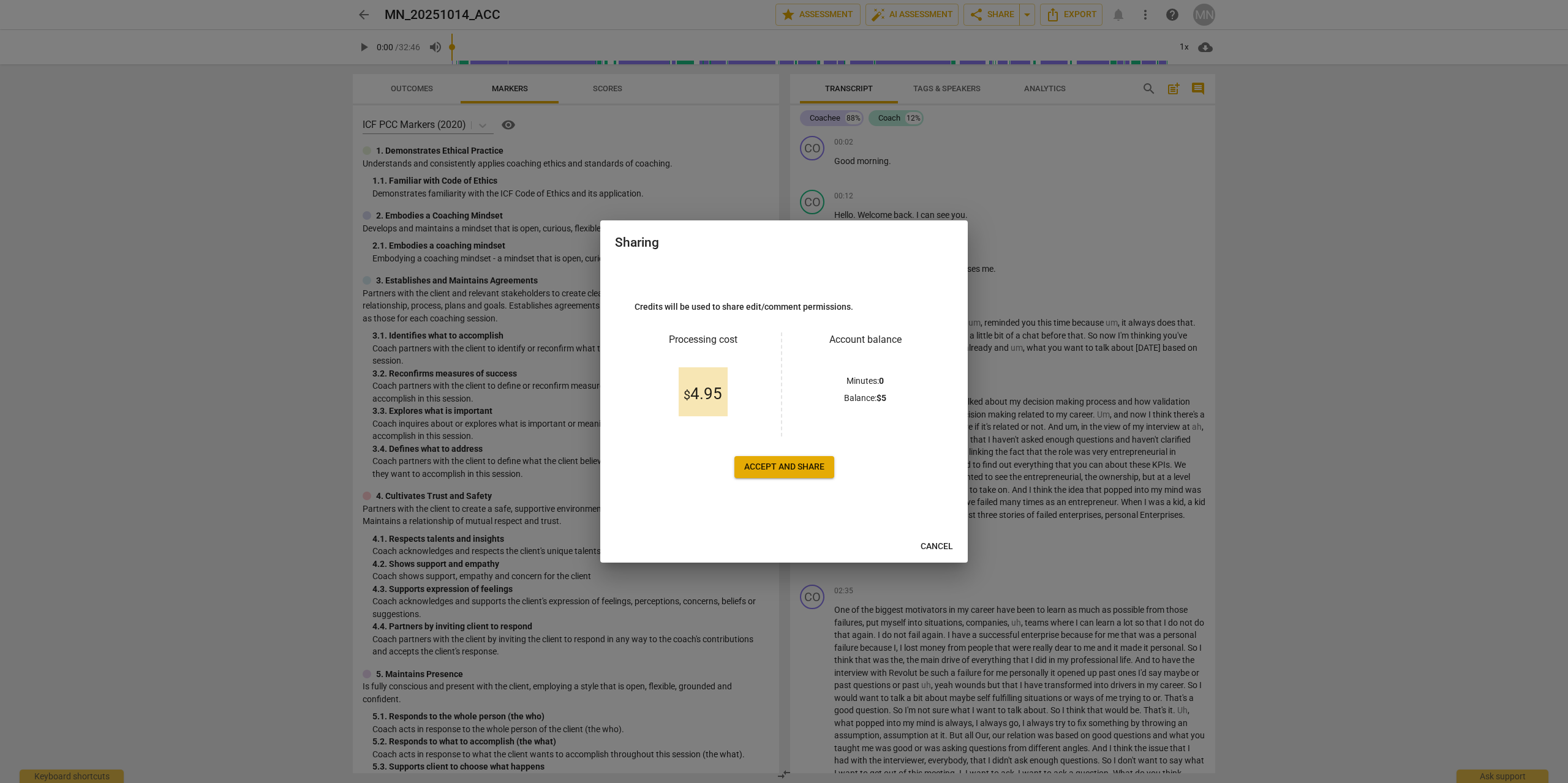
click at [802, 470] on span "Accept and share" at bounding box center [784, 467] width 80 height 12
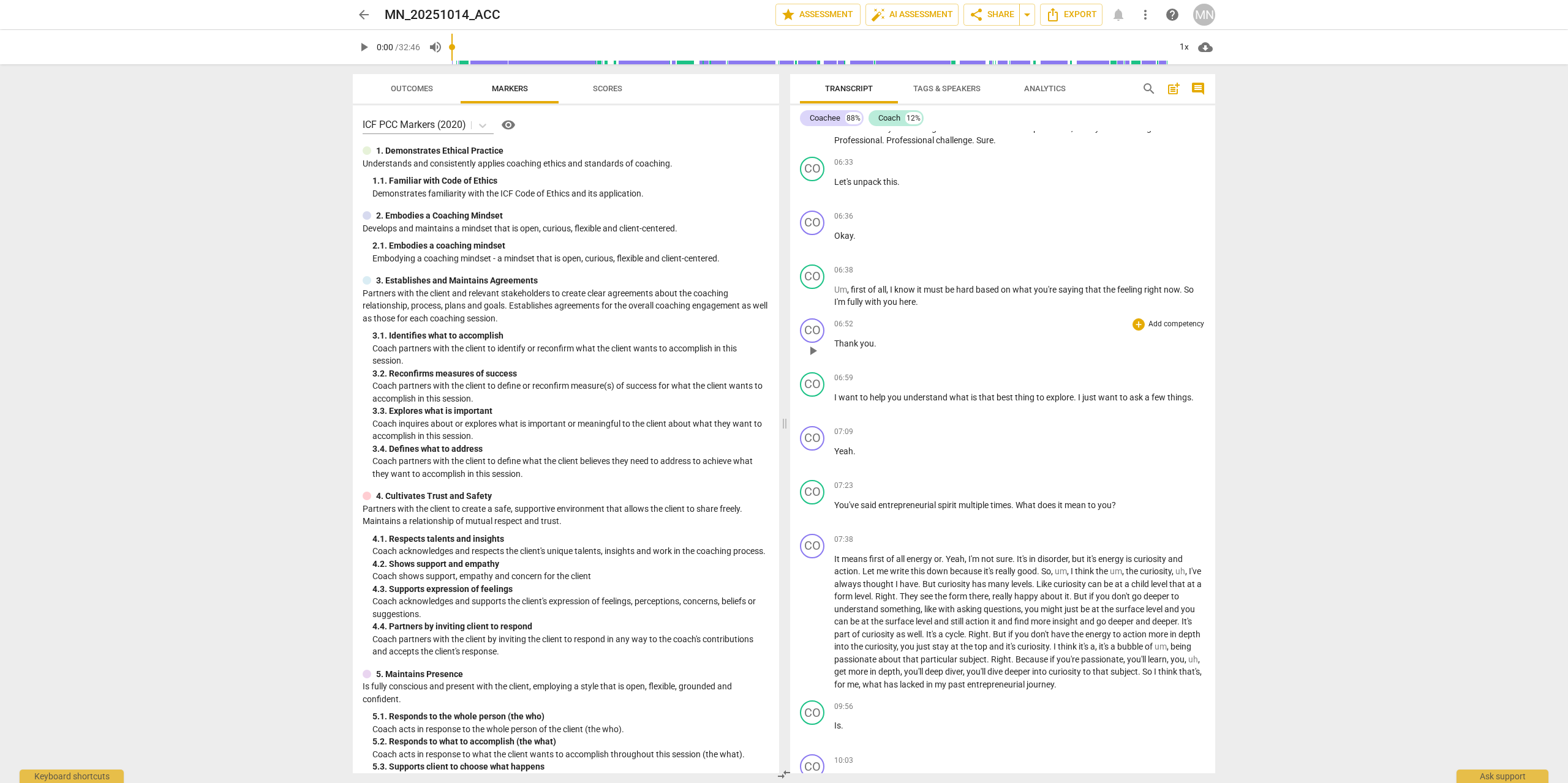
scroll to position [698, 0]
click at [812, 400] on span "play_arrow" at bounding box center [812, 402] width 14 height 14
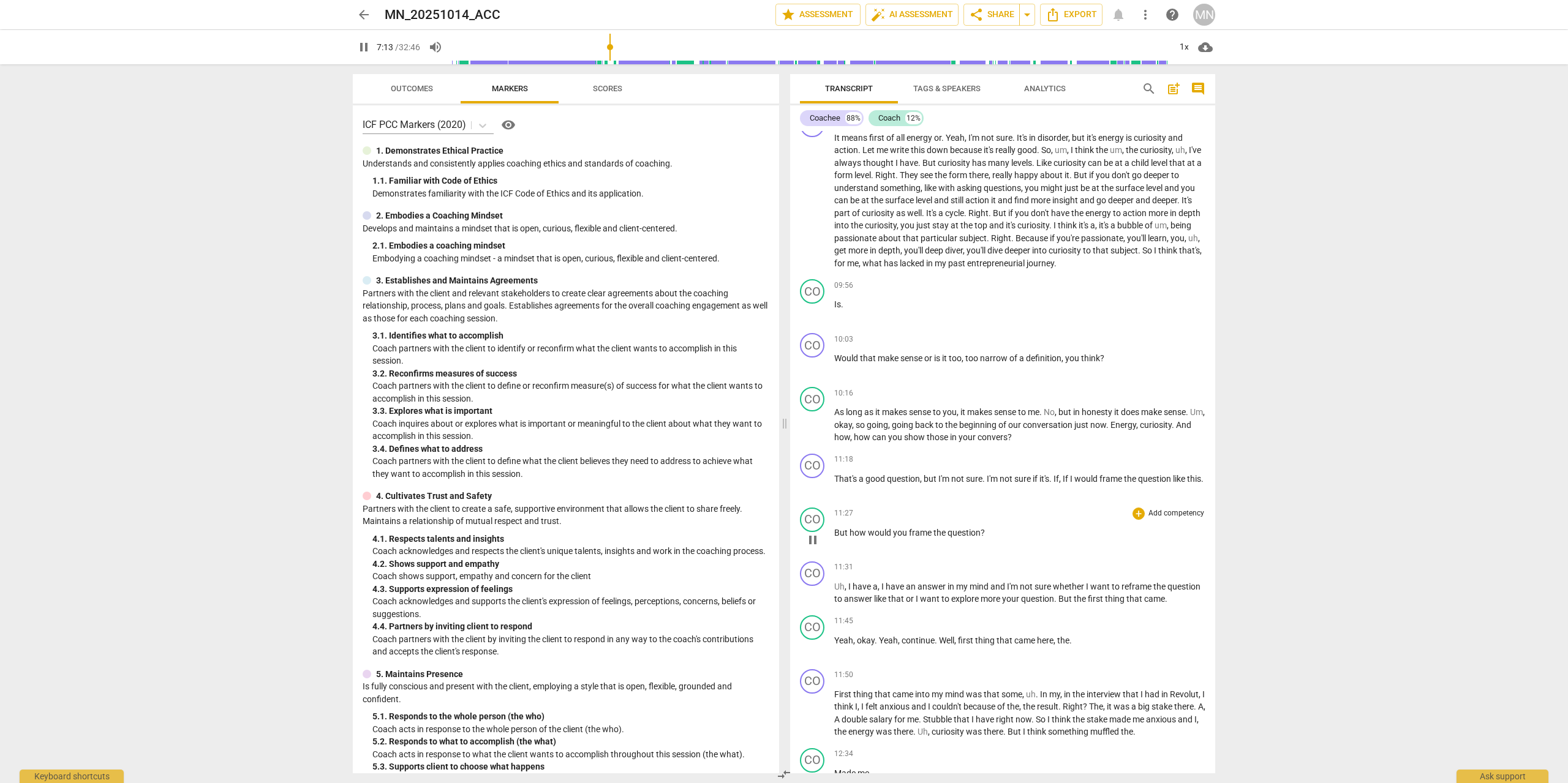
scroll to position [977, 0]
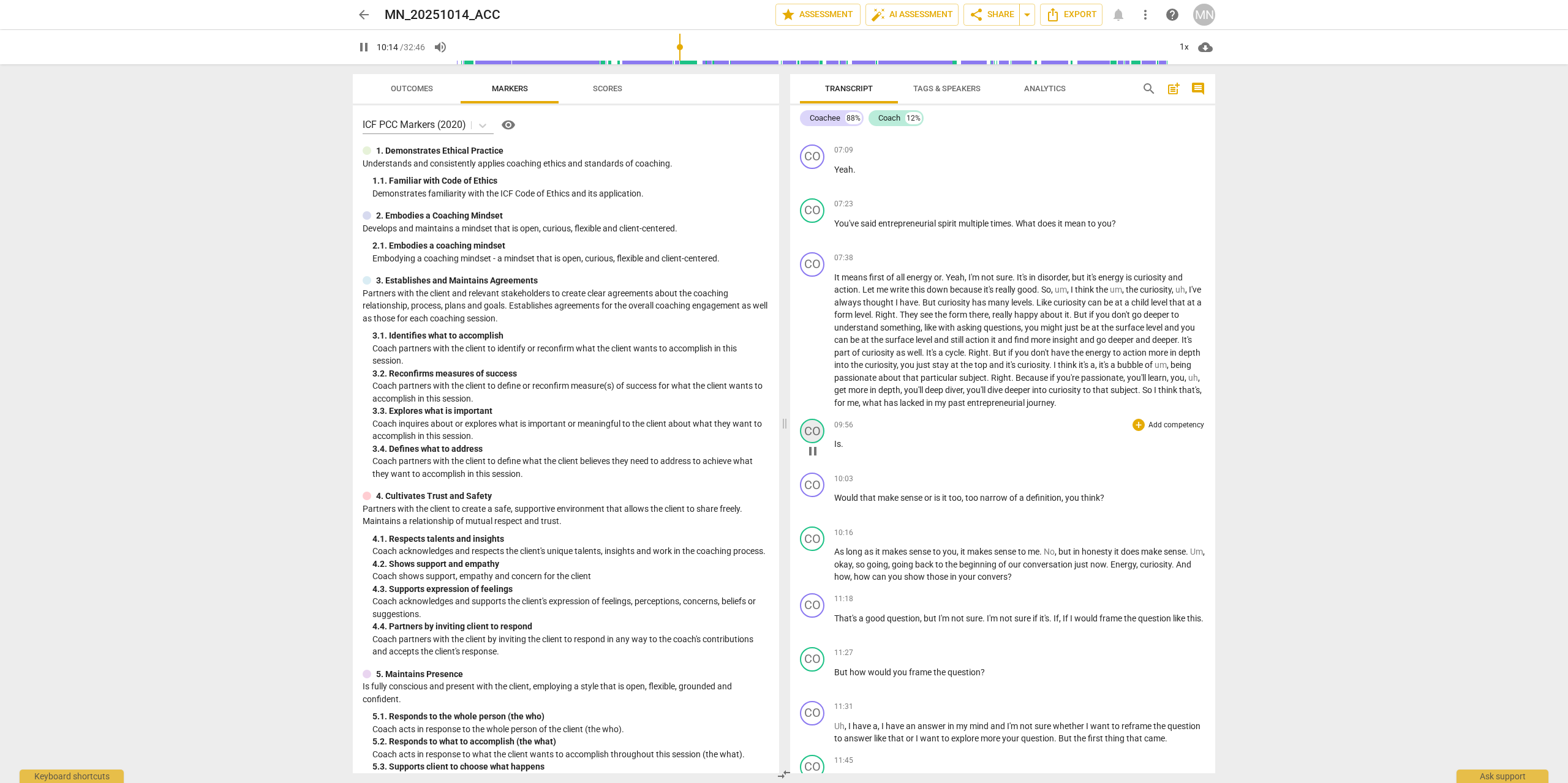
click at [807, 436] on div "CO" at bounding box center [812, 431] width 24 height 24
click at [850, 491] on div "Coach" at bounding box center [858, 490] width 92 height 20
click at [859, 468] on li "Coachee" at bounding box center [858, 466] width 93 height 23
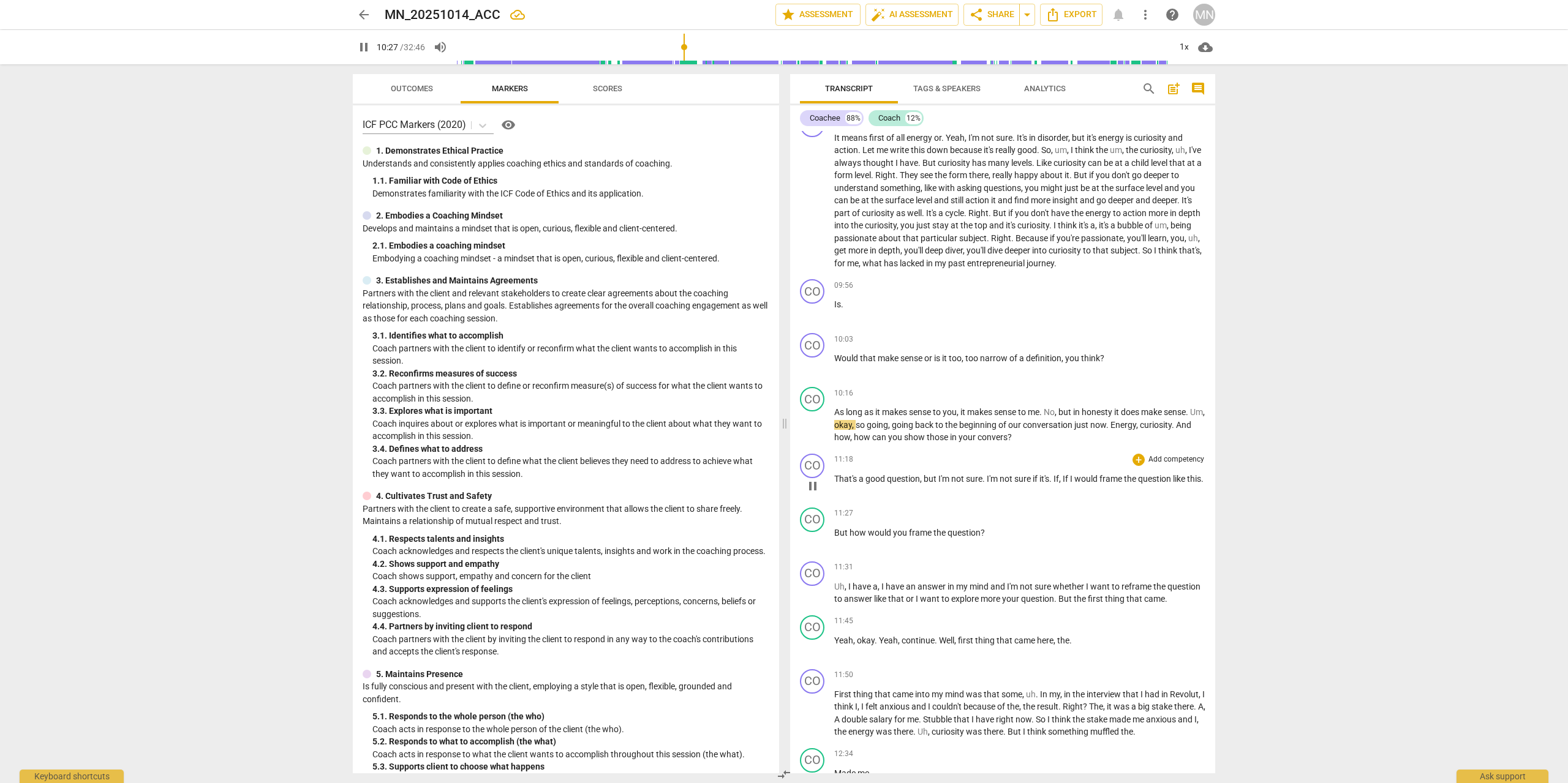
scroll to position [1186, 0]
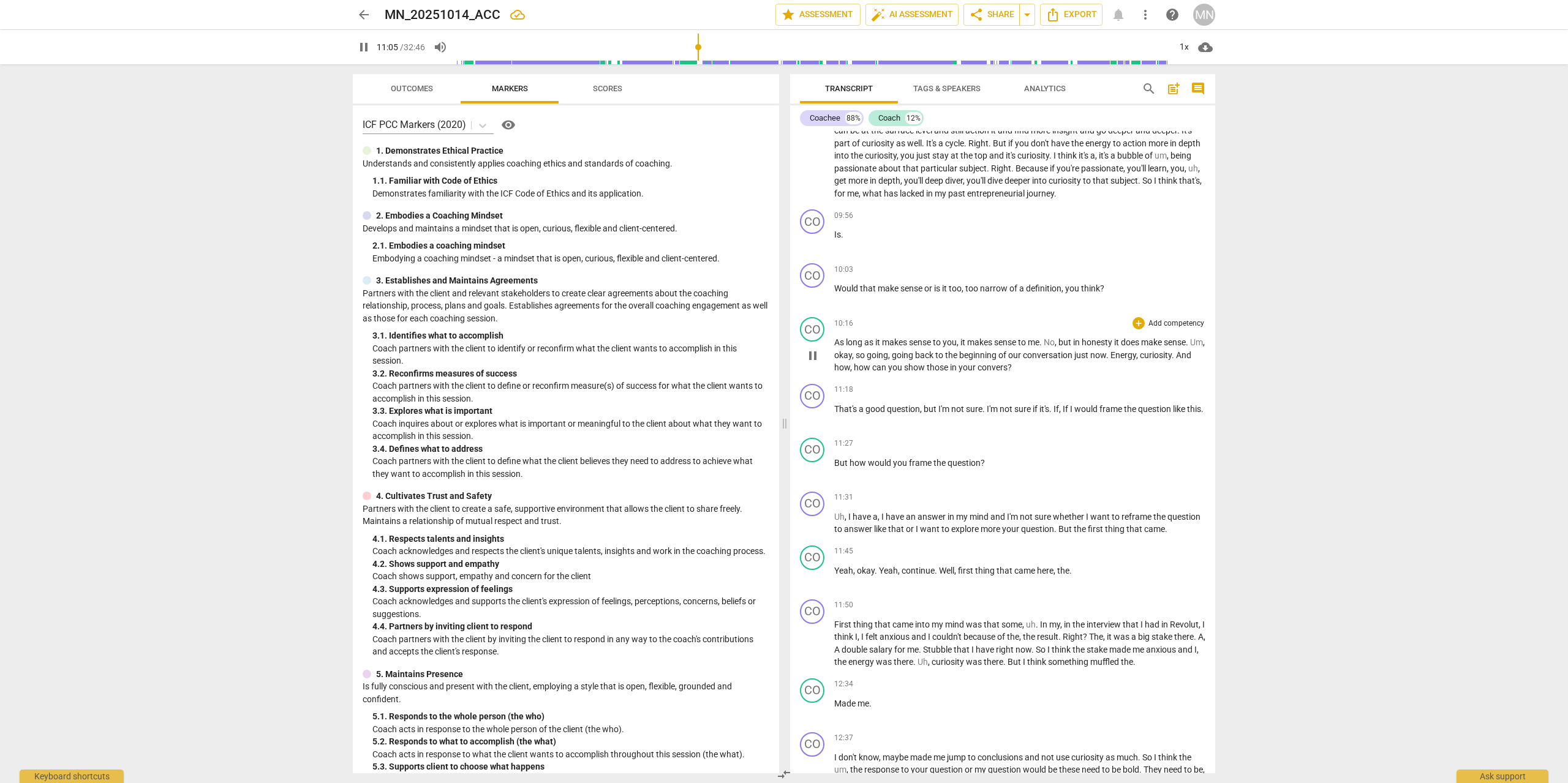
click at [1007, 368] on span "convers" at bounding box center [992, 367] width 30 height 10
click at [1012, 369] on span "?" at bounding box center [1009, 367] width 5 height 10
type input "667"
click at [1033, 13] on span "arrow_drop_down" at bounding box center [1026, 14] width 14 height 14
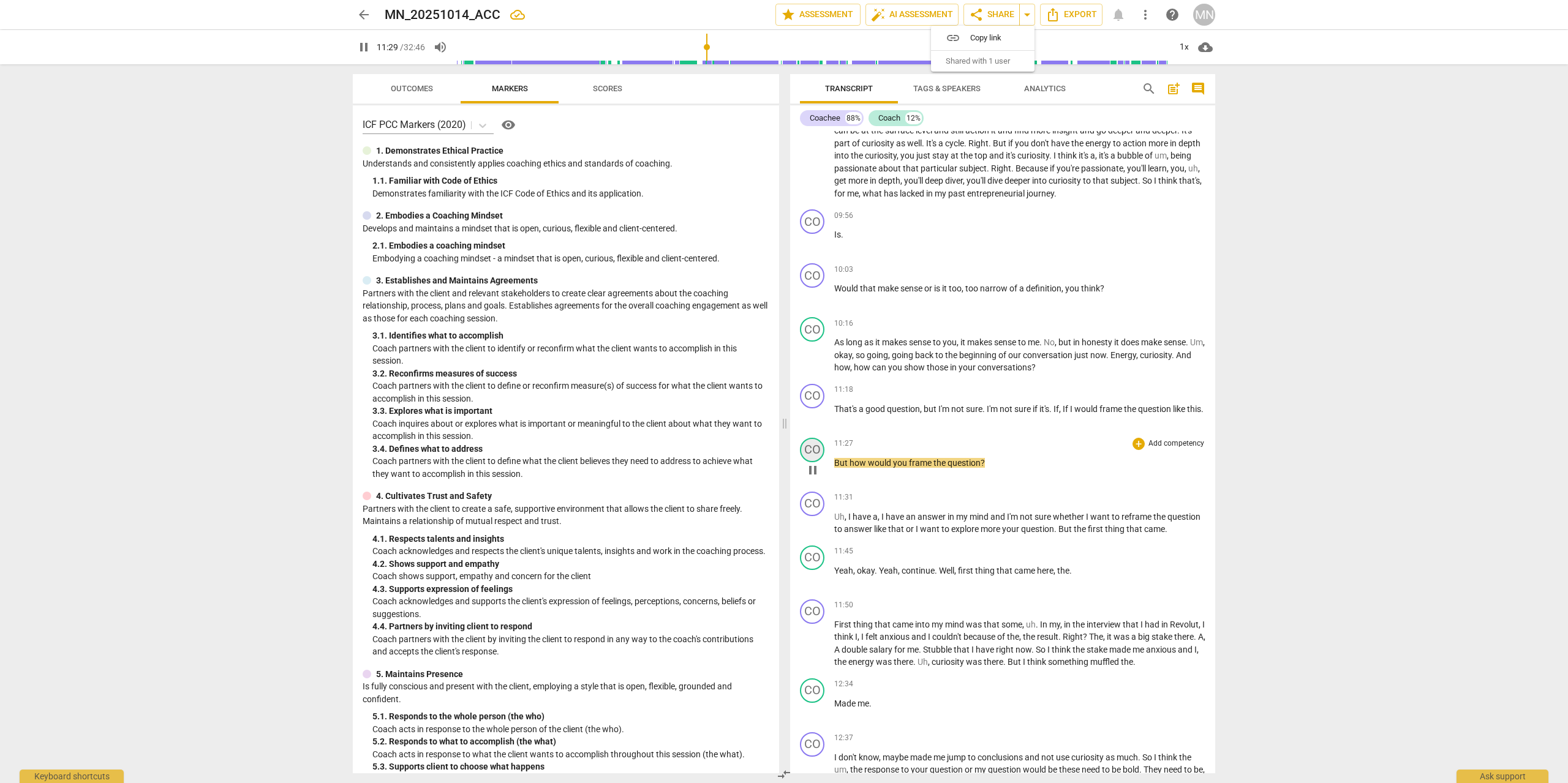
click at [819, 451] on div "CO" at bounding box center [812, 450] width 24 height 24
click at [1058, 445] on div at bounding box center [784, 391] width 1568 height 783
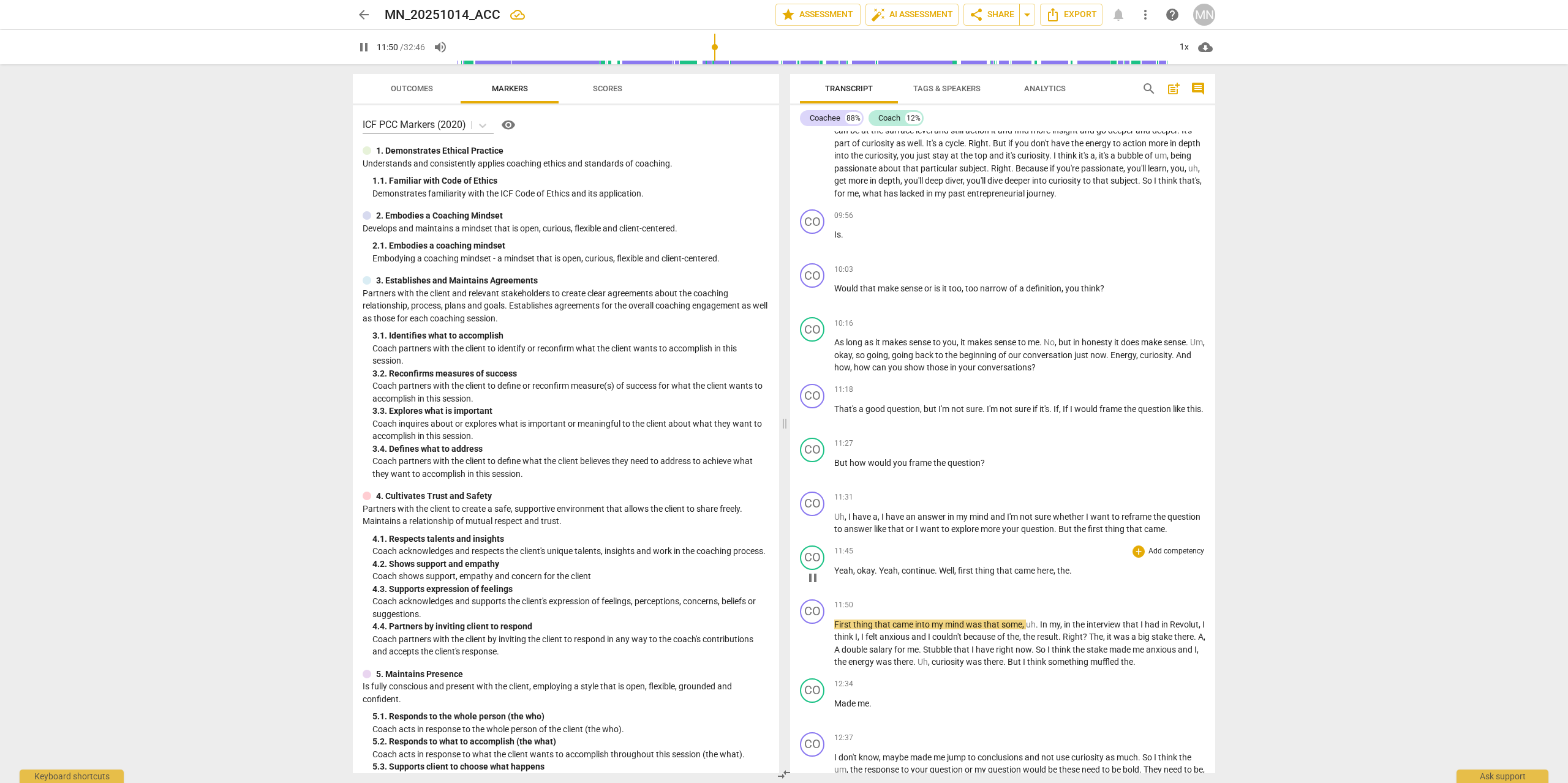
click at [1065, 570] on span "the" at bounding box center [1063, 570] width 12 height 10
click at [849, 624] on span "First" at bounding box center [843, 624] width 19 height 10
click at [833, 623] on div "CO play_arrow pause" at bounding box center [816, 634] width 34 height 69
click at [836, 622] on span "First" at bounding box center [843, 624] width 19 height 10
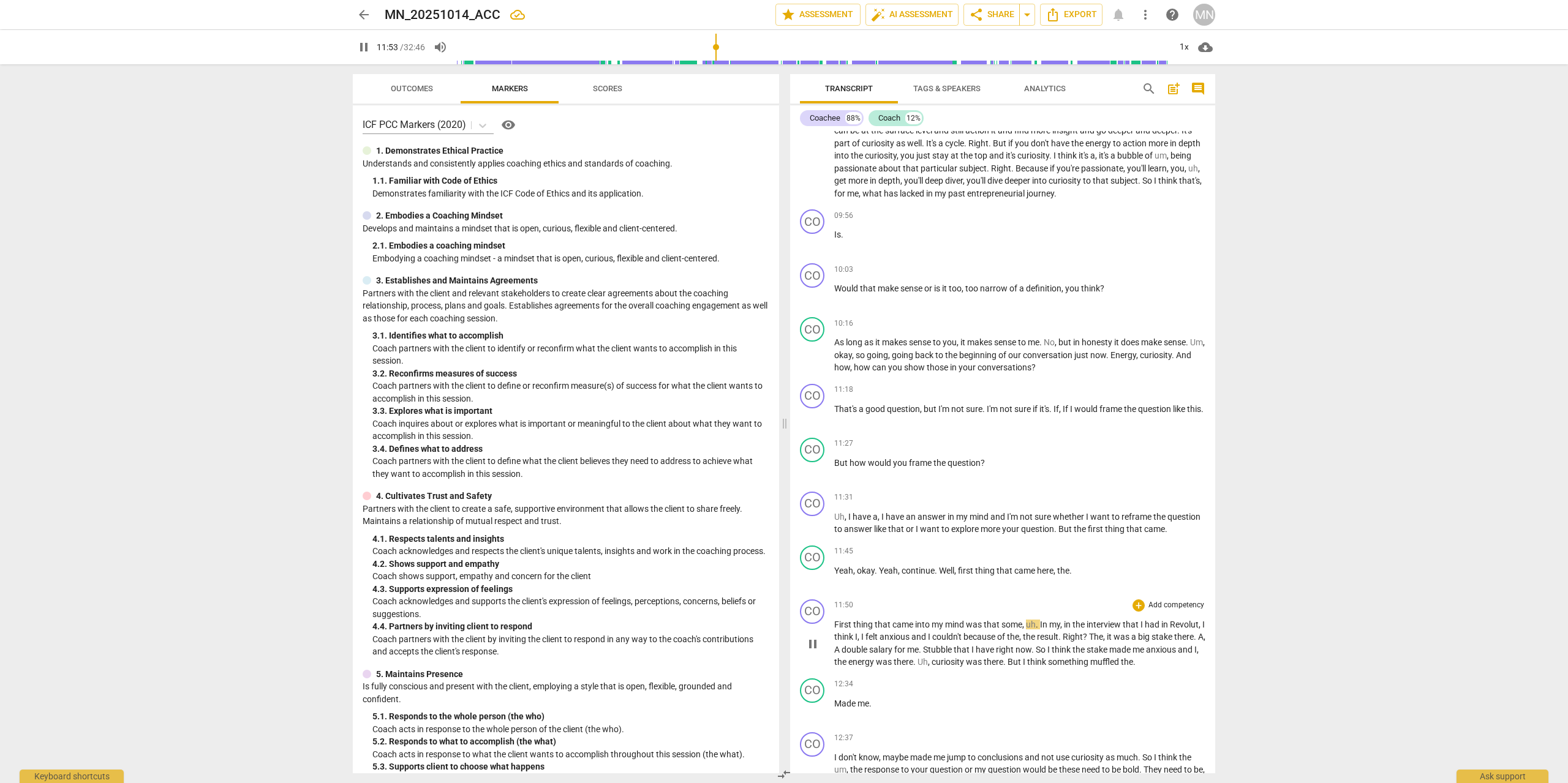
click at [810, 641] on span "pause" at bounding box center [812, 644] width 14 height 14
type input "714"
click at [835, 617] on div "11:50 + Add competency keyboard_arrow_right First thing that came into my mind …" at bounding box center [1019, 634] width 371 height 69
click at [833, 622] on div "CO play_arrow pause" at bounding box center [816, 634] width 34 height 69
click at [837, 622] on span "First" at bounding box center [843, 624] width 19 height 10
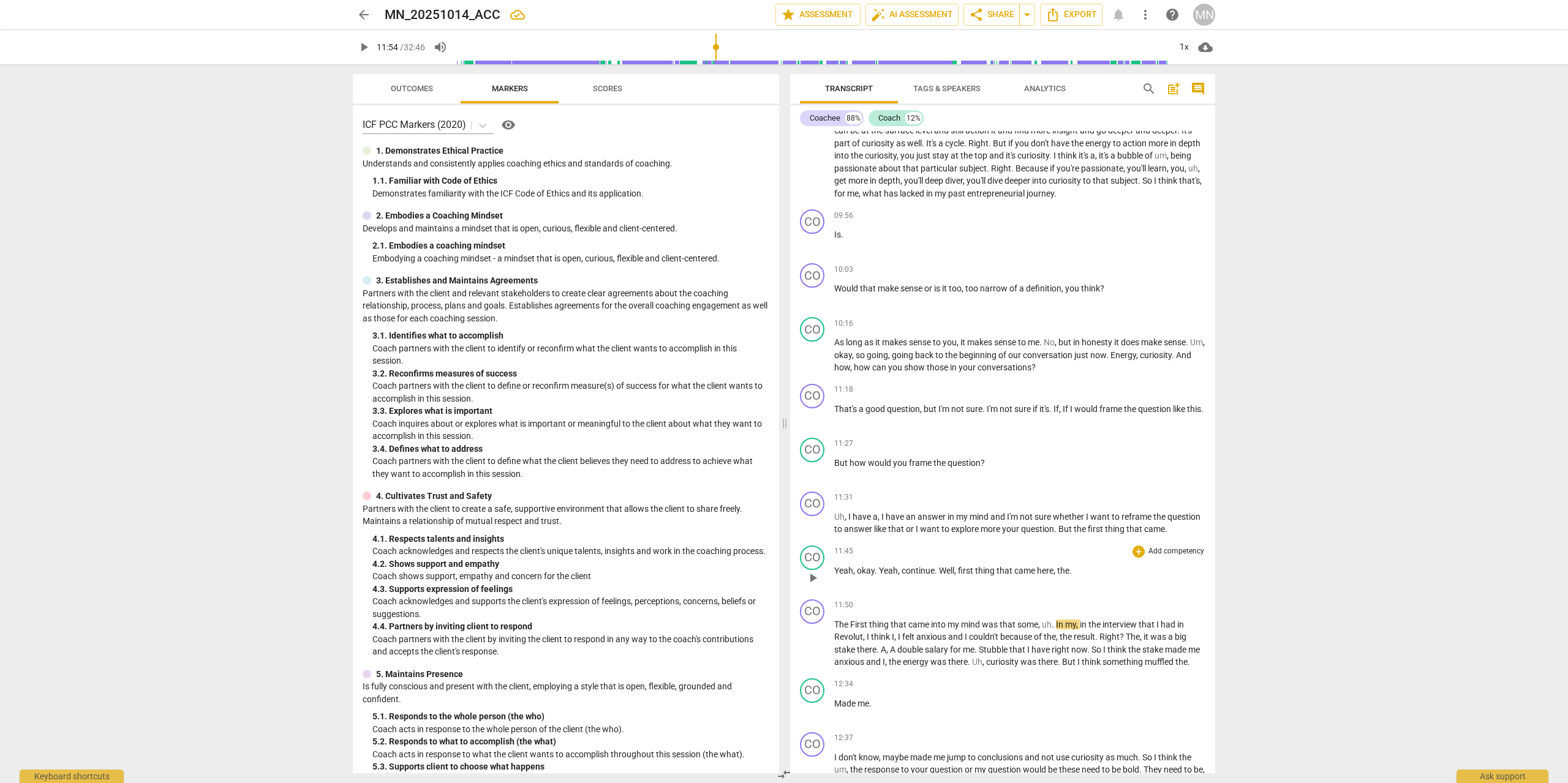
click at [1067, 568] on span "the" at bounding box center [1063, 570] width 12 height 10
click at [855, 622] on span "First" at bounding box center [859, 624] width 19 height 10
click at [887, 647] on span "," at bounding box center [887, 649] width 4 height 10
click at [810, 641] on span "play_arrow" at bounding box center [812, 644] width 14 height 14
click at [857, 621] on span "first" at bounding box center [858, 624] width 17 height 10
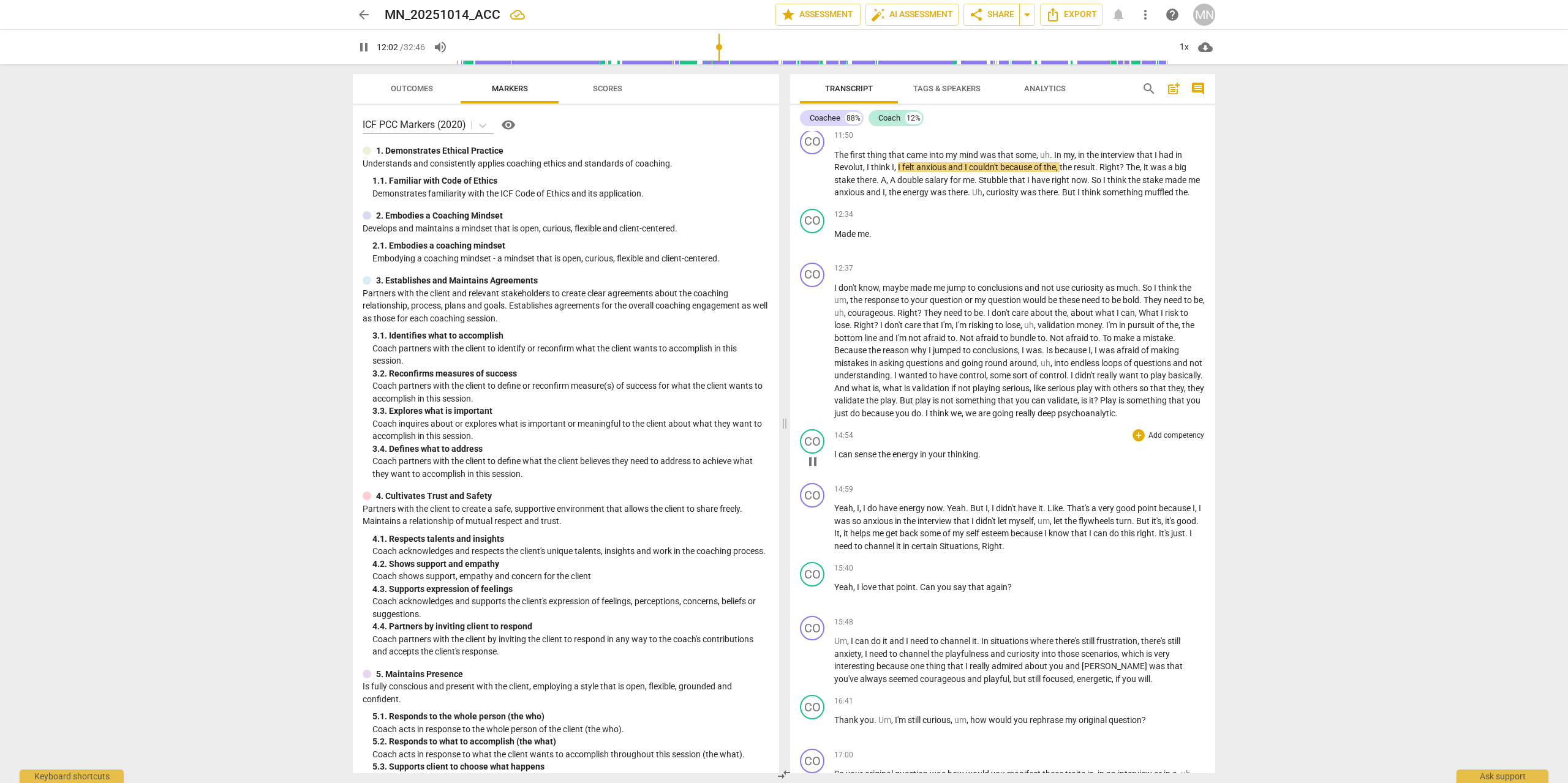
scroll to position [1675, 0]
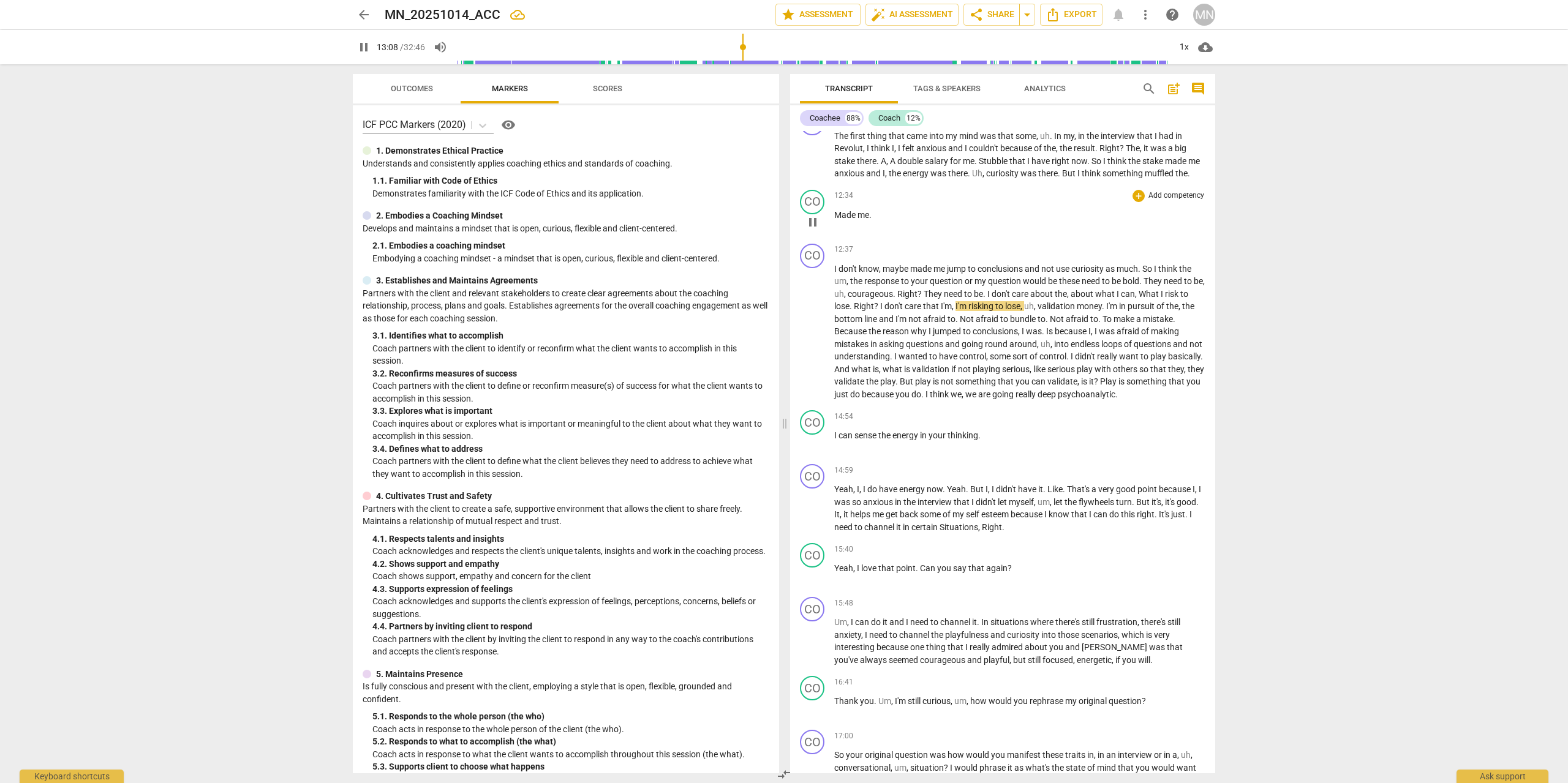
click at [845, 215] on span "Made" at bounding box center [845, 215] width 23 height 10
click at [816, 223] on span "pause" at bounding box center [812, 222] width 14 height 14
click at [852, 213] on span "Made" at bounding box center [845, 215] width 23 height 10
click at [810, 228] on span "play_arrow" at bounding box center [812, 222] width 14 height 14
click at [815, 225] on span "pause" at bounding box center [812, 222] width 14 height 14
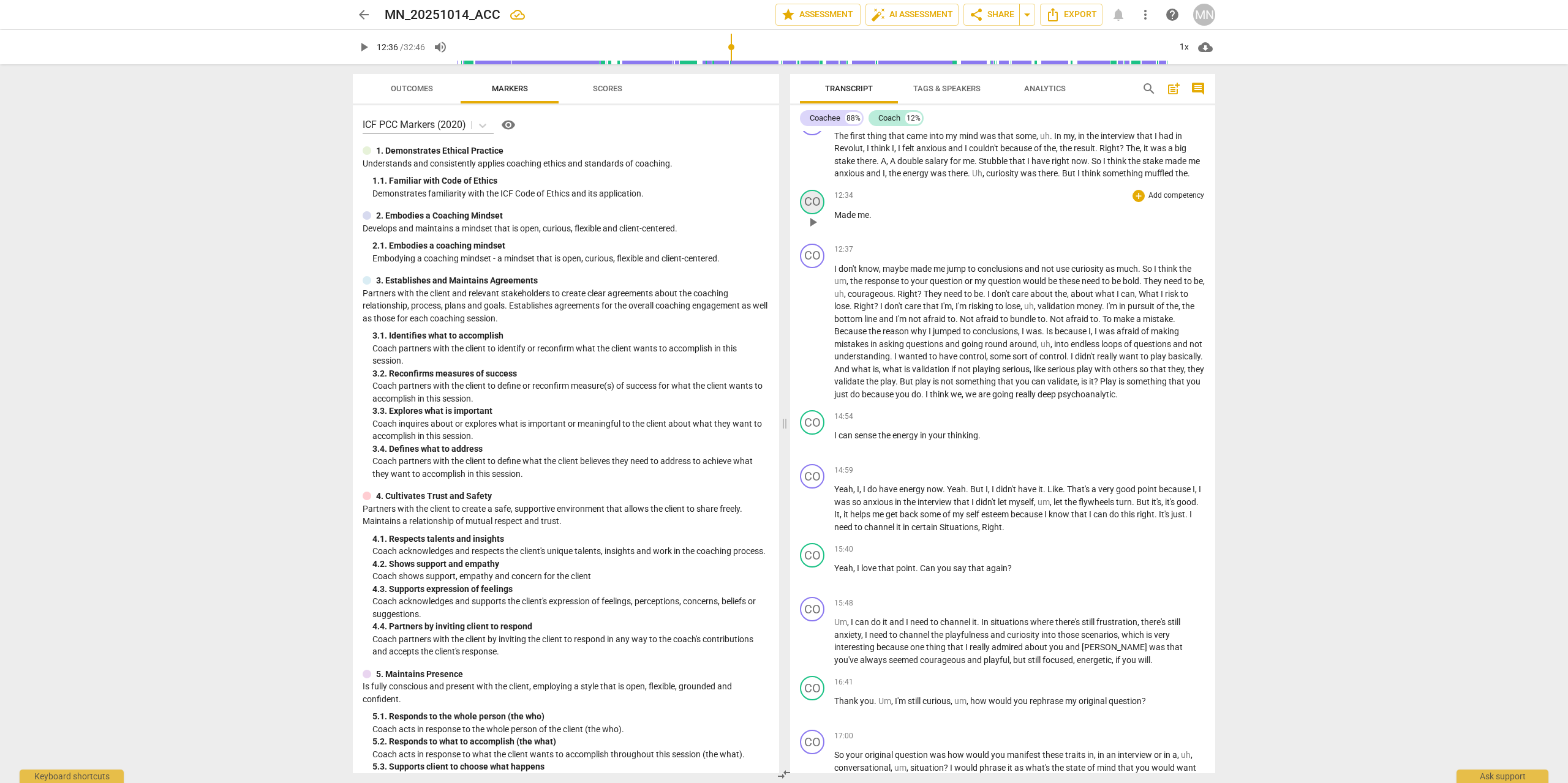
click at [820, 202] on div "CO" at bounding box center [812, 202] width 24 height 24
click at [847, 256] on div "Coach" at bounding box center [858, 261] width 92 height 20
click at [859, 232] on li "Coachee" at bounding box center [858, 237] width 93 height 23
click at [965, 230] on div "12:34 + Add competency keyboard_arrow_right Made me ." at bounding box center [1019, 212] width 371 height 44
click at [816, 327] on span "play_arrow" at bounding box center [812, 332] width 14 height 14
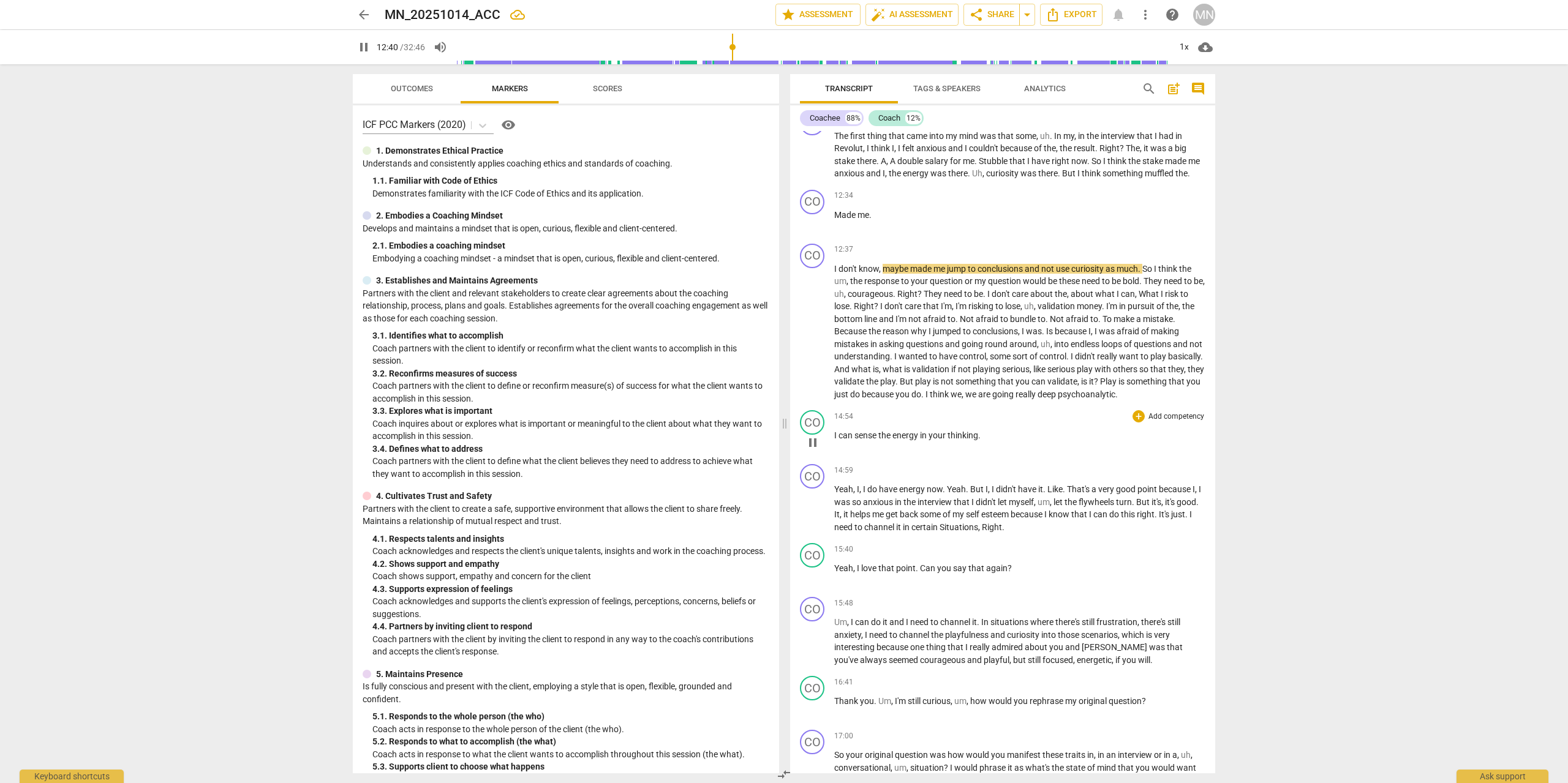
click at [810, 442] on span "pause" at bounding box center [812, 442] width 14 height 14
click at [810, 442] on span "play_arrow" at bounding box center [812, 442] width 14 height 14
click at [817, 442] on span "pause" at bounding box center [812, 442] width 14 height 14
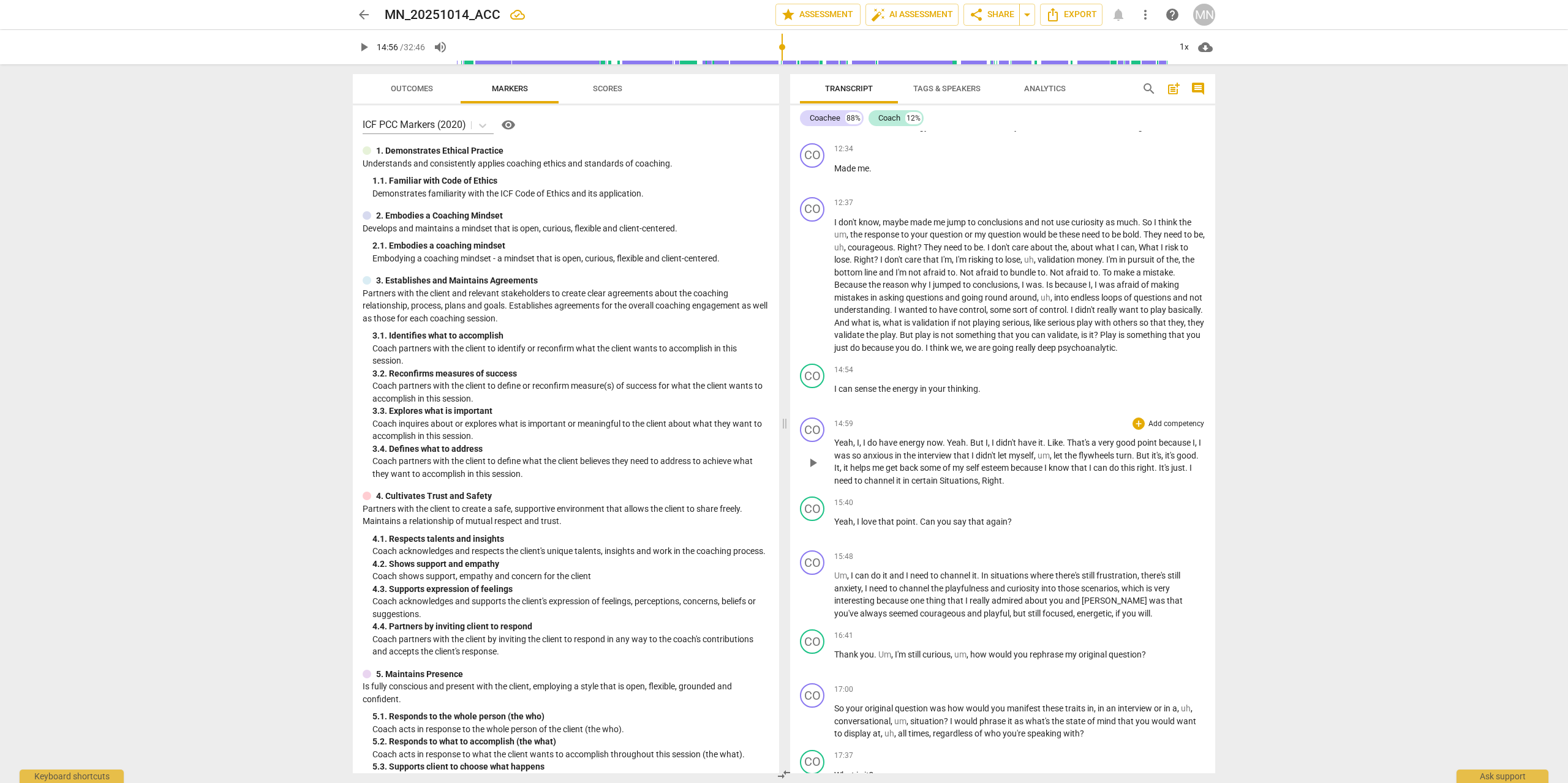
scroll to position [1745, 0]
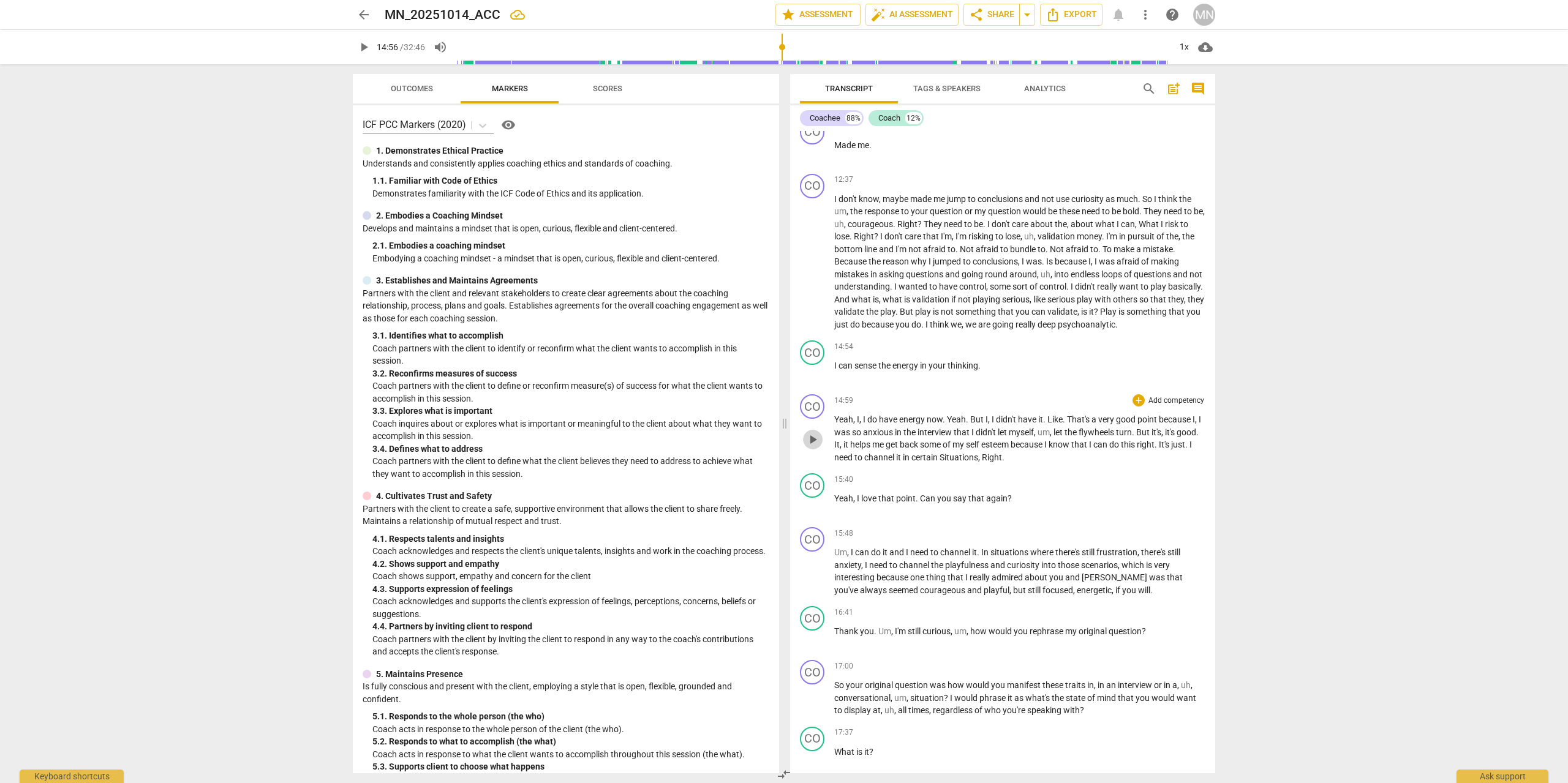
click at [815, 439] on span "play_arrow" at bounding box center [812, 439] width 14 height 14
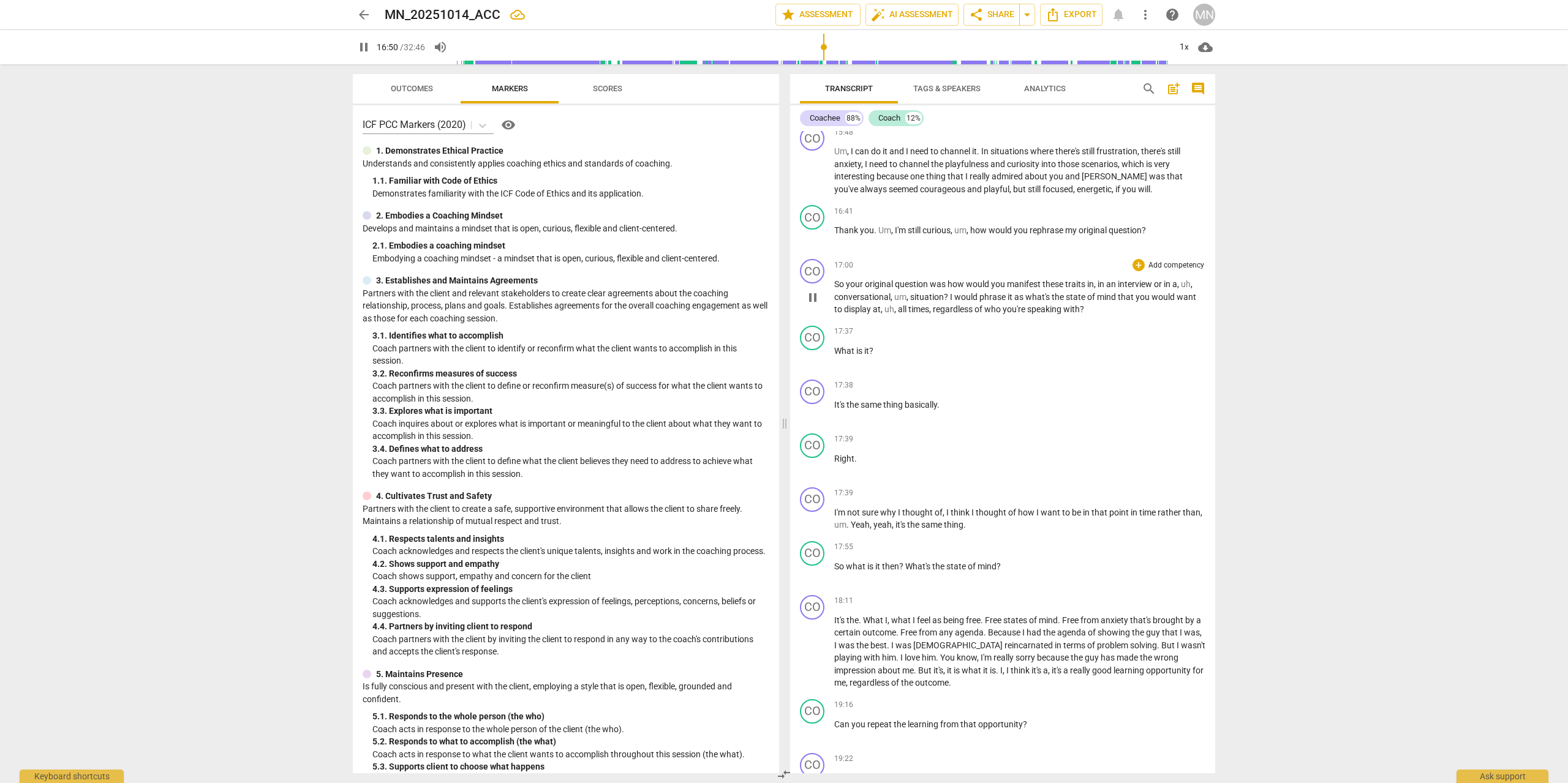
scroll to position [2164, 0]
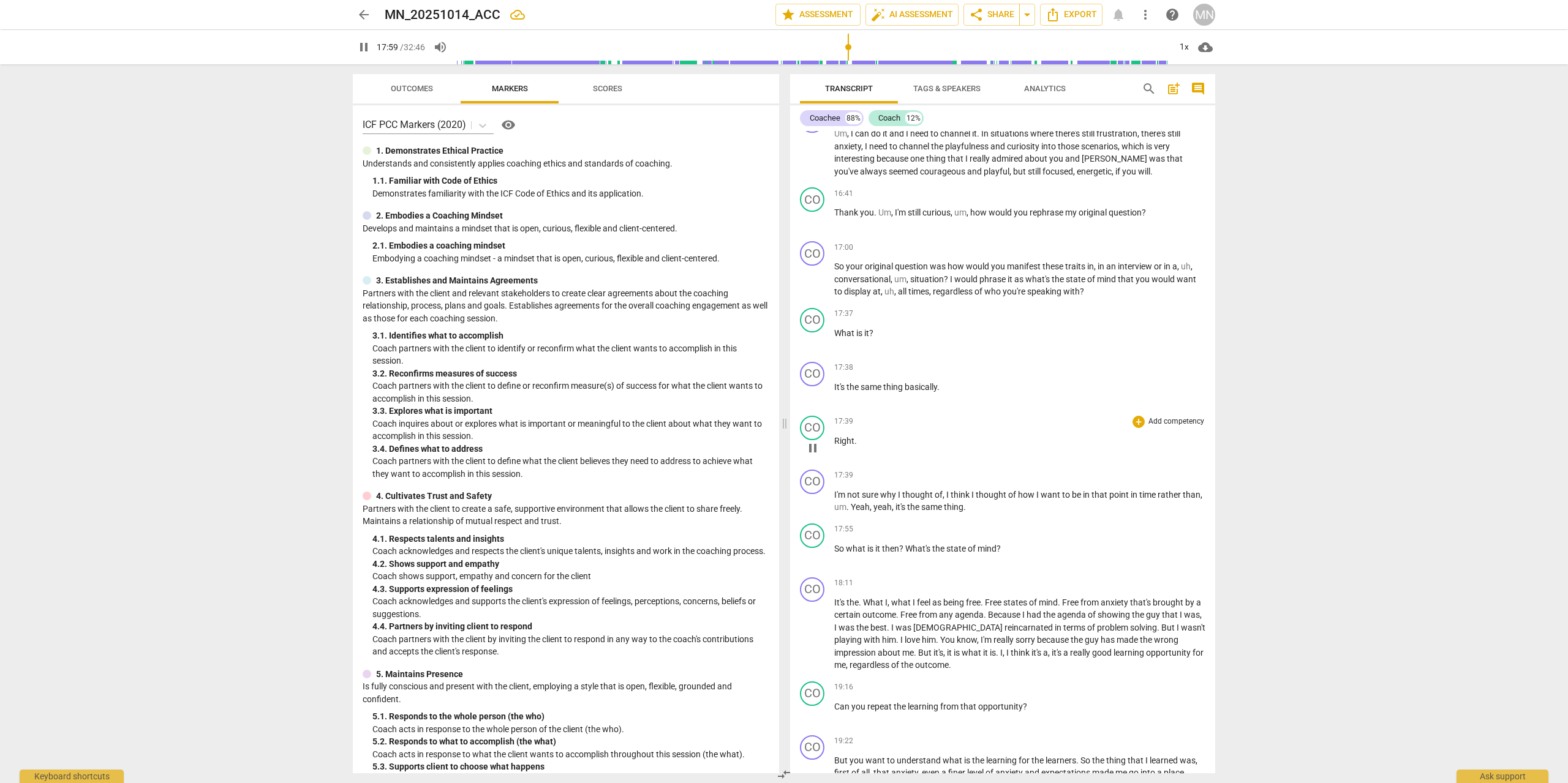
click at [814, 443] on span "pause" at bounding box center [812, 448] width 14 height 14
click at [818, 448] on span "play_arrow" at bounding box center [812, 448] width 14 height 14
click at [813, 448] on span "pause" at bounding box center [812, 448] width 14 height 14
click at [818, 433] on div "CO" at bounding box center [812, 428] width 24 height 24
click at [845, 482] on div "Coach" at bounding box center [858, 487] width 92 height 20
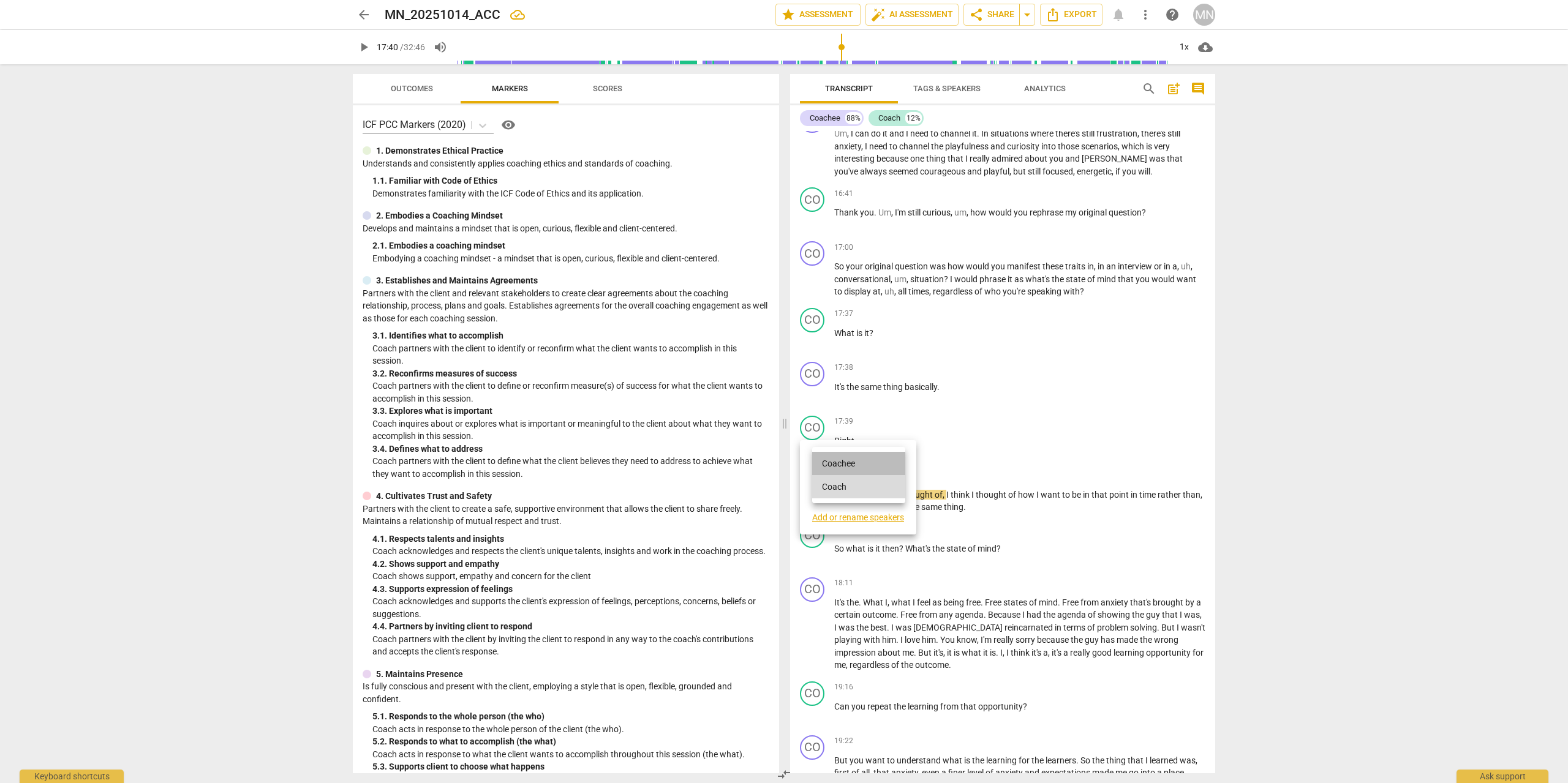
drag, startPoint x: 856, startPoint y: 460, endPoint x: 884, endPoint y: 463, distance: 28.2
click at [856, 460] on li "Coachee" at bounding box center [858, 463] width 93 height 23
click at [817, 451] on span "play_arrow" at bounding box center [812, 448] width 14 height 14
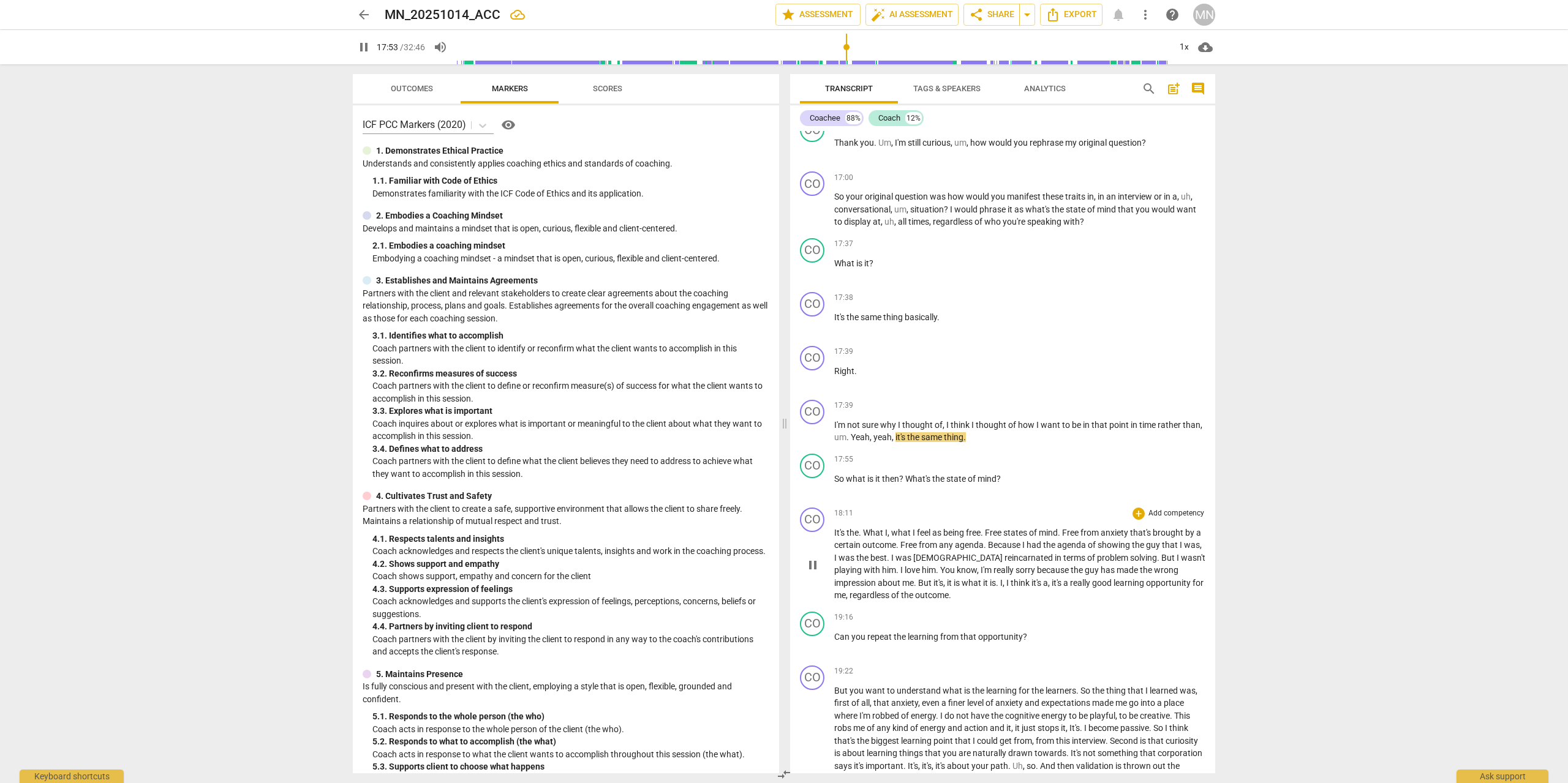
click at [816, 561] on span "pause" at bounding box center [812, 564] width 14 height 14
click at [816, 561] on span "play_arrow" at bounding box center [812, 564] width 14 height 14
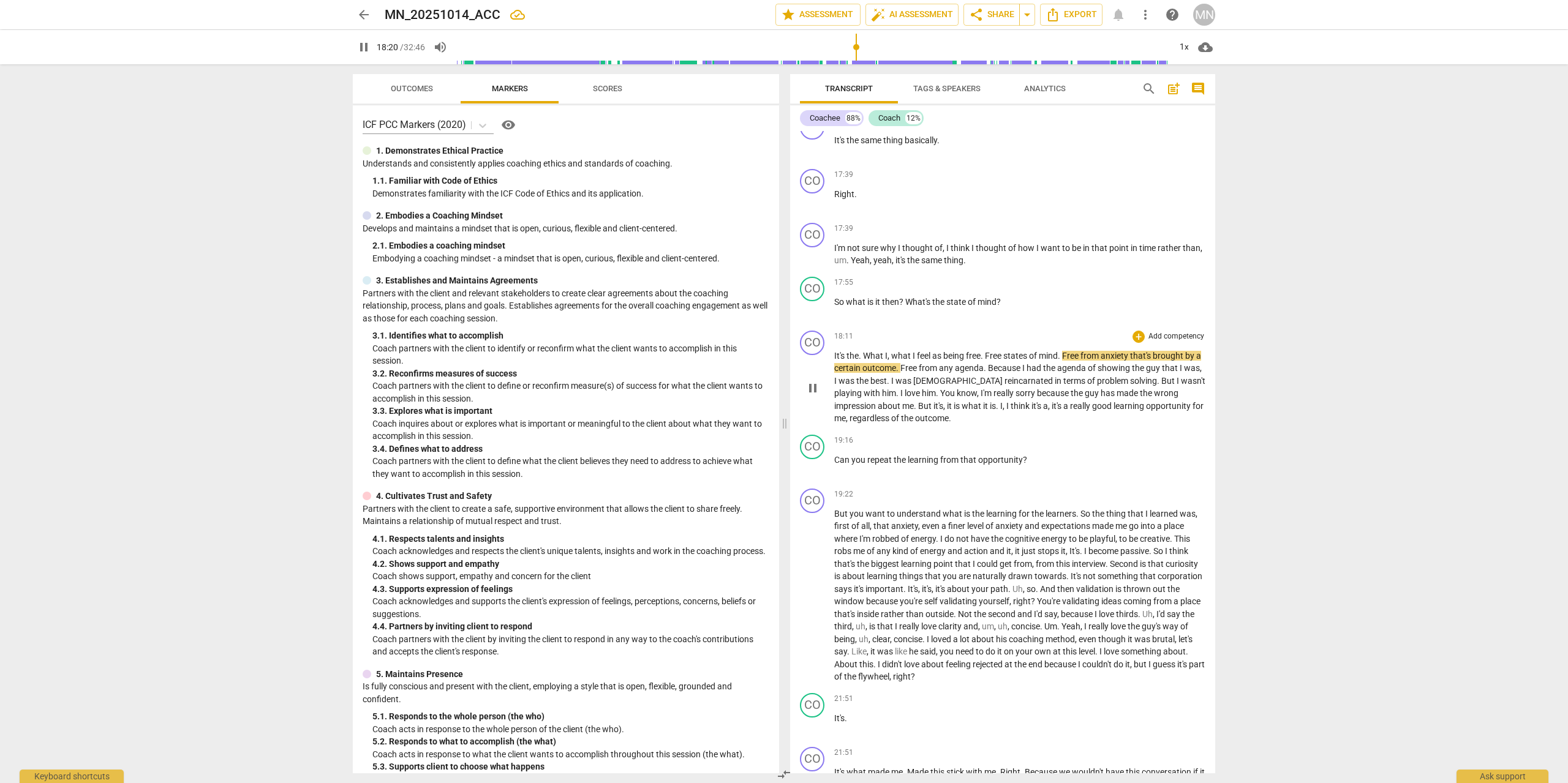
scroll to position [2442, 0]
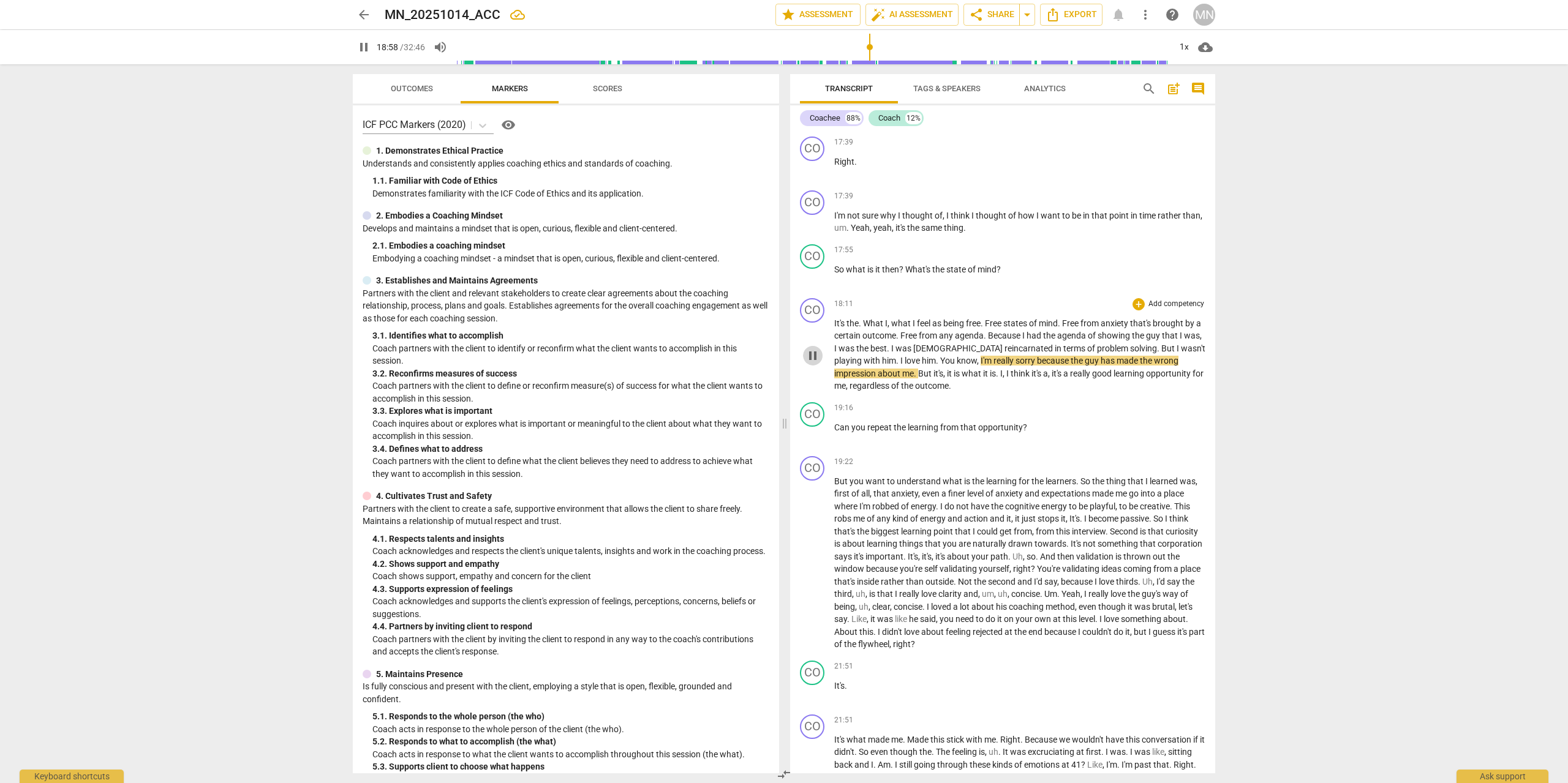
click at [819, 354] on span "pause" at bounding box center [812, 355] width 14 height 14
type input "1139"
click at [936, 359] on span "." at bounding box center [938, 360] width 5 height 10
click at [805, 350] on span "play_arrow" at bounding box center [813, 355] width 20 height 14
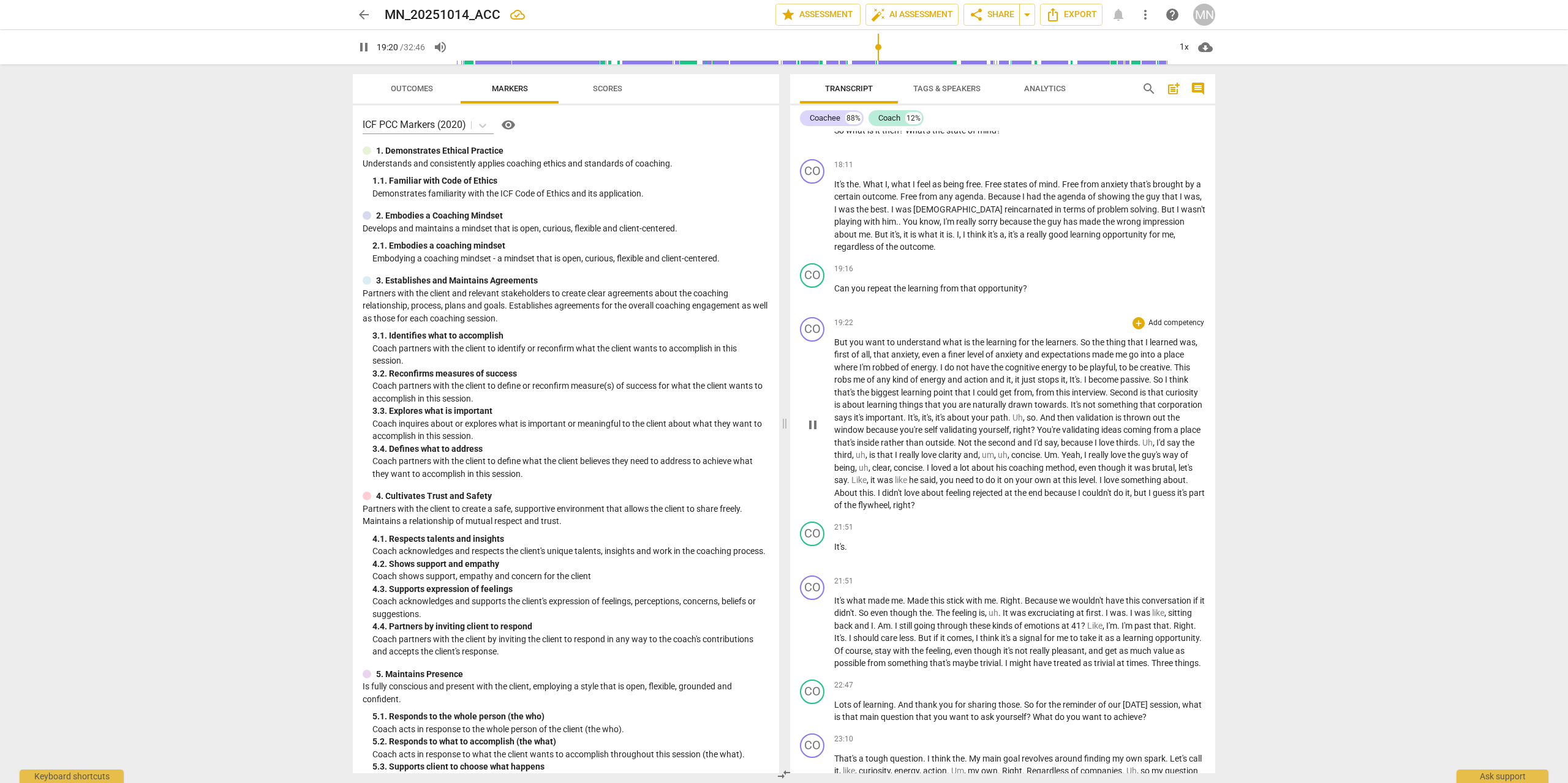
scroll to position [2582, 0]
click at [816, 419] on span "pause" at bounding box center [812, 424] width 14 height 14
type input "1166"
click at [847, 338] on span "But" at bounding box center [841, 341] width 15 height 10
click at [847, 342] on span "But" at bounding box center [841, 341] width 15 height 10
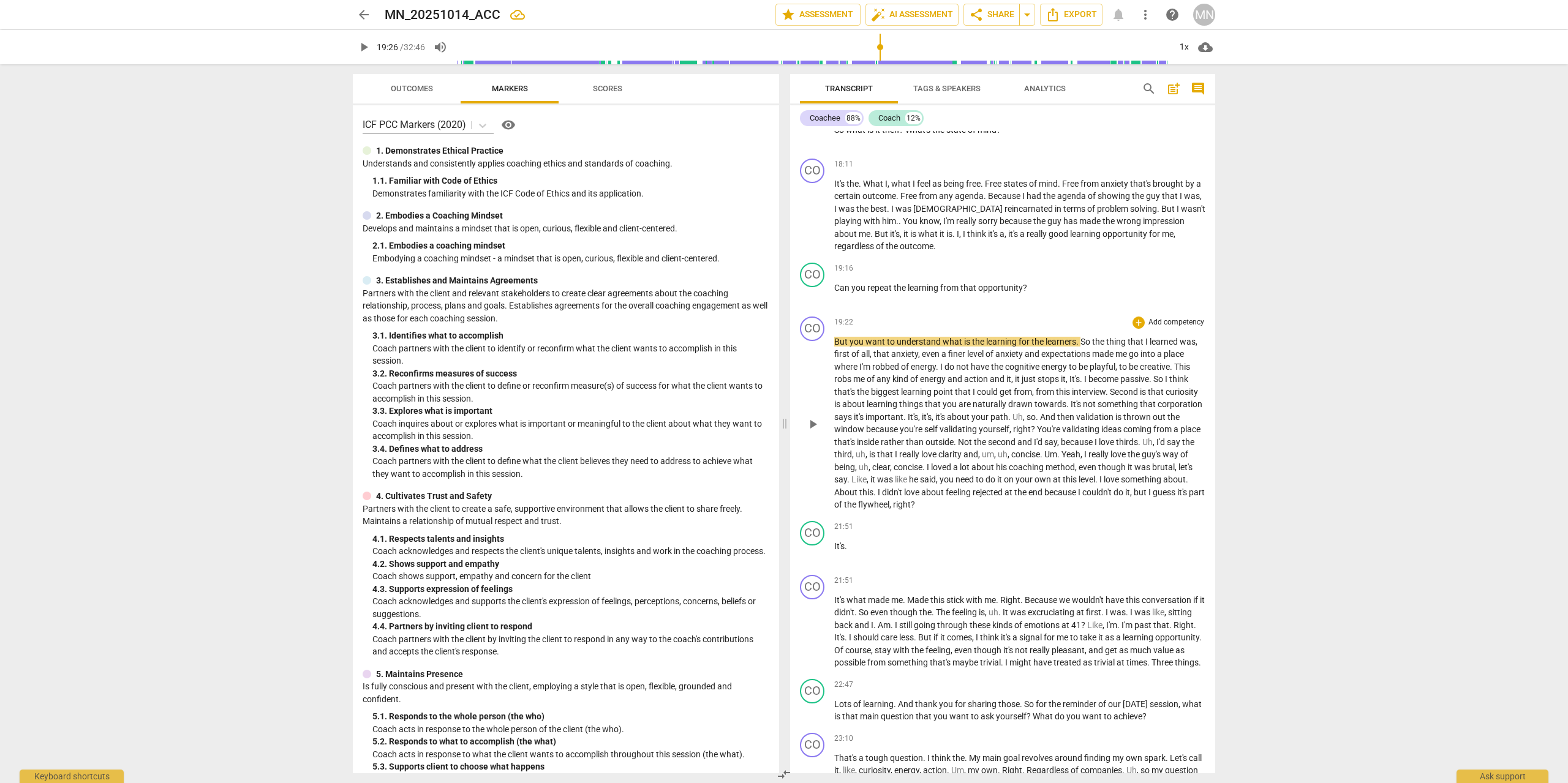
click at [849, 344] on span "But" at bounding box center [841, 341] width 15 height 10
click at [813, 419] on span "play_arrow" at bounding box center [812, 424] width 14 height 14
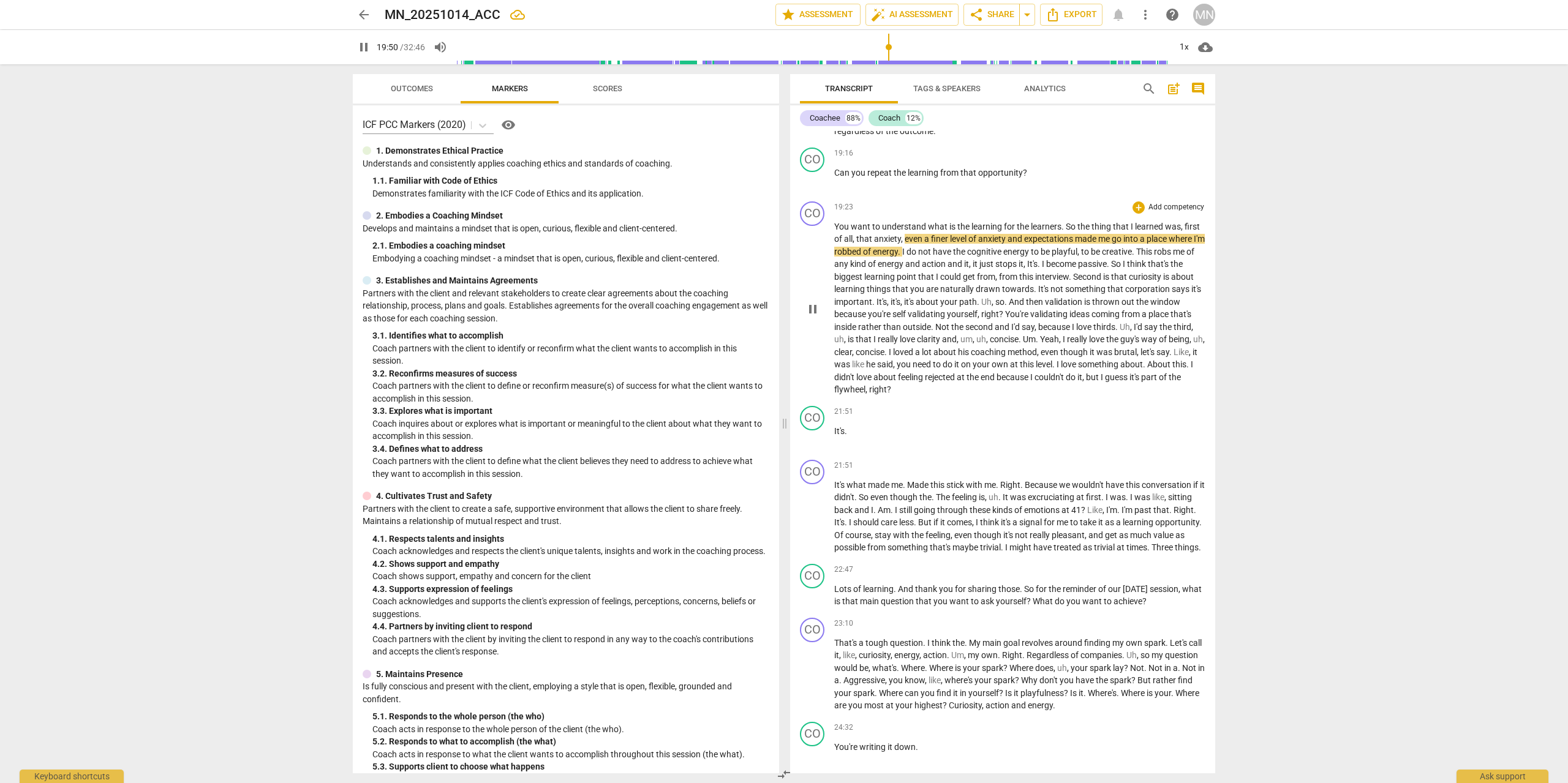
scroll to position [2722, 0]
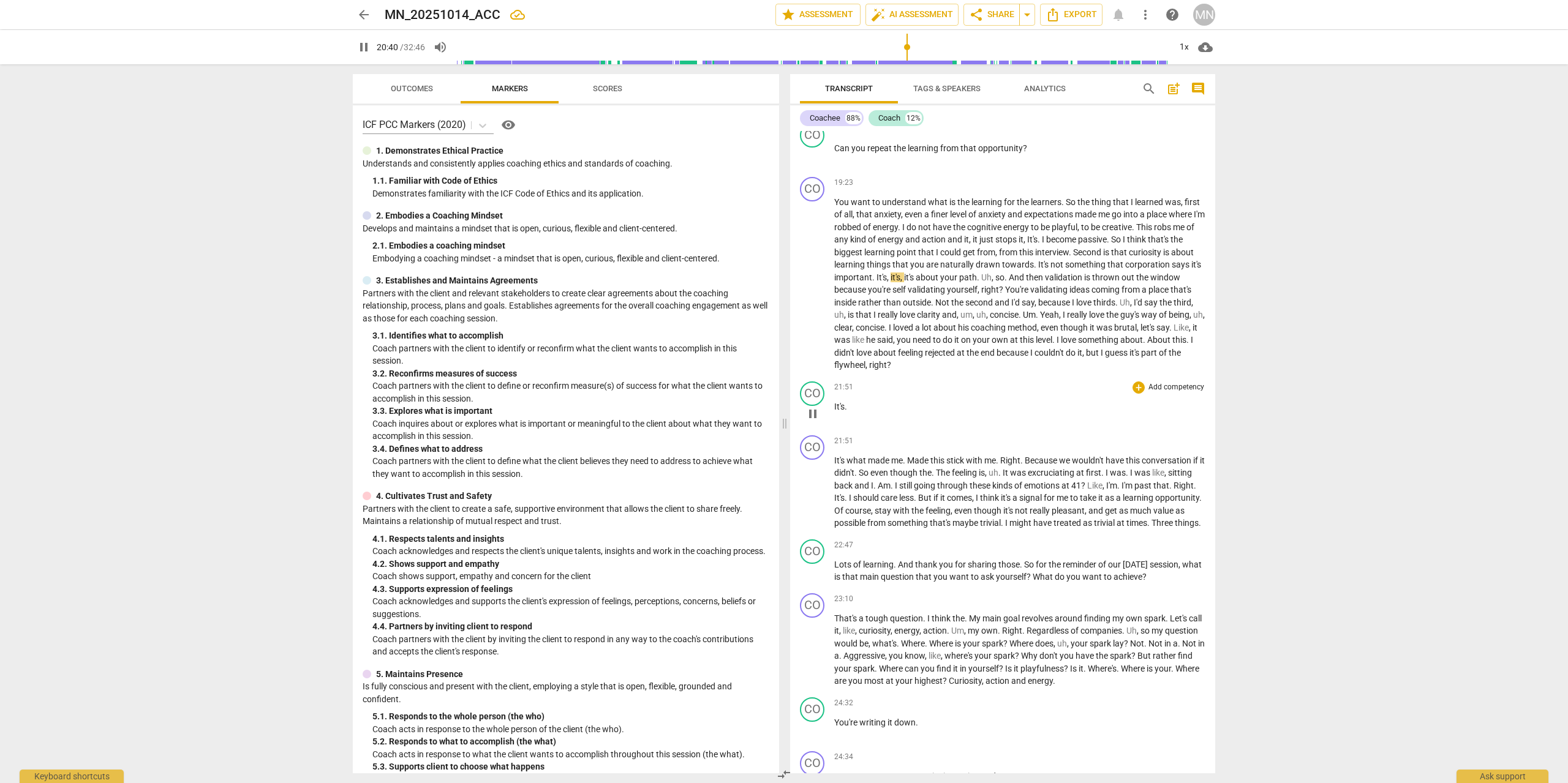
click at [811, 411] on span "pause" at bounding box center [812, 413] width 14 height 14
click at [811, 415] on span "play_arrow" at bounding box center [812, 413] width 14 height 14
click at [816, 412] on span "pause" at bounding box center [812, 413] width 14 height 14
click at [807, 388] on div "CO" at bounding box center [812, 393] width 24 height 24
click at [853, 452] on div "Coach" at bounding box center [858, 452] width 92 height 20
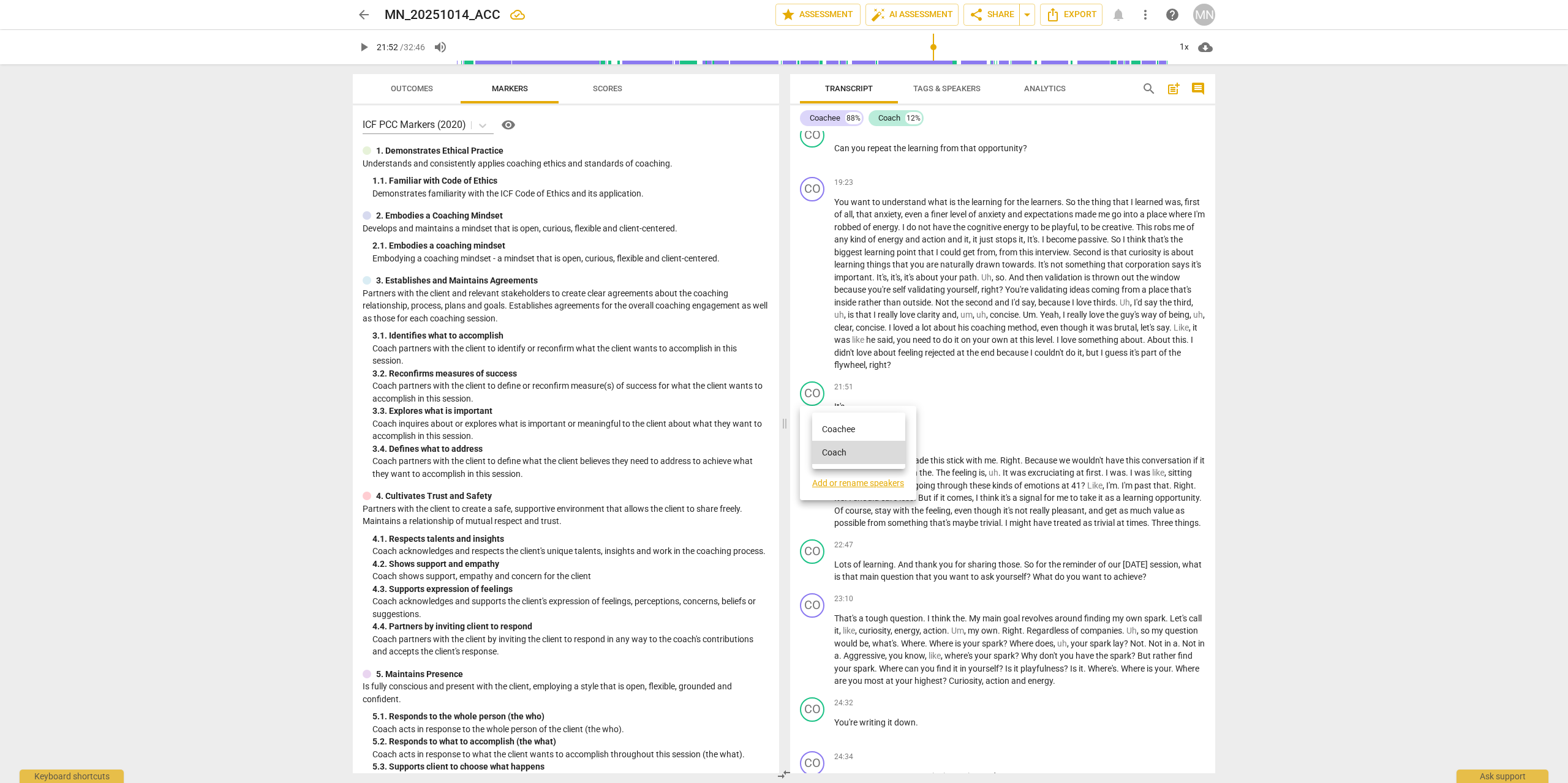
click at [850, 426] on li "Coachee" at bounding box center [858, 429] width 93 height 23
click at [813, 495] on span "play_arrow" at bounding box center [812, 492] width 14 height 14
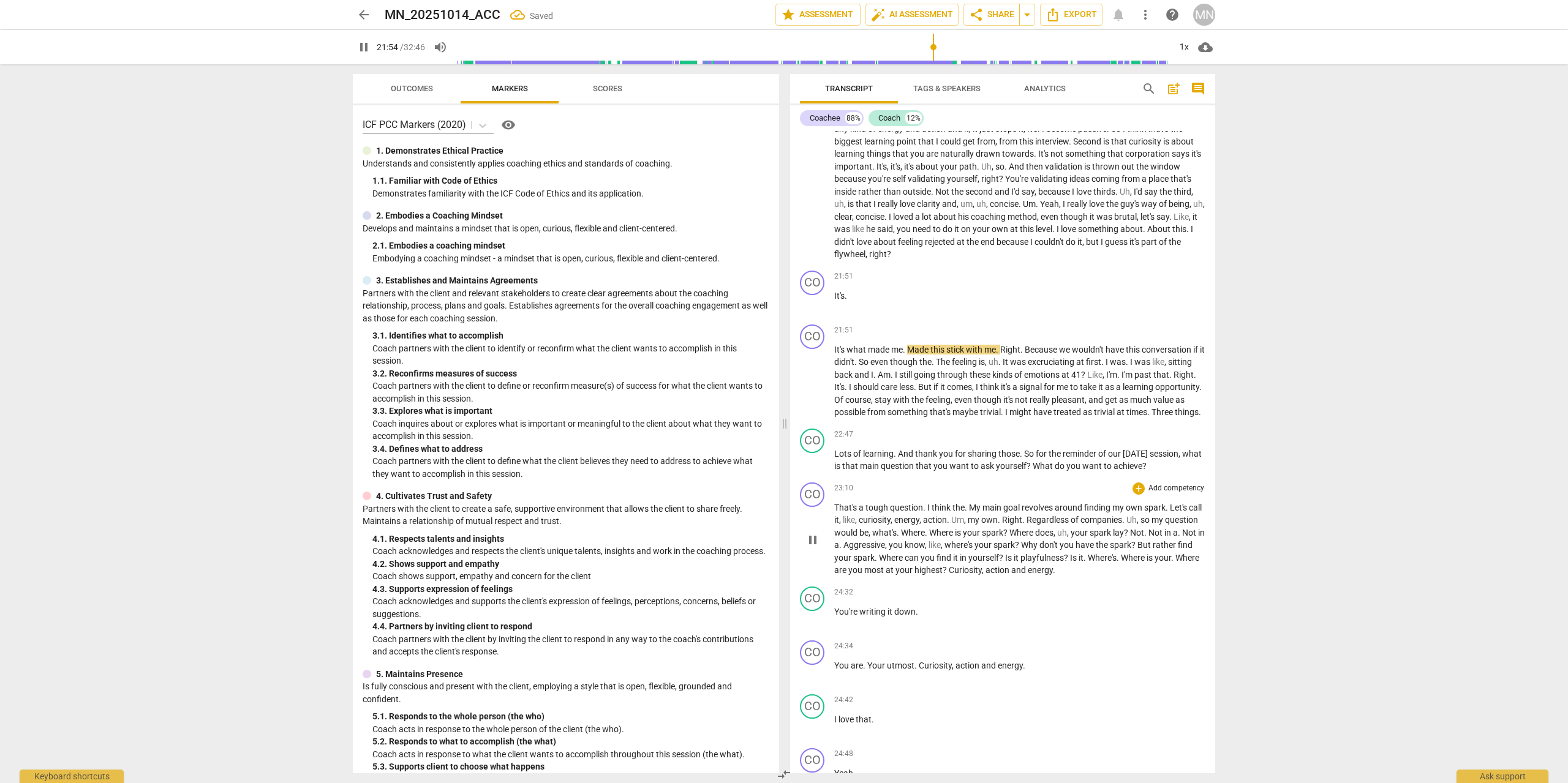
scroll to position [2861, 0]
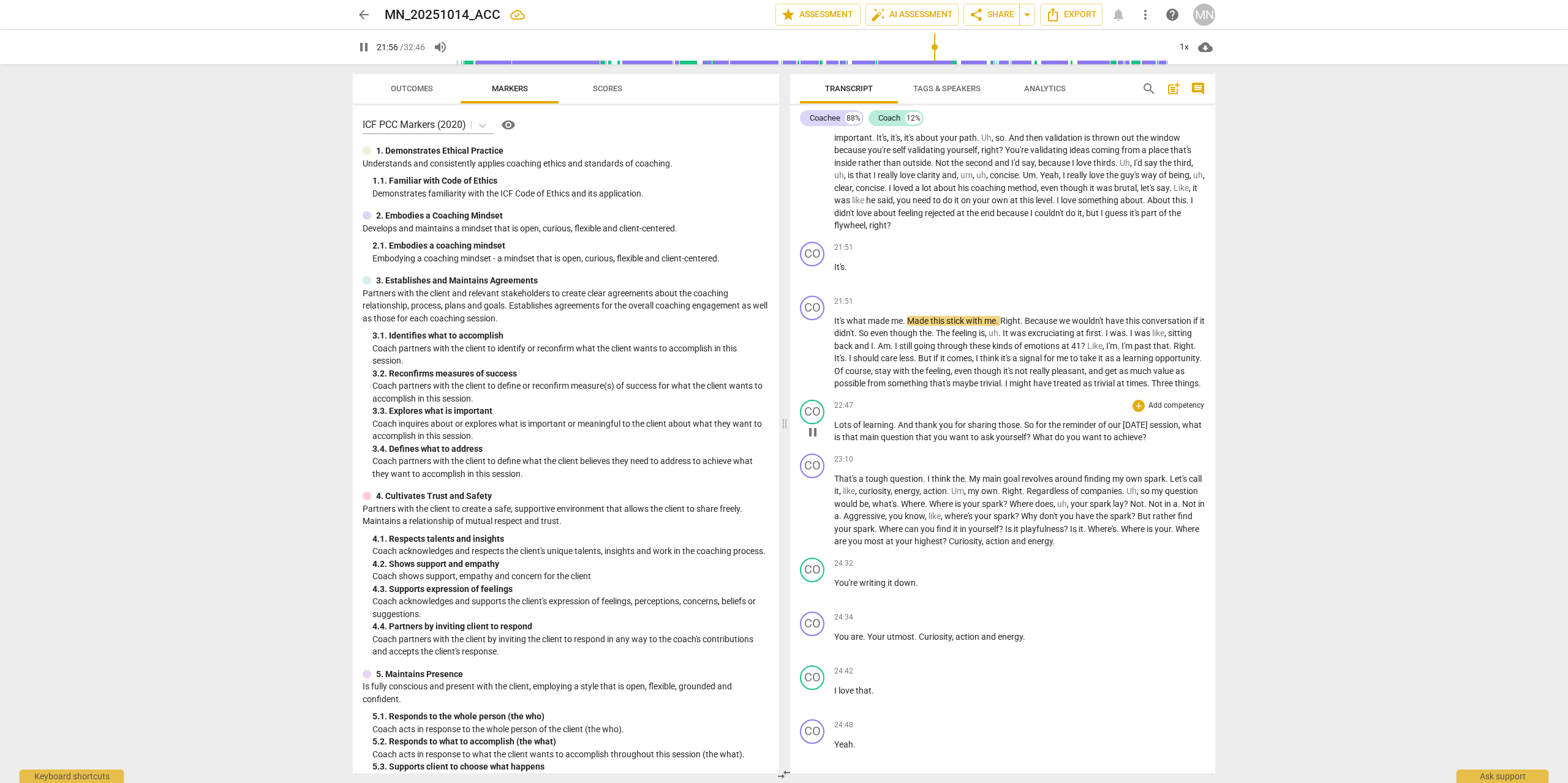
click at [814, 439] on span "pause" at bounding box center [812, 432] width 14 height 14
click at [814, 439] on span "play_arrow" at bounding box center [812, 432] width 14 height 14
click at [815, 518] on span "pause" at bounding box center [812, 511] width 14 height 14
click at [815, 518] on span "play_arrow" at bounding box center [812, 511] width 14 height 14
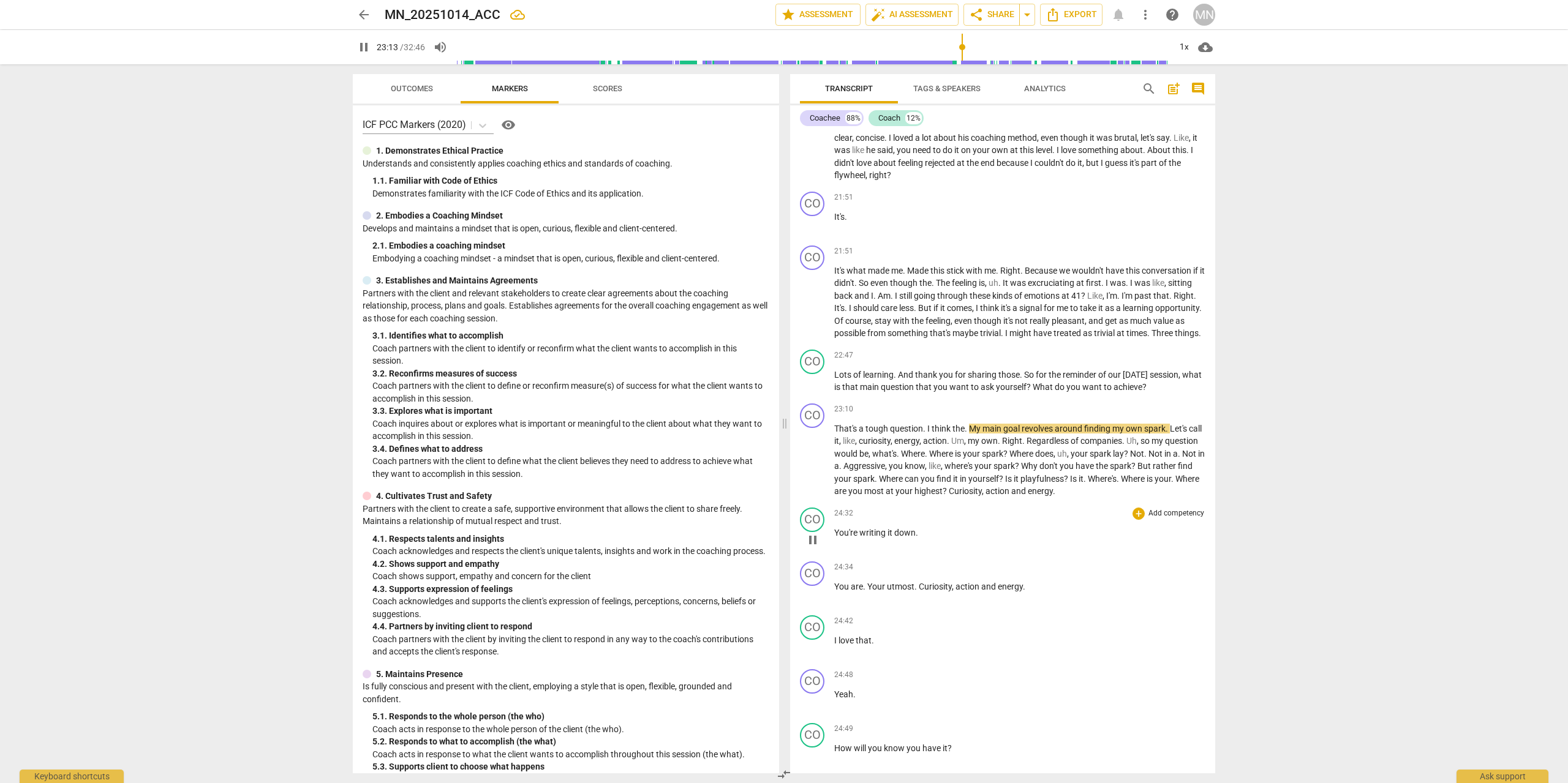
scroll to position [2931, 0]
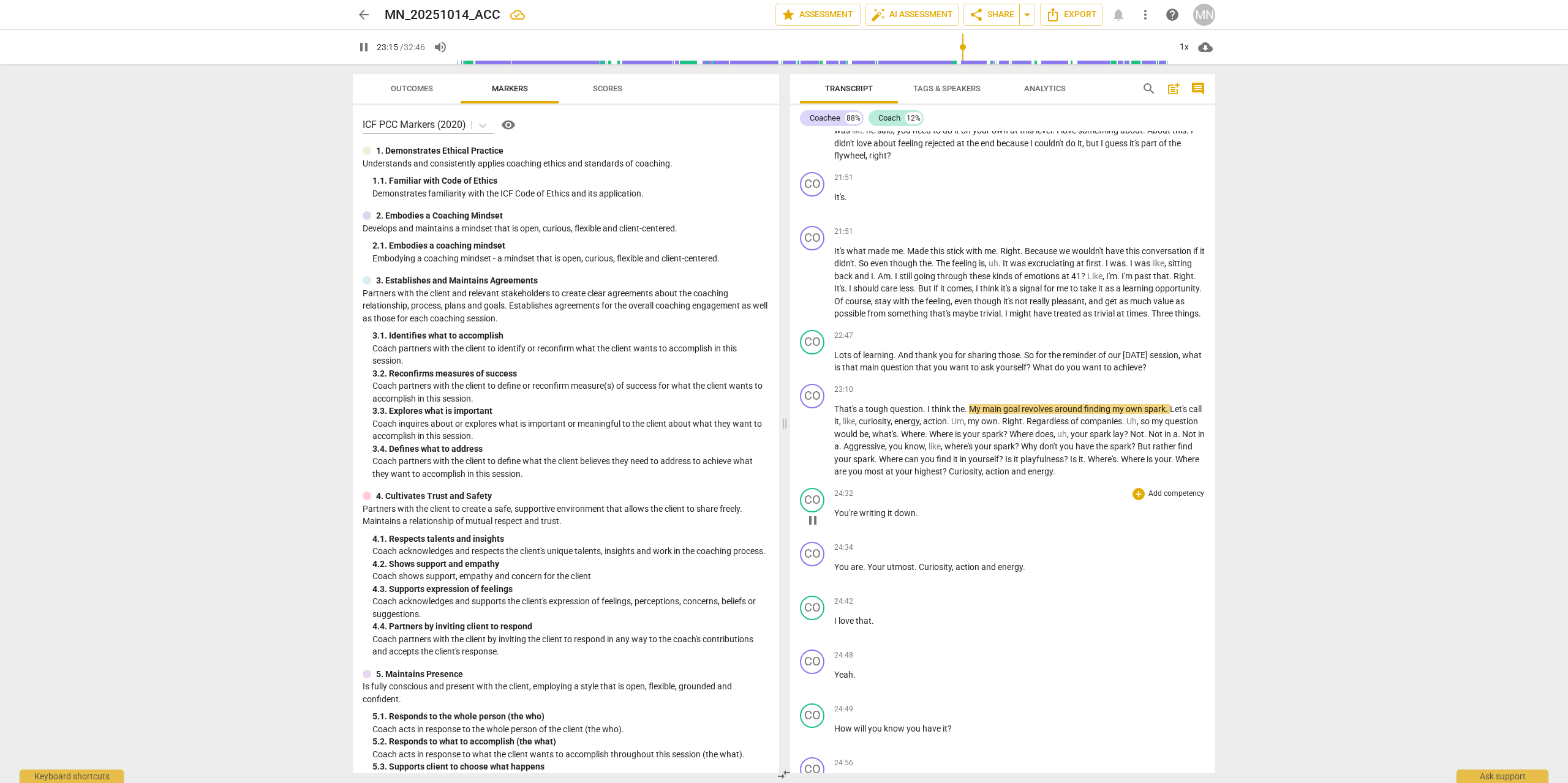
click at [814, 528] on span "pause" at bounding box center [812, 520] width 14 height 14
click at [814, 528] on span "play_arrow" at bounding box center [812, 520] width 14 height 14
click at [816, 528] on span "pause" at bounding box center [812, 520] width 14 height 14
click at [817, 582] on span "play_arrow" at bounding box center [812, 573] width 14 height 14
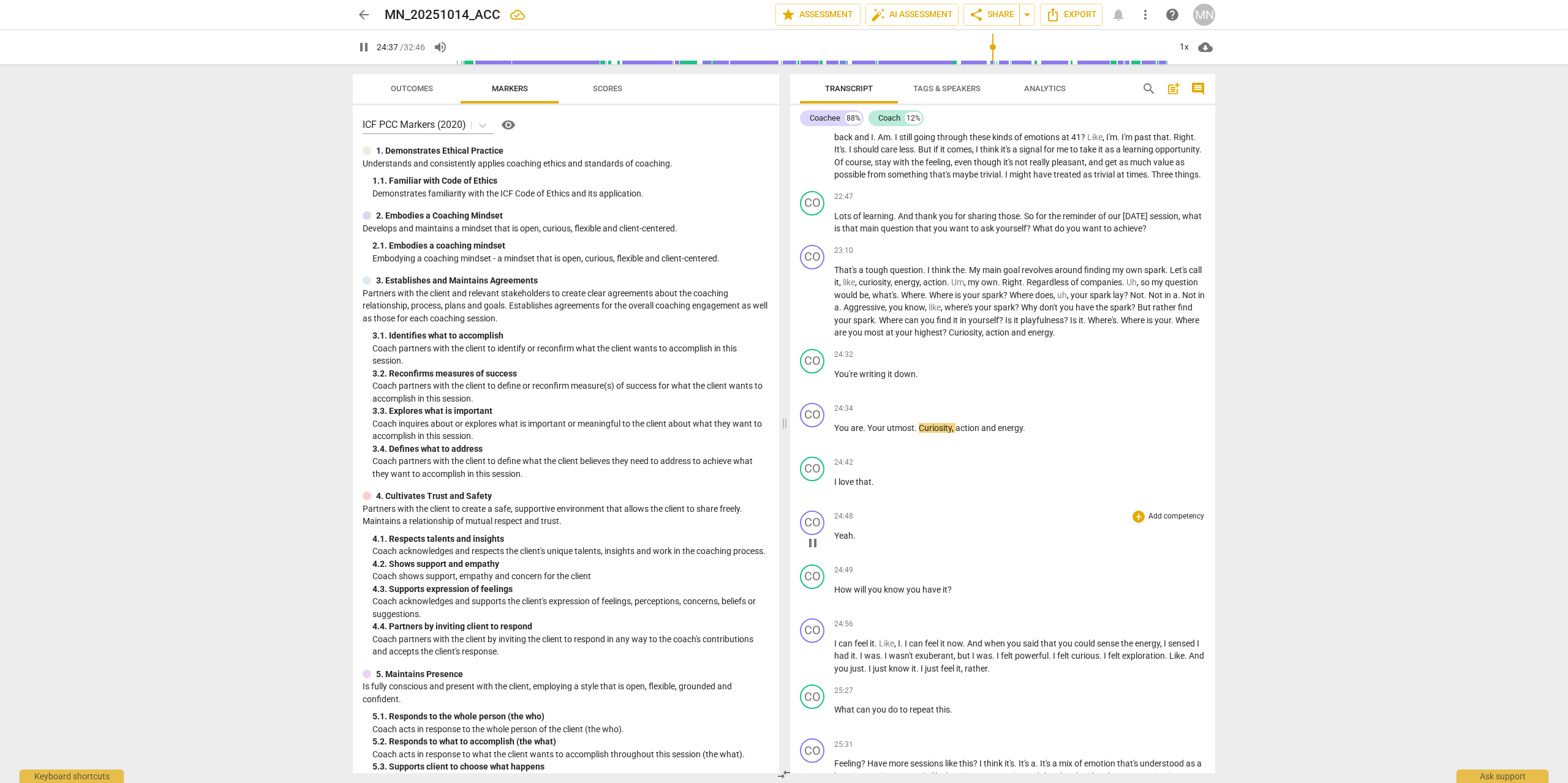
scroll to position [3071, 0]
click at [816, 496] on span "pause" at bounding box center [812, 488] width 14 height 14
click at [816, 496] on span "play_arrow" at bounding box center [812, 488] width 14 height 14
click at [816, 496] on span "pause" at bounding box center [812, 488] width 14 height 14
click at [816, 549] on span "play_arrow" at bounding box center [812, 542] width 14 height 14
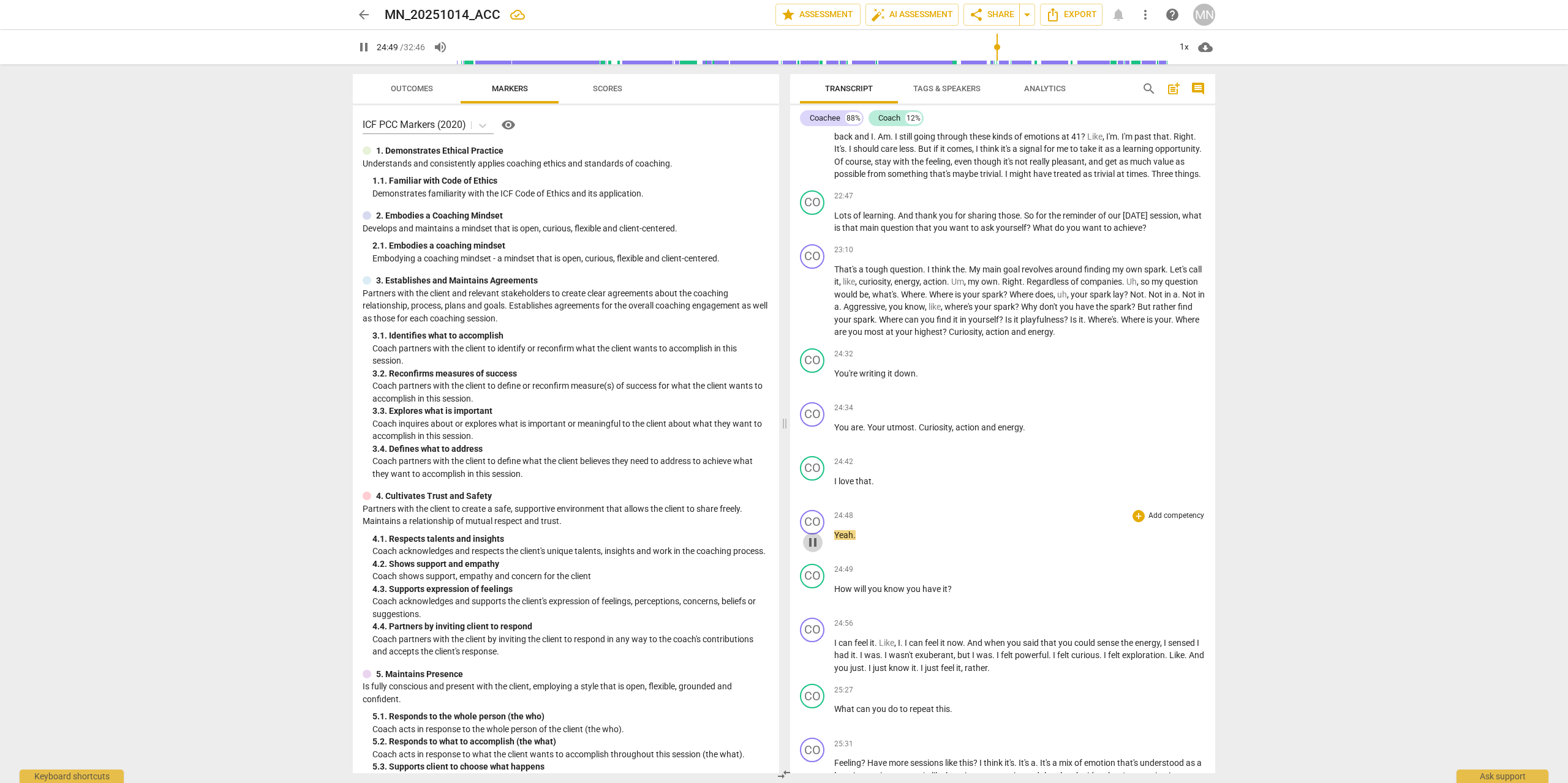
click at [815, 549] on span "pause" at bounding box center [812, 542] width 14 height 14
click at [812, 604] on span "play_arrow" at bounding box center [812, 595] width 14 height 14
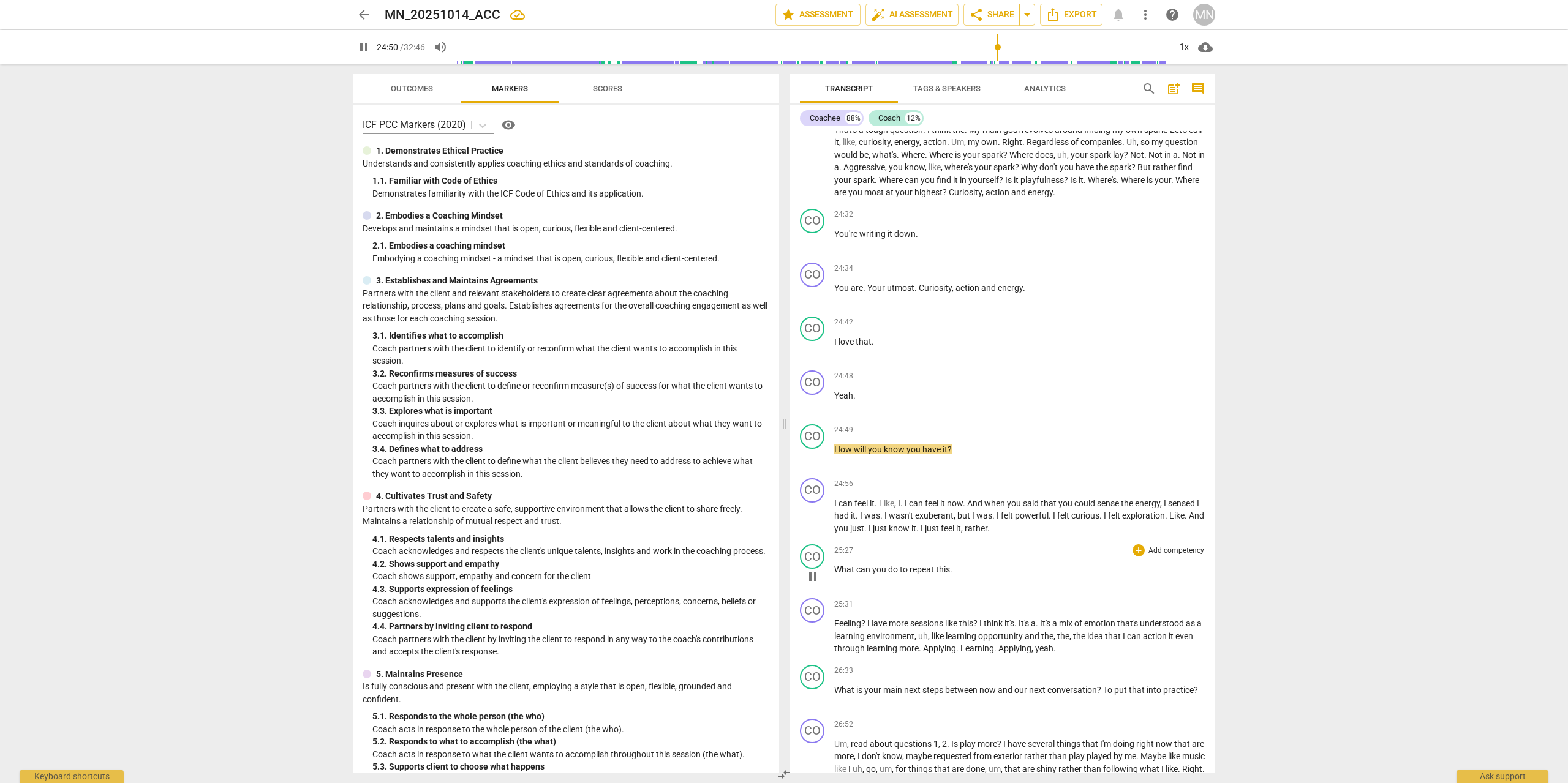
scroll to position [3280, 0]
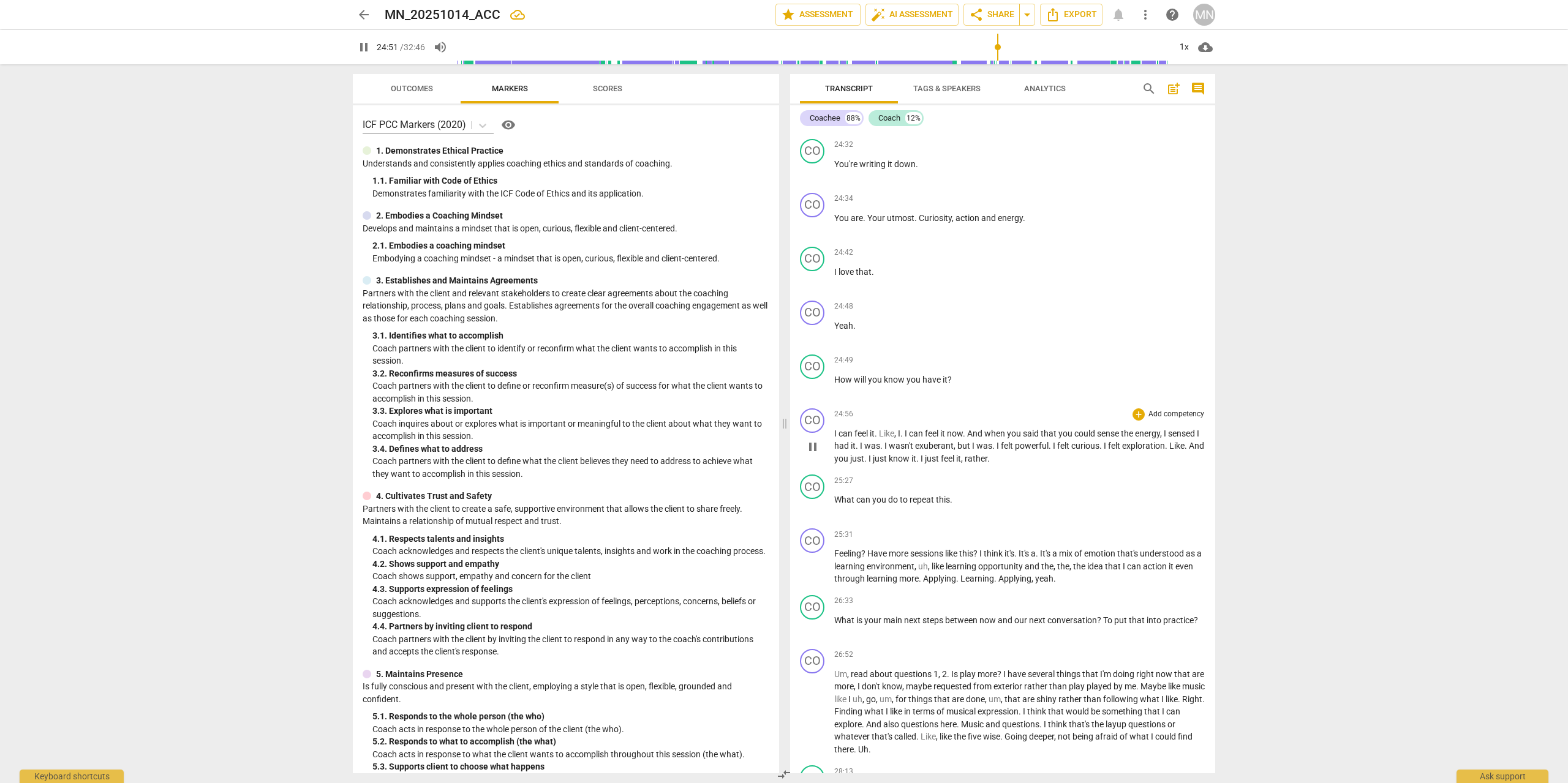
click at [812, 454] on span "pause" at bounding box center [812, 446] width 14 height 14
click at [812, 454] on span "play_arrow" at bounding box center [812, 446] width 14 height 14
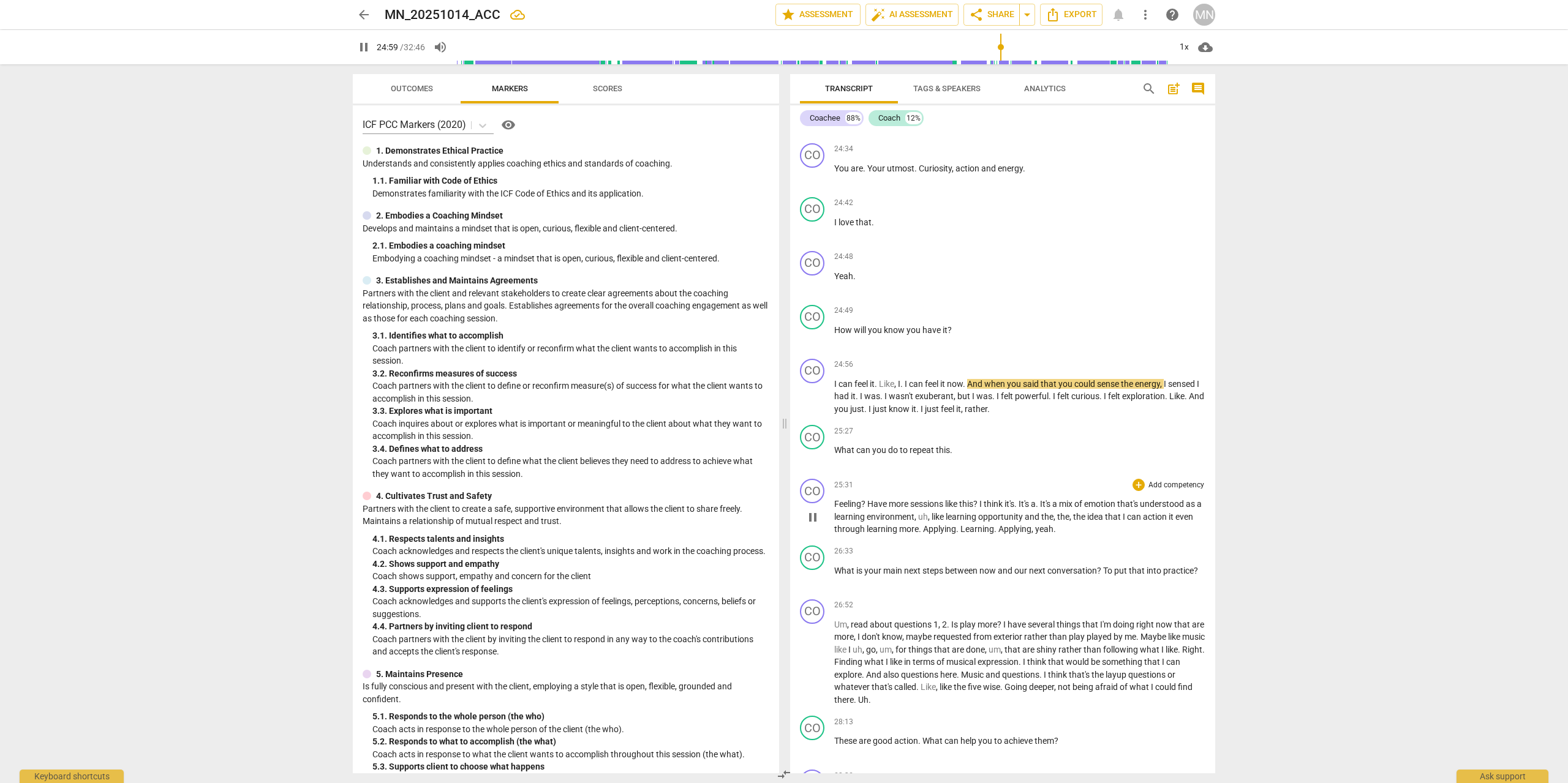
scroll to position [3350, 0]
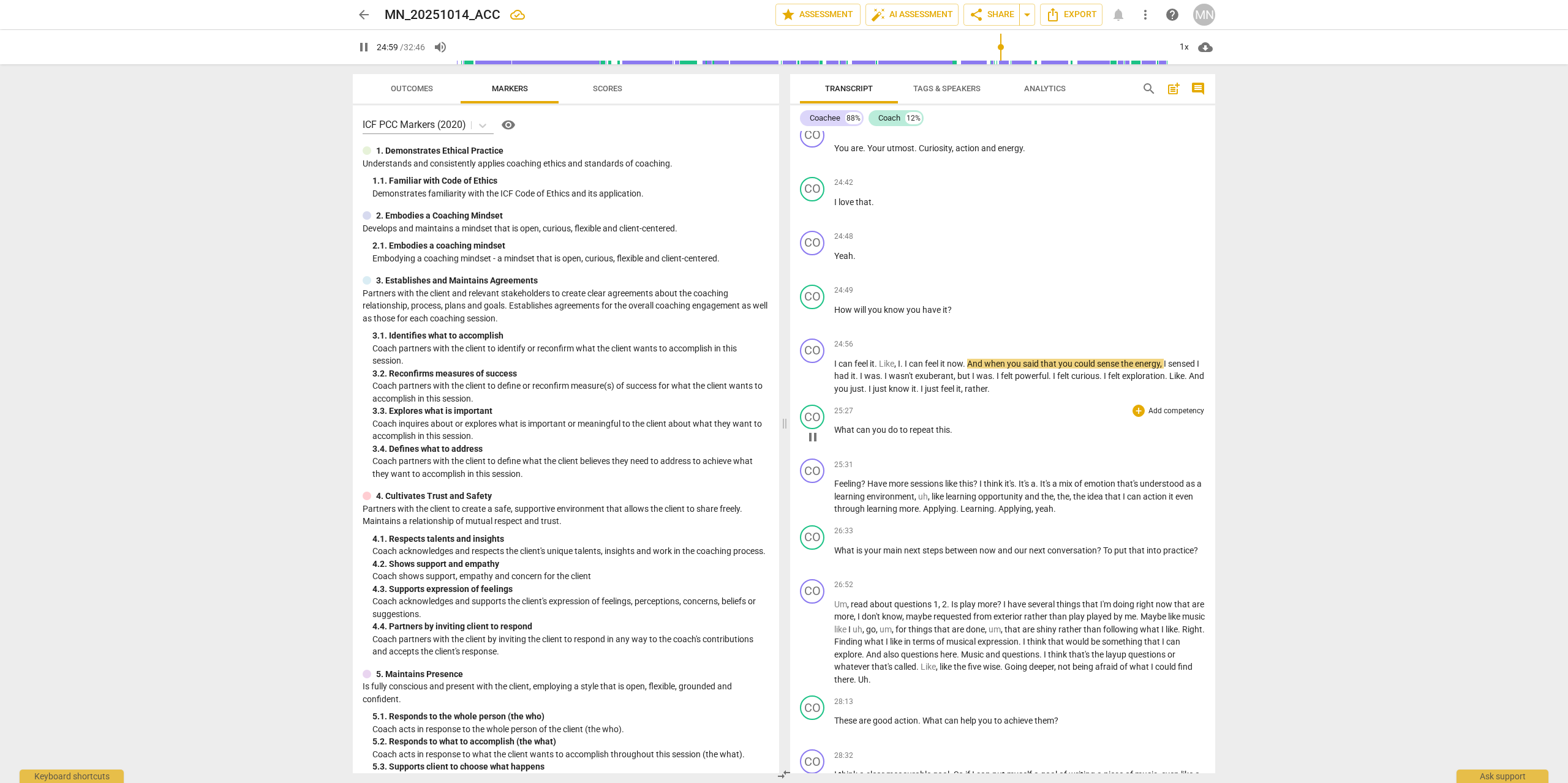
click at [819, 445] on span "pause" at bounding box center [812, 436] width 14 height 14
click at [815, 445] on span "play_arrow" at bounding box center [812, 436] width 14 height 14
click at [815, 504] on span "pause" at bounding box center [812, 497] width 14 height 14
type input "1533"
click at [961, 436] on p "What can you do to repeat this ." at bounding box center [1019, 430] width 371 height 13
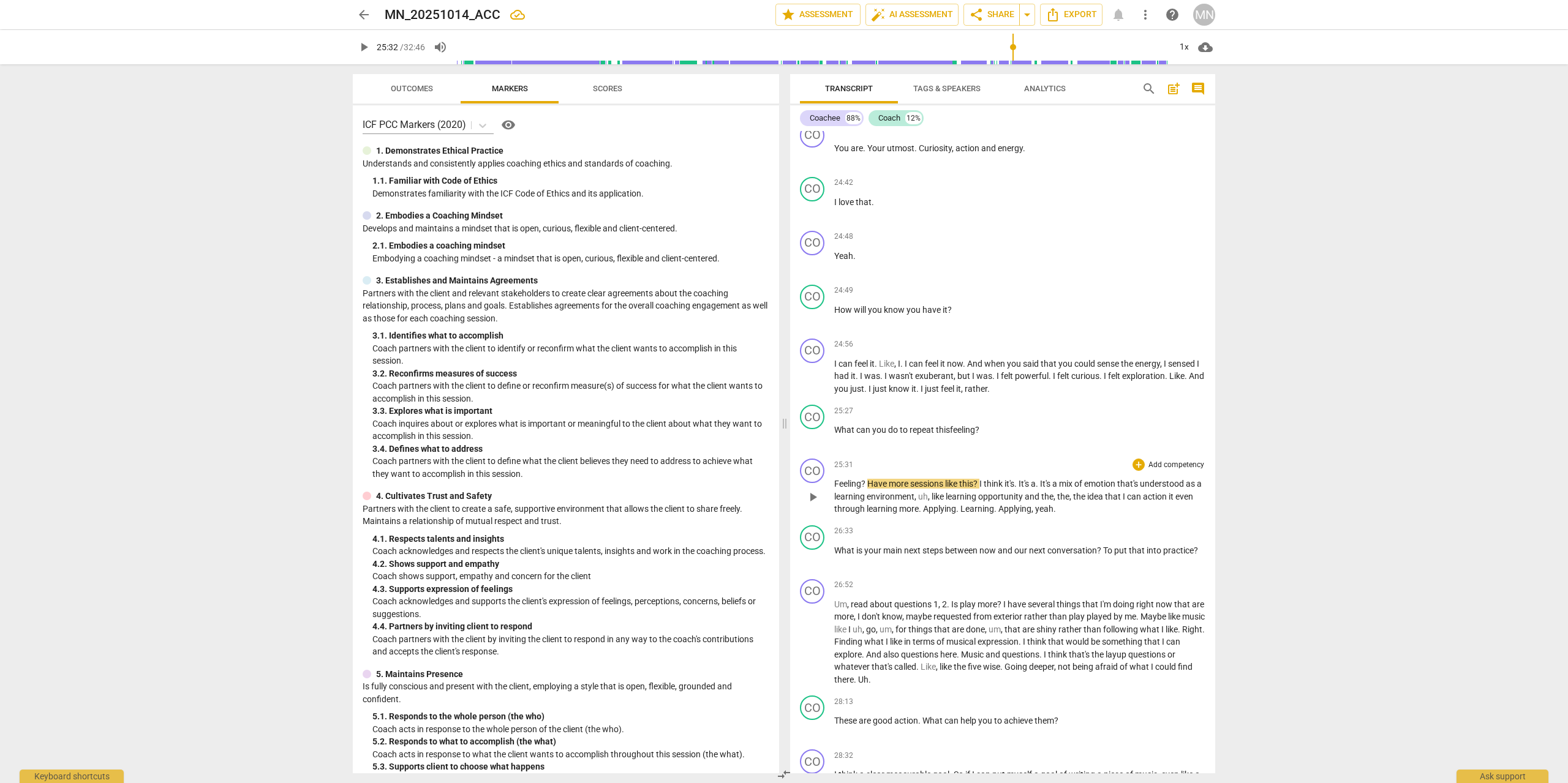
click at [867, 488] on span "?" at bounding box center [864, 483] width 6 height 10
click at [945, 488] on span "?" at bounding box center [941, 483] width 6 height 10
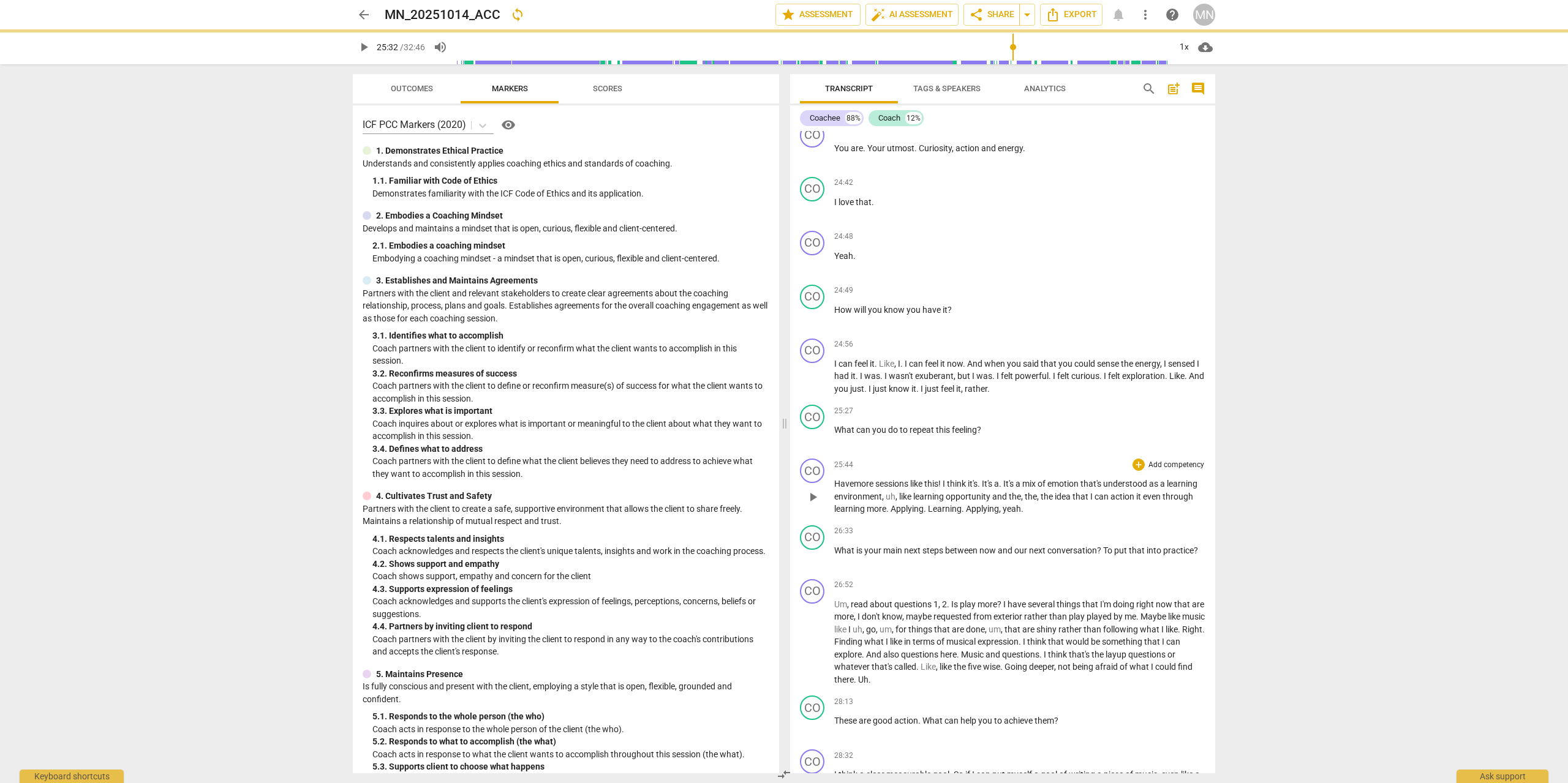
click at [818, 504] on span "play_arrow" at bounding box center [812, 497] width 14 height 14
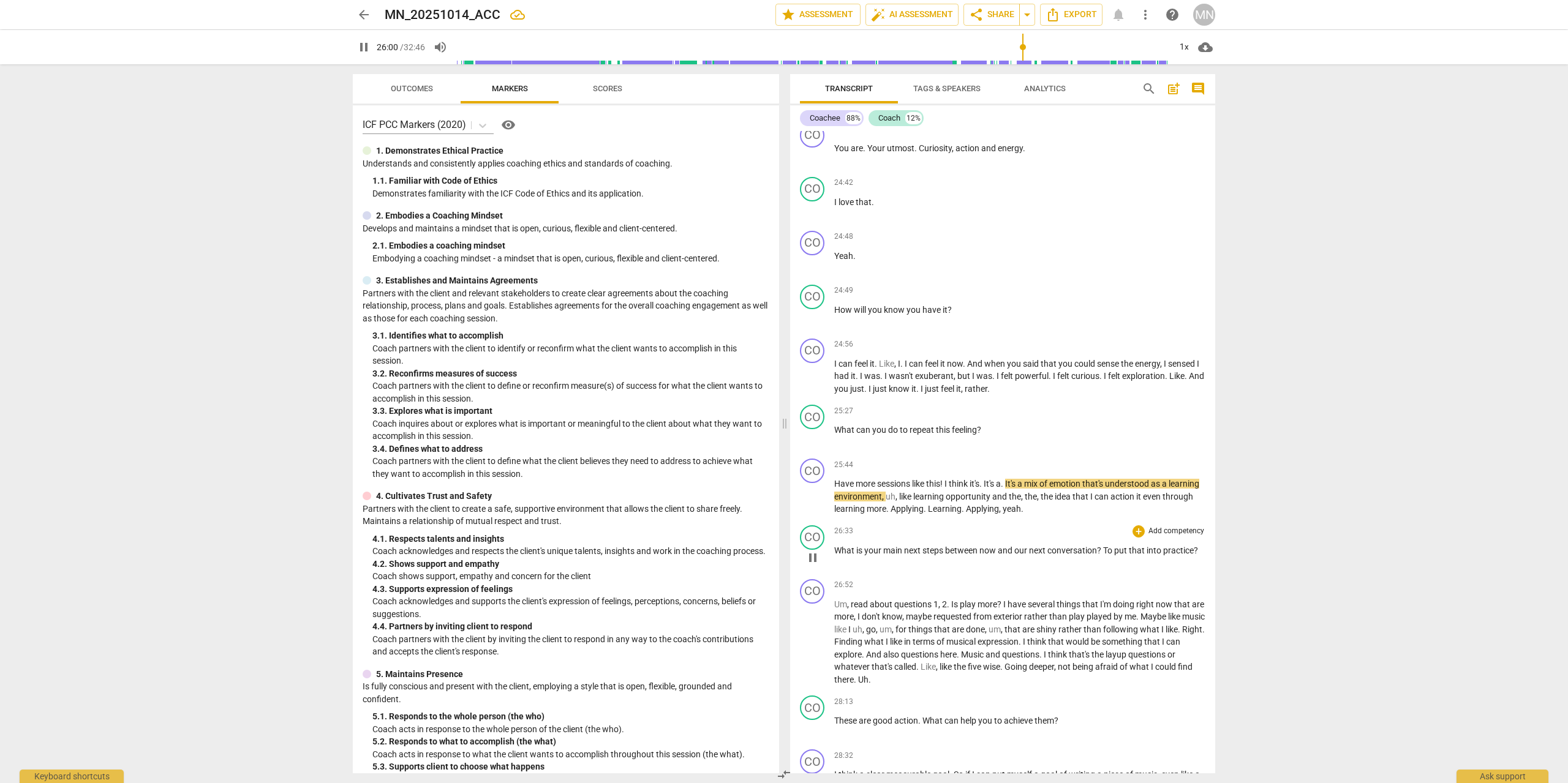
click at [816, 565] on span "pause" at bounding box center [812, 557] width 14 height 14
click at [816, 565] on span "play_arrow" at bounding box center [812, 557] width 14 height 14
click at [807, 564] on span "pause" at bounding box center [812, 557] width 14 height 14
type input "1602"
click at [1102, 555] on span "?" at bounding box center [1100, 550] width 6 height 10
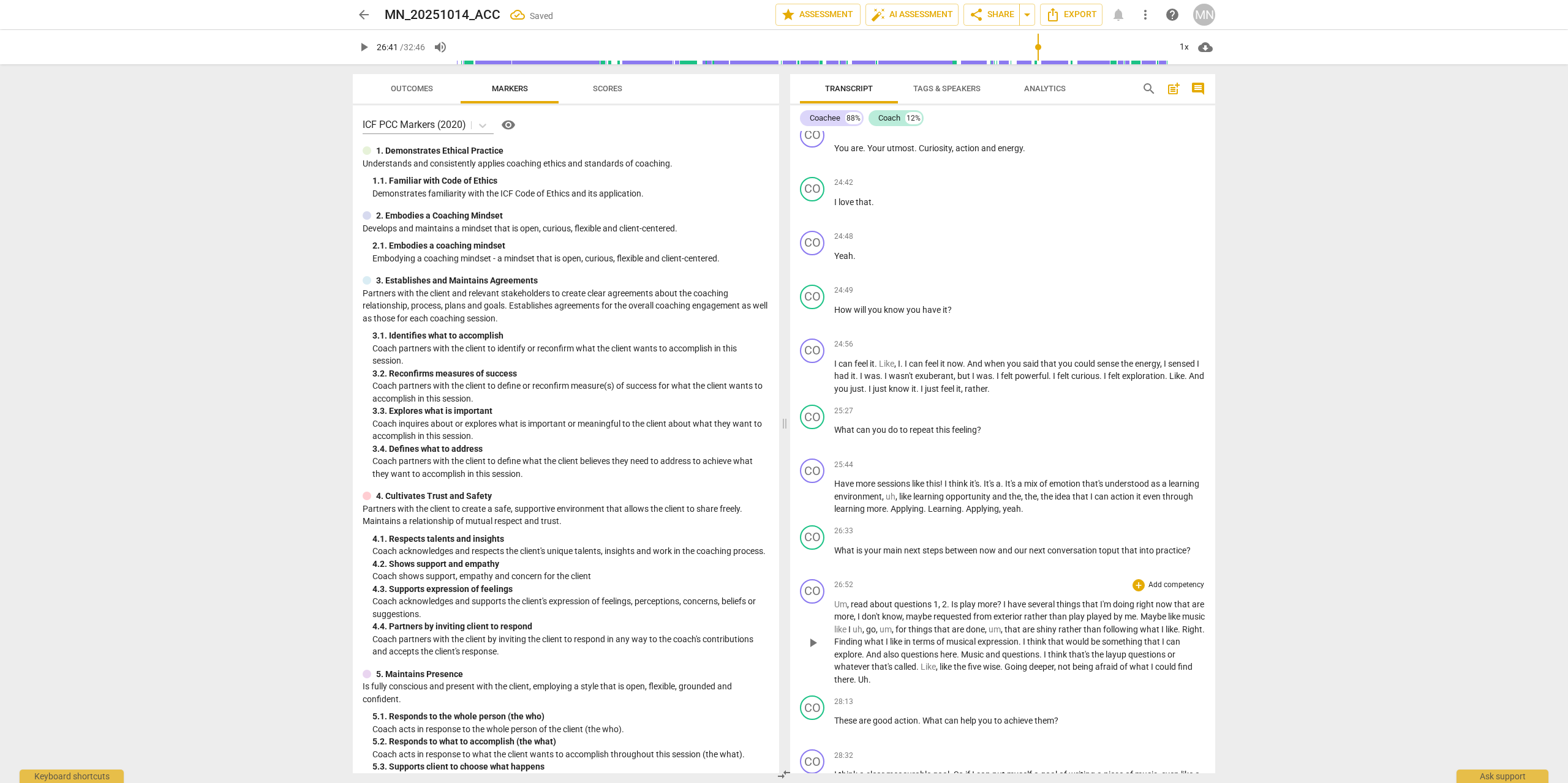
click at [809, 650] on span "play_arrow" at bounding box center [812, 642] width 14 height 14
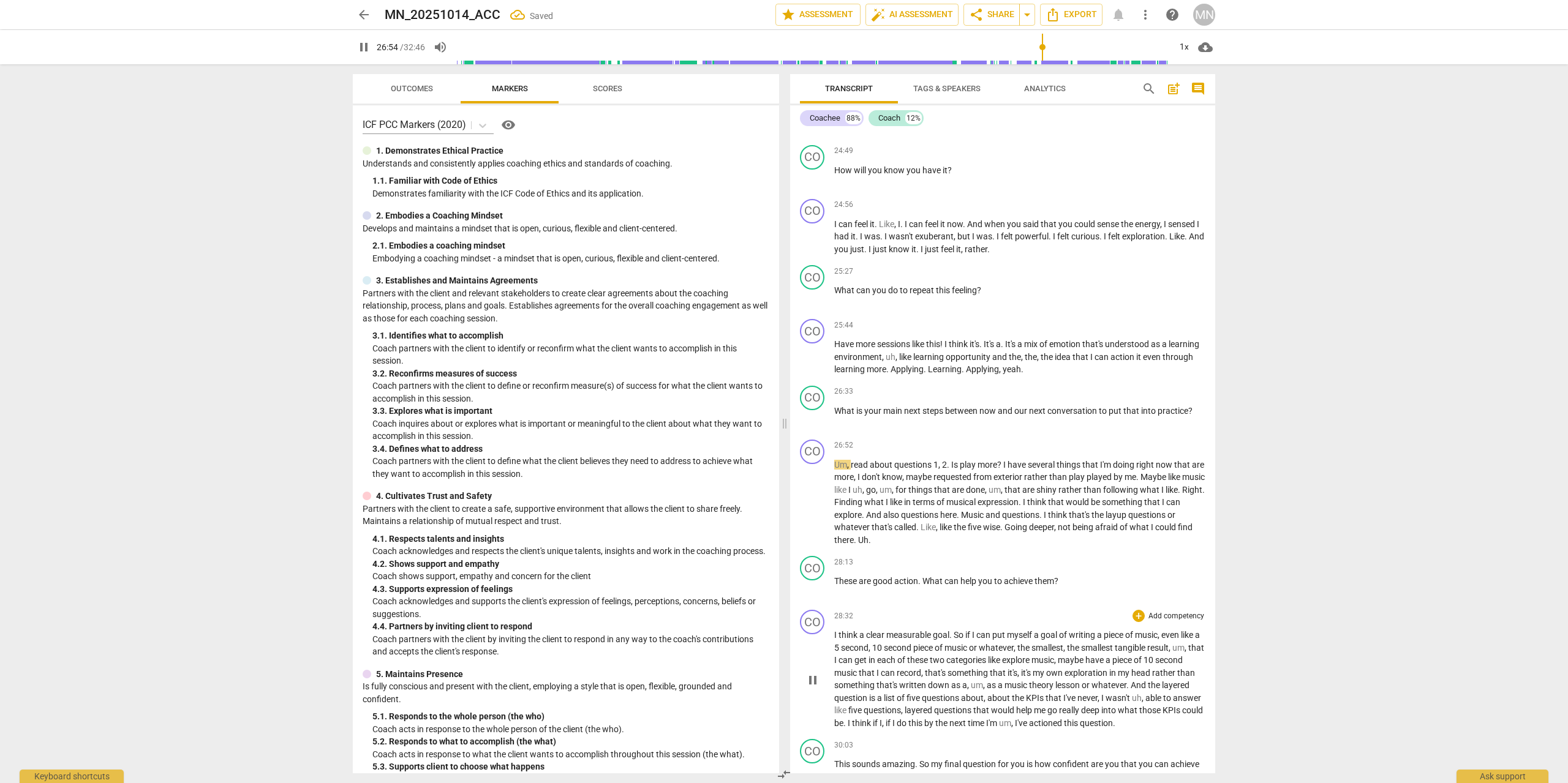
scroll to position [3559, 0]
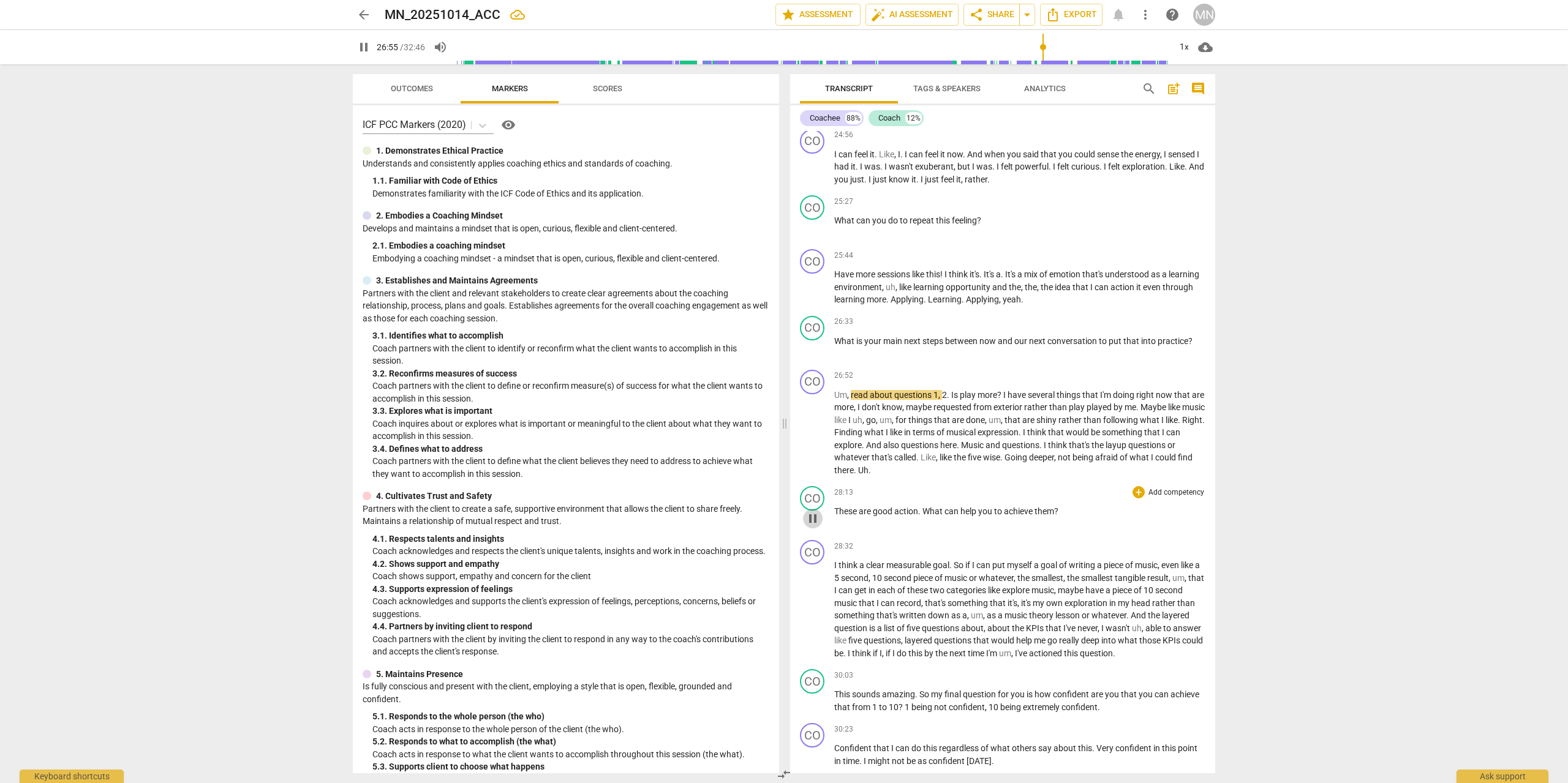
click at [813, 526] on span "pause" at bounding box center [812, 518] width 14 height 14
click at [813, 526] on span "play_arrow" at bounding box center [812, 518] width 14 height 14
click at [814, 618] on span "pause" at bounding box center [812, 610] width 14 height 14
click at [814, 618] on span "play_arrow" at bounding box center [812, 610] width 14 height 14
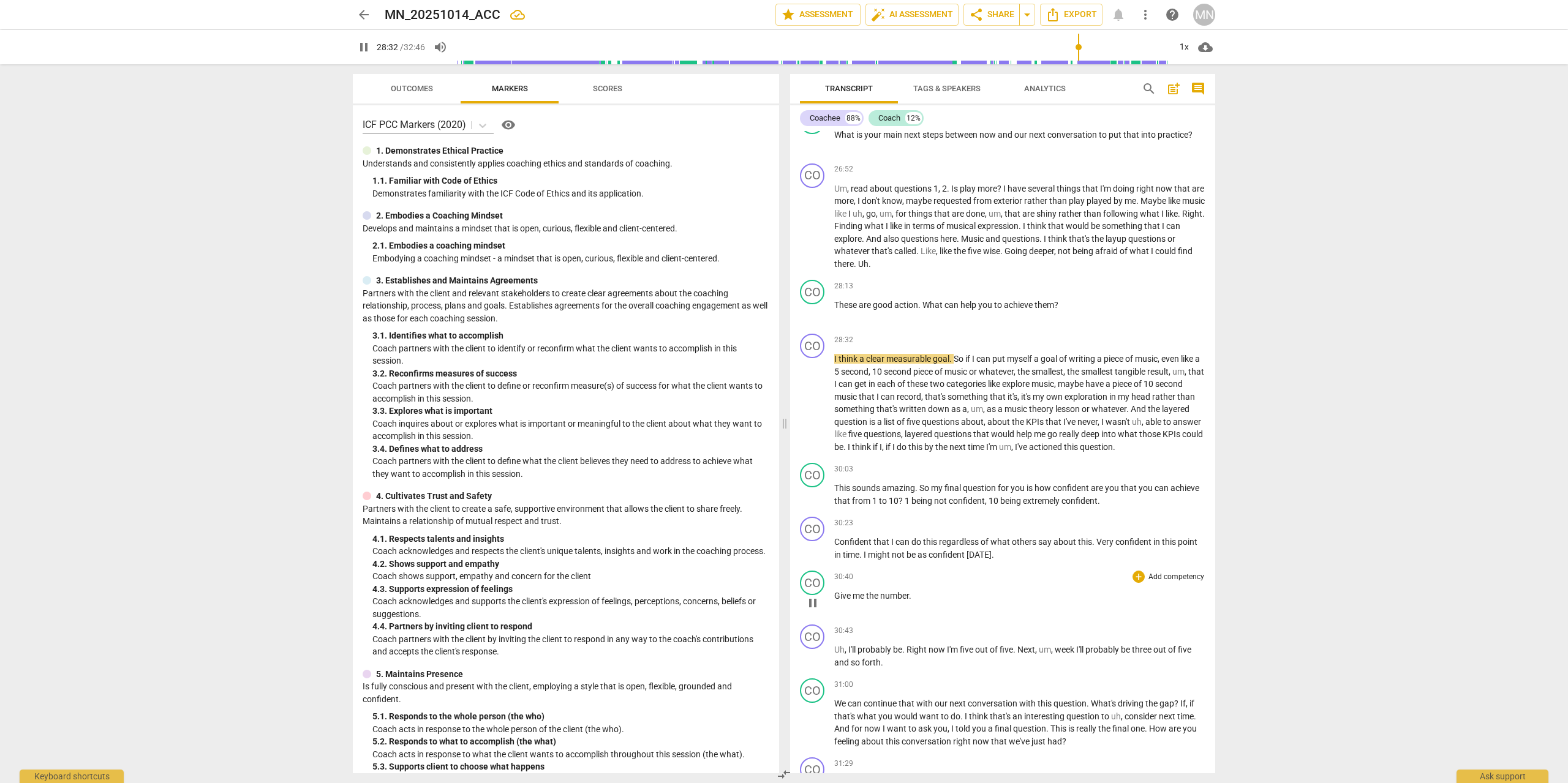
scroll to position [3769, 0]
click at [817, 500] on span "pause" at bounding box center [812, 491] width 14 height 14
drag, startPoint x: 811, startPoint y: 504, endPoint x: 820, endPoint y: 517, distance: 15.8
click at [812, 500] on span "play_arrow" at bounding box center [812, 491] width 14 height 14
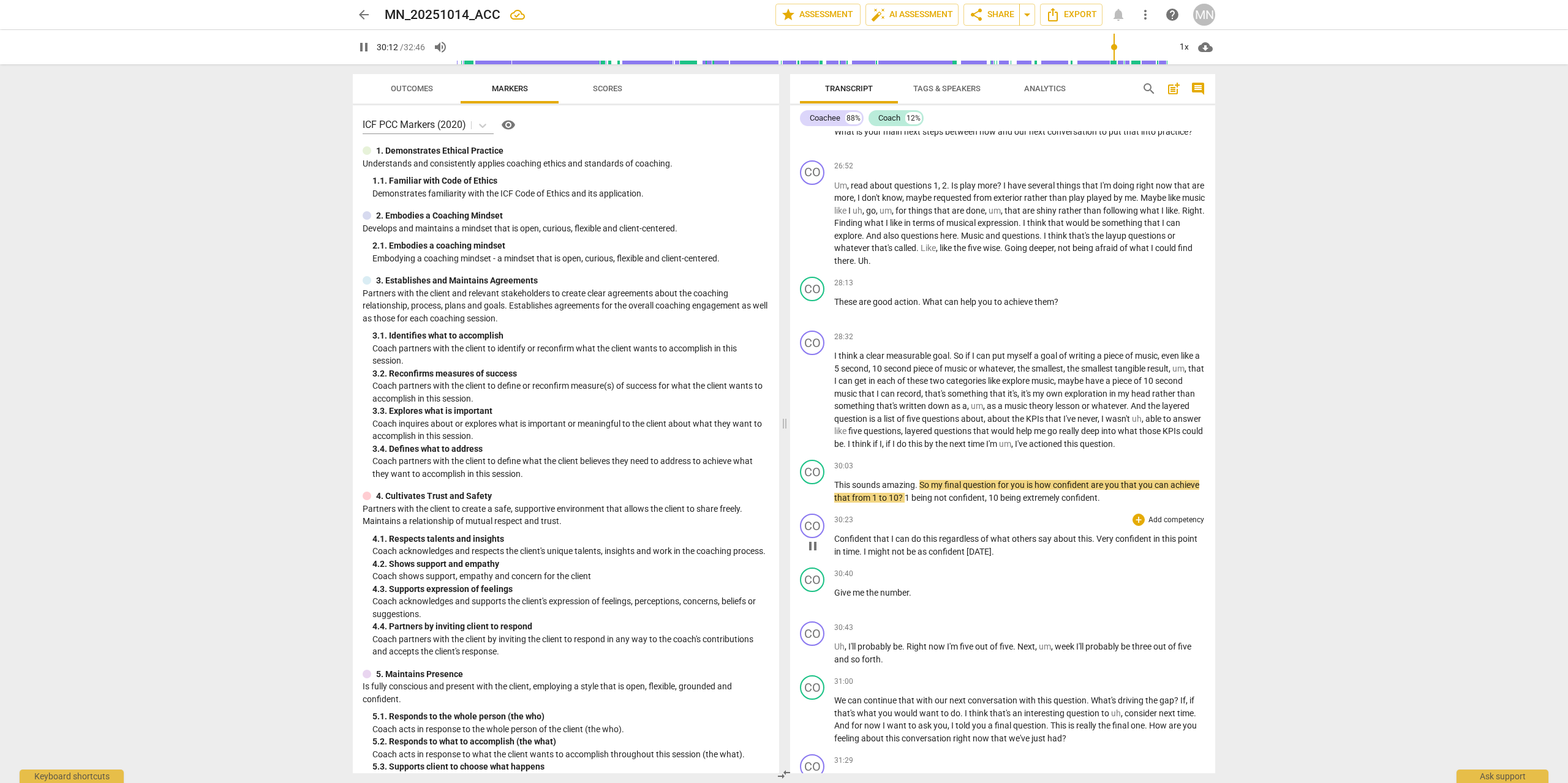
click at [816, 553] on span "pause" at bounding box center [812, 546] width 14 height 14
click at [816, 553] on span "play_arrow" at bounding box center [812, 546] width 14 height 14
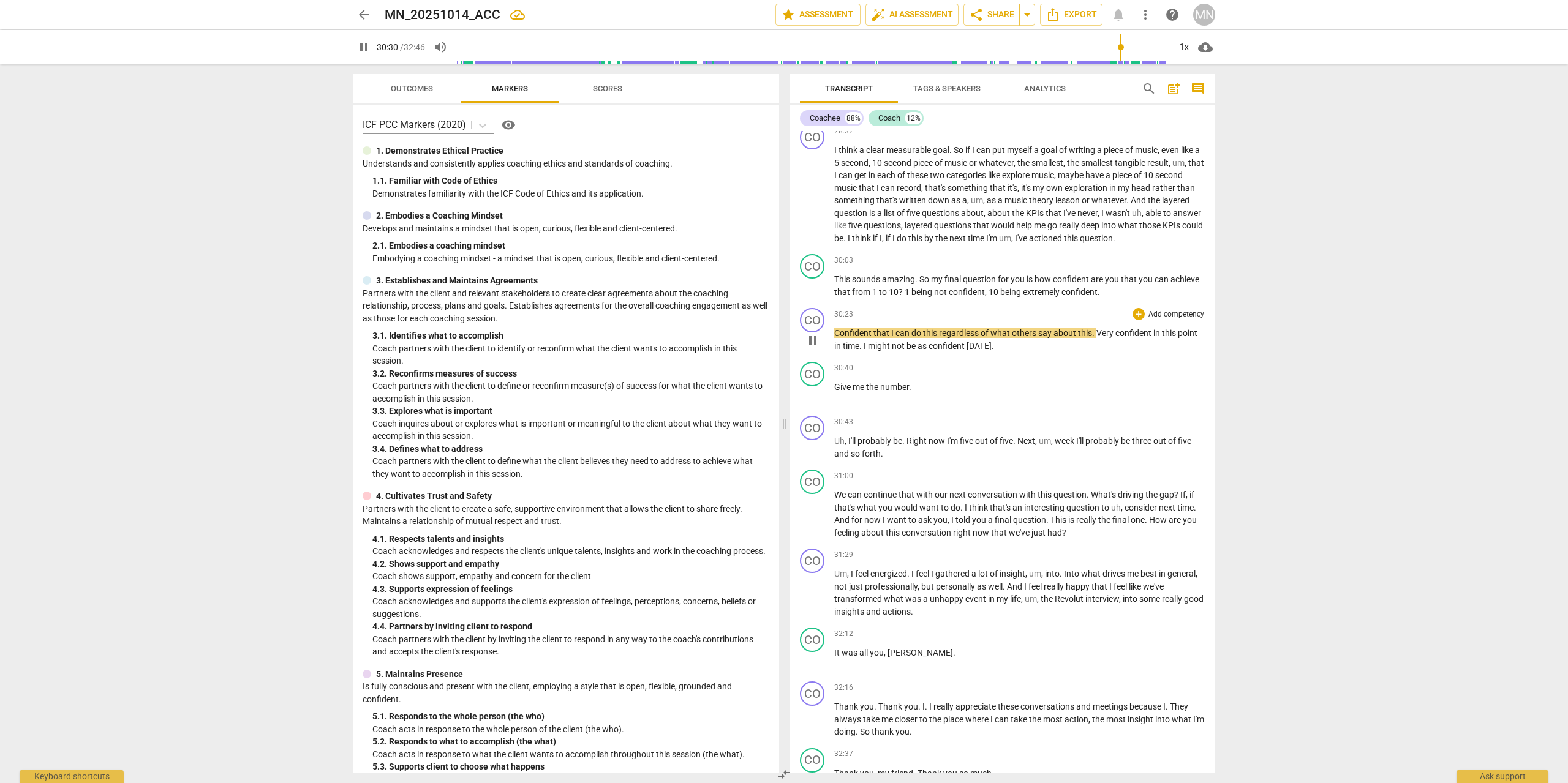
scroll to position [4048, 0]
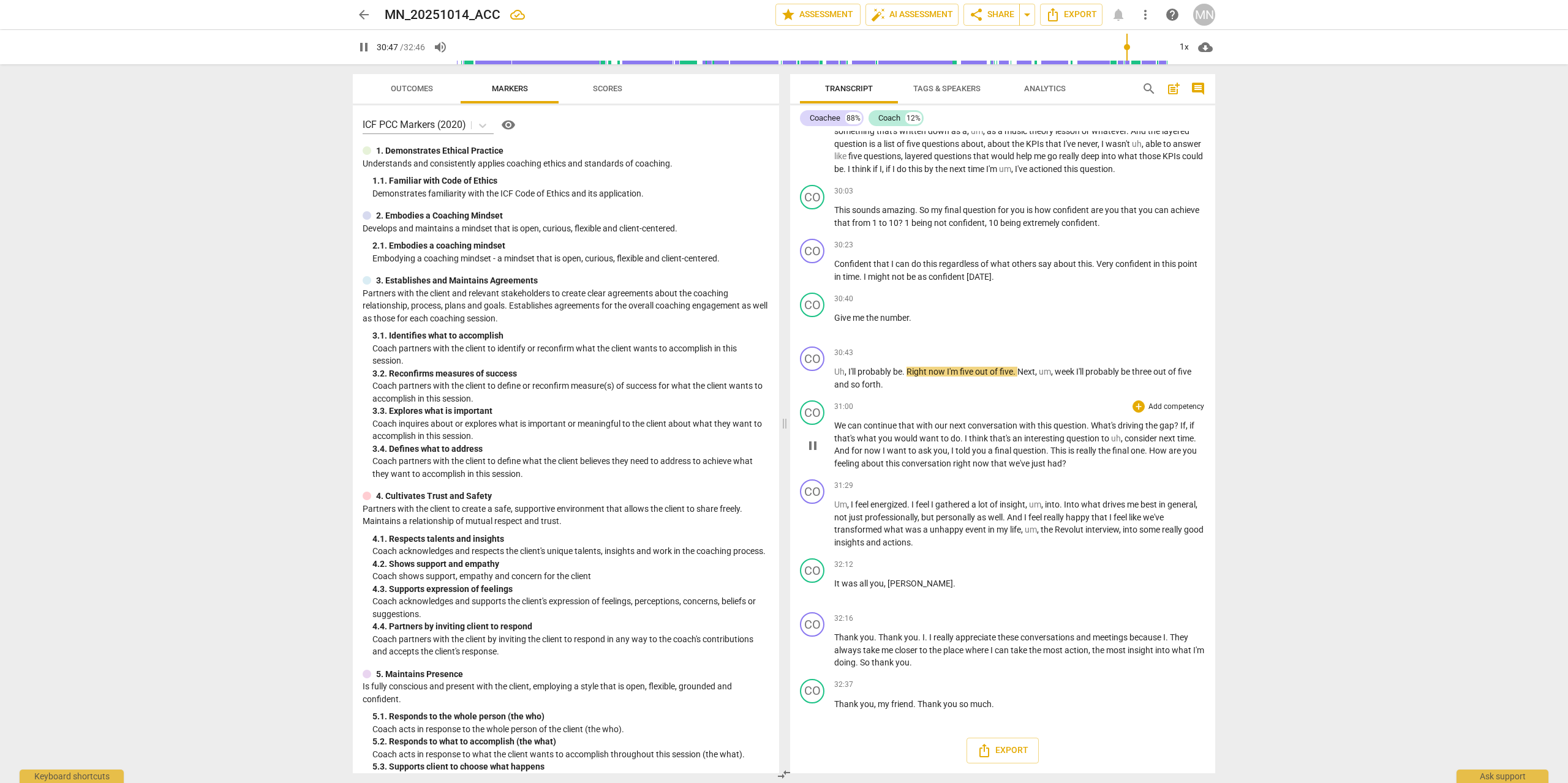
click at [814, 452] on span "pause" at bounding box center [812, 445] width 14 height 14
click at [814, 452] on span "play_arrow" at bounding box center [812, 445] width 14 height 14
click at [820, 527] on span "pause" at bounding box center [813, 524] width 20 height 14
click at [820, 527] on span "play_arrow" at bounding box center [813, 524] width 20 height 14
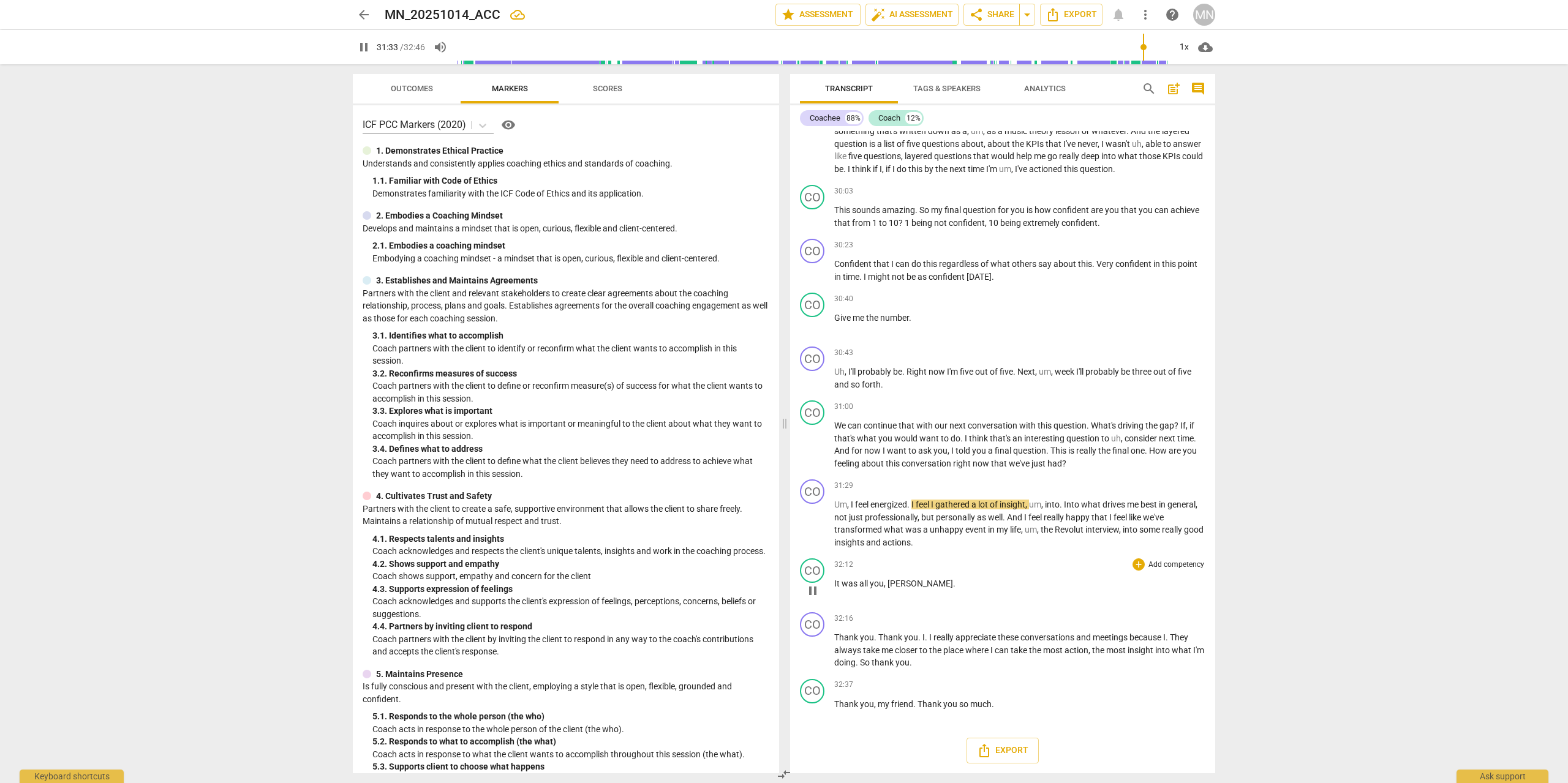
click at [815, 588] on span "pause" at bounding box center [812, 590] width 14 height 14
click at [815, 588] on span "play_arrow" at bounding box center [812, 590] width 14 height 14
click at [814, 656] on span "pause" at bounding box center [812, 650] width 14 height 14
click at [816, 651] on span "play_arrow" at bounding box center [812, 650] width 14 height 14
click at [1007, 753] on span "Export" at bounding box center [1003, 750] width 51 height 14
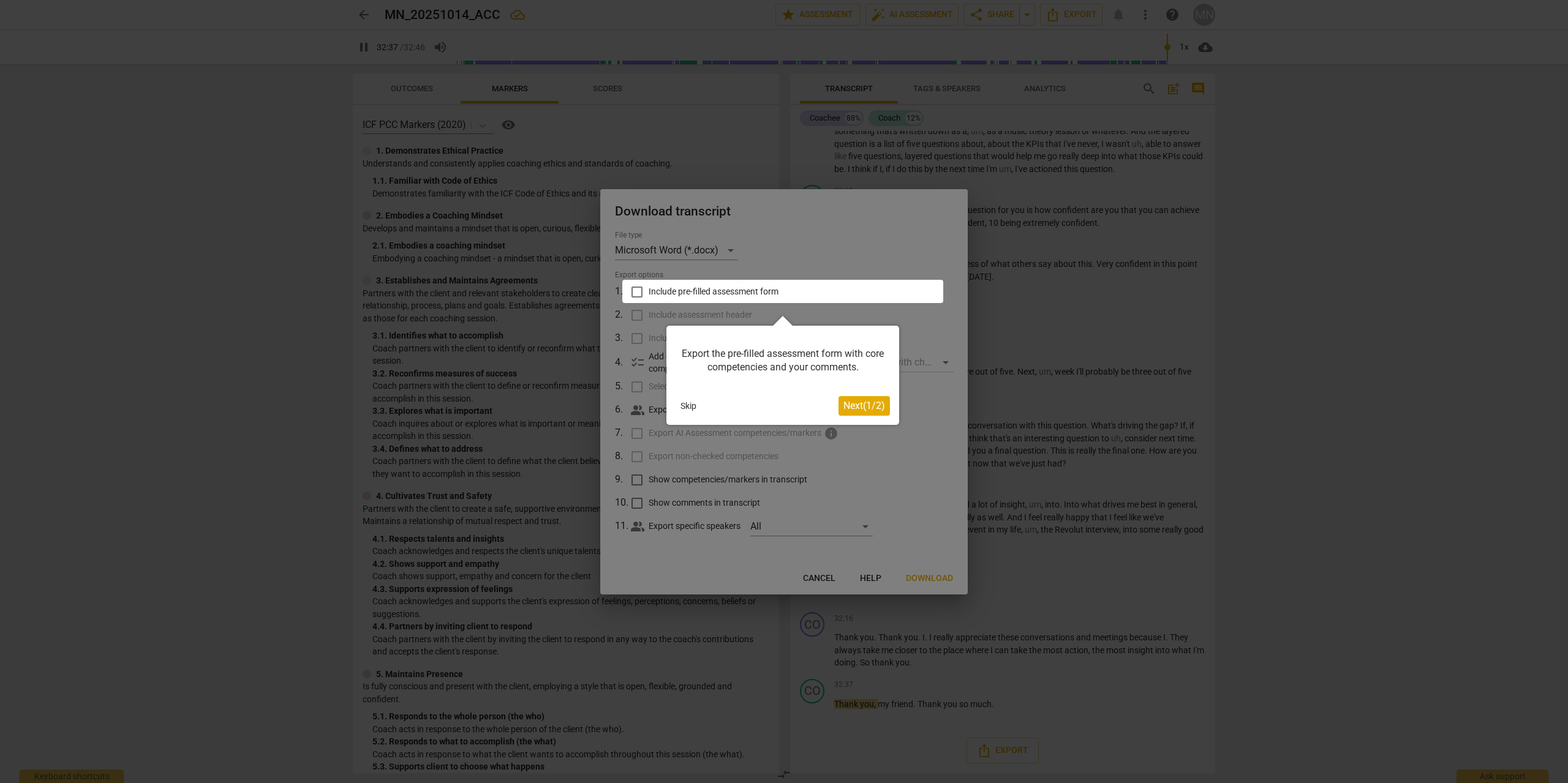
click at [867, 408] on span "Next ( 1 / 2 )" at bounding box center [864, 405] width 41 height 11
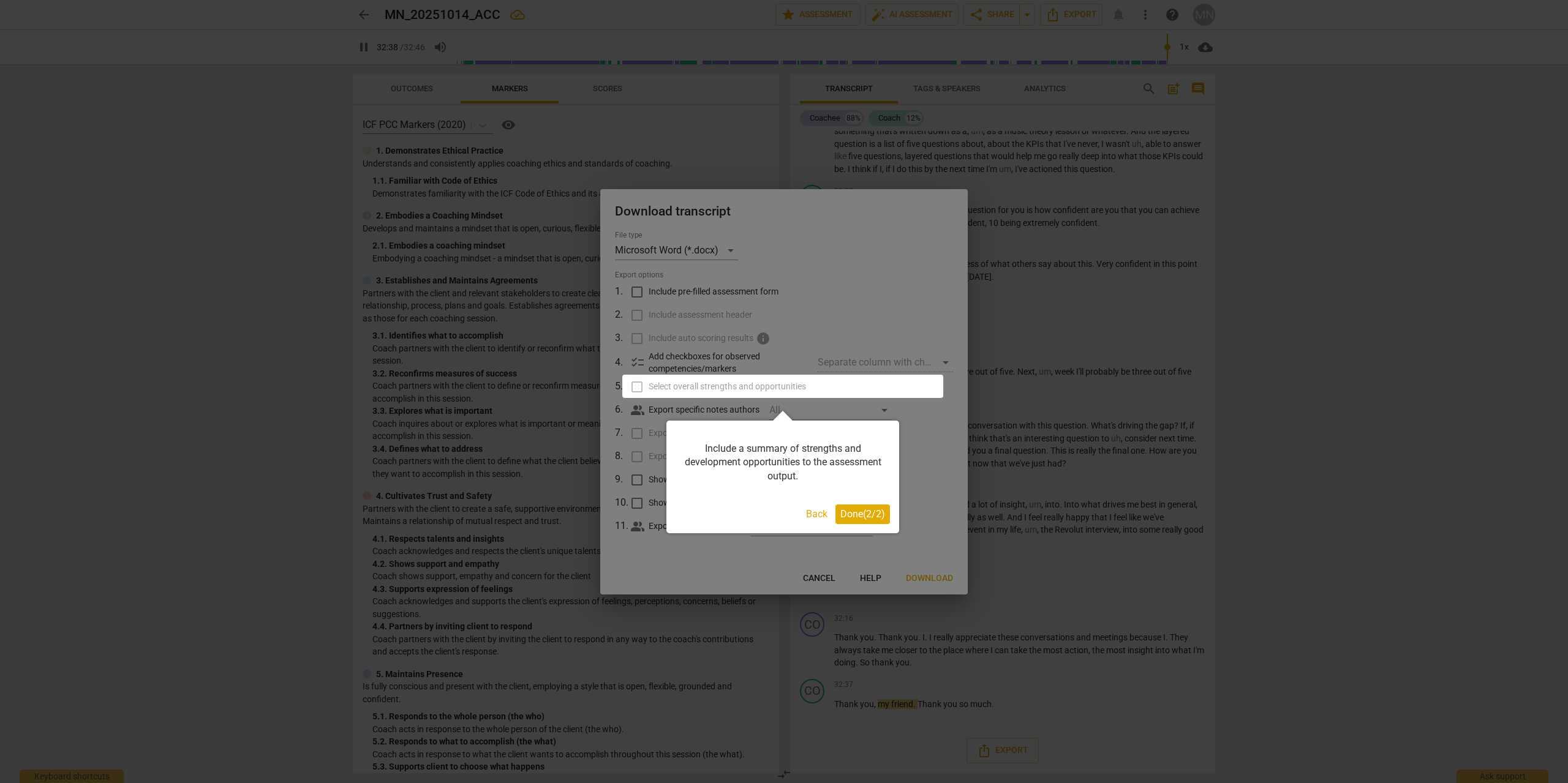
click at [861, 512] on span "Done ( 2 / 2 )" at bounding box center [862, 513] width 44 height 11
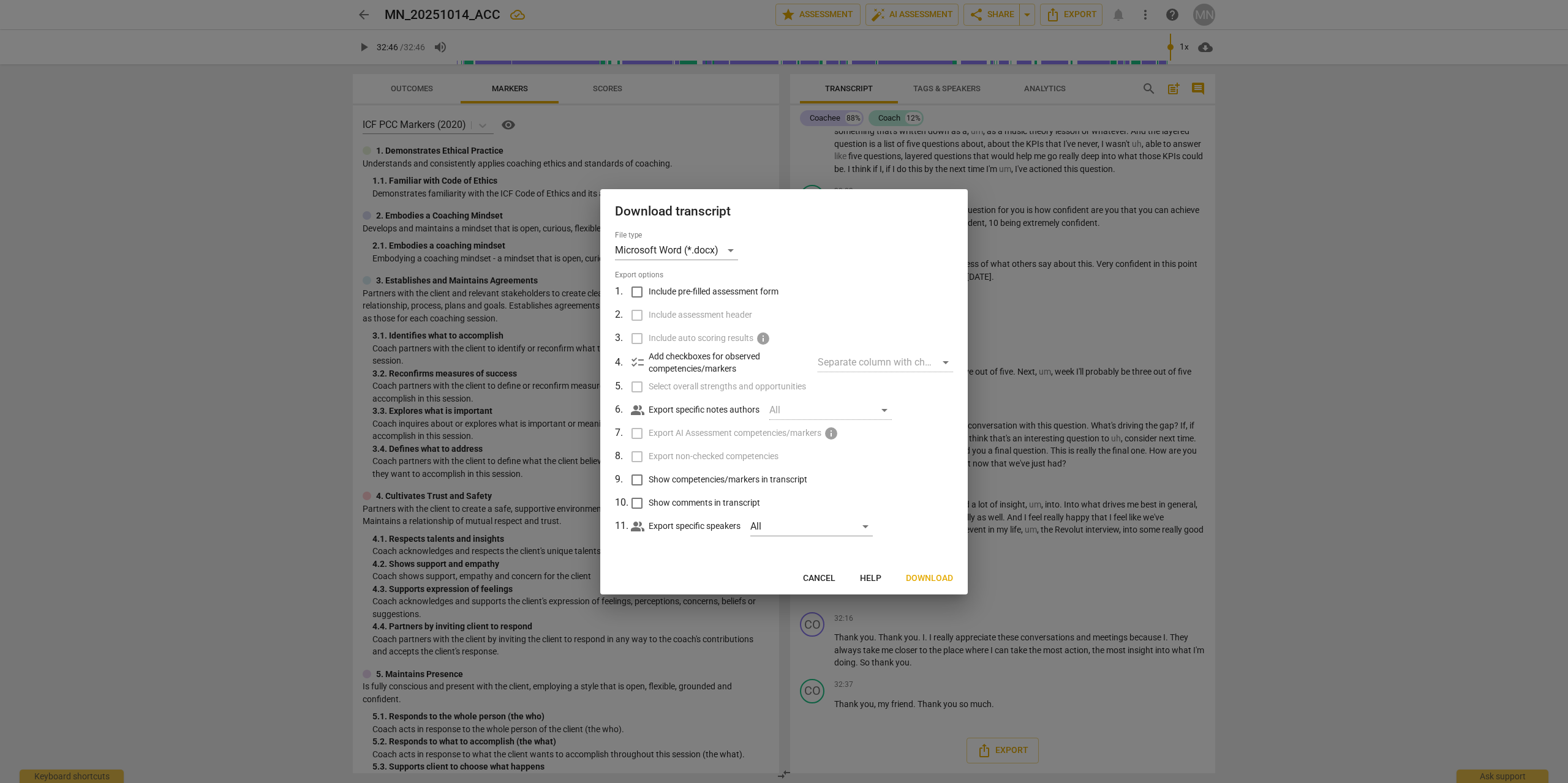
type input "1966"
click at [636, 473] on input "Show competencies/markers in transcript" at bounding box center [636, 479] width 23 height 23
checkbox input "true"
click at [638, 503] on input "Show comments in transcript" at bounding box center [636, 503] width 23 height 23
checkbox input "true"
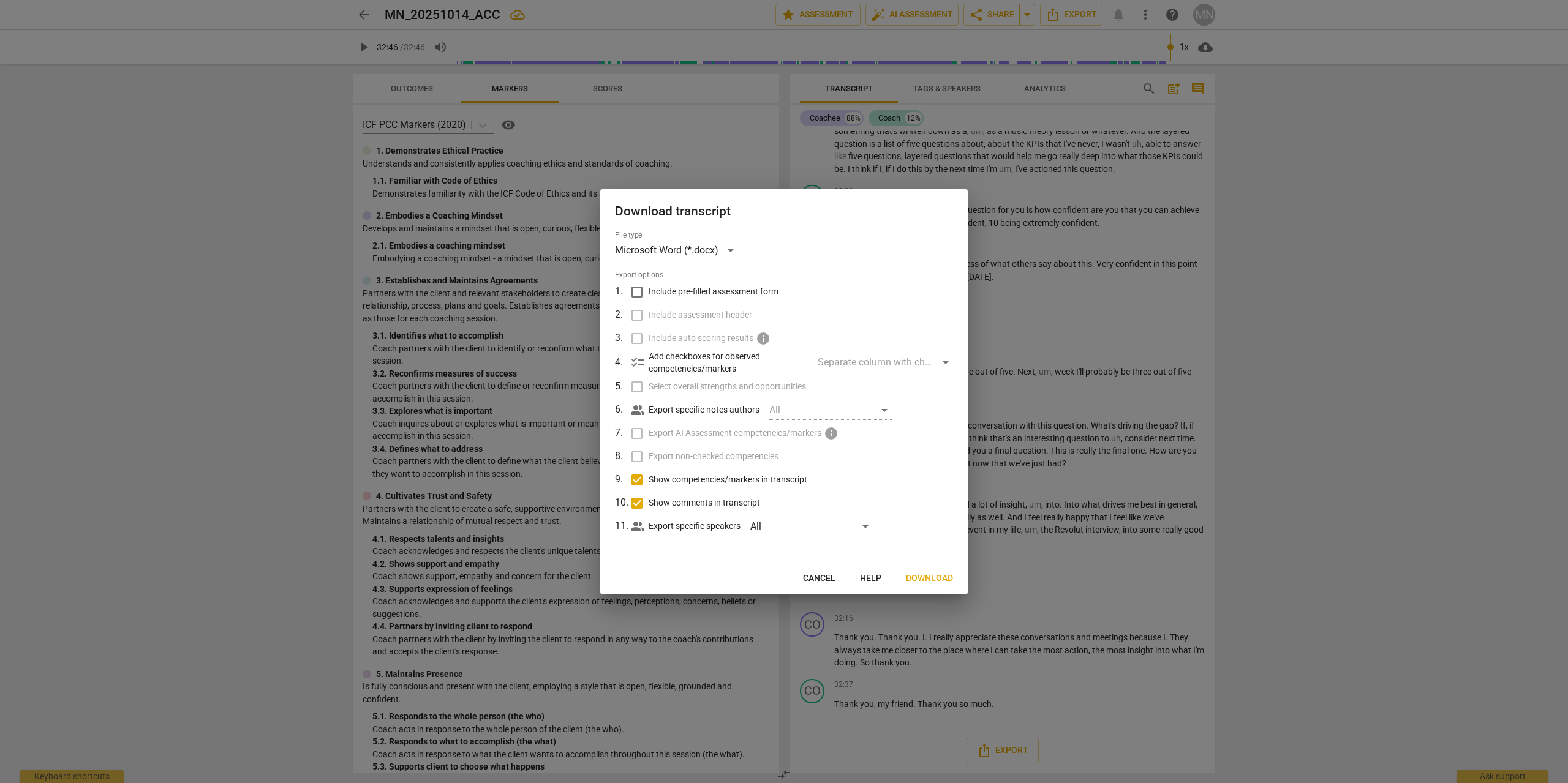
click at [635, 387] on label "Select overall strengths and opportunities" at bounding box center [782, 387] width 321 height 23
click at [639, 289] on input "Include pre-filled assessment form" at bounding box center [636, 292] width 23 height 23
click at [642, 290] on input "Include pre-filled assessment form" at bounding box center [636, 292] width 23 height 23
checkbox input "false"
click at [936, 569] on button "Download" at bounding box center [929, 578] width 67 height 22
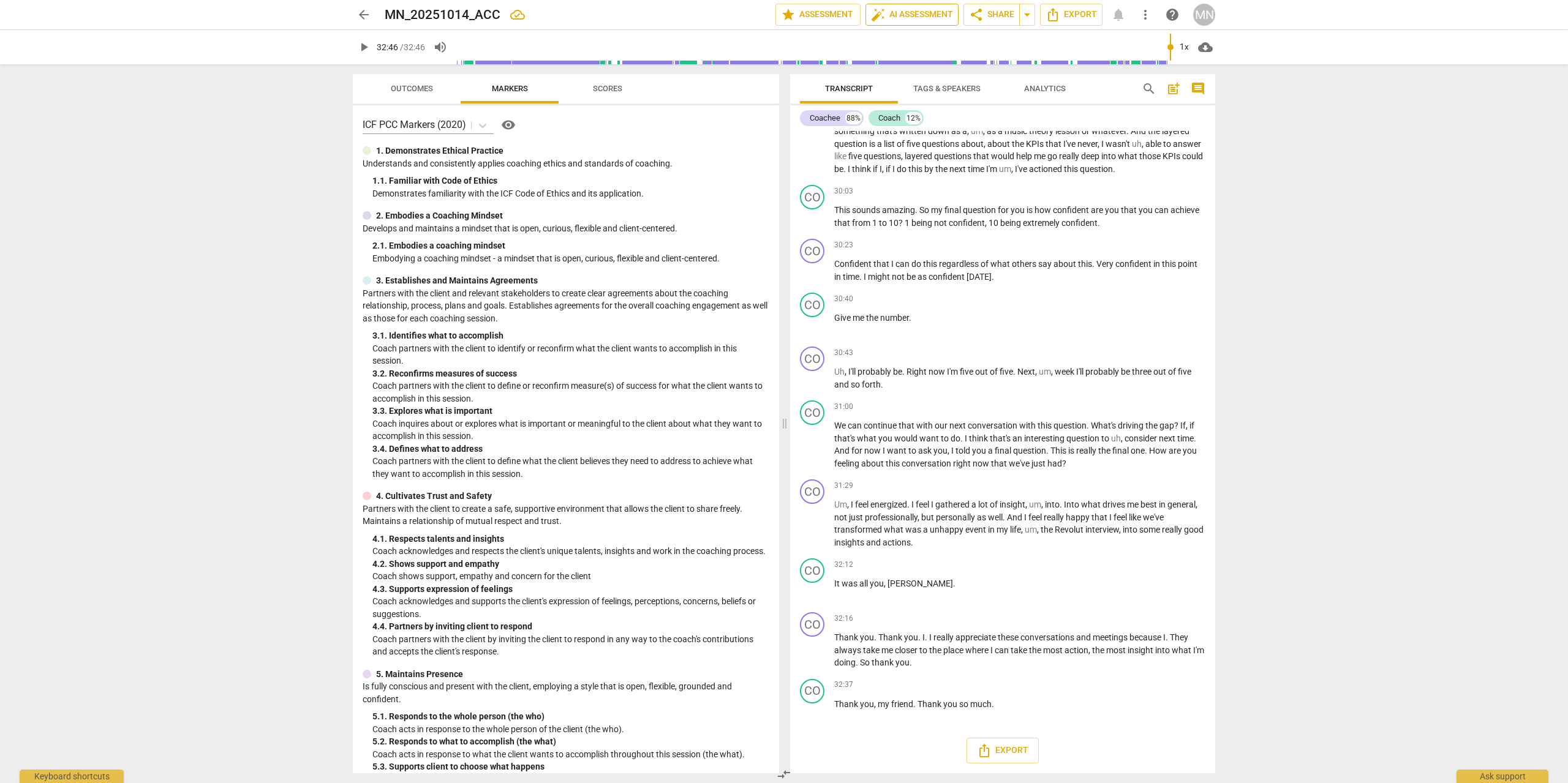
click at [896, 18] on span "auto_fix_high AI Assessment" at bounding box center [911, 14] width 82 height 14
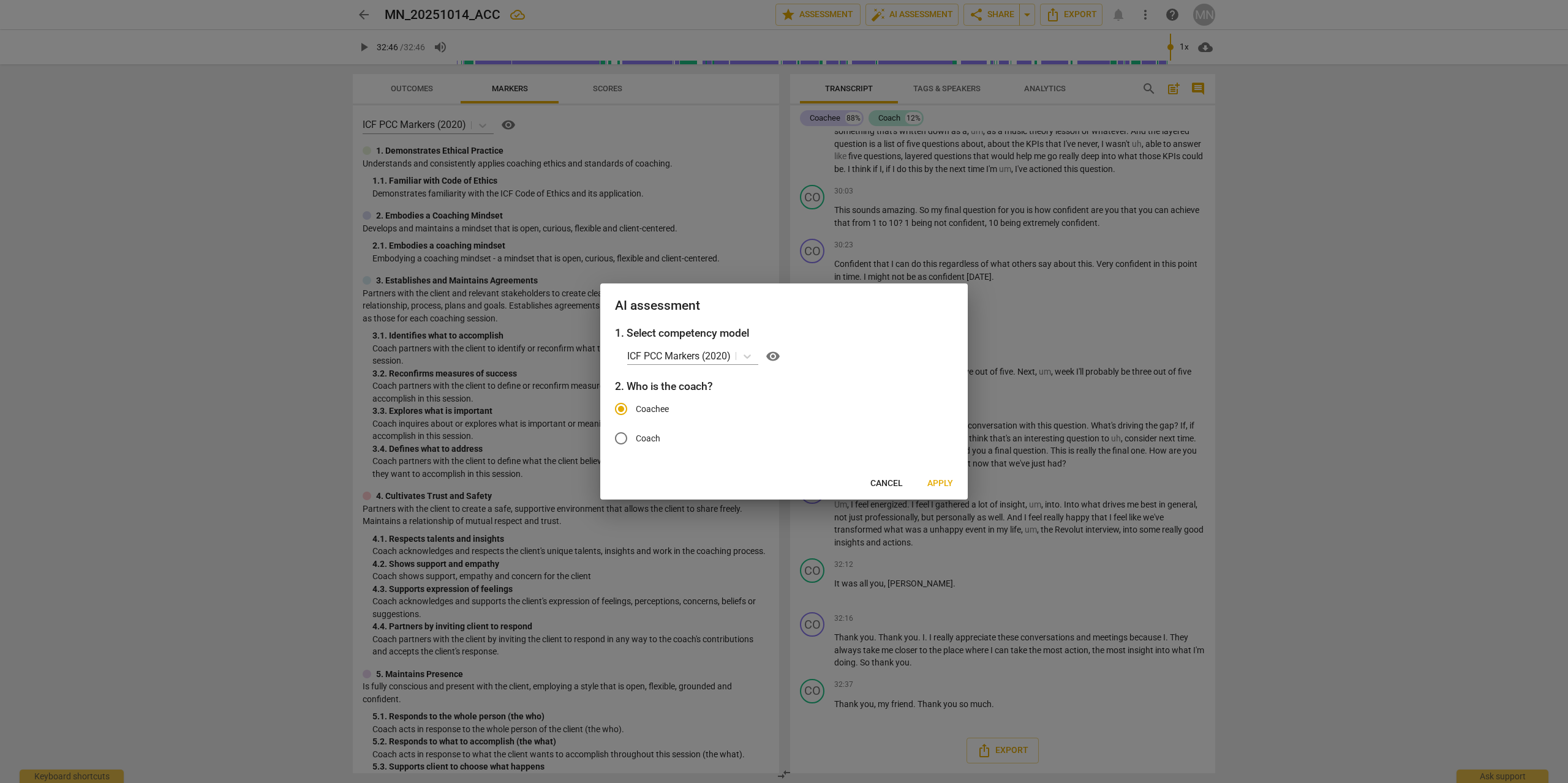
click at [626, 439] on input "Coach" at bounding box center [620, 438] width 29 height 29
radio input "true"
radio input "false"
click at [944, 484] on span "Apply" at bounding box center [940, 484] width 26 height 12
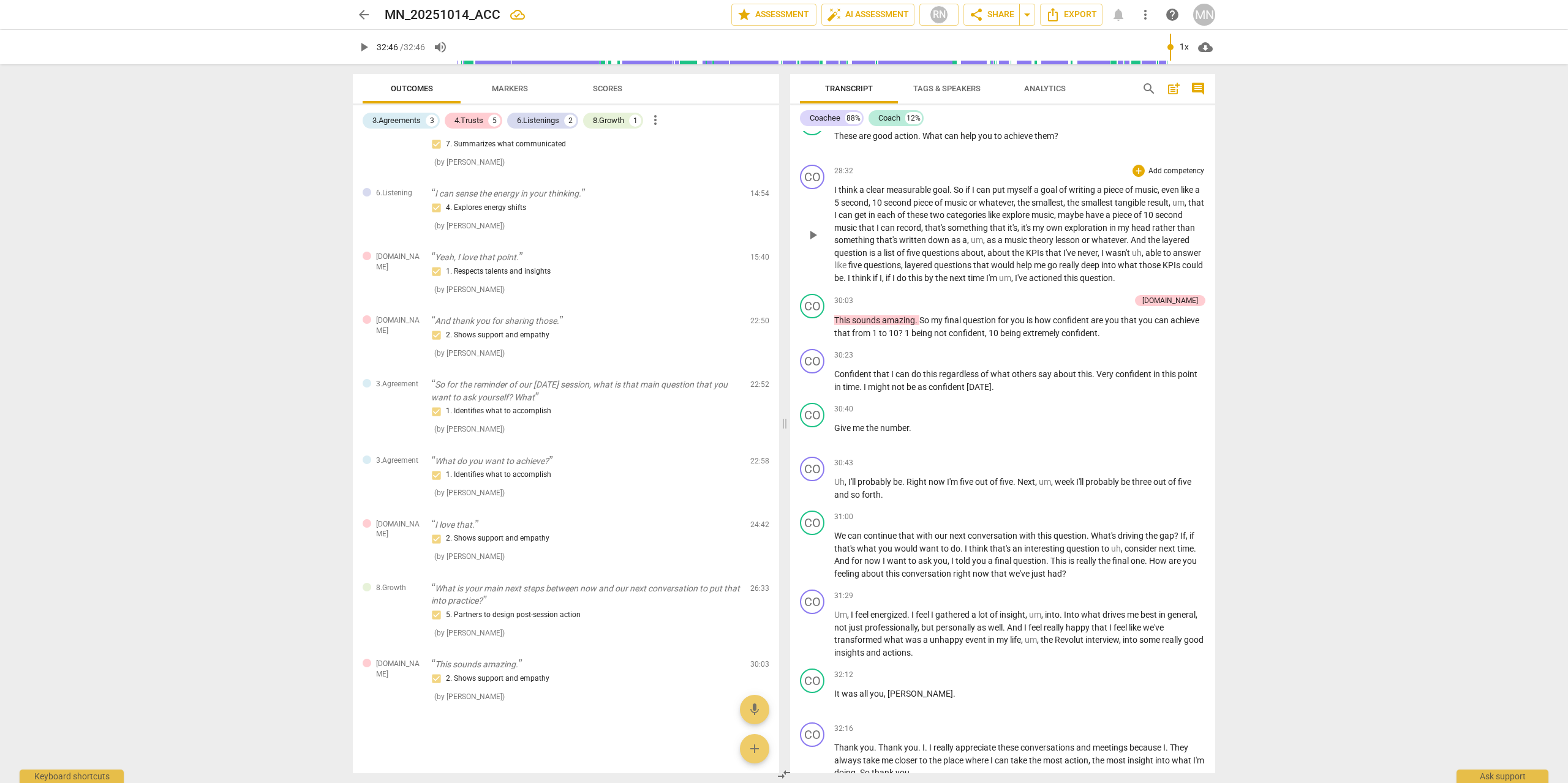
scroll to position [3990, 0]
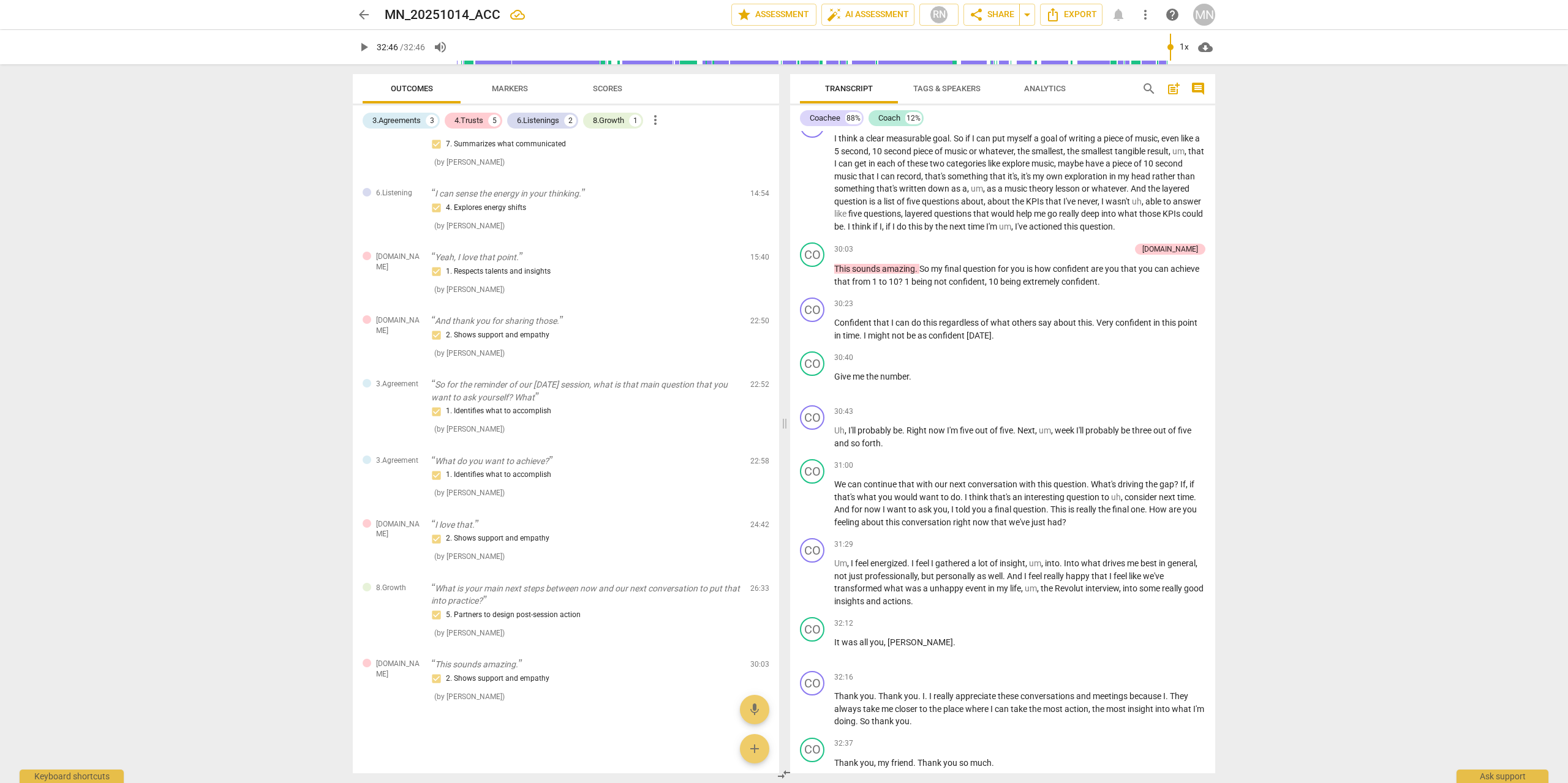
click at [519, 85] on span "Markers" at bounding box center [510, 88] width 36 height 9
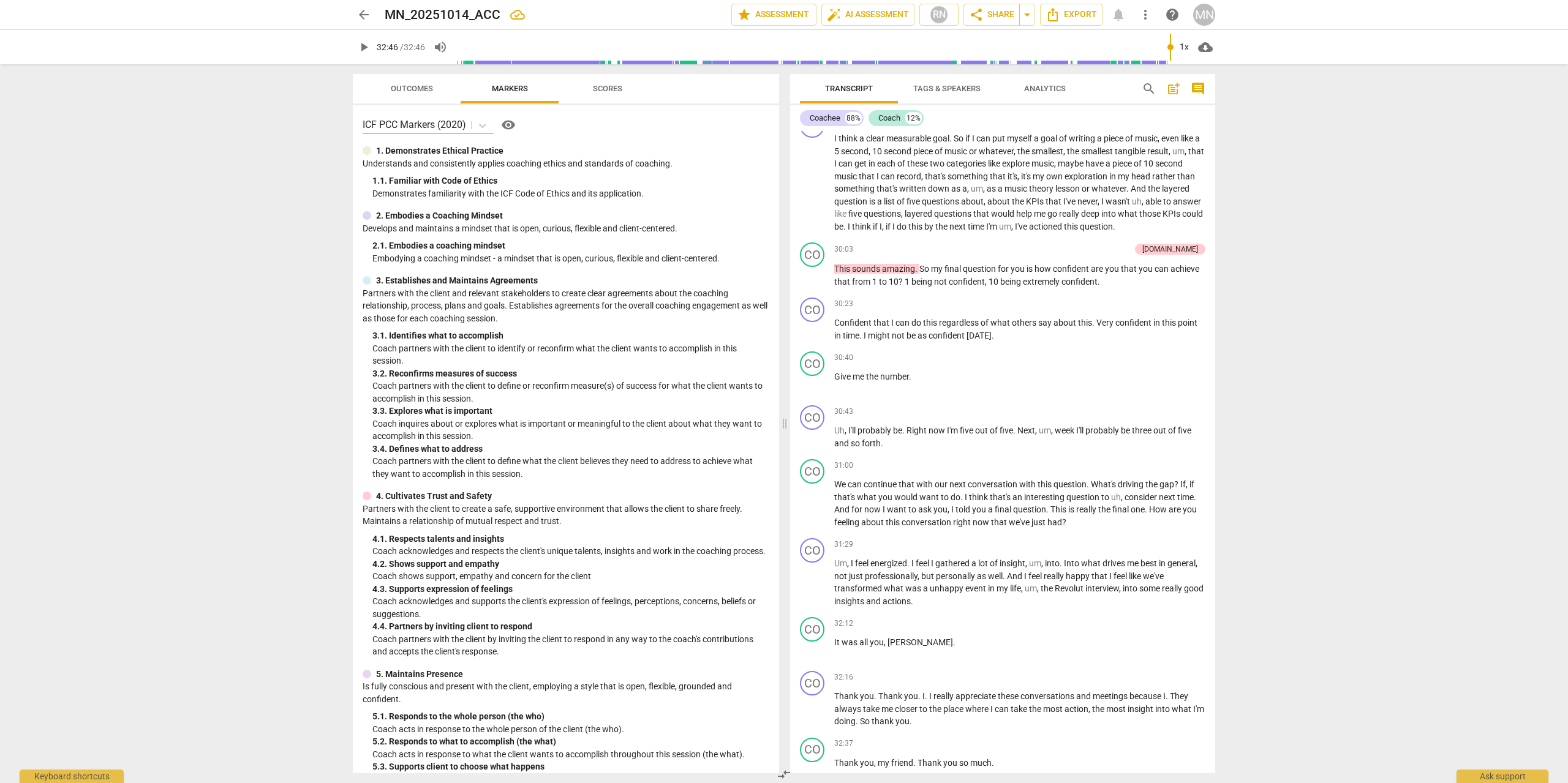
click at [600, 91] on span "Scores" at bounding box center [607, 88] width 29 height 9
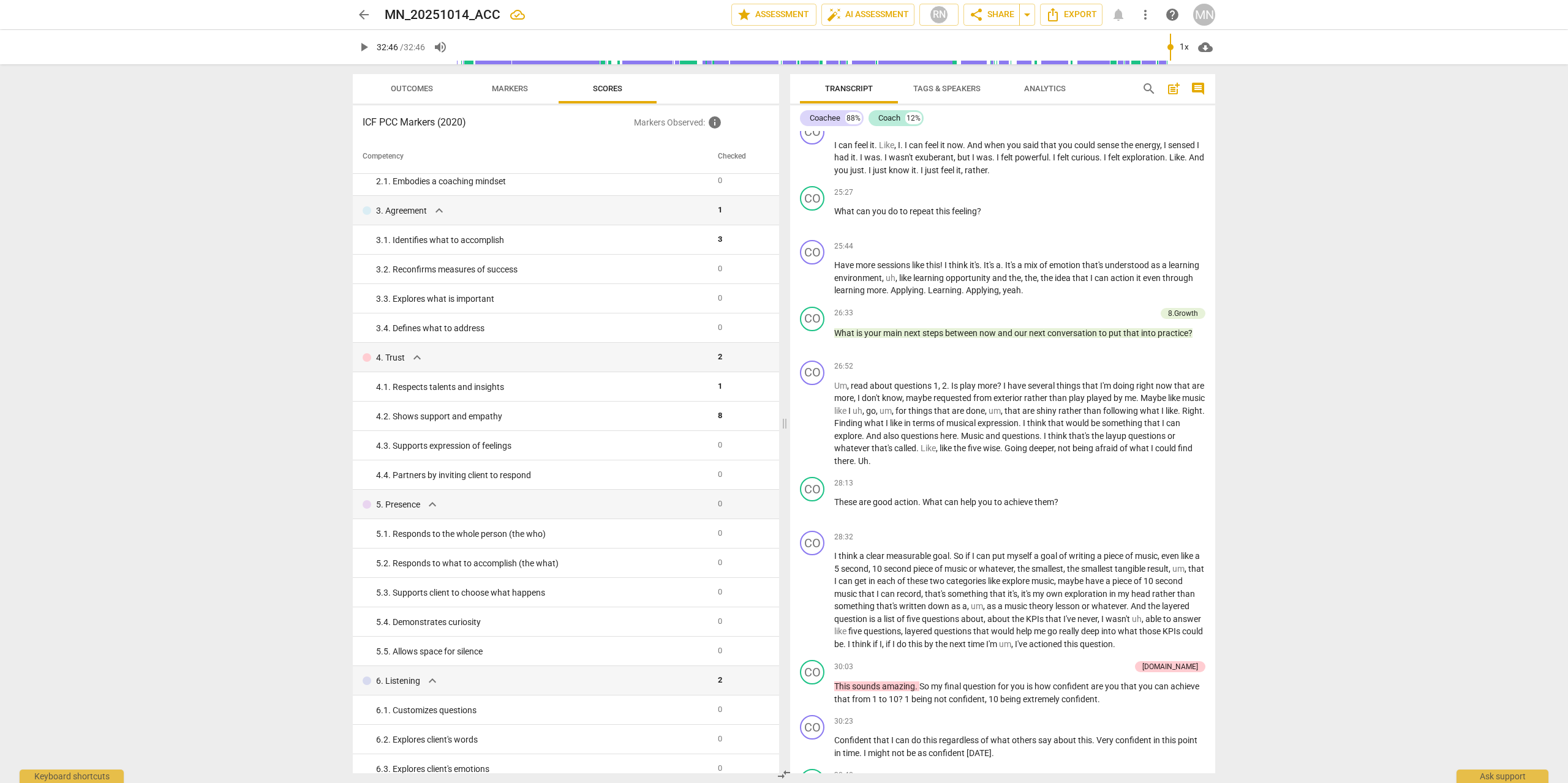
scroll to position [0, 0]
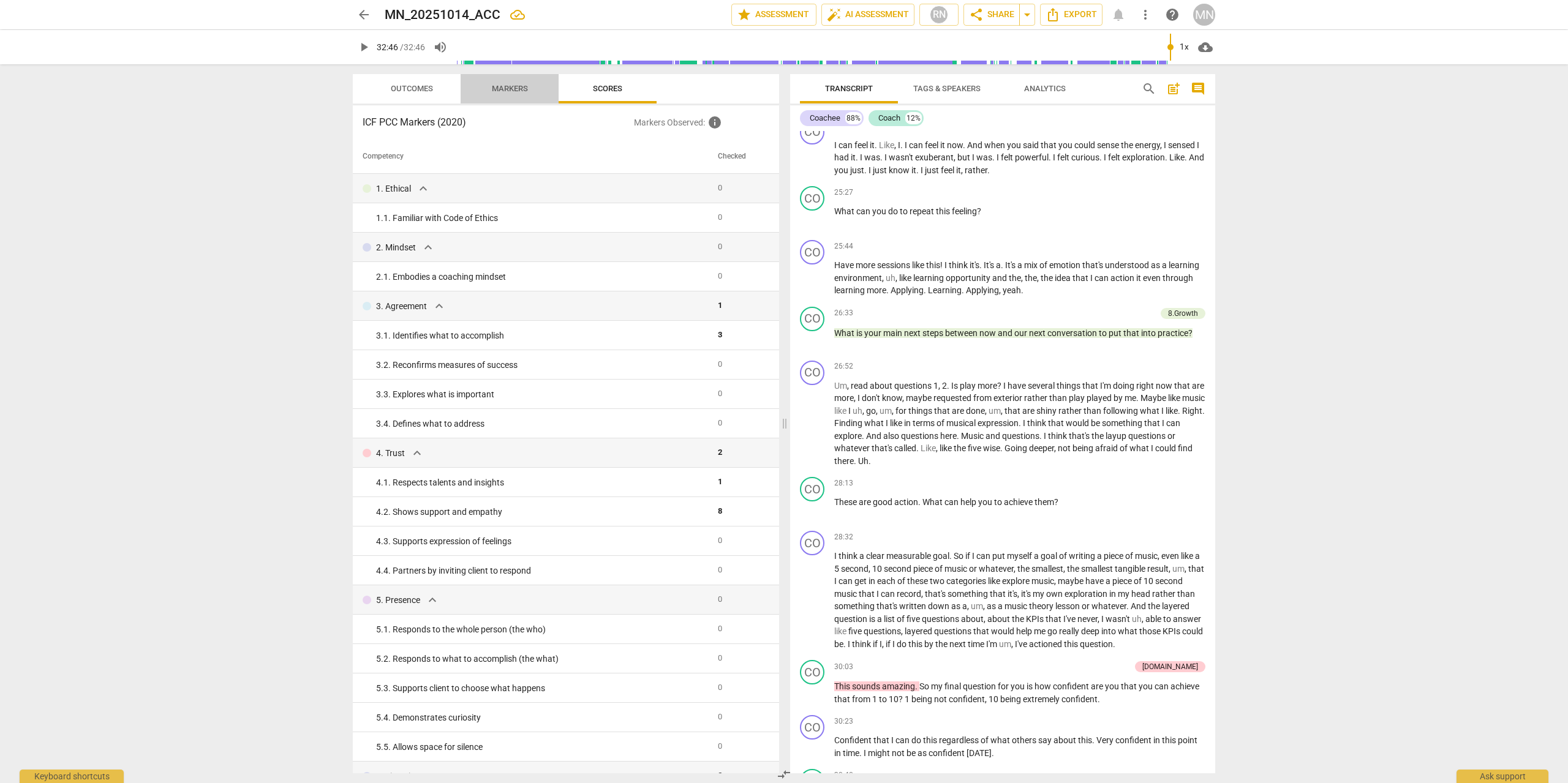
click at [529, 87] on span "Markers" at bounding box center [510, 89] width 66 height 17
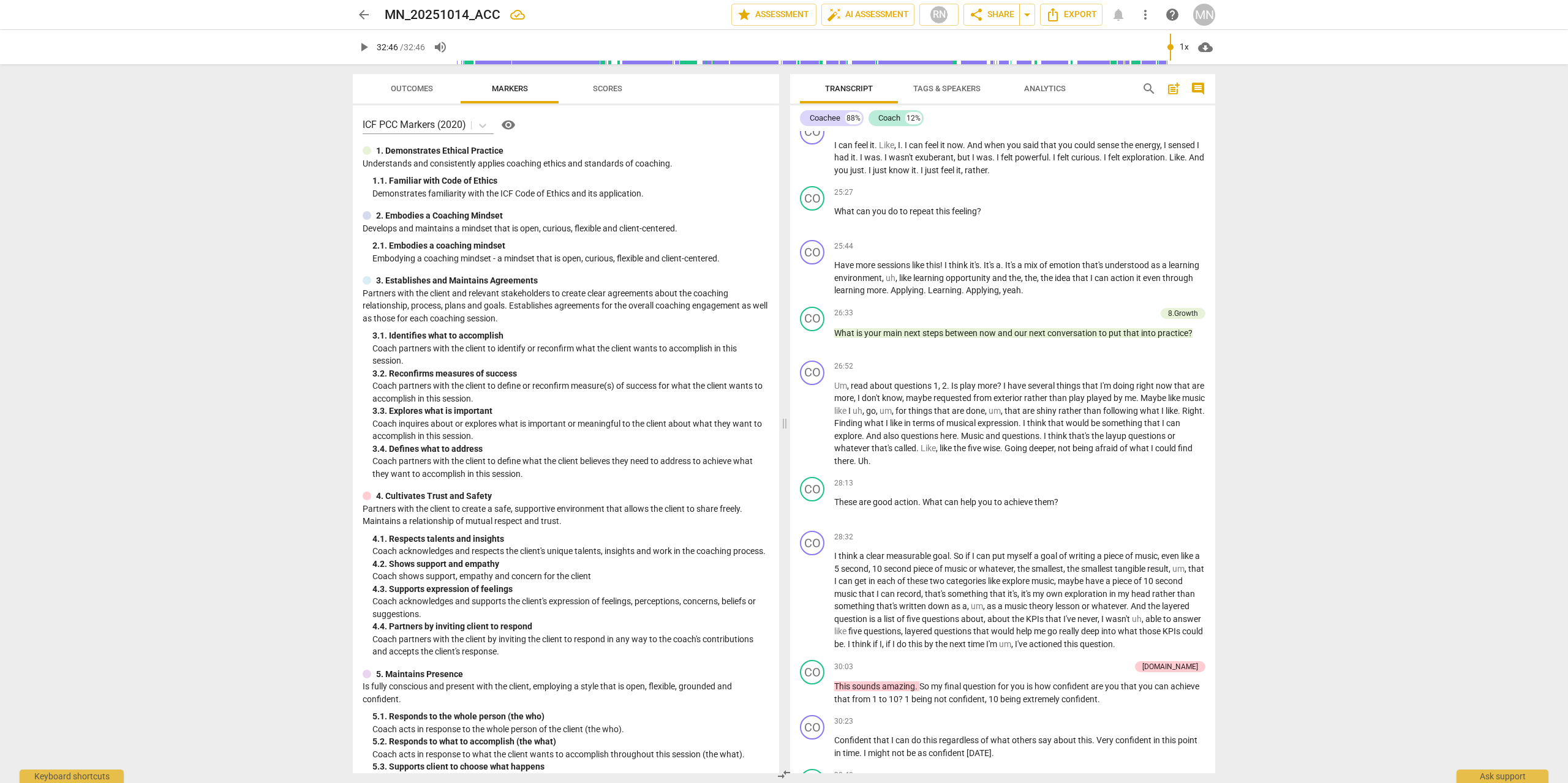
click at [432, 87] on span "Outcomes" at bounding box center [412, 88] width 42 height 9
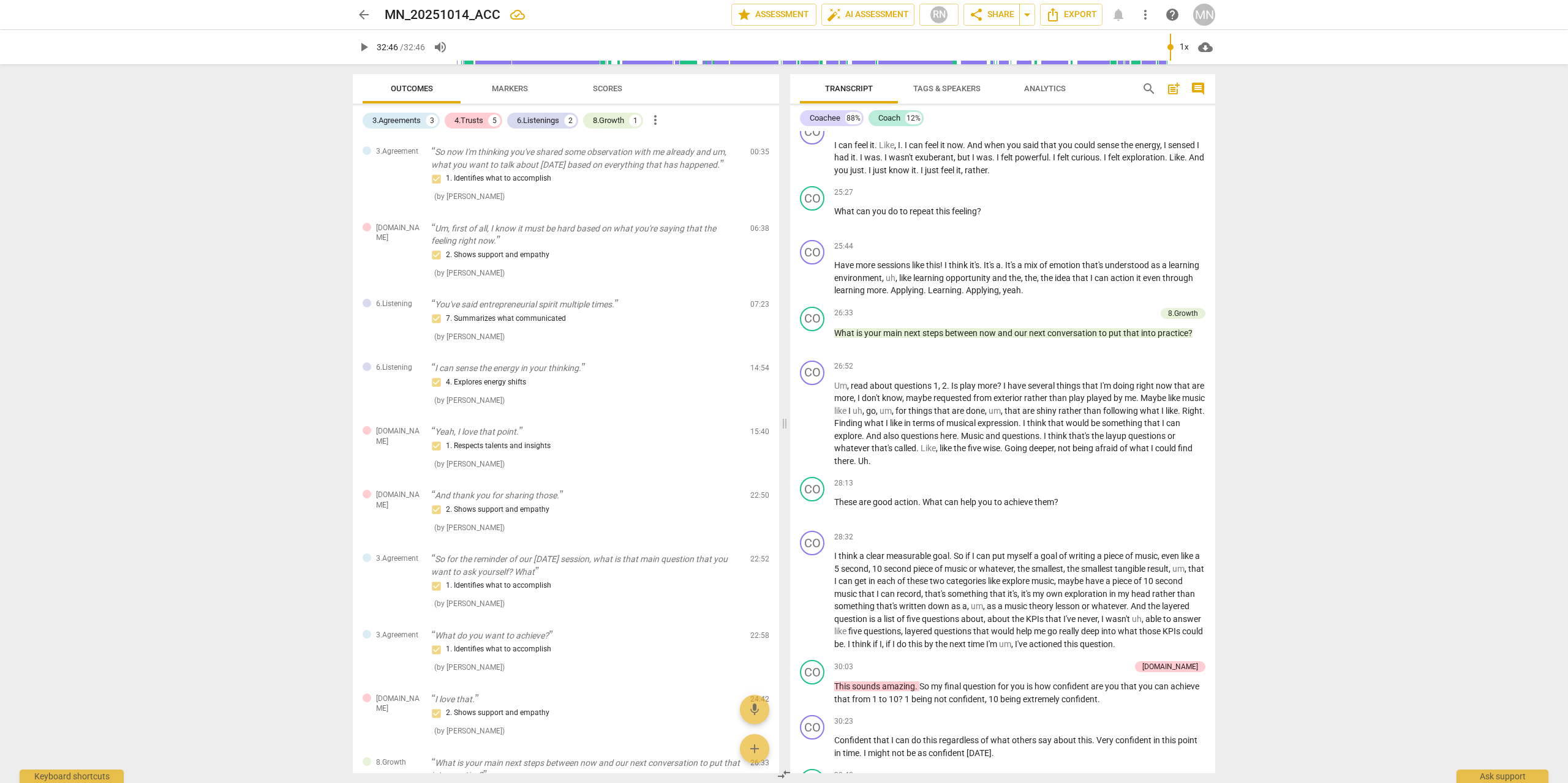
click at [937, 86] on span "Tags & Speakers" at bounding box center [946, 88] width 67 height 9
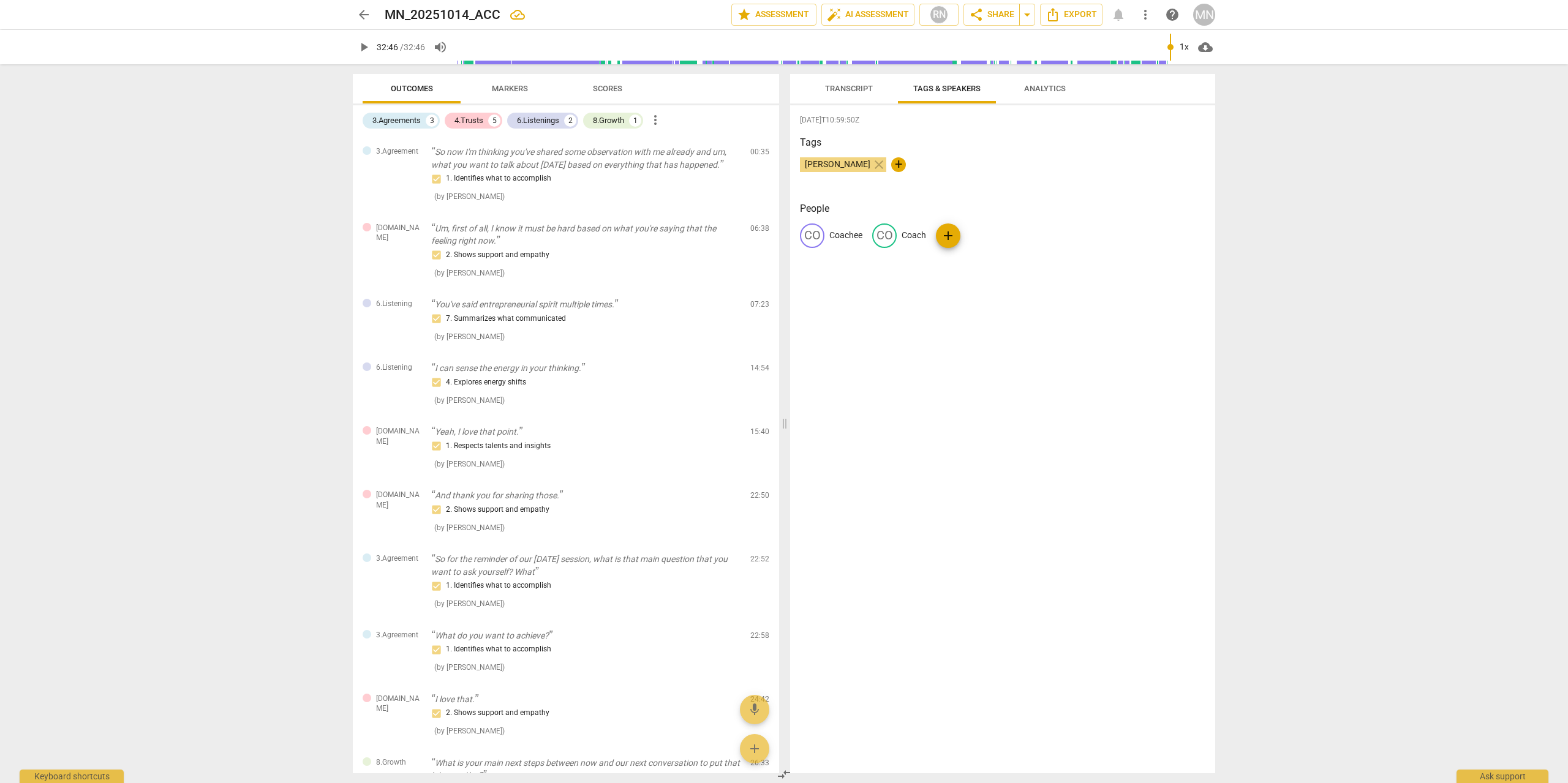
click at [861, 93] on span "Transcript" at bounding box center [849, 89] width 77 height 17
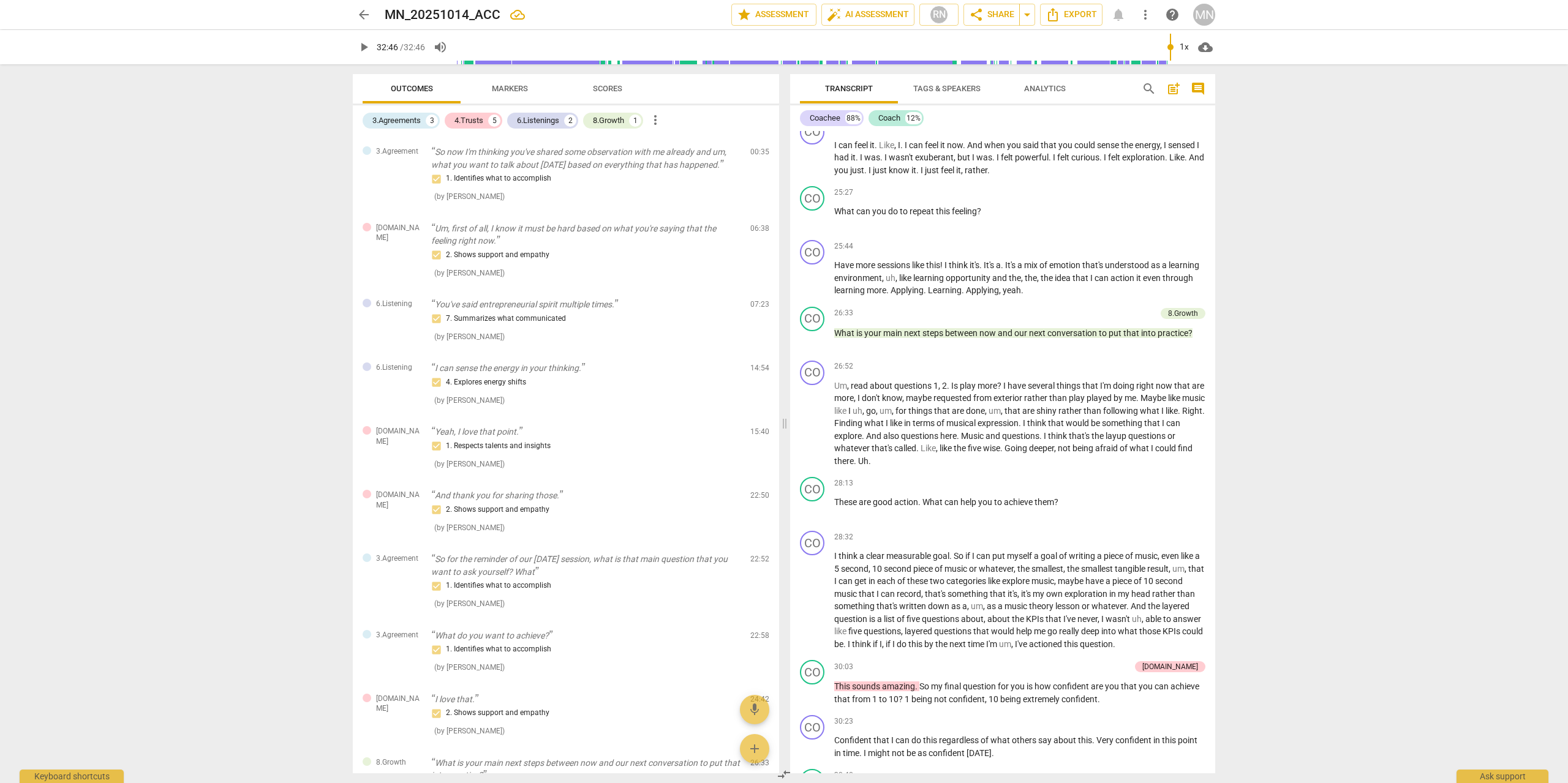
scroll to position [3572, 0]
click at [1034, 89] on span "Analytics" at bounding box center [1044, 88] width 41 height 9
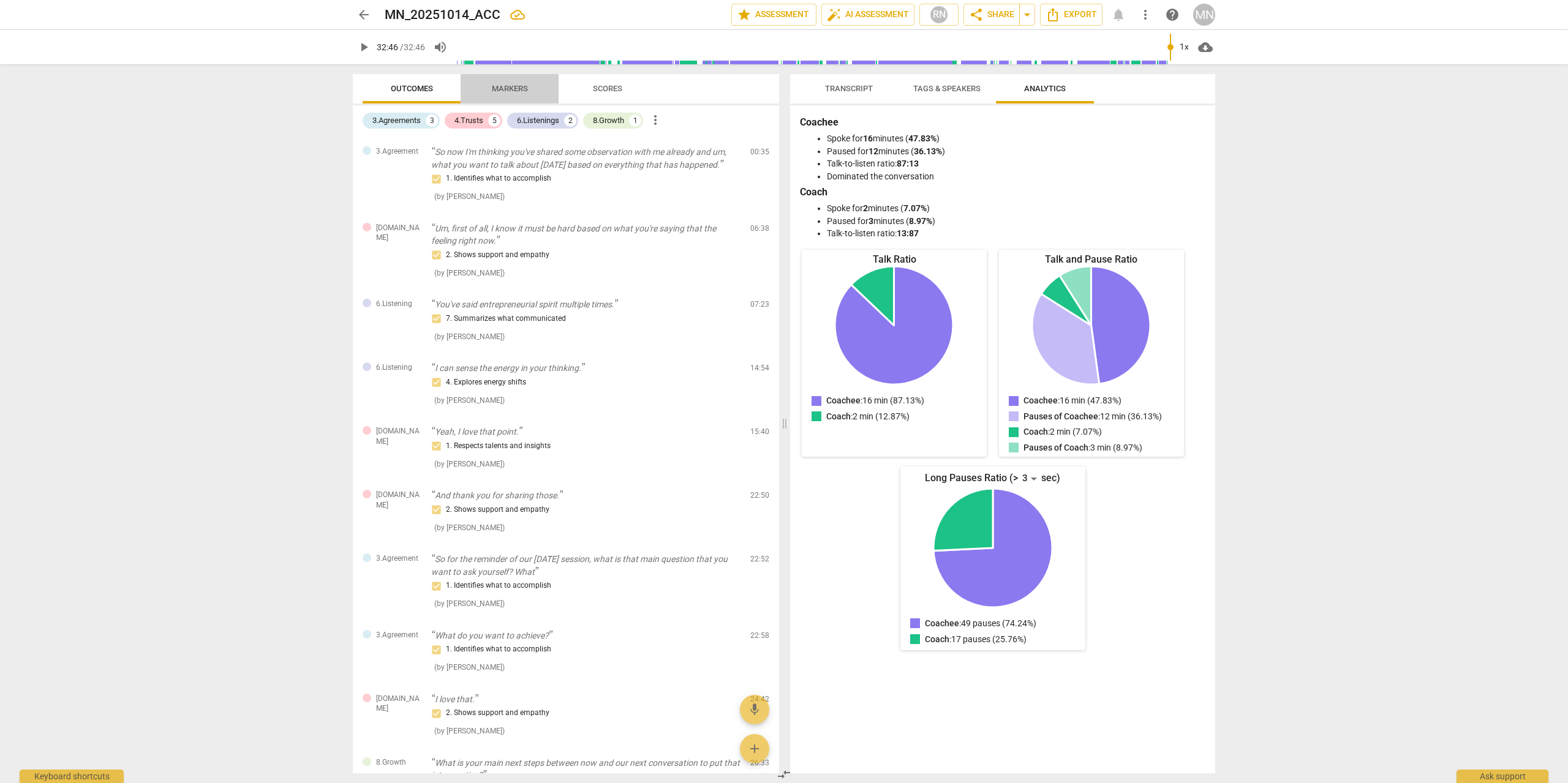
click at [515, 90] on span "Markers" at bounding box center [510, 88] width 36 height 9
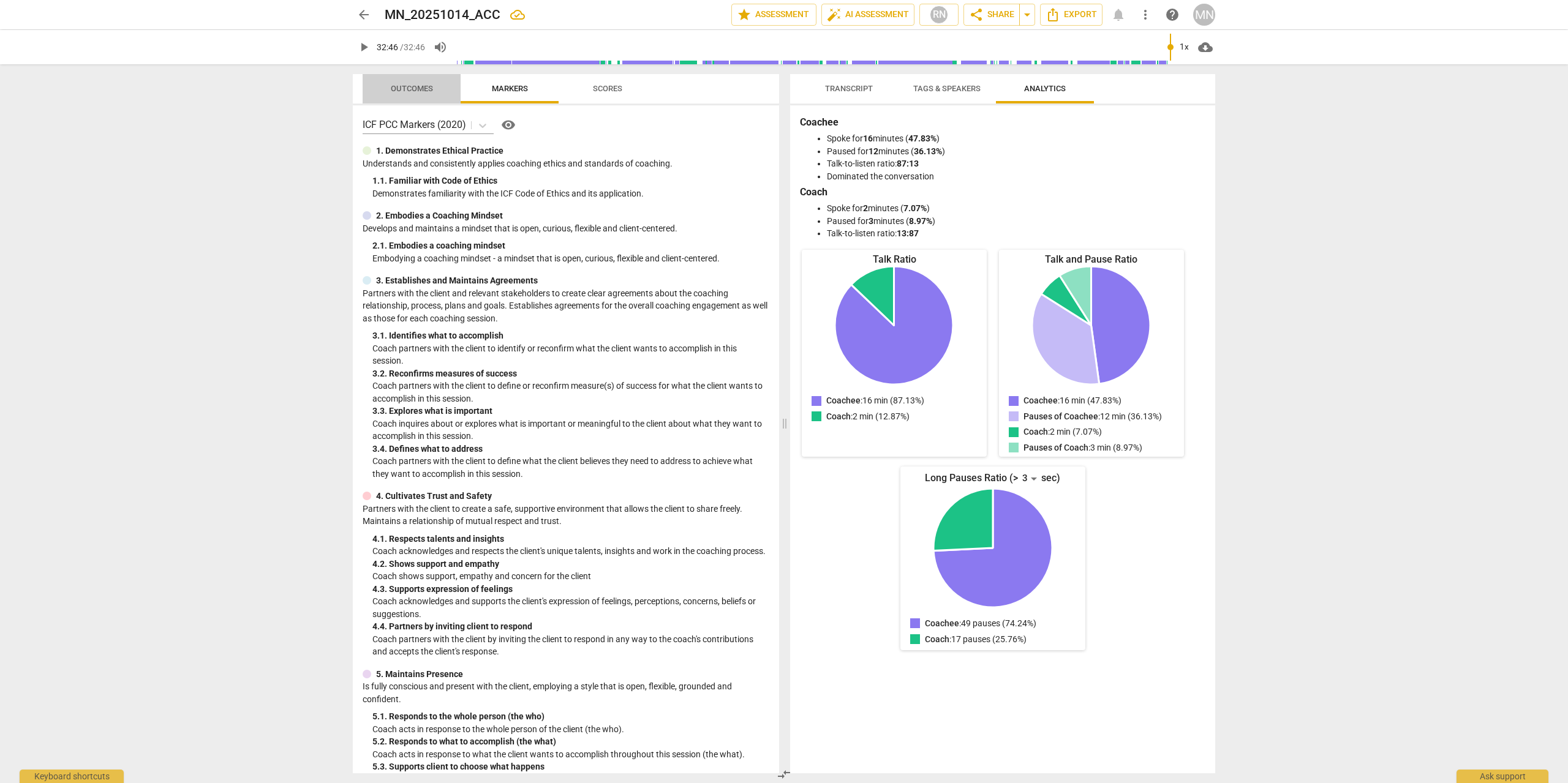
click at [412, 99] on button "Outcomes" at bounding box center [412, 88] width 98 height 29
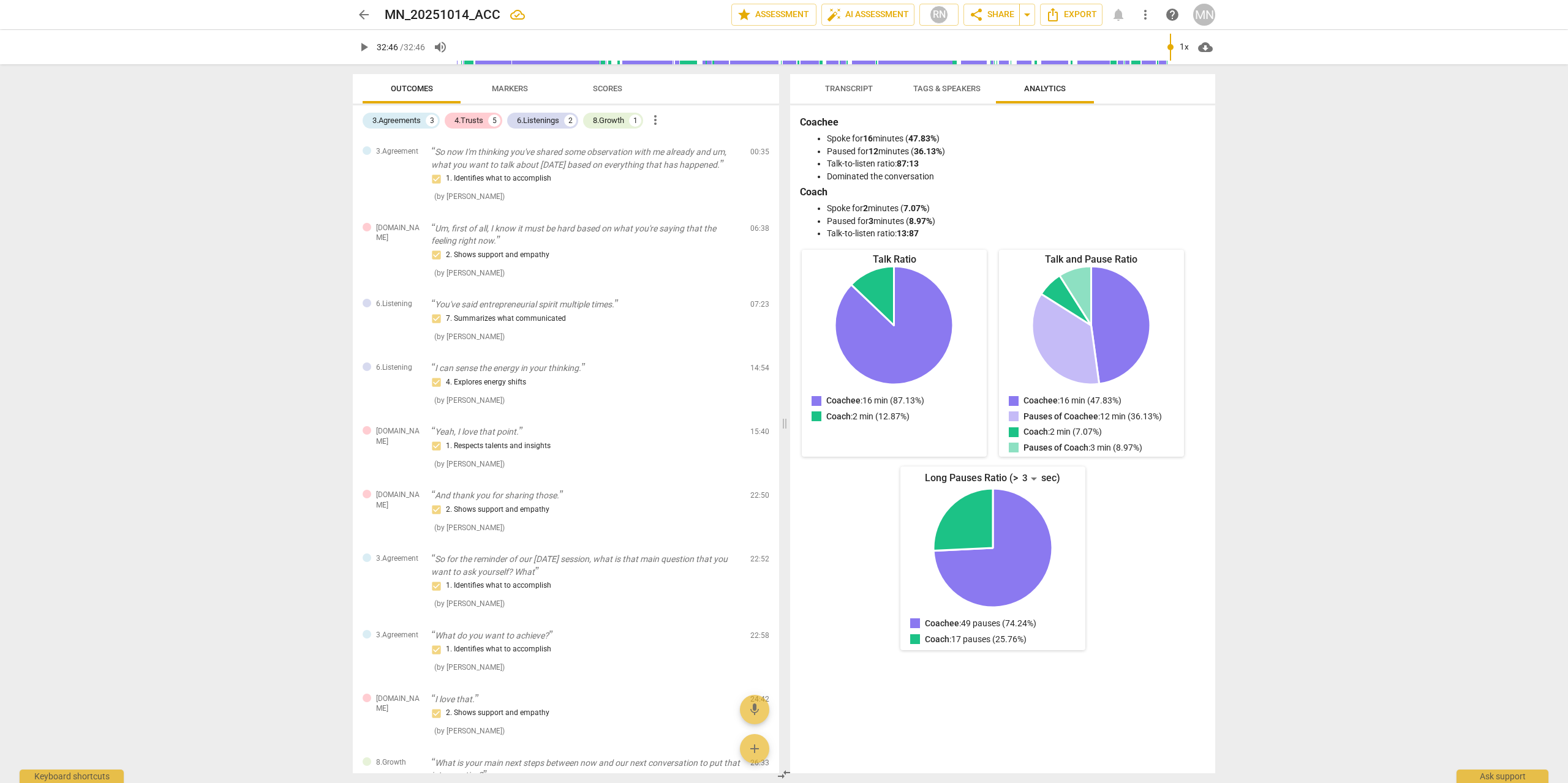
click at [506, 89] on span "Markers" at bounding box center [510, 88] width 36 height 9
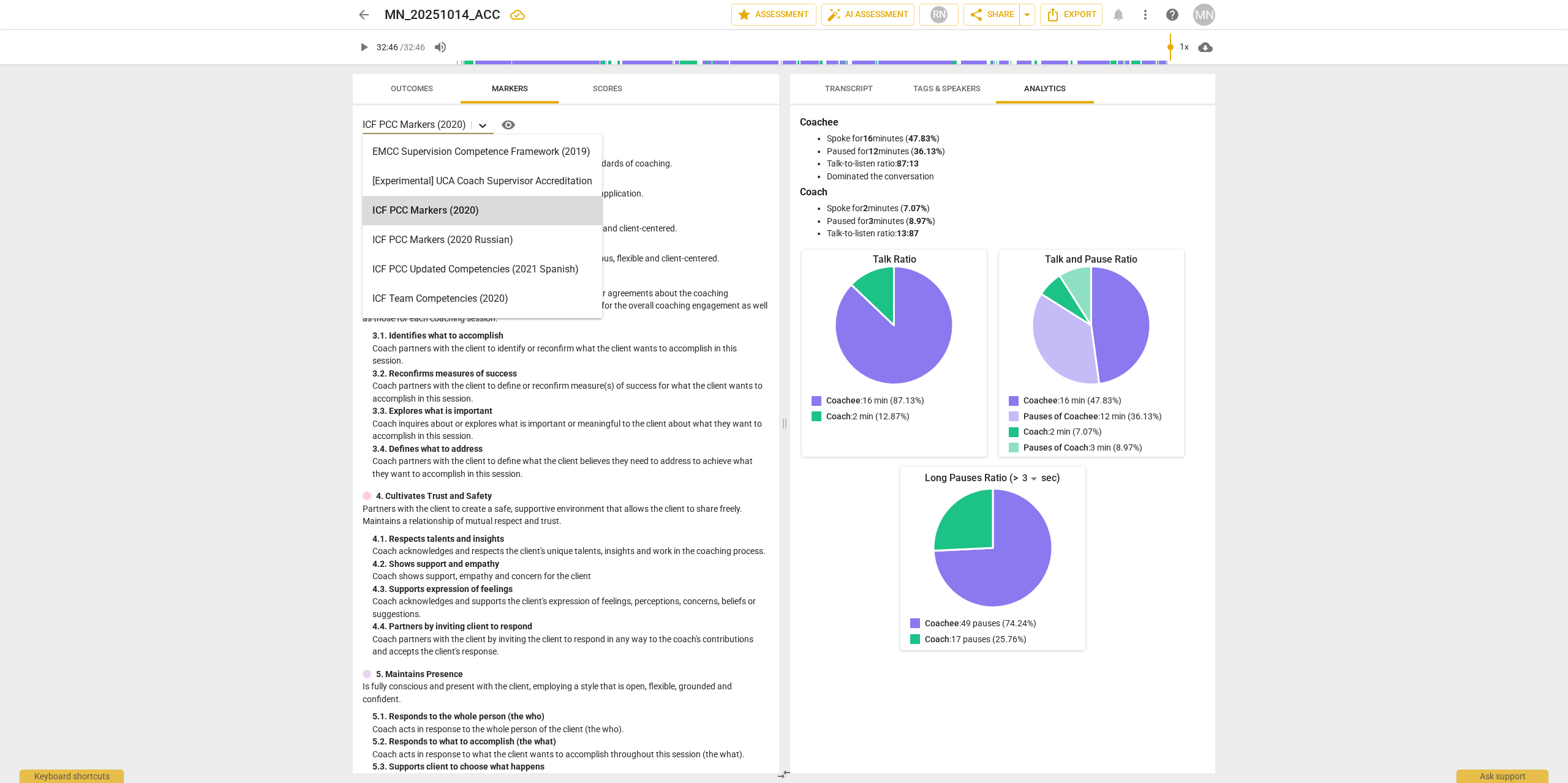
click at [473, 129] on div at bounding box center [482, 125] width 23 height 18
click at [543, 159] on div "Minimum Skills Requirements for ACC (2023)" at bounding box center [482, 154] width 240 height 29
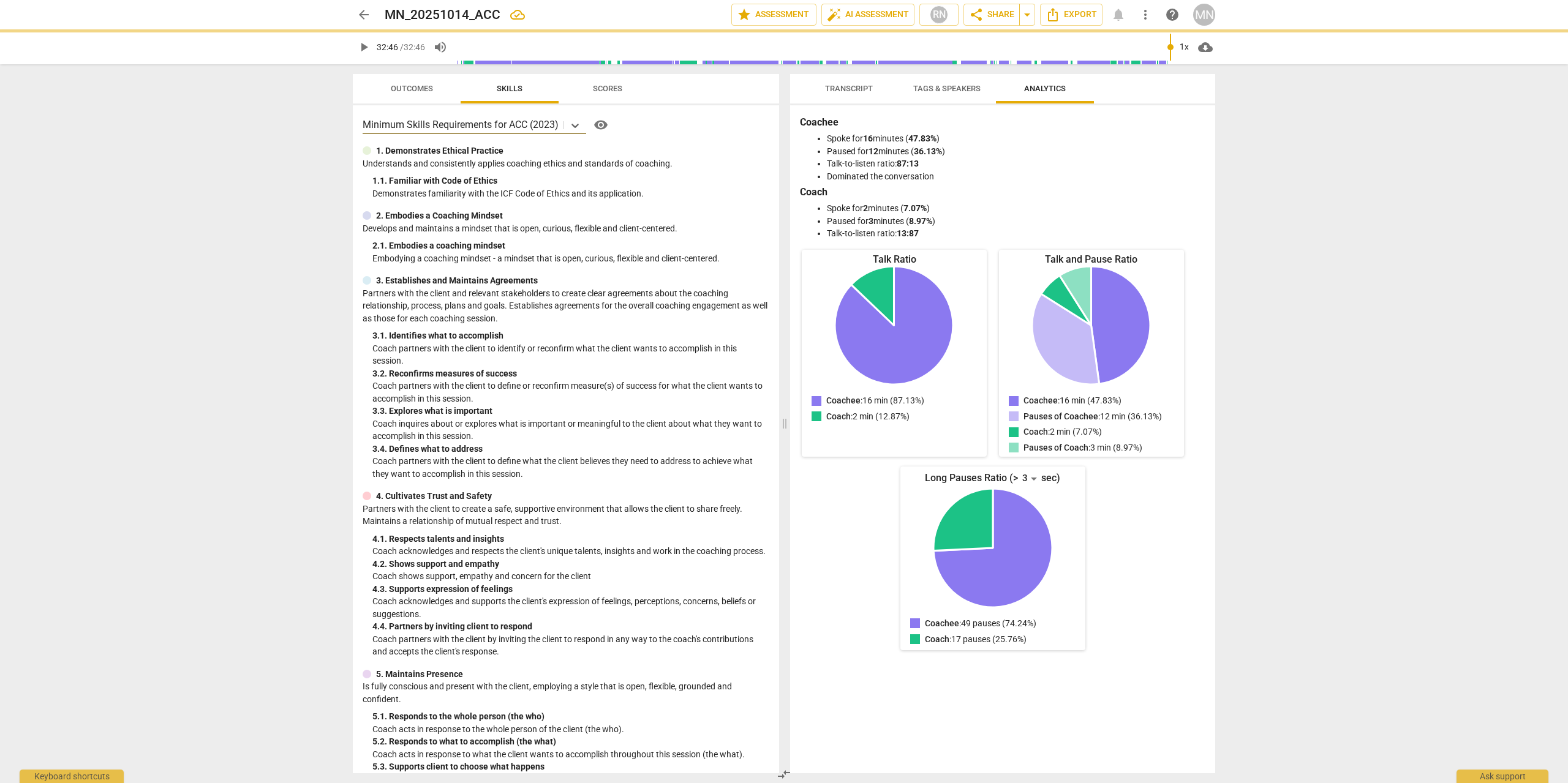
type input "1966"
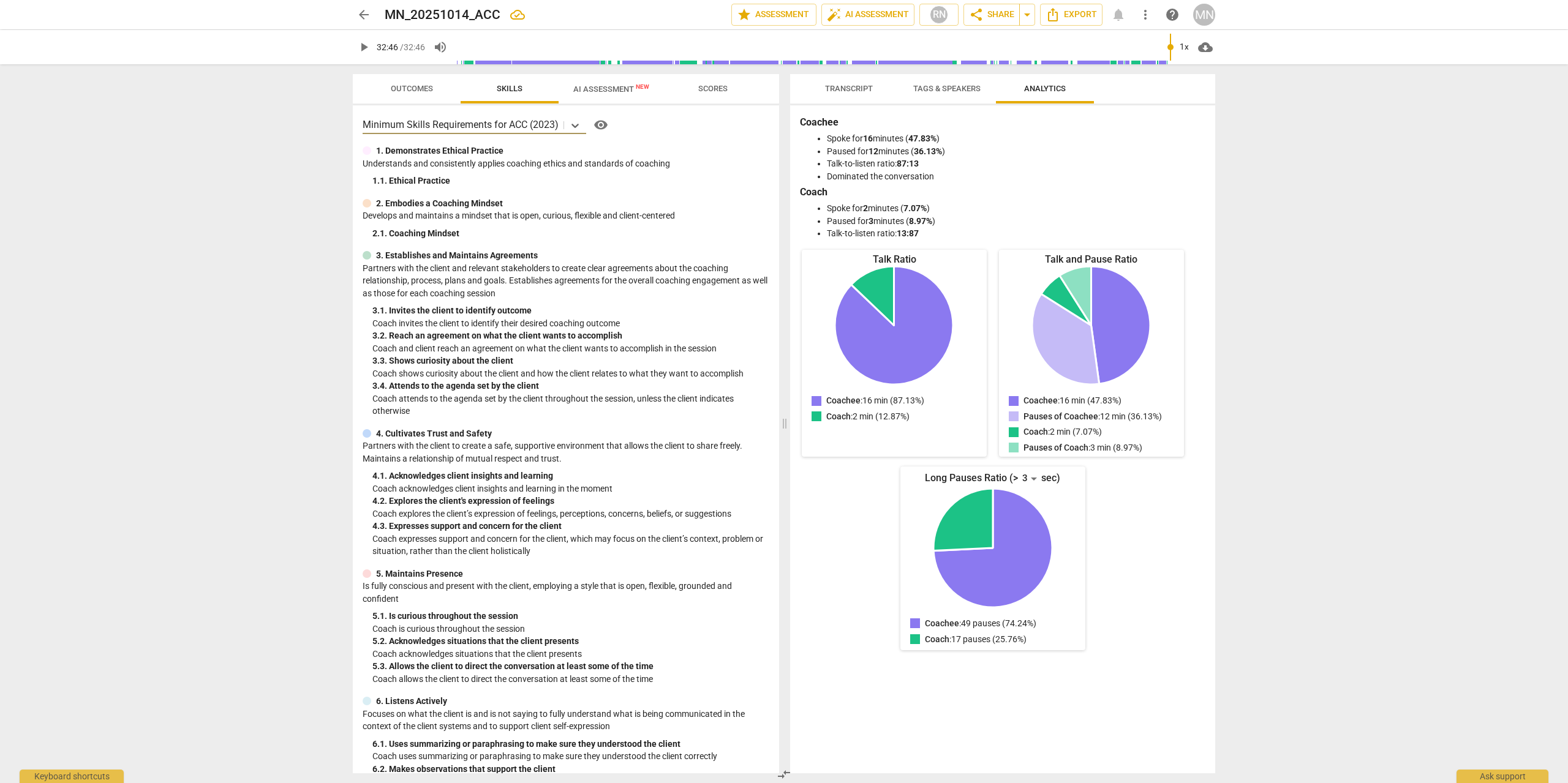
click at [621, 90] on span "AI Assessment New" at bounding box center [611, 89] width 76 height 9
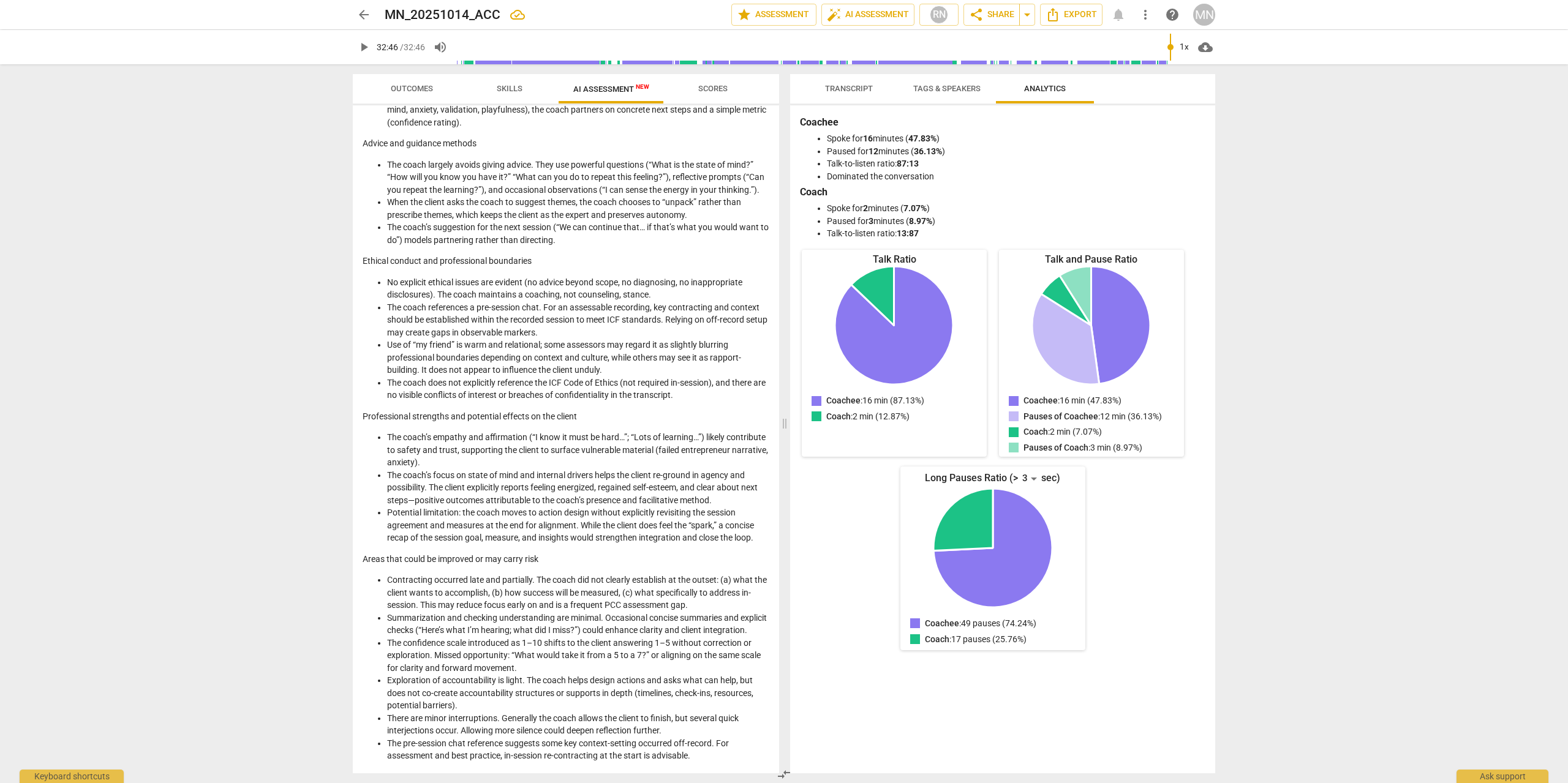
scroll to position [0, 0]
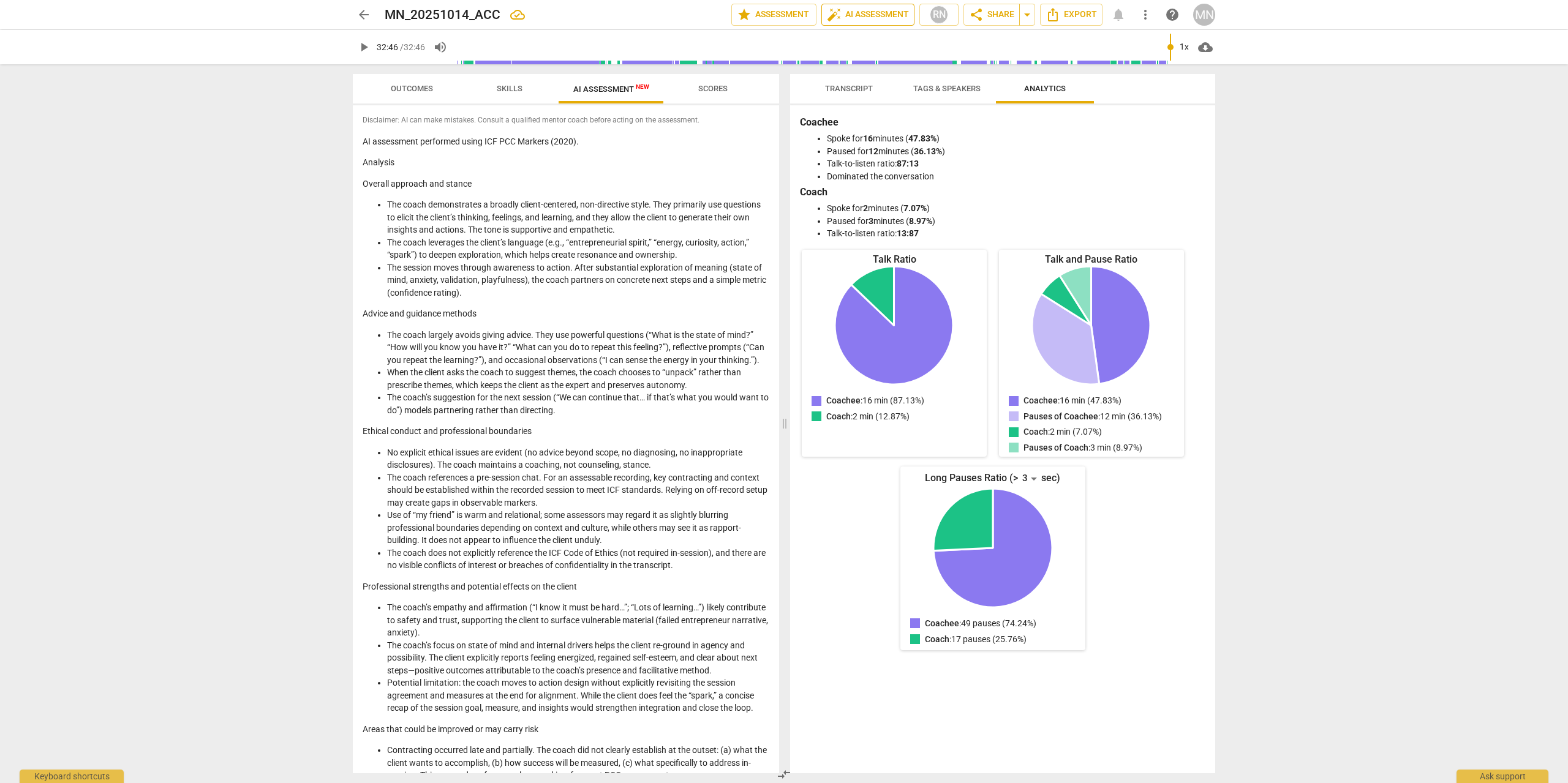
click at [879, 10] on span "auto_fix_high AI Assessment" at bounding box center [868, 14] width 82 height 14
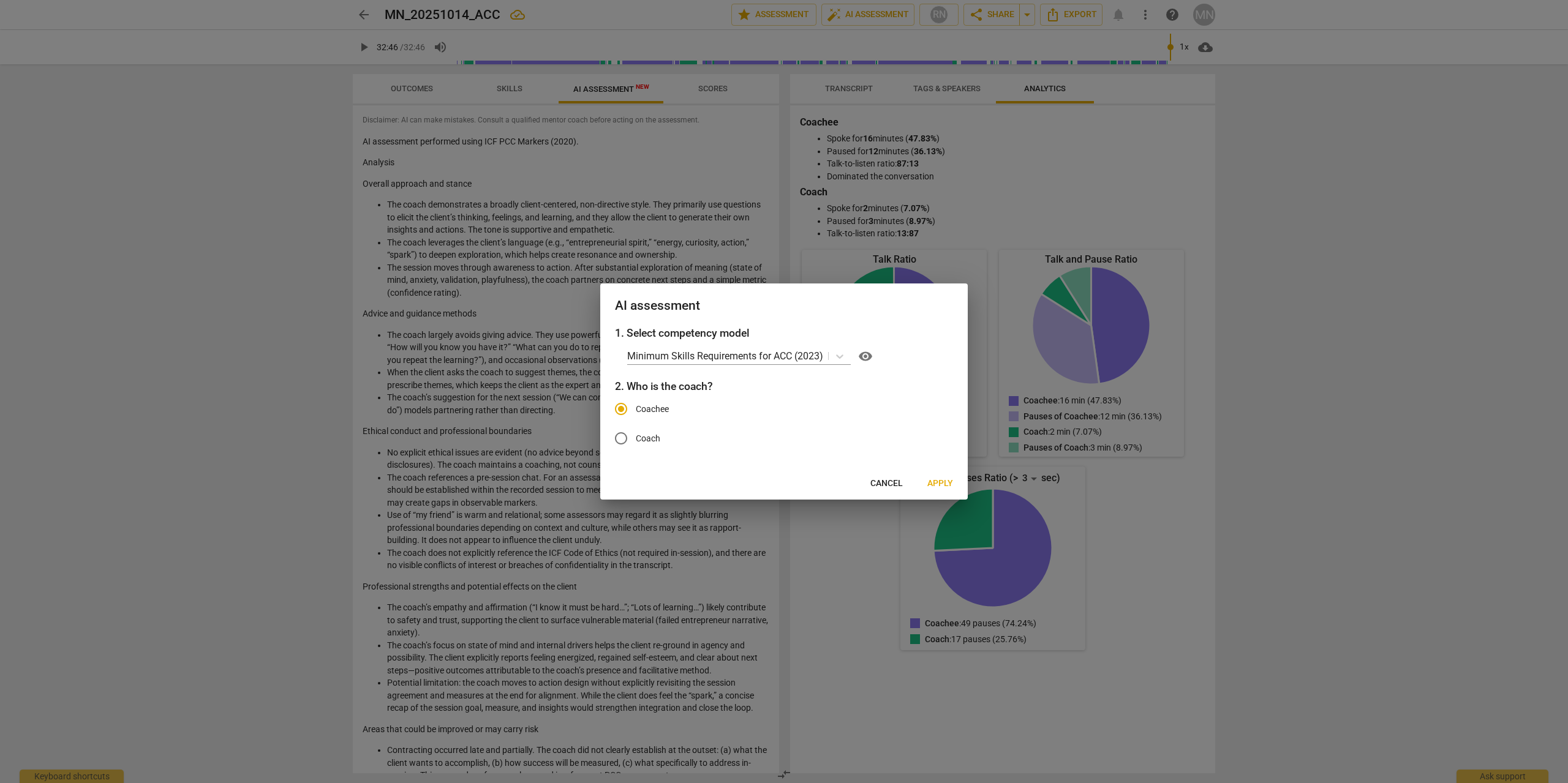
click at [654, 436] on span "Coach" at bounding box center [648, 438] width 24 height 13
click at [635, 436] on input "Coach" at bounding box center [620, 438] width 29 height 29
radio input "true"
radio input "false"
click at [950, 484] on span "Apply" at bounding box center [940, 484] width 26 height 12
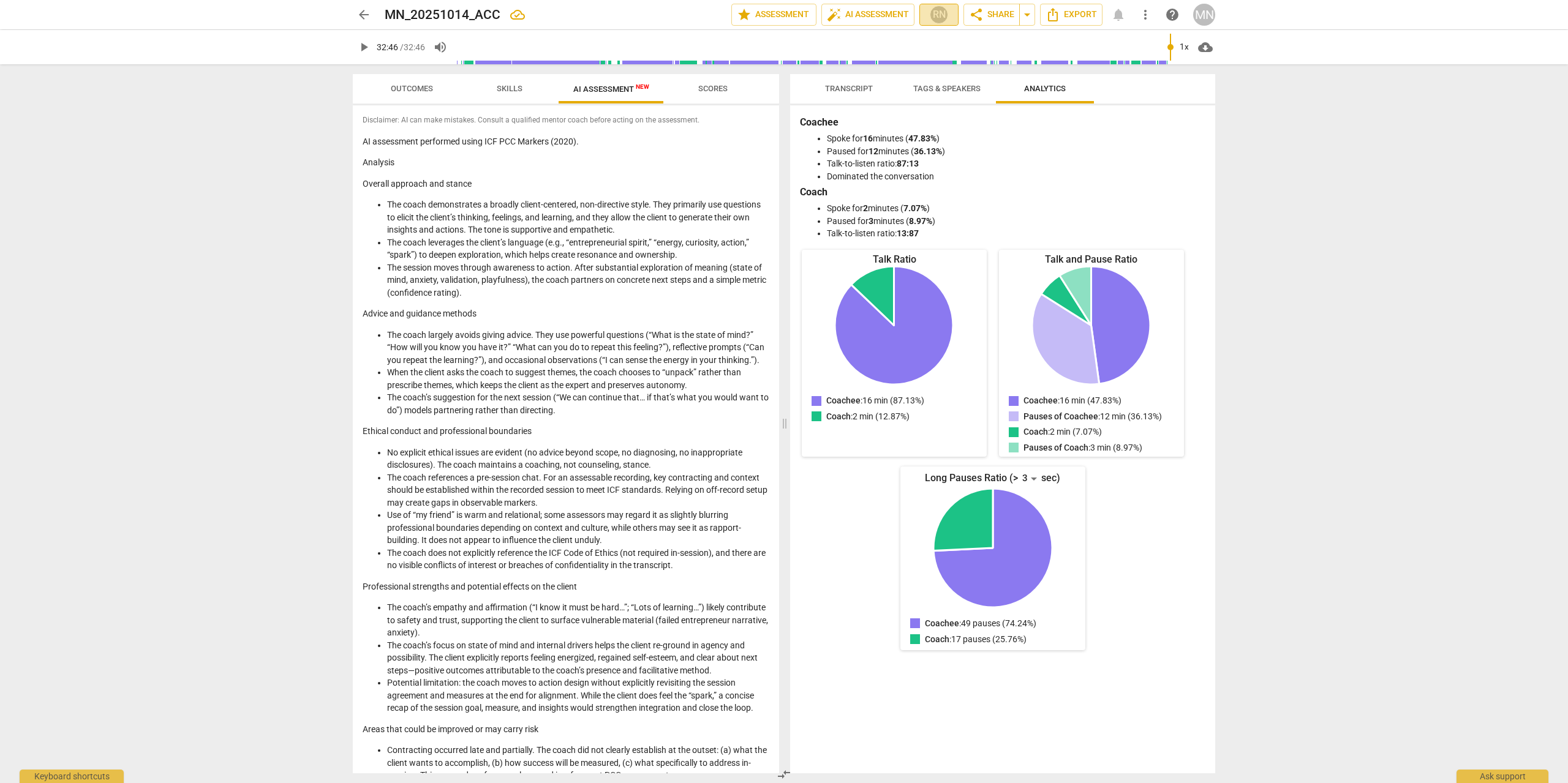
click at [941, 17] on div "RN" at bounding box center [939, 14] width 18 height 18
click at [941, 16] on div at bounding box center [784, 391] width 1568 height 783
click at [859, 14] on span "auto_fix_high AI Assessment" at bounding box center [868, 14] width 82 height 14
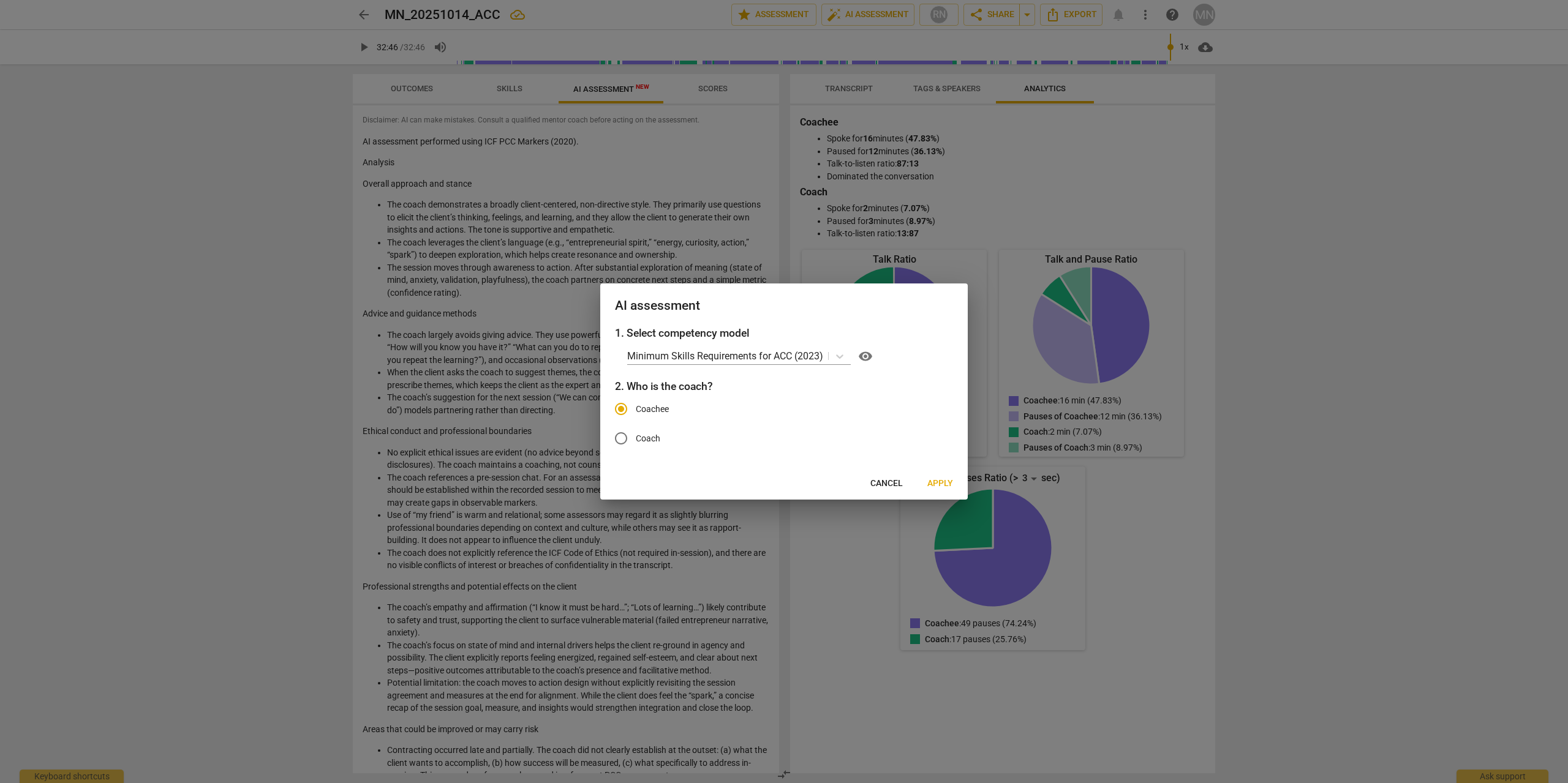
click at [641, 436] on span "Coach" at bounding box center [648, 438] width 24 height 13
click at [635, 436] on input "Coach" at bounding box center [620, 438] width 29 height 29
radio input "true"
radio input "false"
click at [946, 488] on span "Apply" at bounding box center [940, 484] width 26 height 12
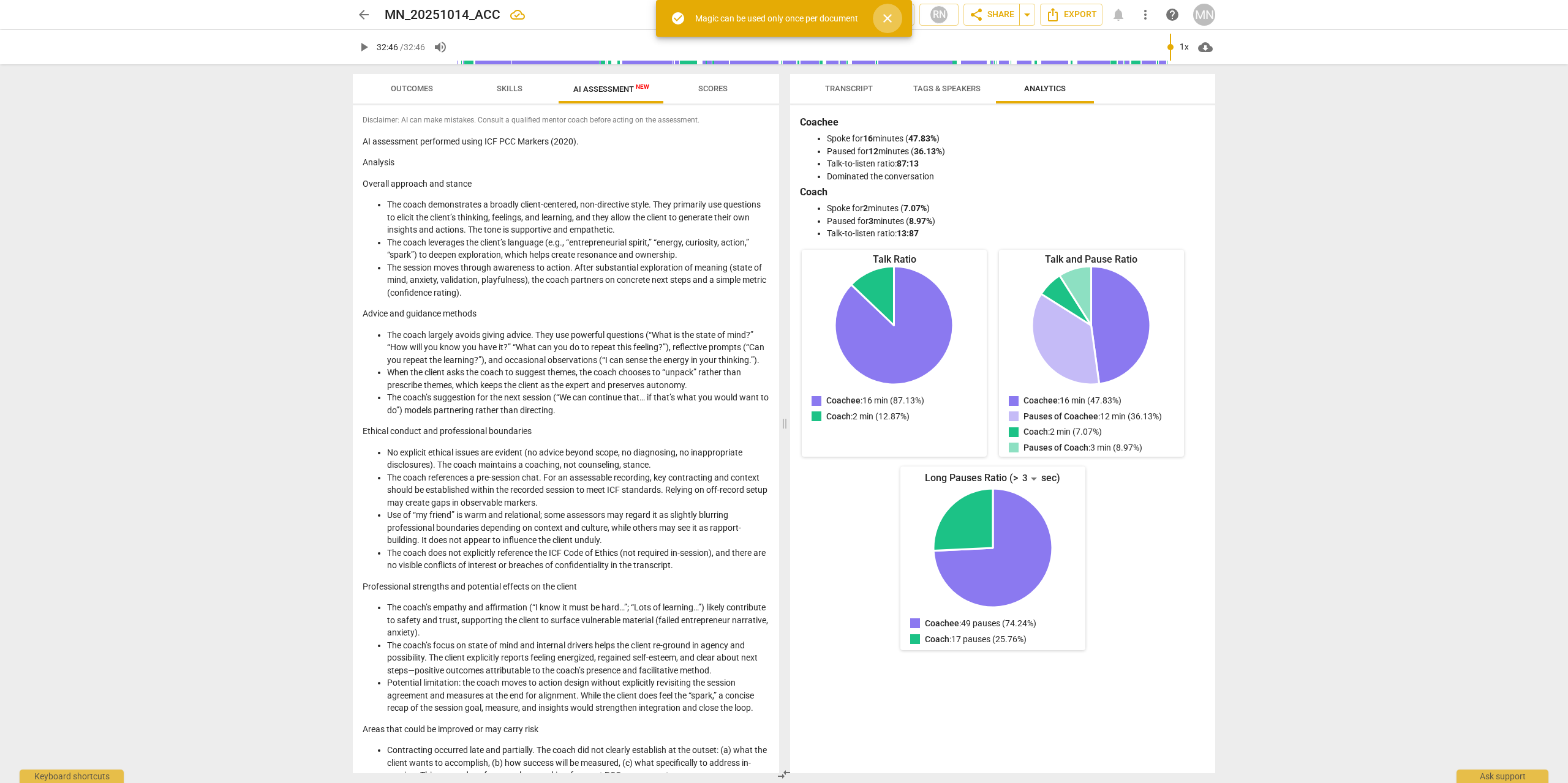
click at [893, 17] on span "close" at bounding box center [887, 18] width 14 height 14
click at [700, 85] on span "Scores" at bounding box center [712, 88] width 29 height 9
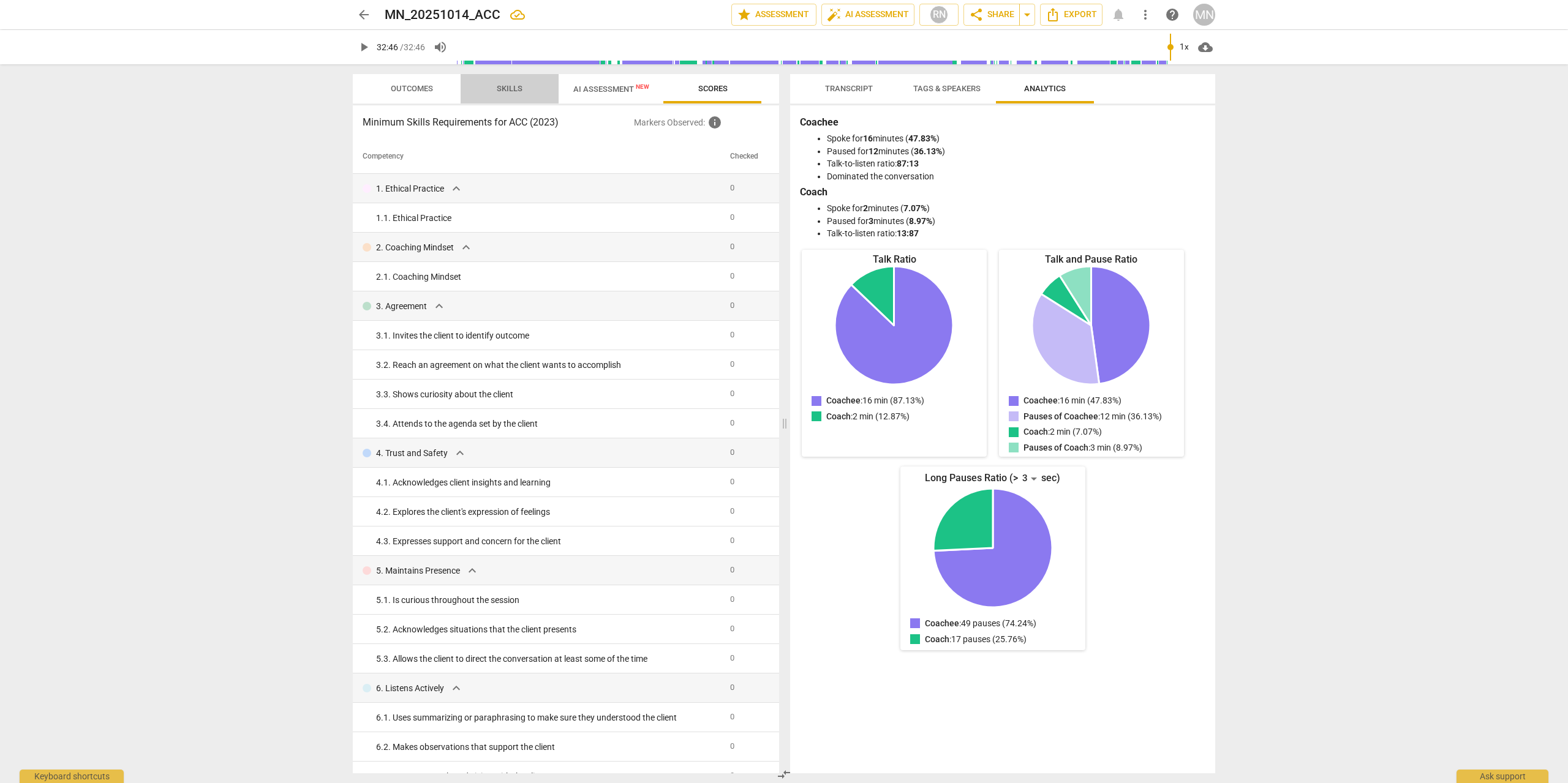
click at [509, 83] on span "Skills" at bounding box center [509, 89] width 55 height 17
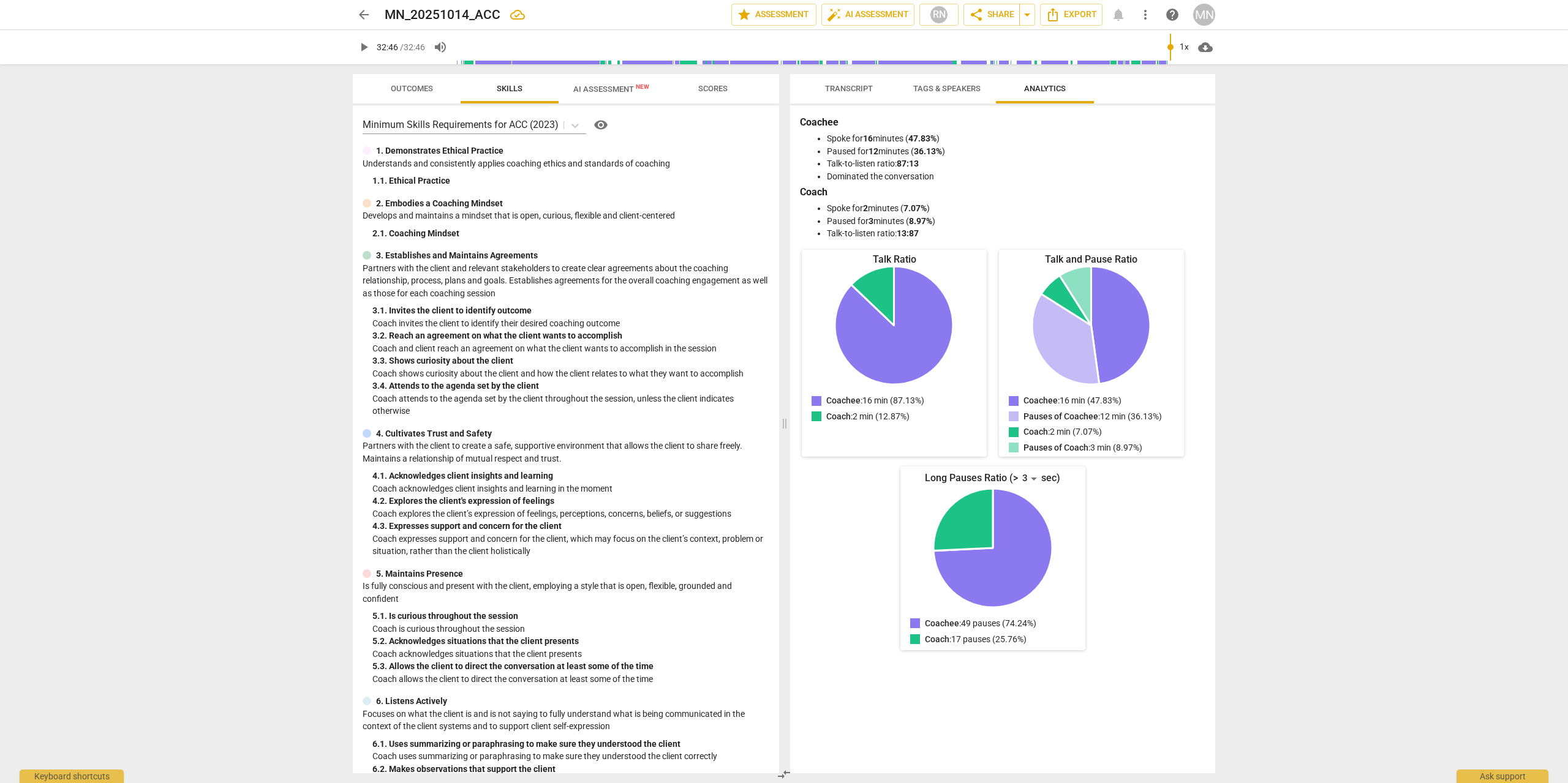
click at [428, 91] on span "Outcomes" at bounding box center [412, 88] width 42 height 9
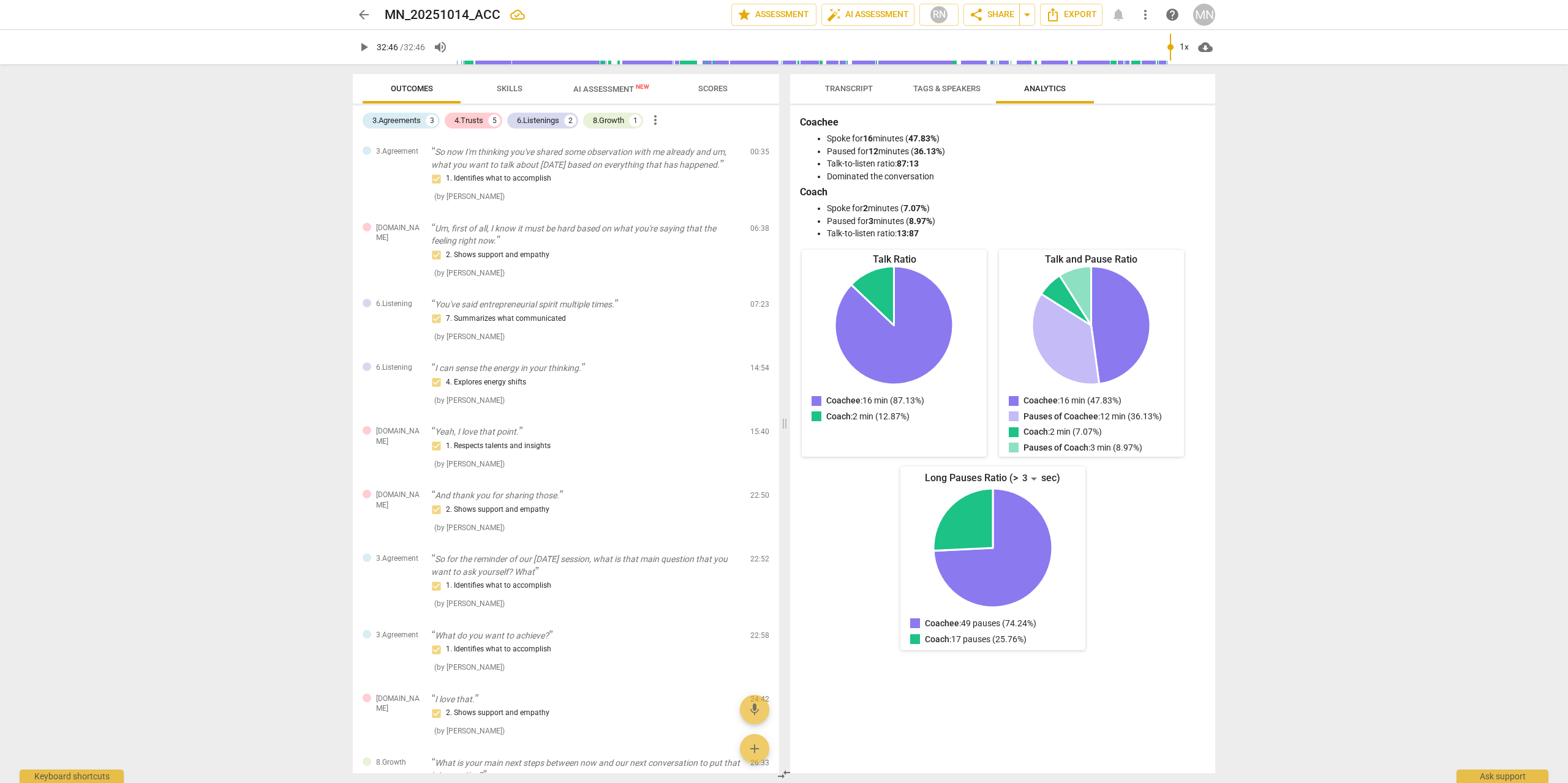
click at [703, 87] on span "Scores" at bounding box center [712, 88] width 29 height 9
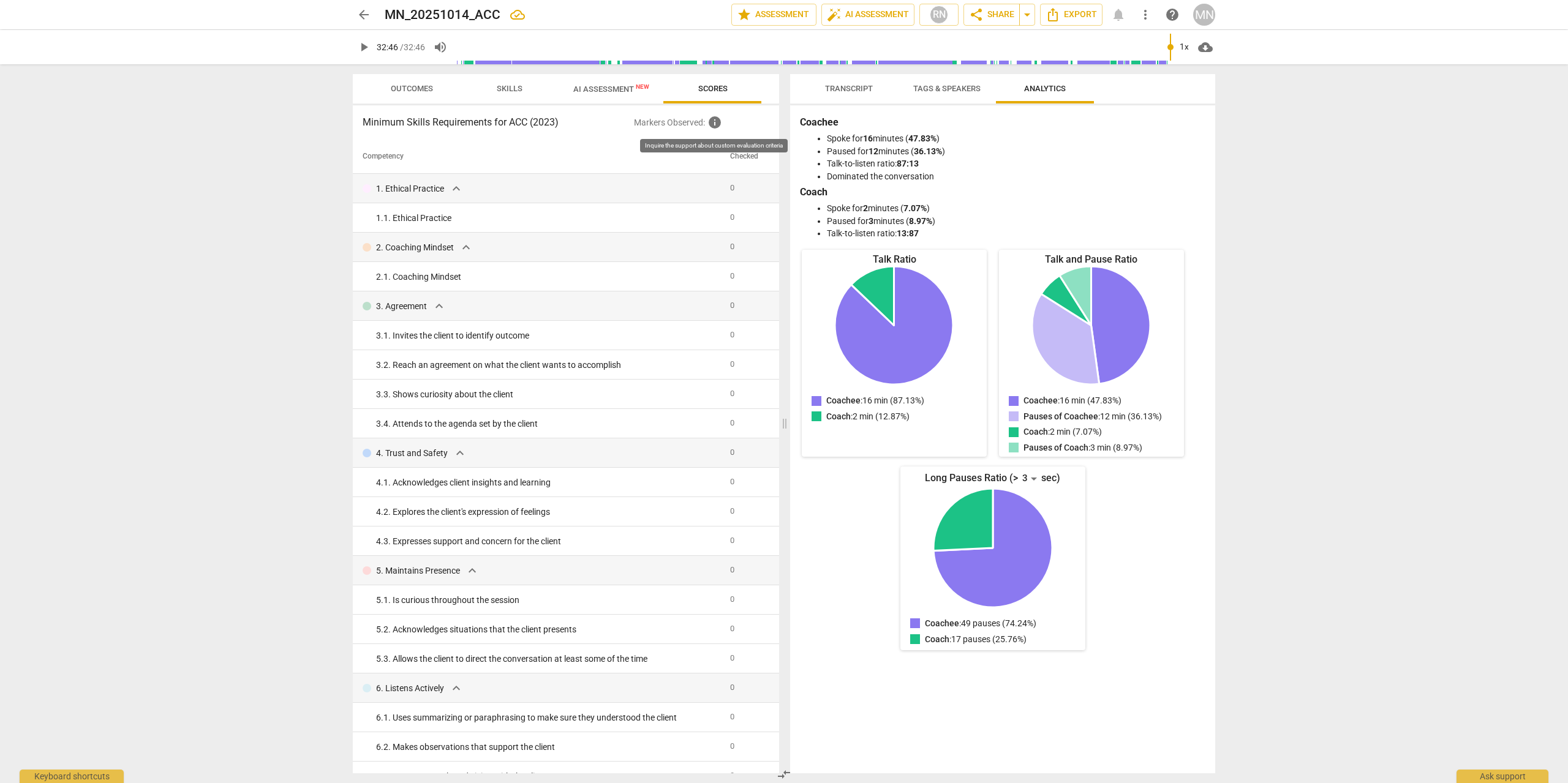
click at [716, 126] on span "info" at bounding box center [714, 122] width 14 height 14
click at [761, 11] on span "star Assessment" at bounding box center [773, 14] width 74 height 14
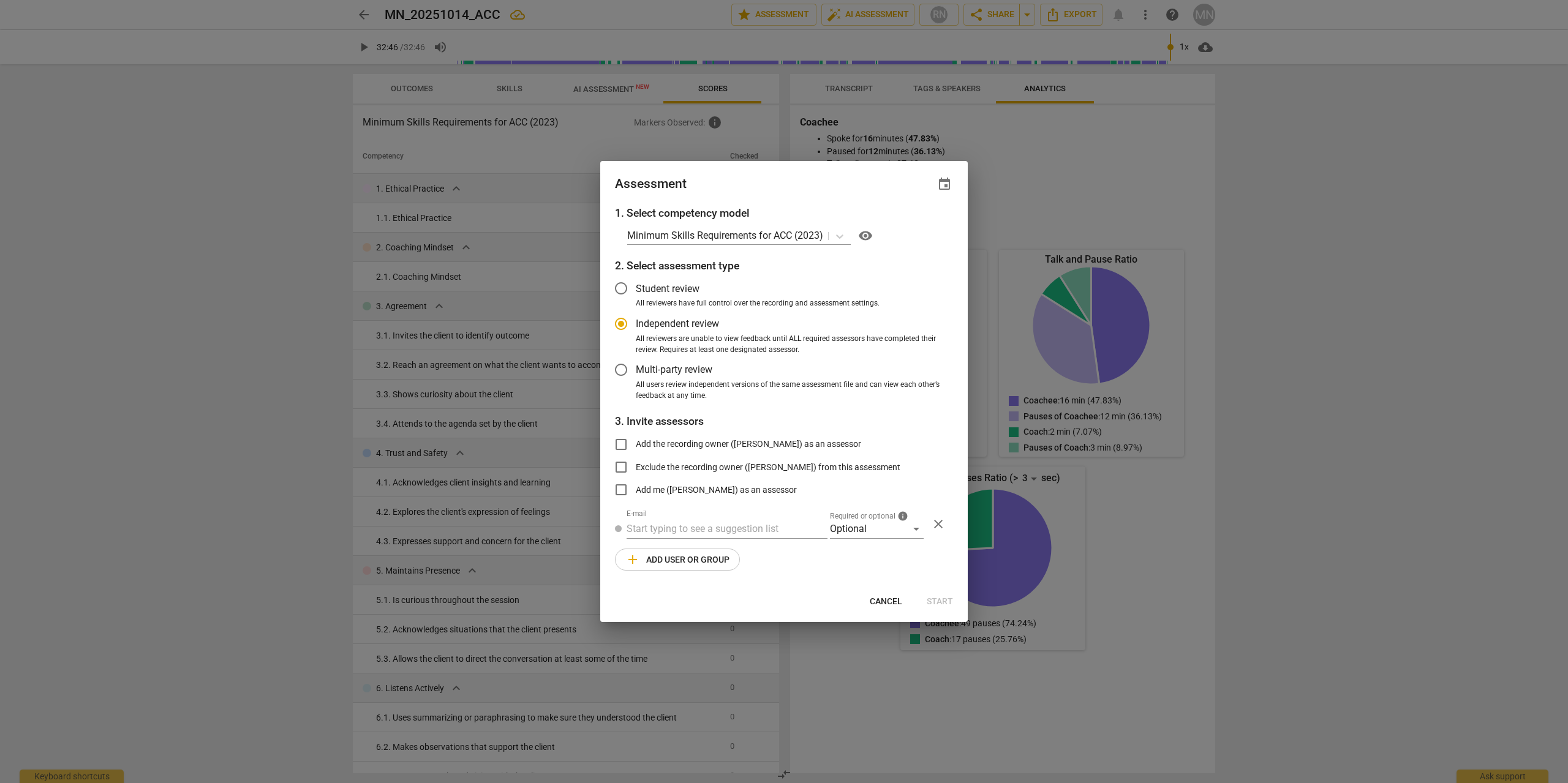
radio input "false"
click at [623, 286] on input "Student review" at bounding box center [620, 288] width 29 height 29
radio input "false"
click at [739, 530] on input "text" at bounding box center [727, 529] width 201 height 20
type input "J"
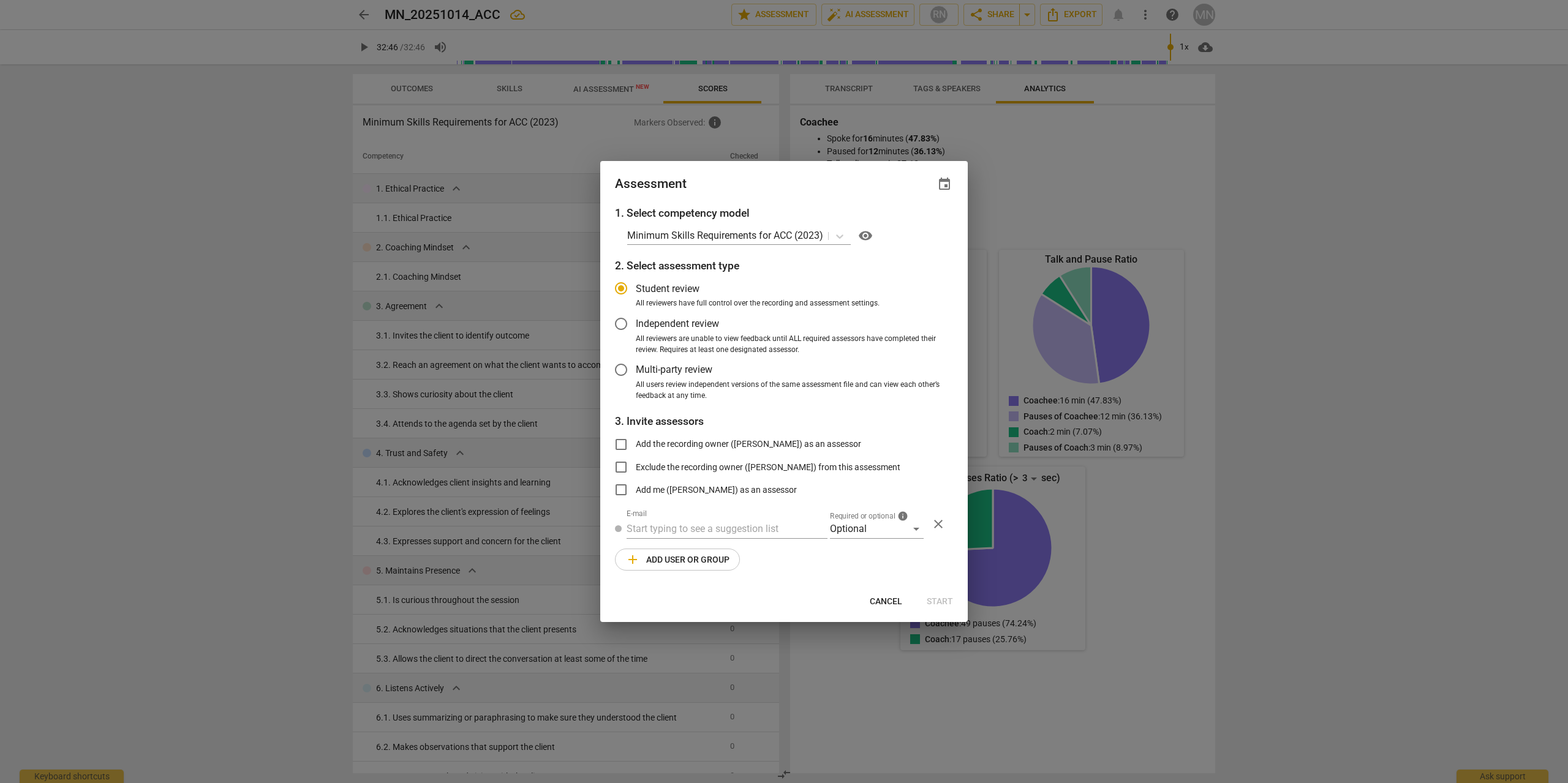
radio input "false"
click at [682, 527] on input "text" at bounding box center [727, 529] width 201 height 20
paste input "jonathan@fluxify.net"
type input "jonathan@fluxify.net"
click at [853, 527] on div "Optional" at bounding box center [877, 529] width 93 height 20
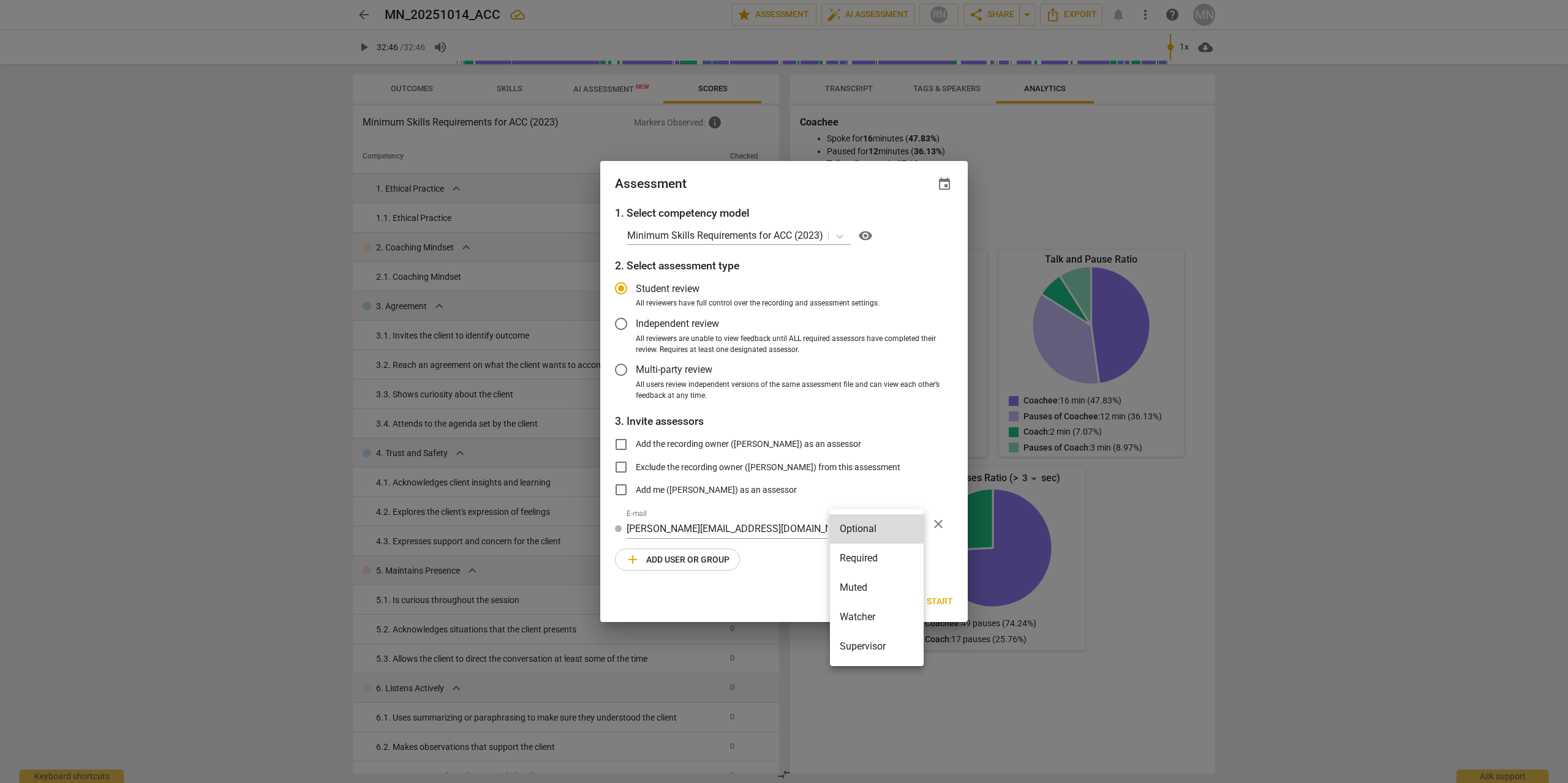
click at [739, 514] on div at bounding box center [784, 391] width 1568 height 783
click at [871, 600] on span "Cancel" at bounding box center [885, 601] width 32 height 12
radio input "false"
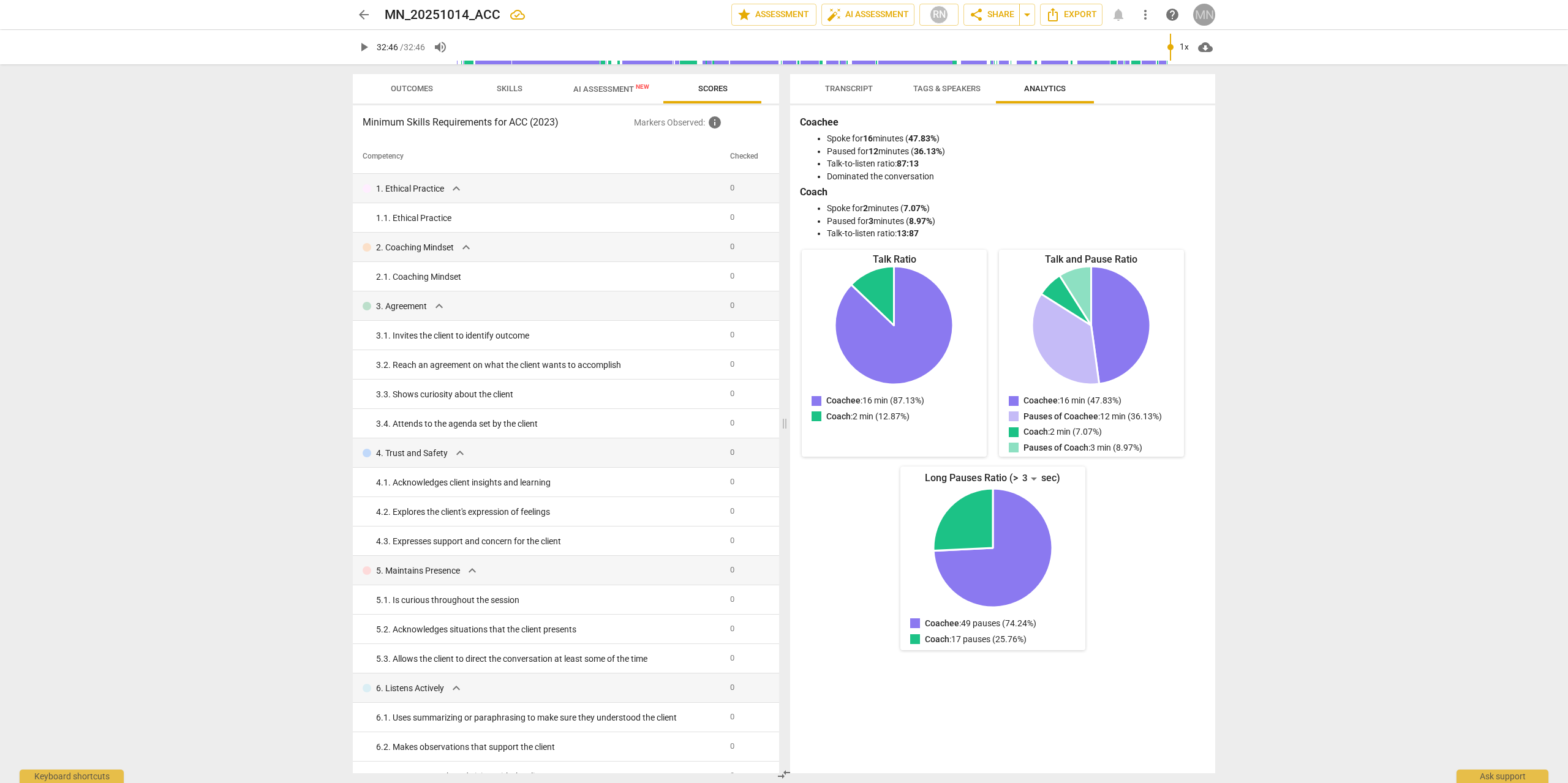
click at [1202, 13] on div "MN" at bounding box center [1203, 14] width 22 height 22
click at [1242, 240] on li "Transactions" at bounding box center [1239, 237] width 93 height 29
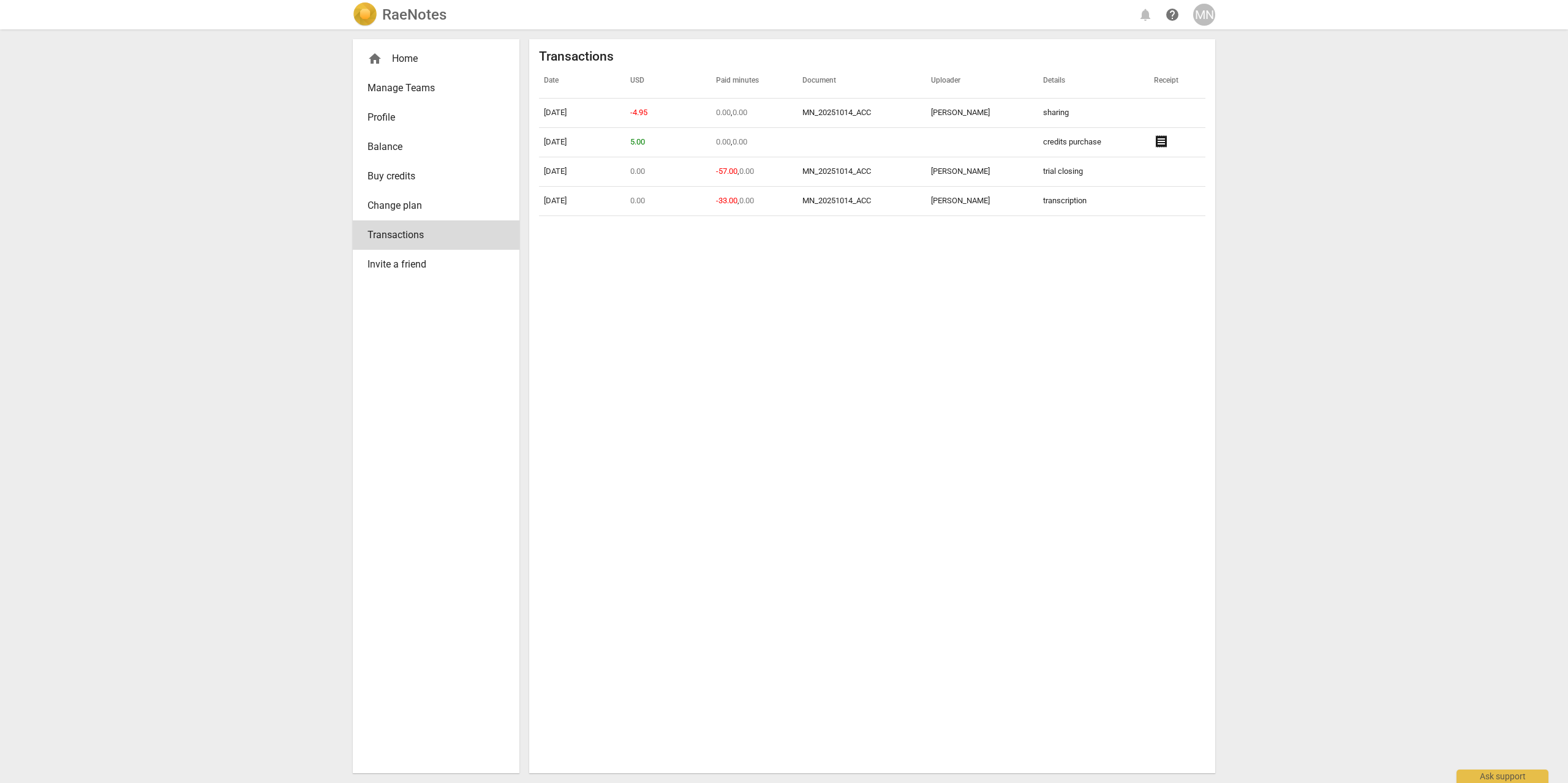
click at [394, 262] on span "Invite a friend" at bounding box center [430, 264] width 127 height 14
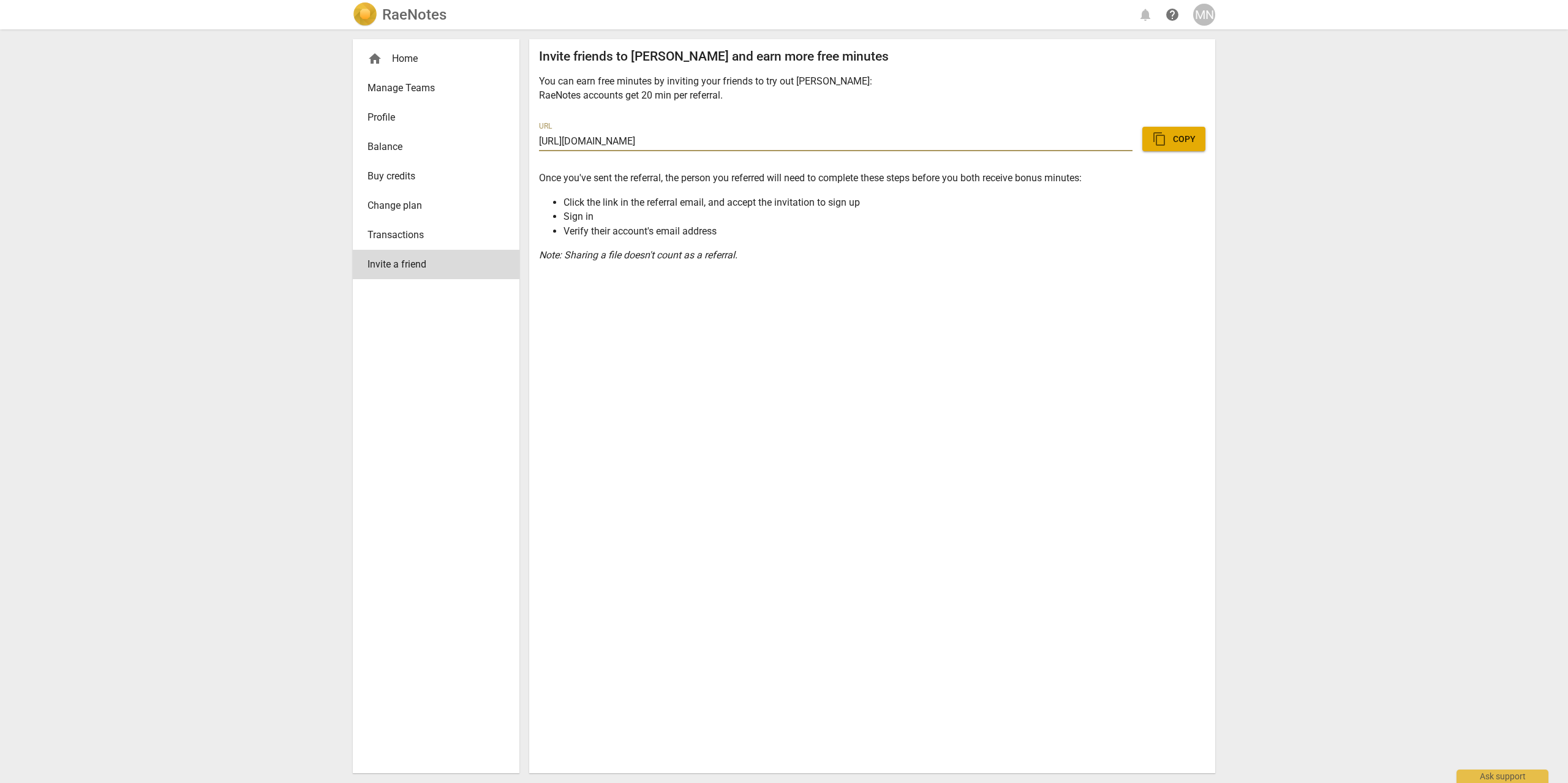
click at [409, 212] on span "Change plan" at bounding box center [430, 205] width 127 height 14
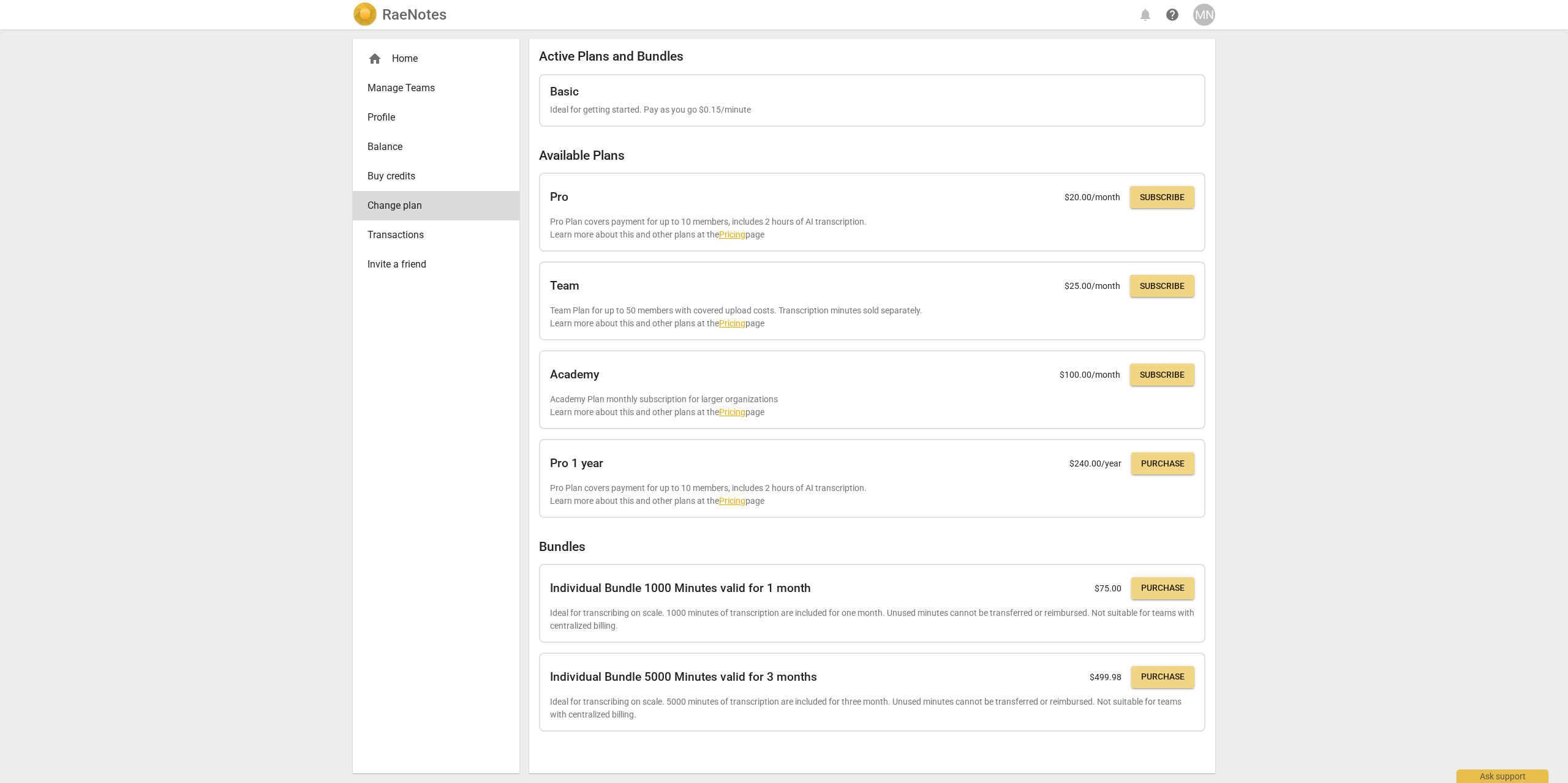
click at [411, 178] on span "Buy credits" at bounding box center [430, 176] width 127 height 14
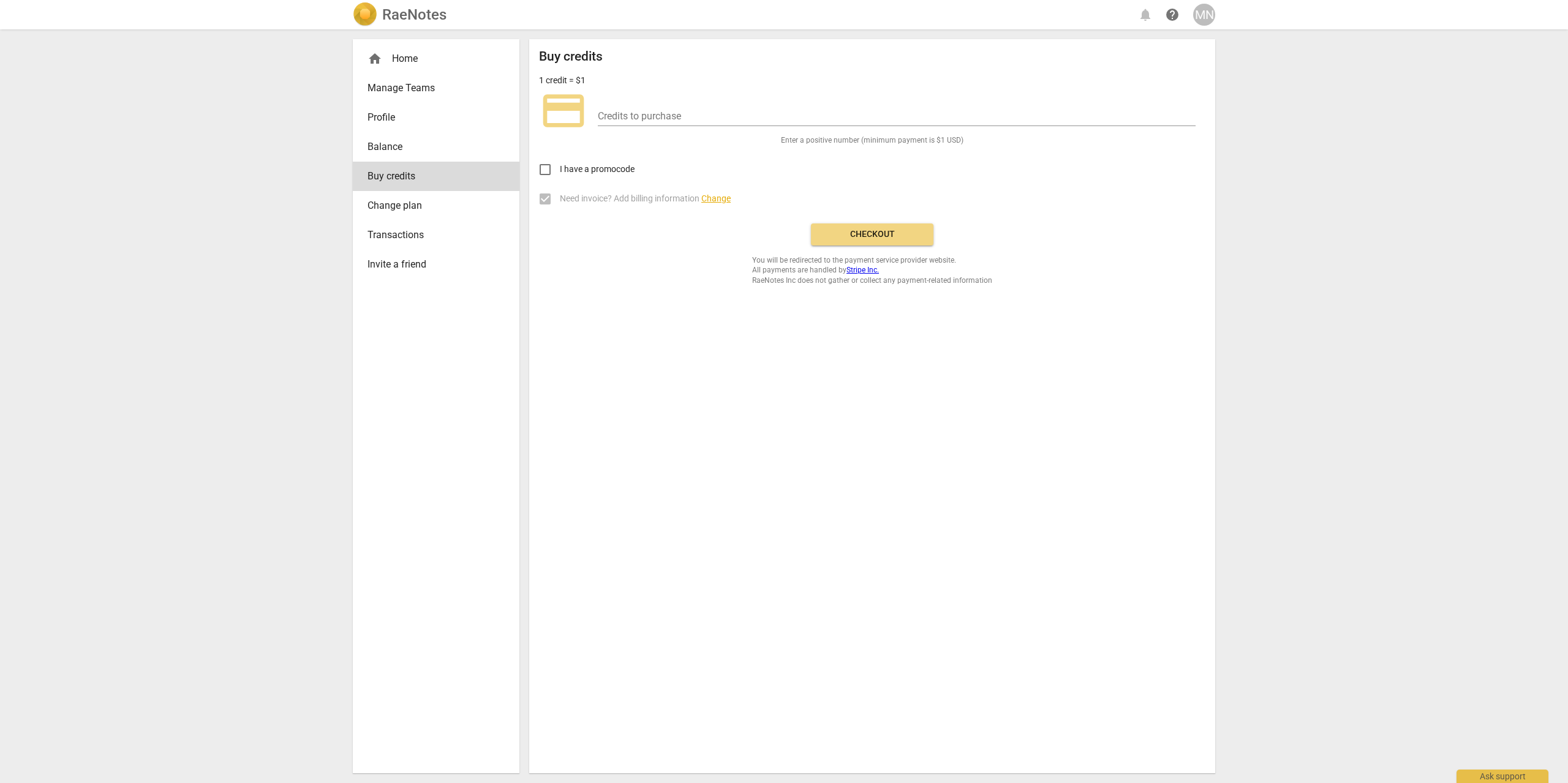
click at [389, 147] on span "Balance" at bounding box center [430, 146] width 127 height 14
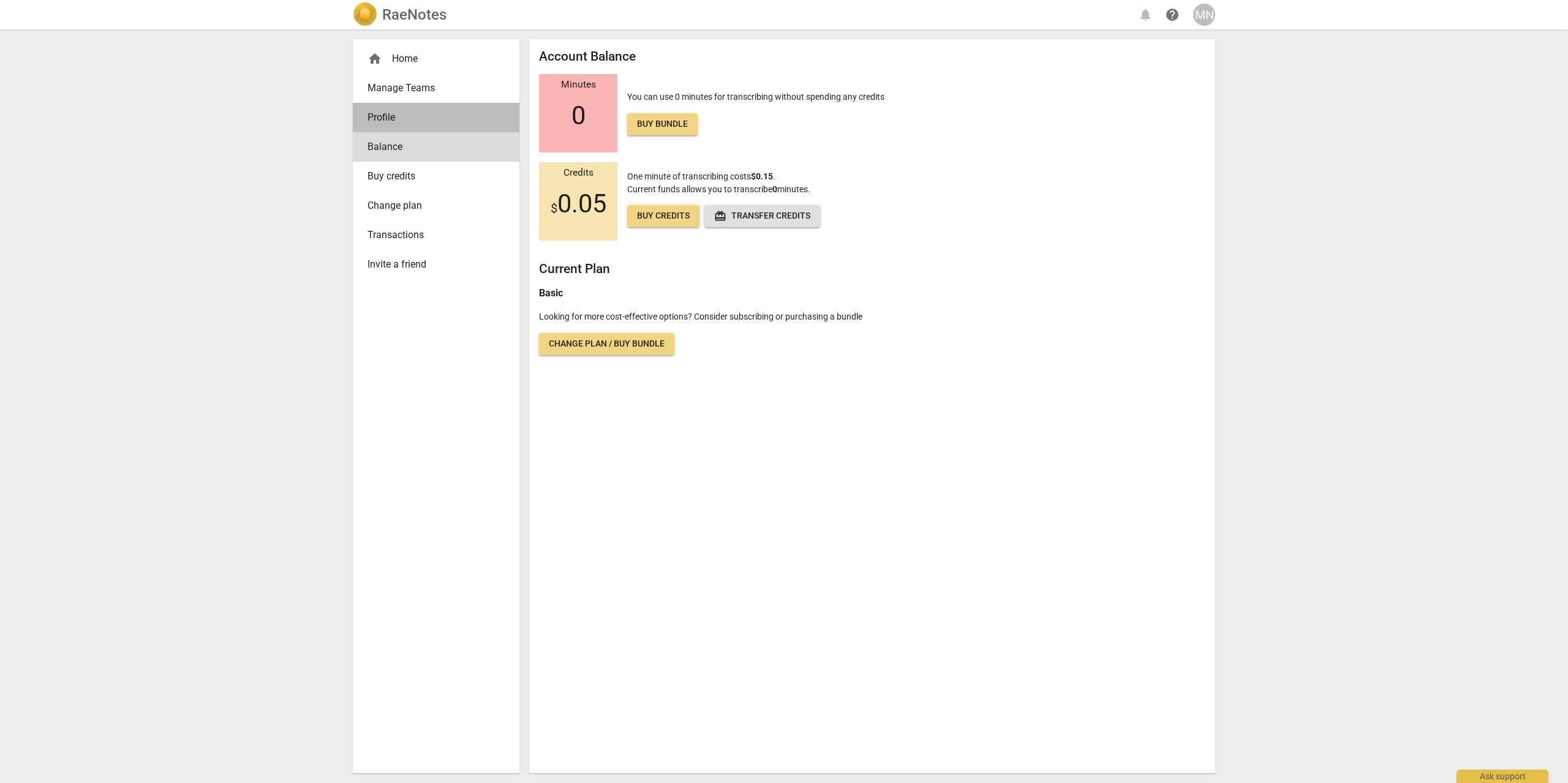
click at [394, 110] on span "Profile" at bounding box center [430, 117] width 127 height 14
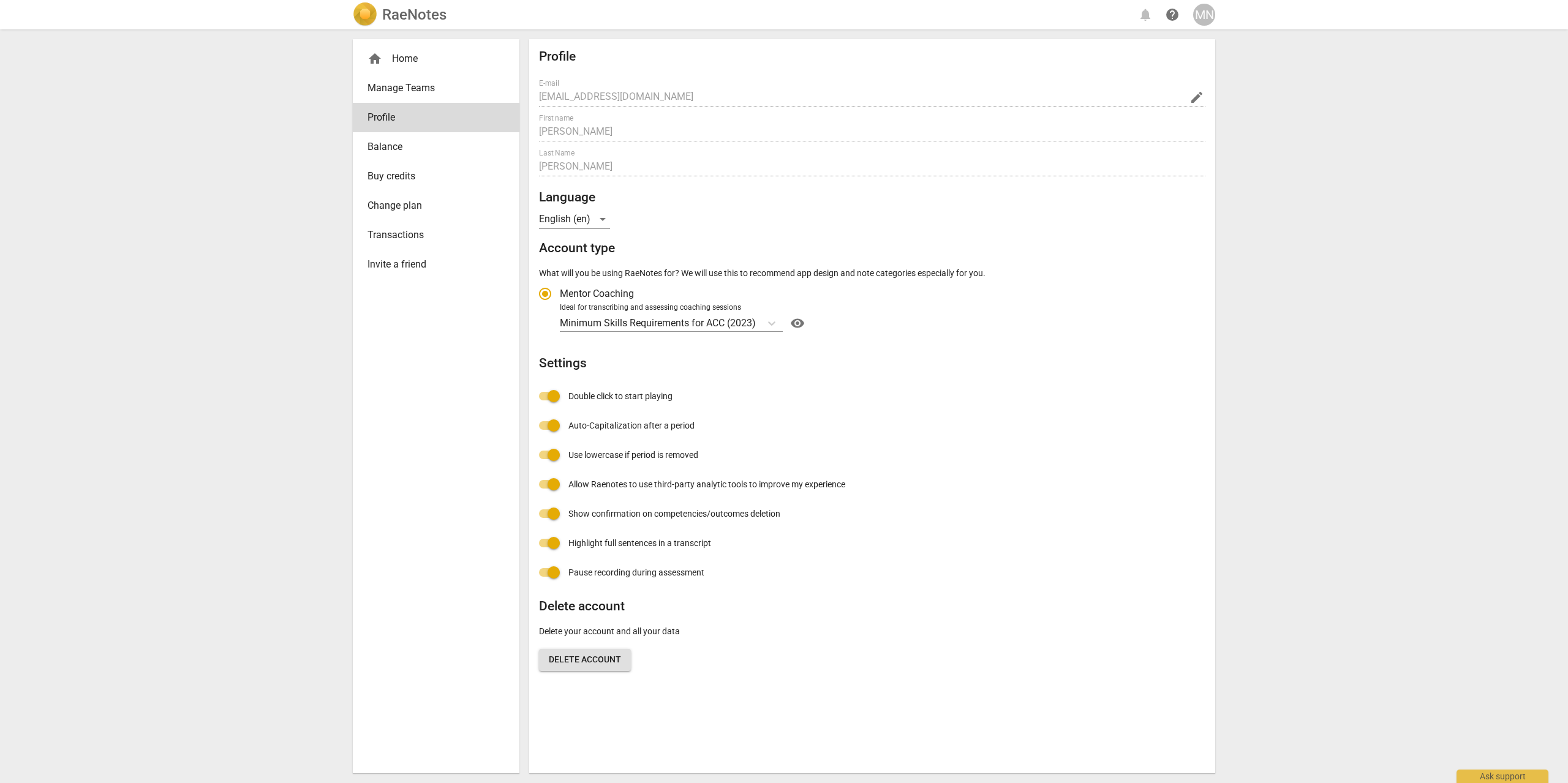
radio input "false"
click at [774, 323] on icon "Account type" at bounding box center [771, 323] width 12 height 12
click at [0, 0] on input "Ideal for transcribing and assessing coaching sessions Minimum Skills Requireme…" at bounding box center [0, 0] width 0 height 0
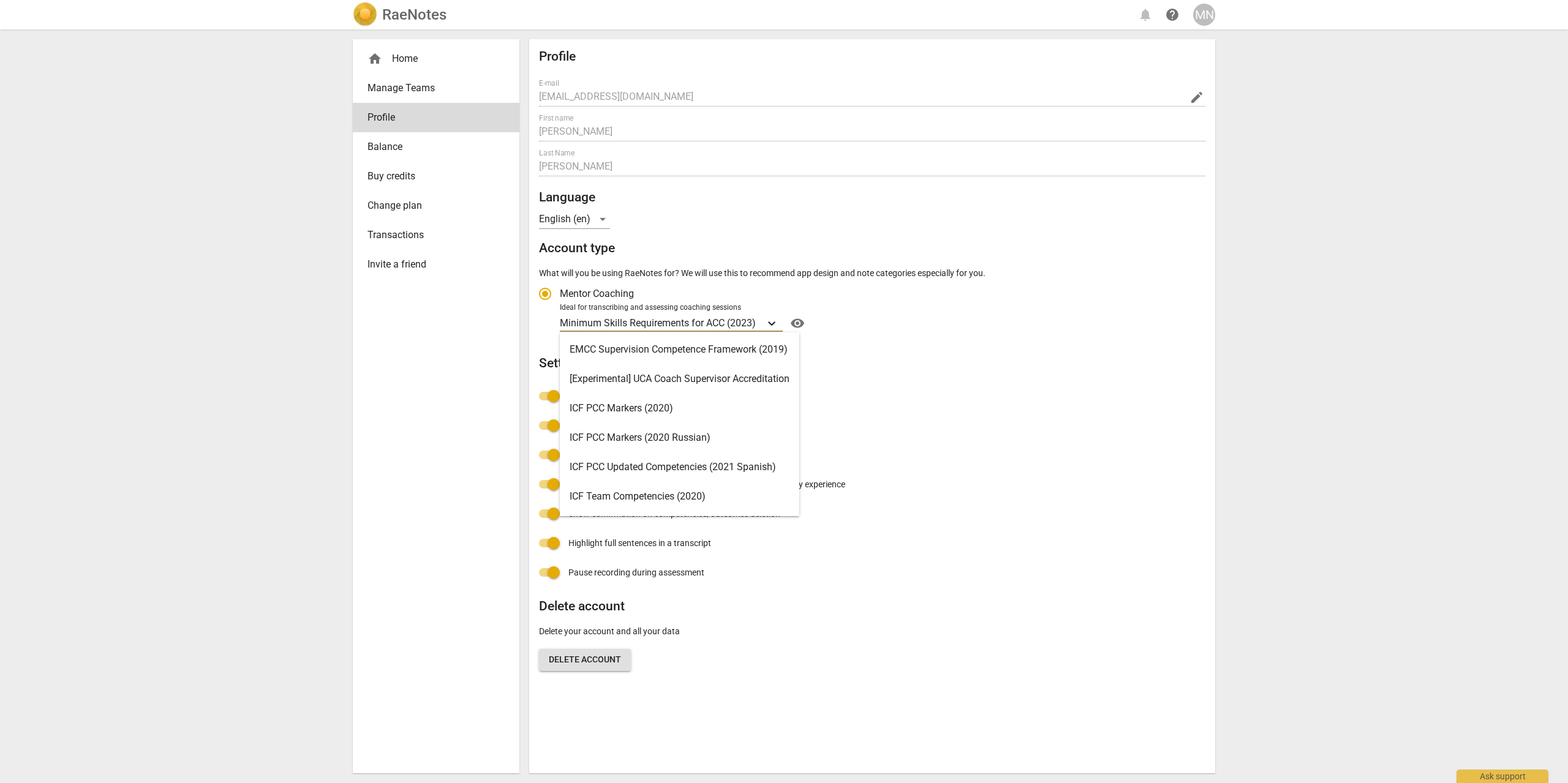
click at [774, 323] on icon "Account type" at bounding box center [772, 323] width 8 height 5
click at [0, 0] on input "Ideal for transcribing and assessing coaching sessions 16 results available. Us…" at bounding box center [0, 0] width 0 height 0
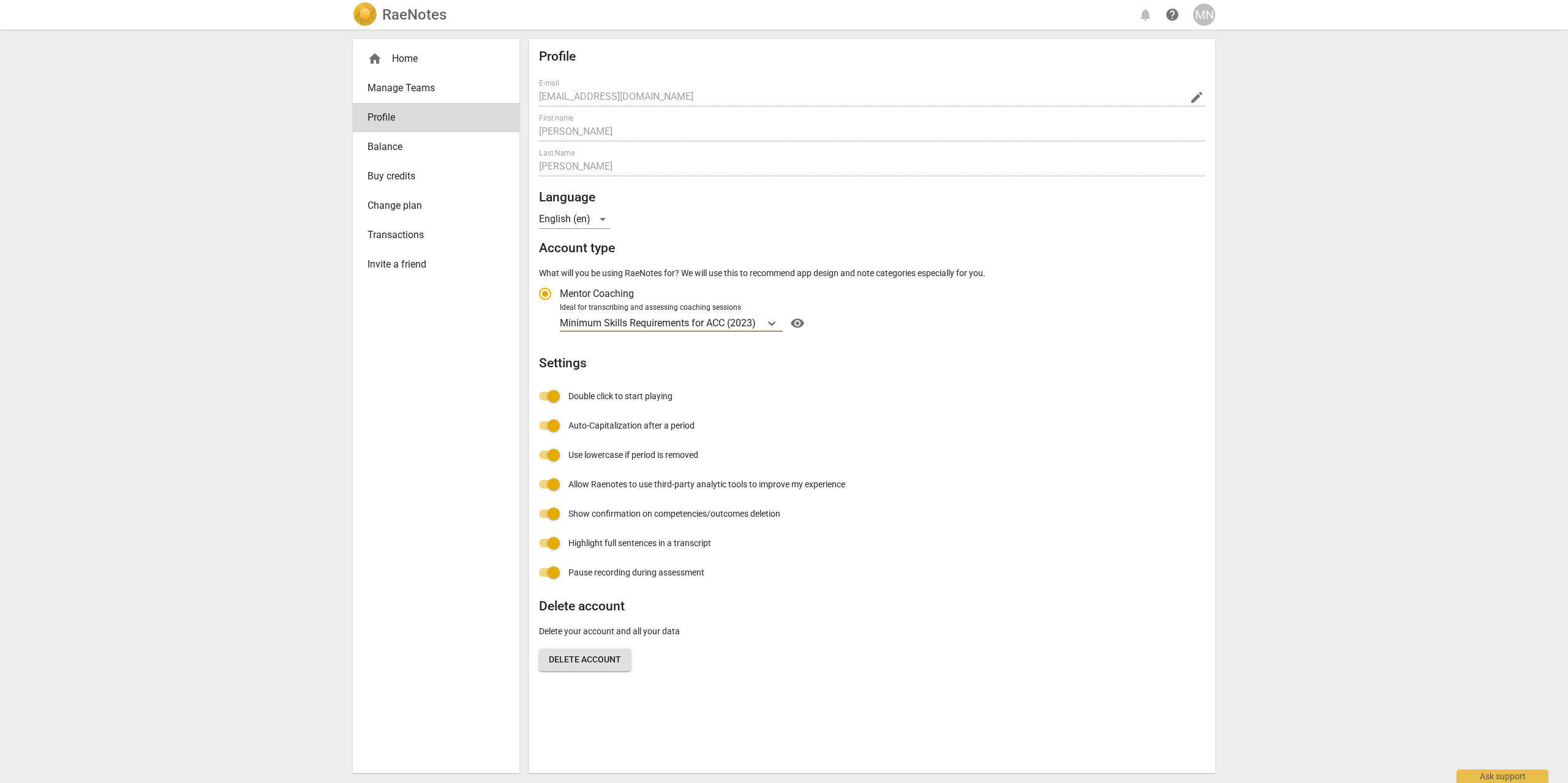
click at [402, 57] on div "home Home" at bounding box center [430, 58] width 127 height 14
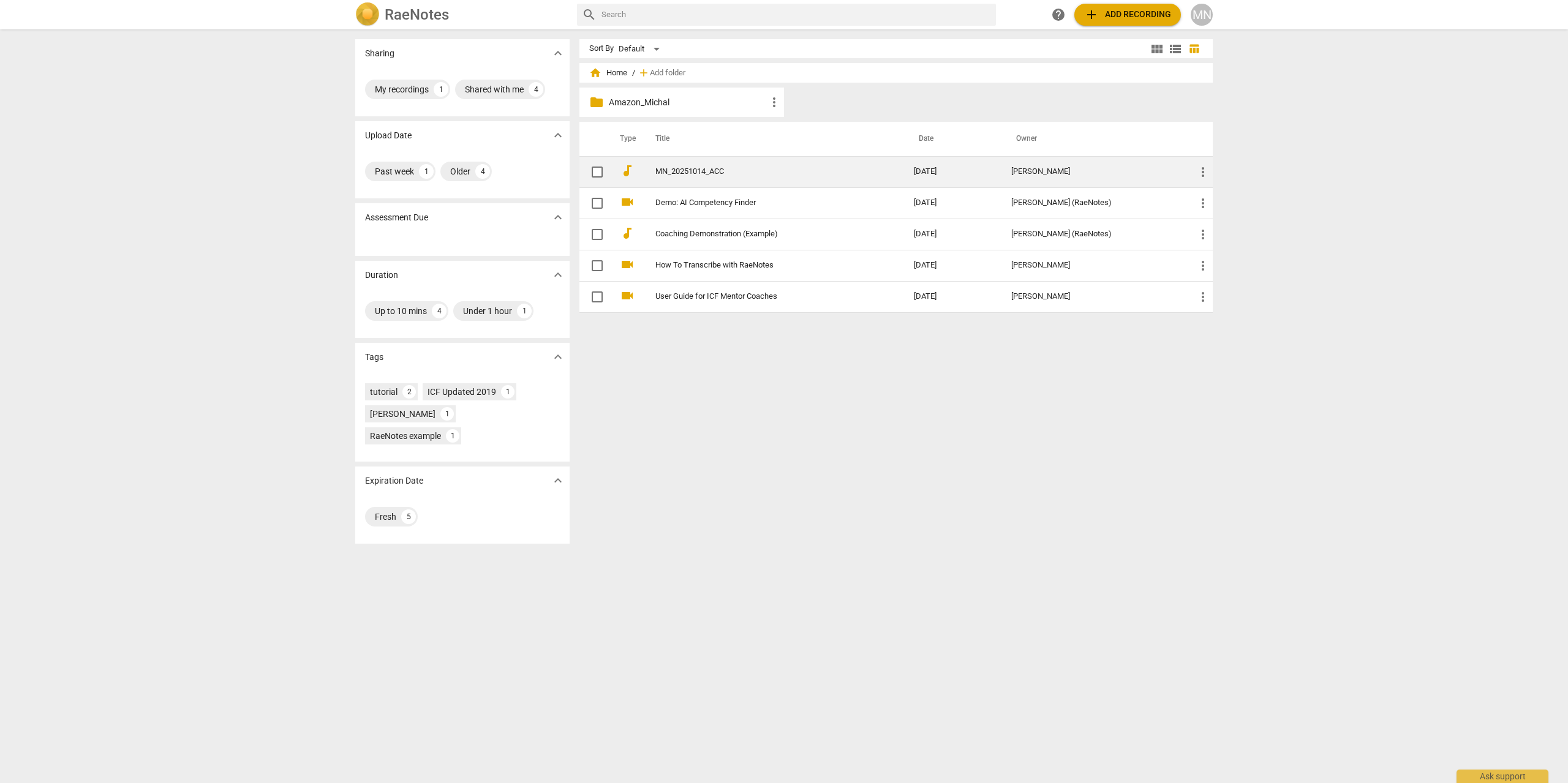
click at [597, 173] on input "checkbox" at bounding box center [597, 172] width 26 height 14
checkbox input "false"
click at [1199, 171] on span "more_vert" at bounding box center [1202, 172] width 14 height 14
click at [912, 101] on div at bounding box center [784, 391] width 1568 height 783
